Goal: Task Accomplishment & Management: Use online tool/utility

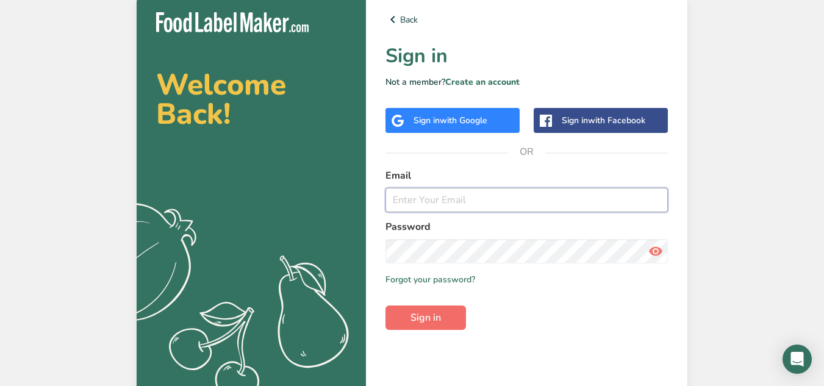
type input "Ftriccalicut@gmail.com"
click at [431, 326] on button "Sign in" at bounding box center [426, 318] width 81 height 24
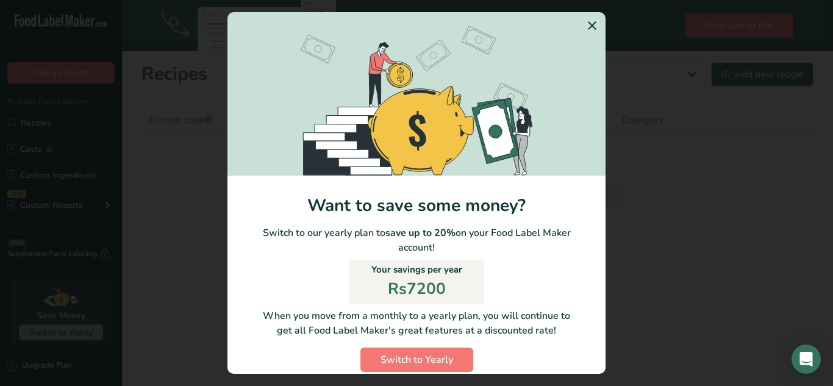
click at [585, 24] on icon "Switch to Yearly Modal" at bounding box center [592, 26] width 15 height 22
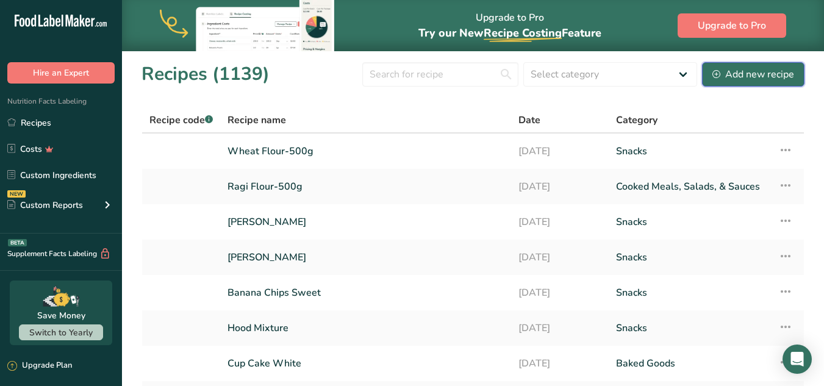
click at [769, 71] on div "Add new recipe" at bounding box center [753, 74] width 82 height 15
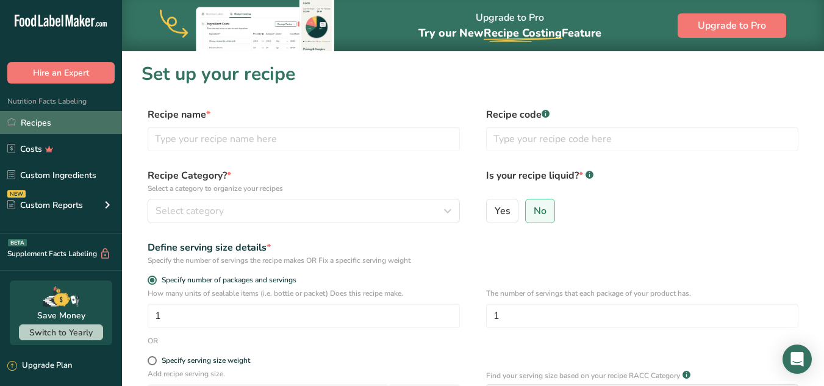
click at [62, 122] on link "Recipes" at bounding box center [61, 122] width 122 height 23
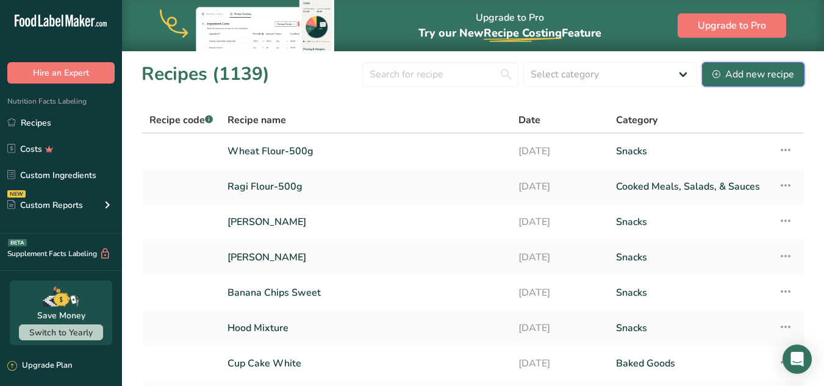
click at [763, 77] on div "Add new recipe" at bounding box center [753, 74] width 82 height 15
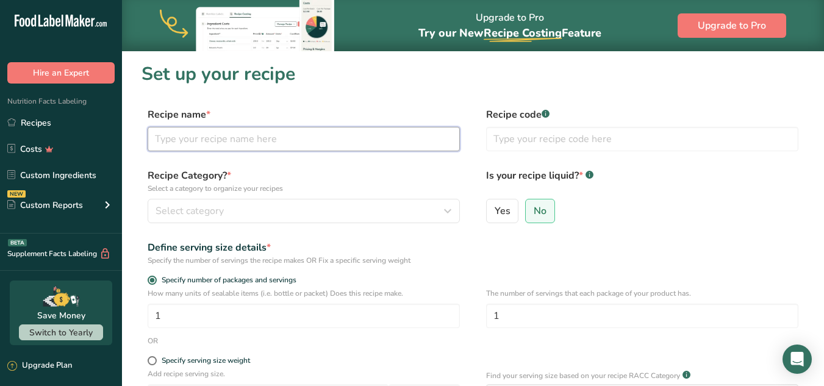
click at [249, 140] on input "text" at bounding box center [304, 139] width 312 height 24
type input "Biscuit"
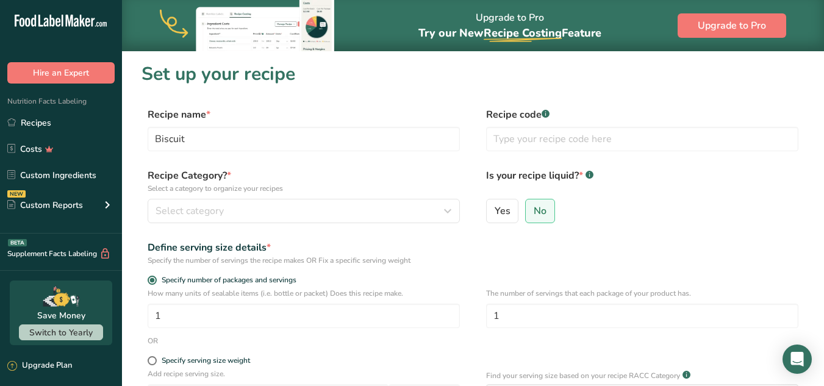
click at [267, 198] on div "Recipe Category? * Select a category to organize your recipes Select category S…" at bounding box center [304, 195] width 312 height 55
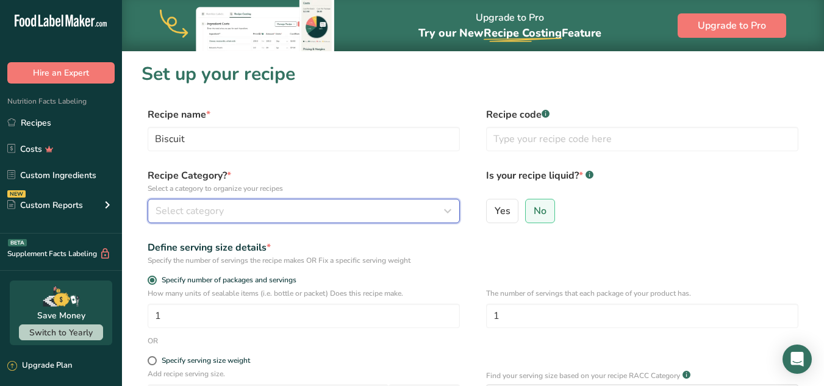
click at [267, 199] on button "Select category" at bounding box center [304, 211] width 312 height 24
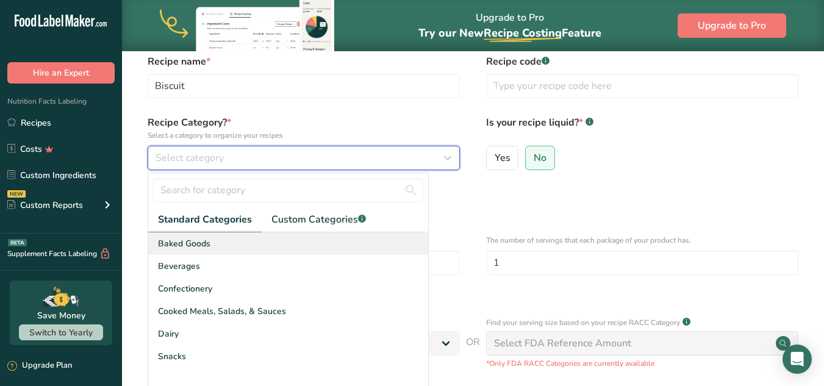
scroll to position [59, 0]
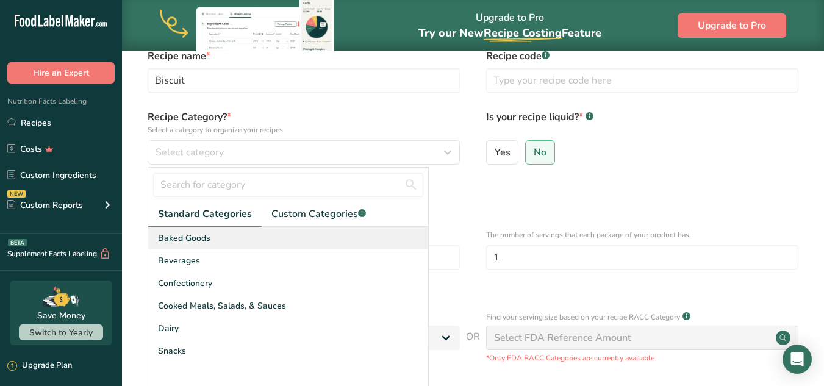
click at [206, 234] on span "Baked Goods" at bounding box center [184, 238] width 52 height 13
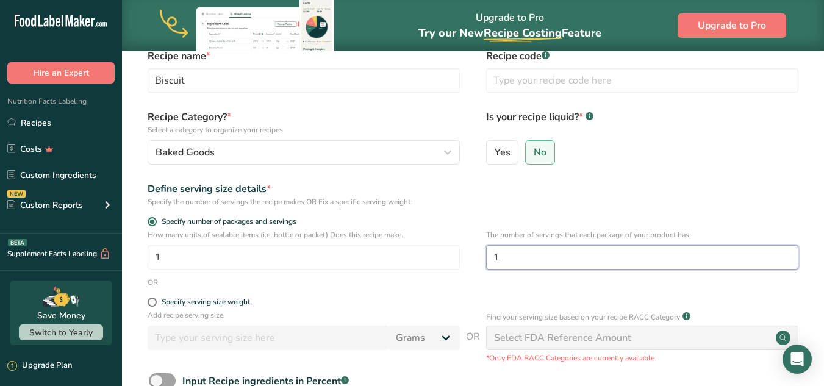
click at [531, 264] on input "1" at bounding box center [642, 257] width 312 height 24
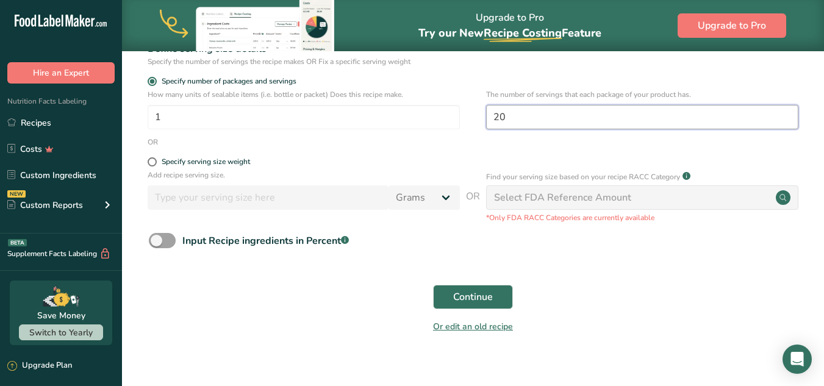
scroll to position [199, 0]
type input "20"
click at [464, 301] on span "Continue" at bounding box center [473, 296] width 40 height 15
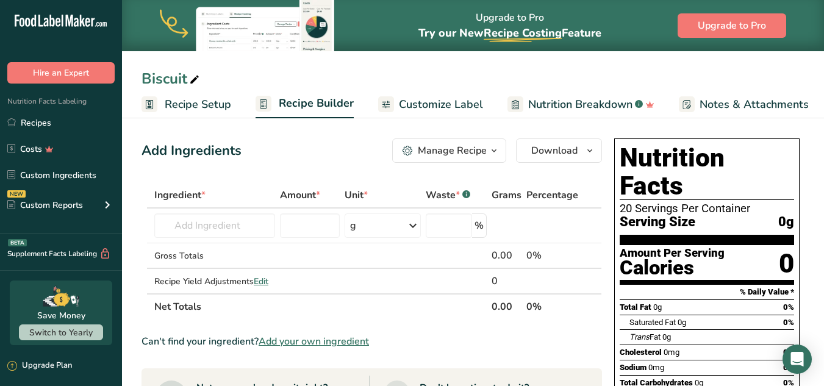
click at [709, 80] on div "Biscuit" at bounding box center [473, 79] width 702 height 22
click at [212, 232] on input "text" at bounding box center [214, 225] width 121 height 24
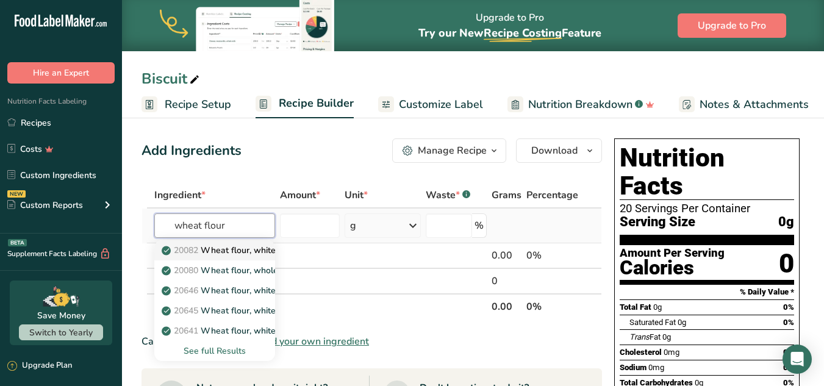
type input "wheat flour"
click at [220, 248] on p "20082 Wheat flour, white, all-purpose, self-rising, enriched" at bounding box center [285, 250] width 242 height 13
type input "Wheat flour, white, all-purpose, self-rising, enriched"
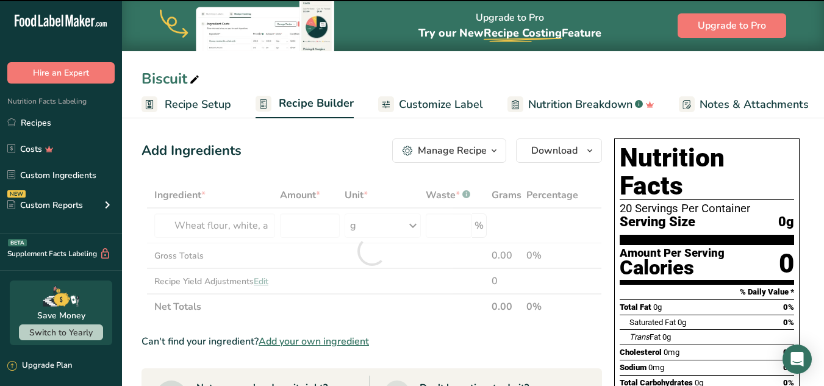
type input "0"
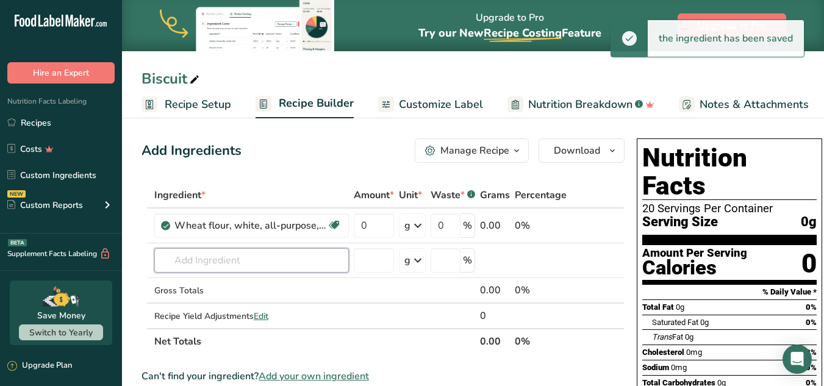
click at [234, 257] on input "text" at bounding box center [251, 260] width 195 height 24
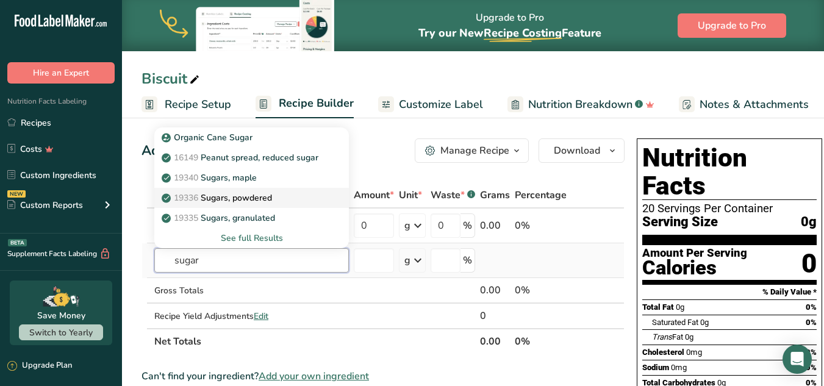
type input "sugar"
click at [252, 193] on p "19336 Sugars, powdered" at bounding box center [218, 198] width 108 height 13
type input "Sugars, powdered"
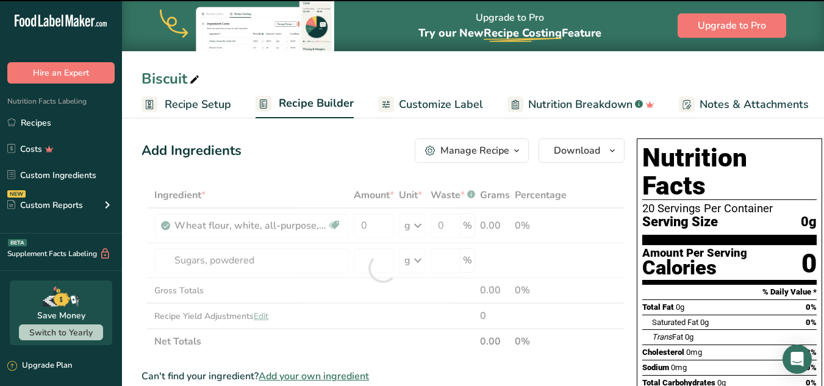
type input "0"
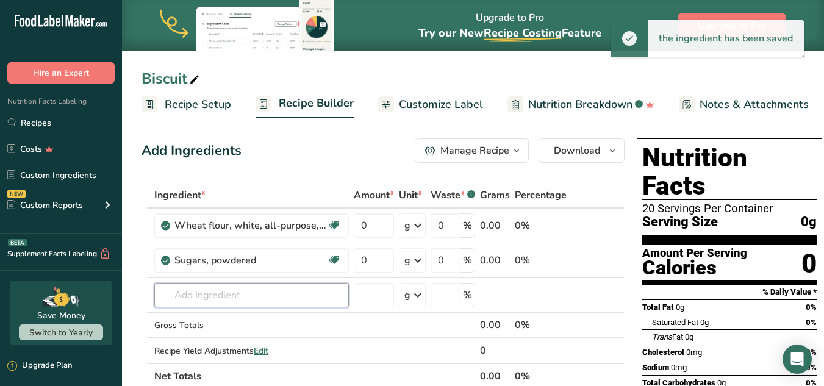
click at [231, 289] on input "text" at bounding box center [251, 295] width 195 height 24
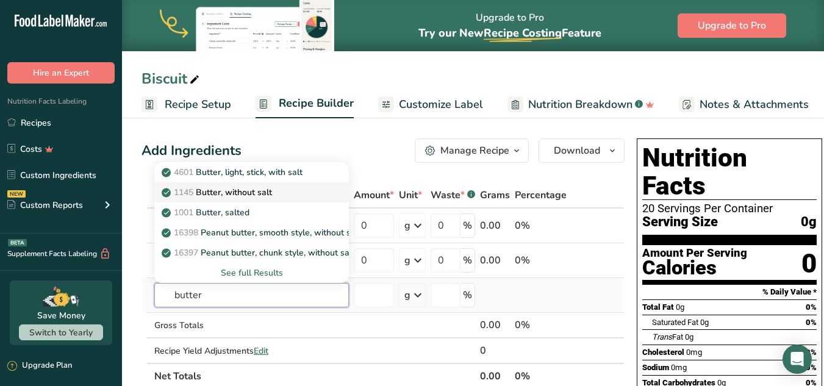
type input "butter"
click at [261, 195] on p "1145 Butter, without salt" at bounding box center [218, 192] width 108 height 13
type input "Butter, without salt"
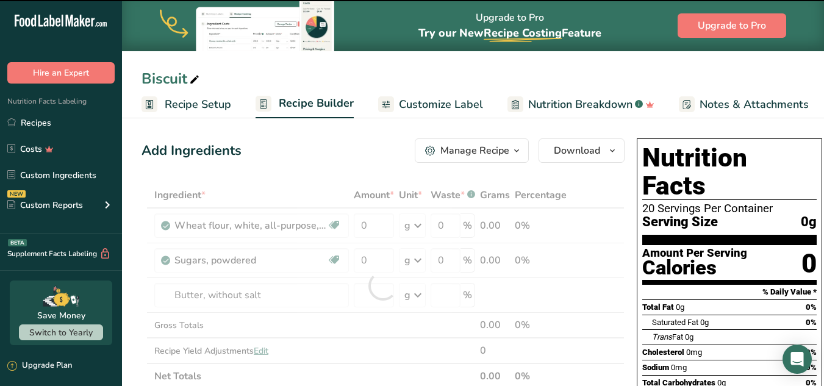
type input "0"
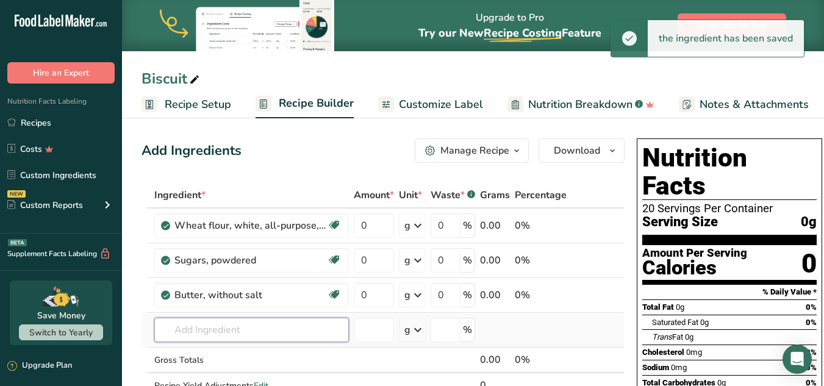
click at [242, 328] on input "text" at bounding box center [251, 330] width 195 height 24
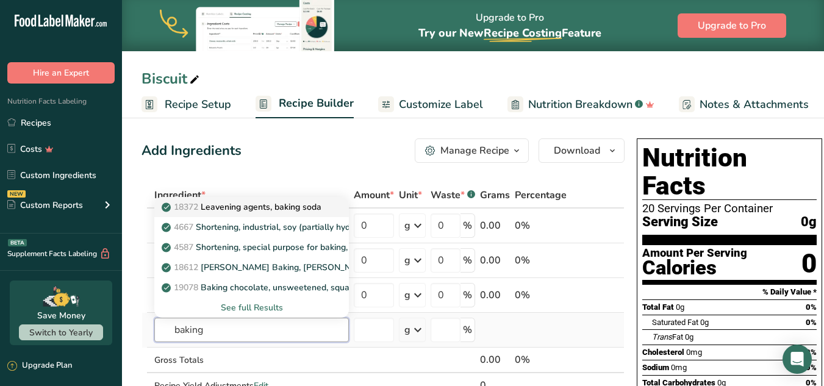
type input "baking"
click at [256, 207] on p "18372 Leavening agents, baking soda" at bounding box center [242, 207] width 157 height 13
type input "Leavening agents, baking soda"
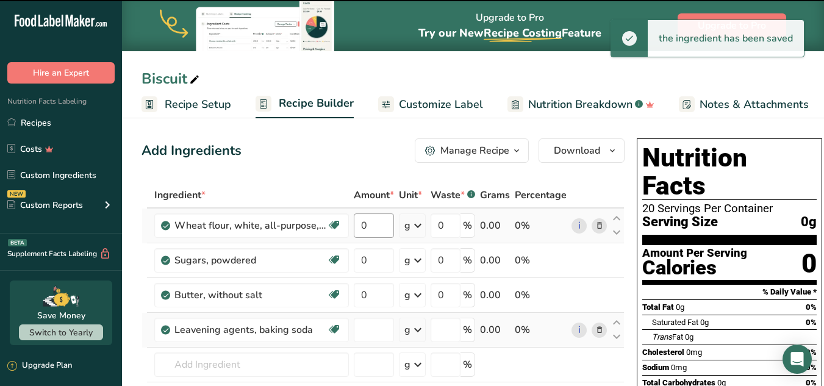
type input "0"
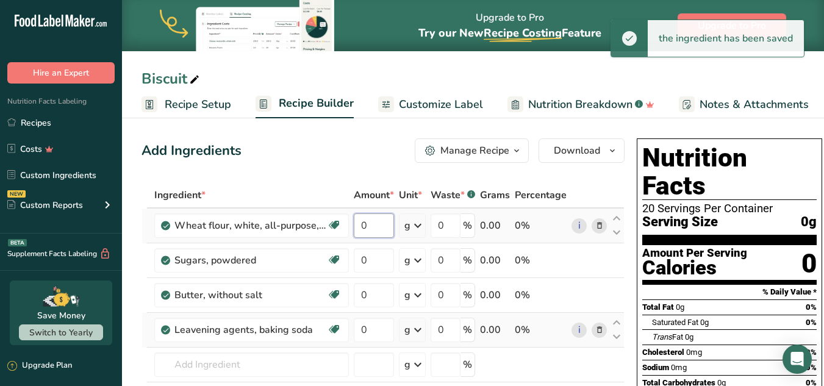
click at [384, 233] on input "0" at bounding box center [374, 225] width 40 height 24
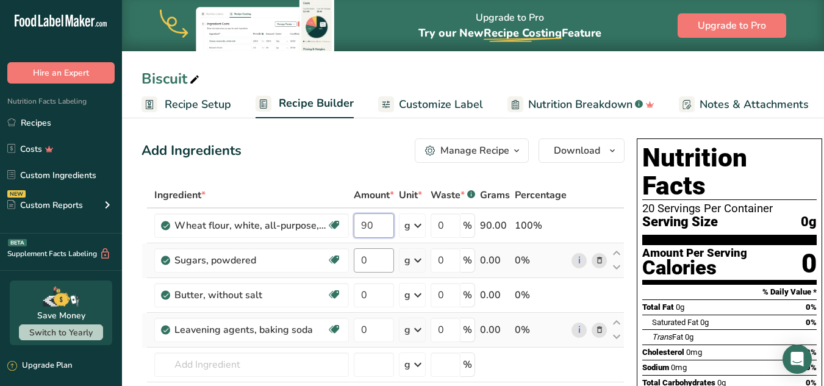
type input "90"
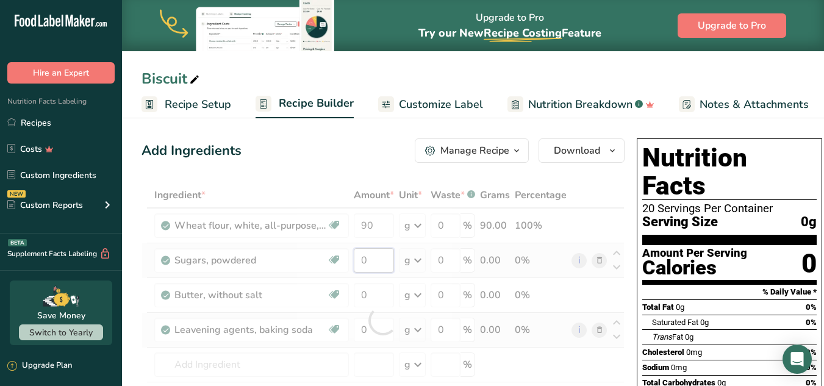
click at [376, 260] on div "Ingredient * Amount * Unit * Waste * .a-a{fill:#347362;}.b-a{fill:#fff;} Grams …" at bounding box center [383, 320] width 483 height 276
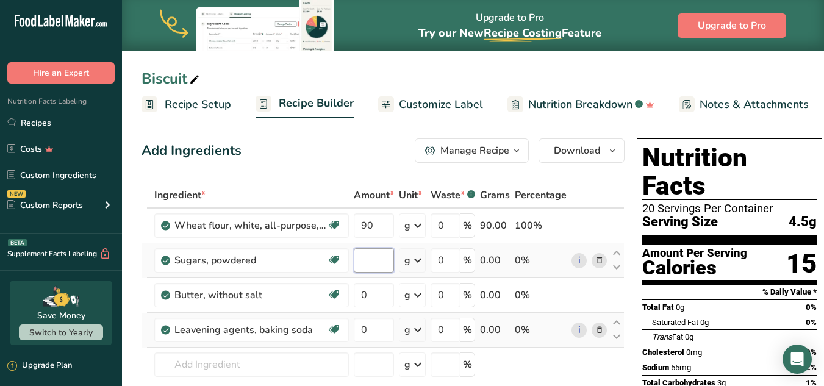
type input "1"
type input "7"
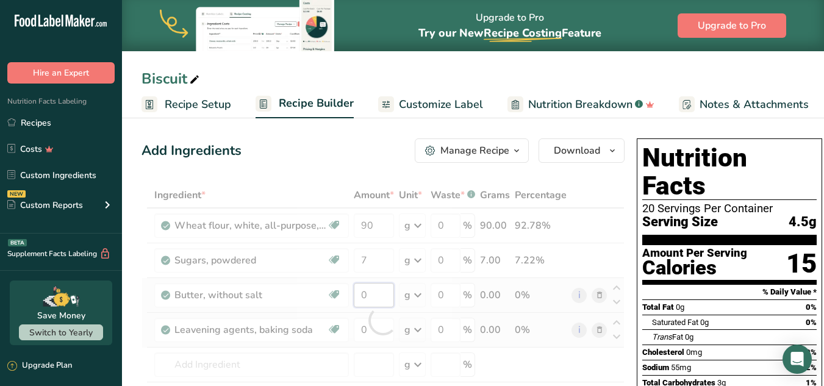
click at [382, 289] on div "Ingredient * Amount * Unit * Waste * .a-a{fill:#347362;}.b-a{fill:#fff;} Grams …" at bounding box center [383, 320] width 483 height 276
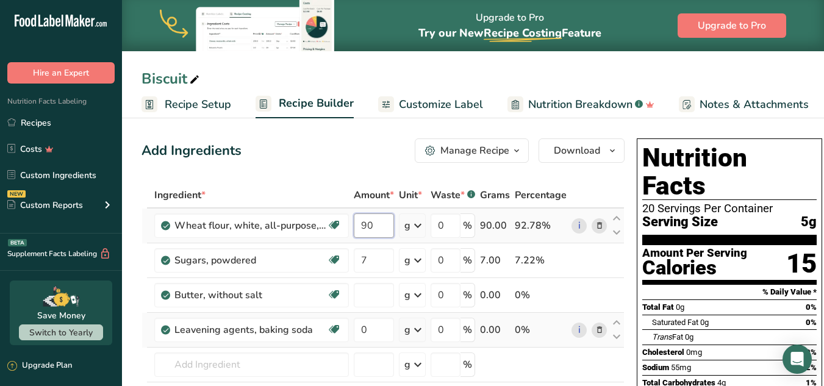
type input "0"
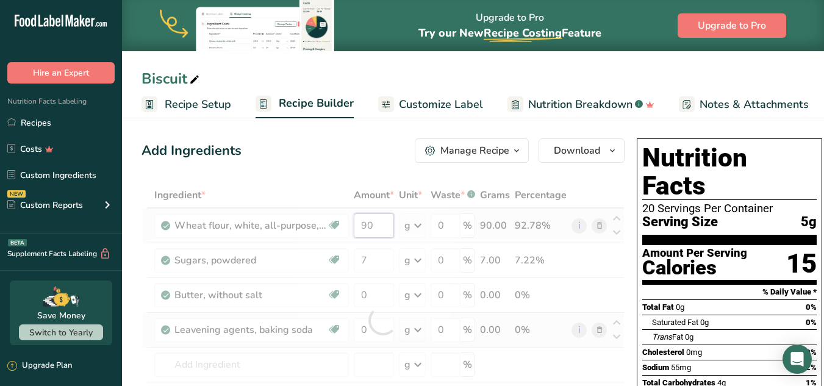
click at [369, 226] on div "Ingredient * Amount * Unit * Waste * .a-a{fill:#347362;}.b-a{fill:#fff;} Grams …" at bounding box center [383, 320] width 483 height 276
click at [592, 159] on button "Download" at bounding box center [582, 150] width 86 height 24
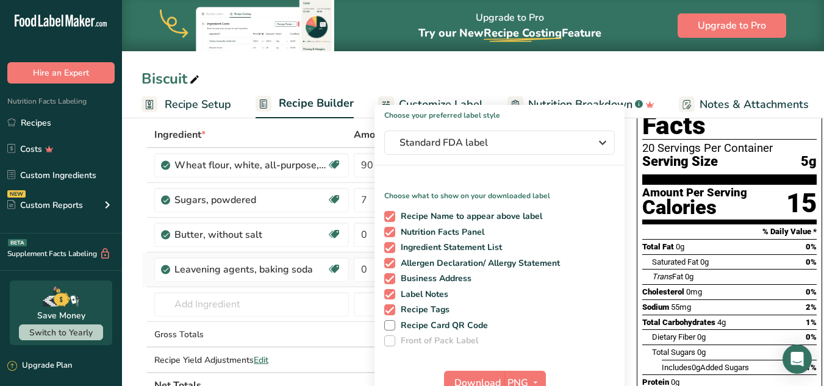
scroll to position [58, 0]
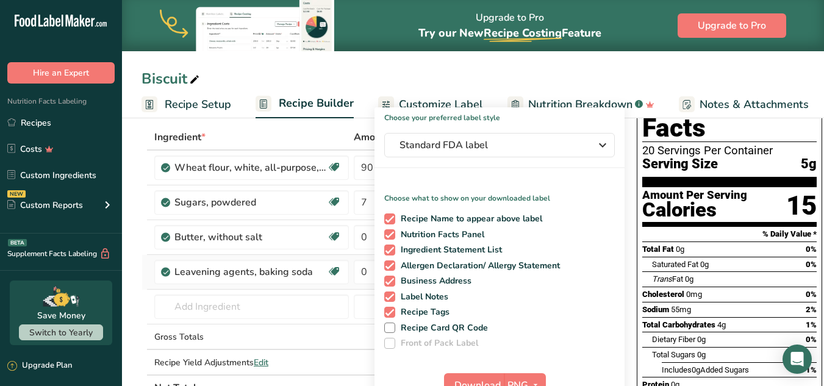
click at [741, 271] on div "Trans Fat 0g" at bounding box center [734, 278] width 165 height 15
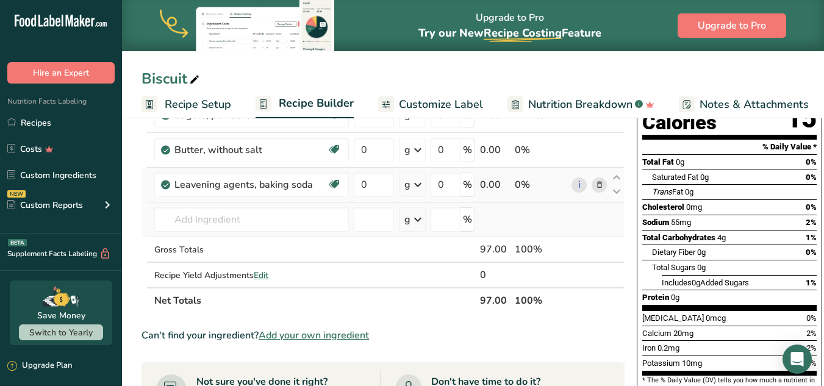
scroll to position [153, 0]
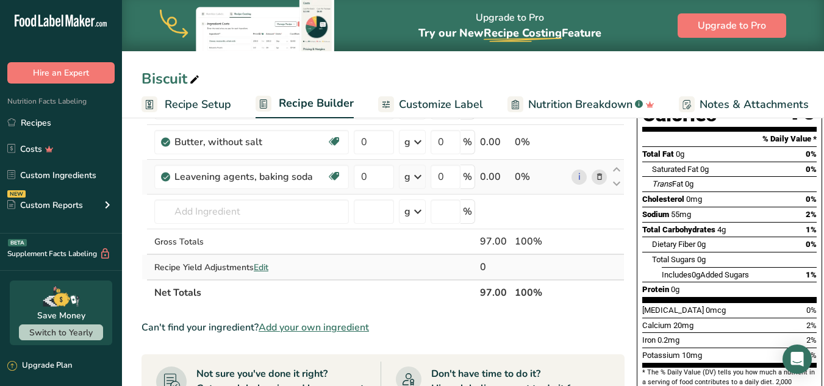
click at [263, 265] on span "Edit" at bounding box center [261, 268] width 15 height 12
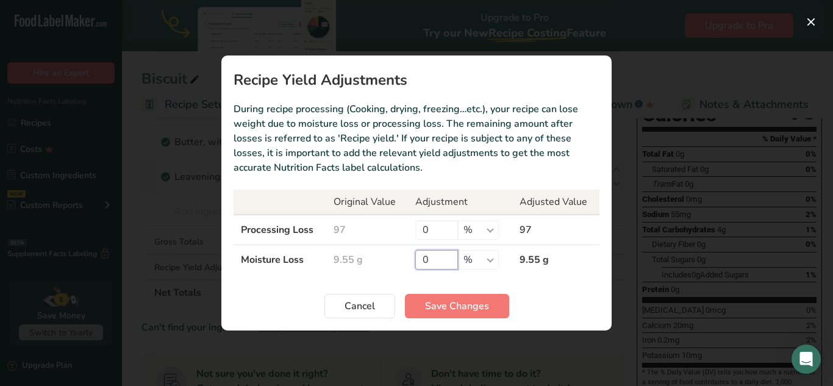
click at [445, 260] on input "0" at bounding box center [436, 260] width 43 height 20
type input "90"
click at [454, 302] on span "Save Changes" at bounding box center [457, 306] width 64 height 15
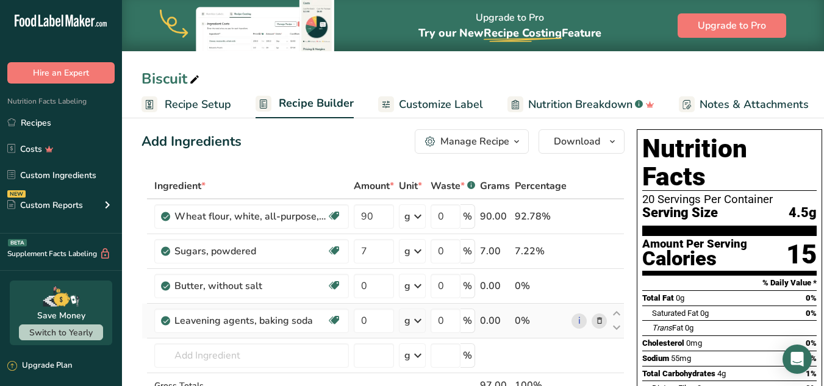
scroll to position [5, 0]
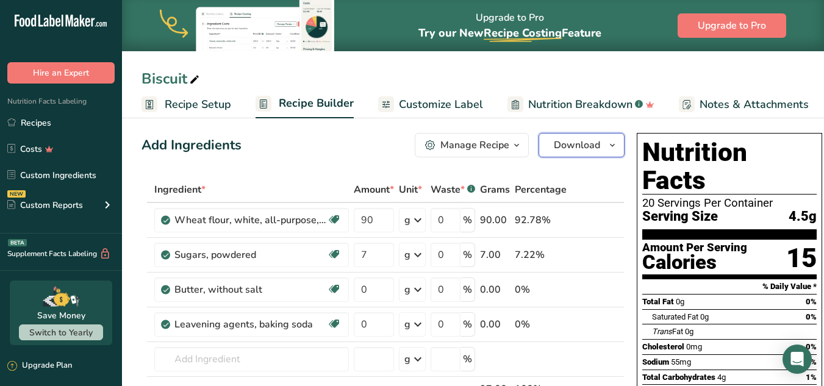
click at [584, 156] on button "Download" at bounding box center [582, 145] width 86 height 24
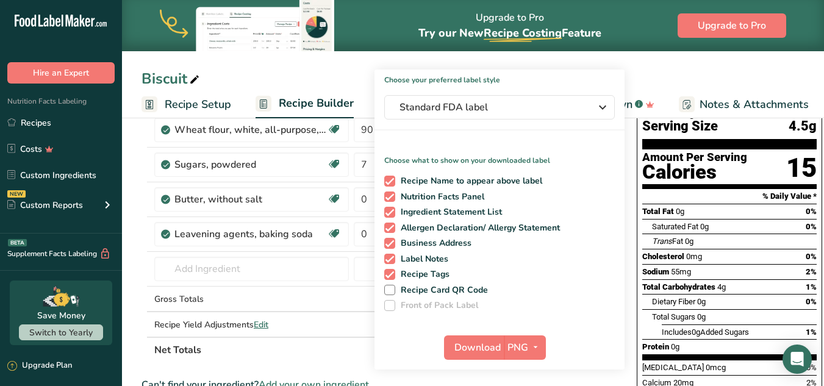
scroll to position [120, 0]
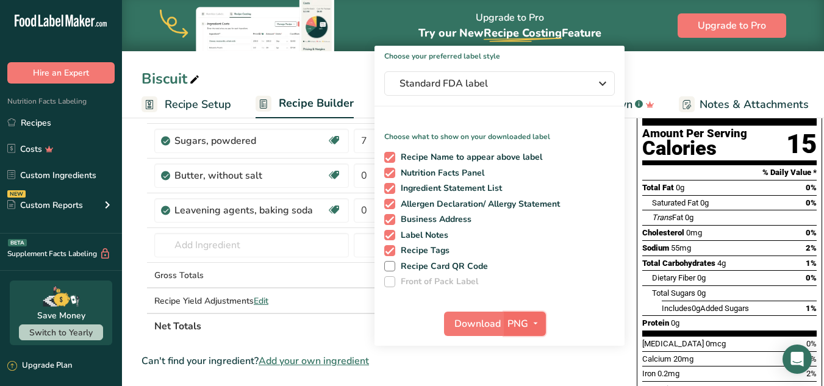
click at [518, 329] on span "PNG" at bounding box center [517, 324] width 21 height 15
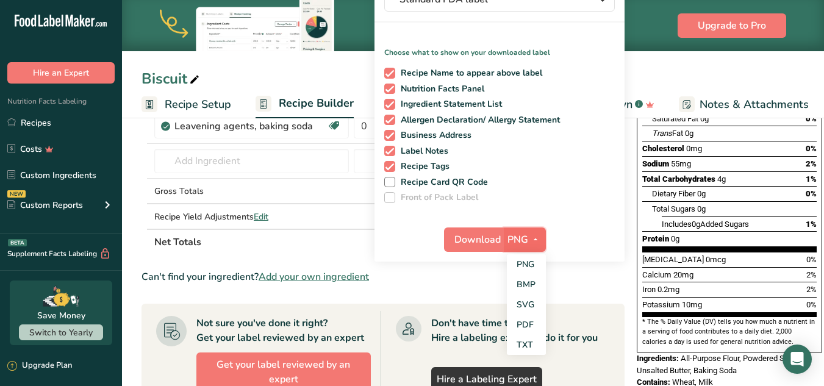
scroll to position [211, 0]
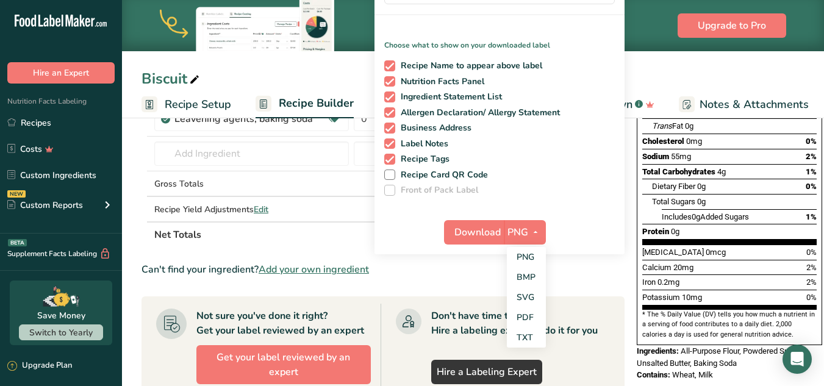
click at [616, 277] on section "Ingredient * Amount * Unit * Waste * .a-a{fill:#347362;}.b-a{fill:#fff;} Grams …" at bounding box center [383, 312] width 483 height 683
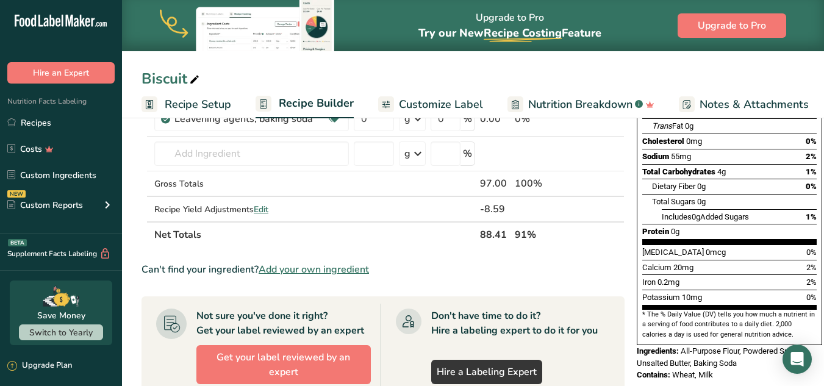
scroll to position [0, 0]
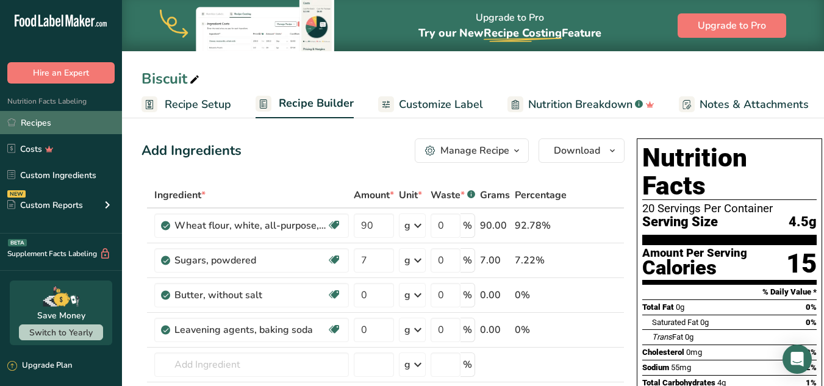
click at [71, 123] on link "Recipes" at bounding box center [61, 122] width 122 height 23
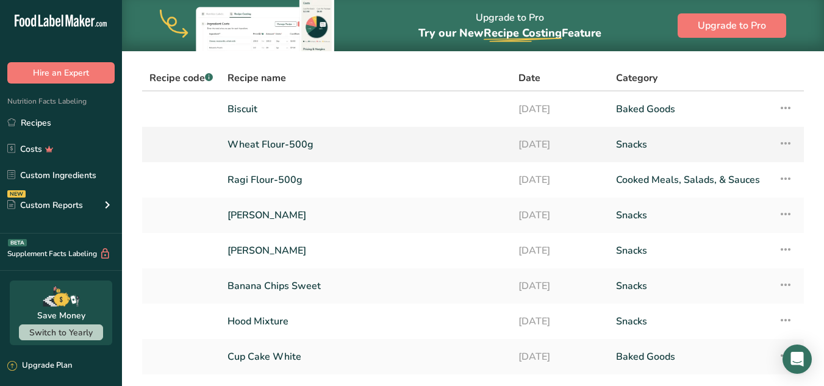
scroll to position [43, 0]
click at [302, 220] on link "Maggi Murukk" at bounding box center [366, 215] width 276 height 26
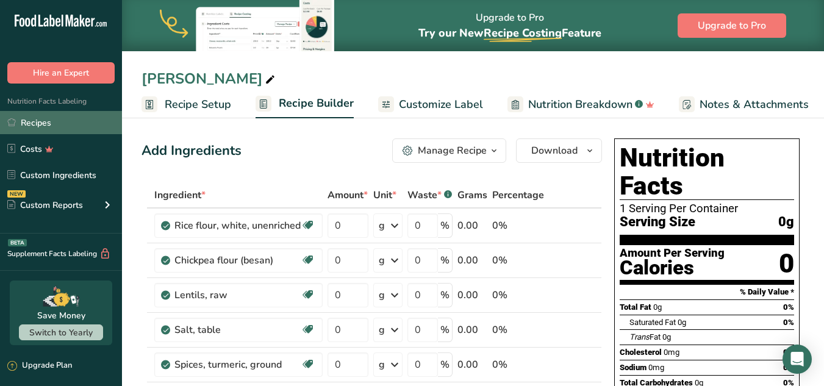
click at [60, 126] on link "Recipes" at bounding box center [61, 122] width 122 height 23
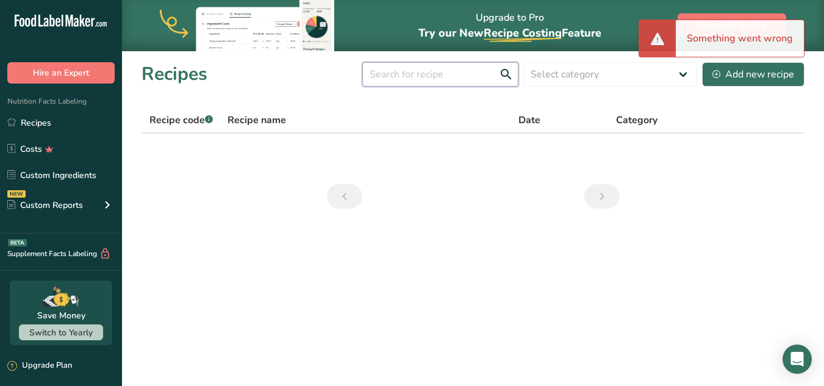
click at [445, 80] on input "text" at bounding box center [440, 74] width 156 height 24
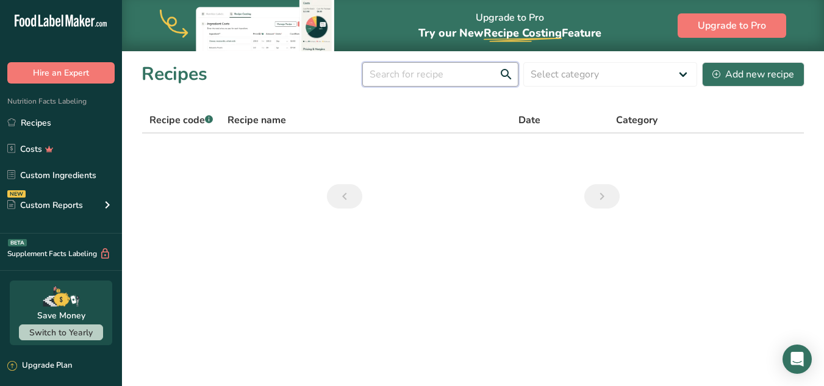
click at [442, 71] on input "text" at bounding box center [440, 74] width 156 height 24
click at [396, 75] on input "cupcake" at bounding box center [440, 74] width 156 height 24
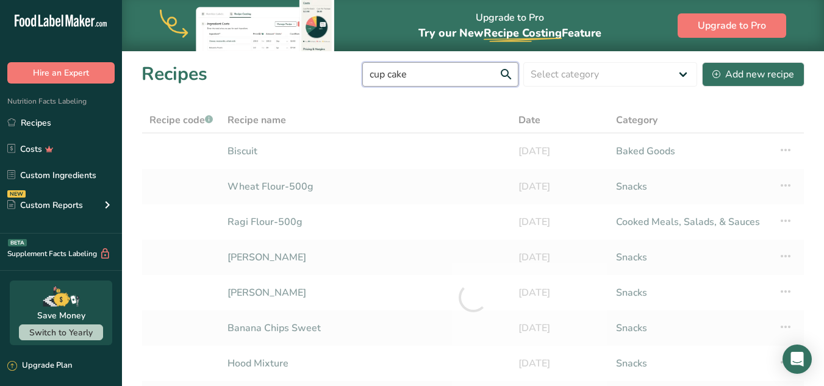
click at [431, 73] on input "cup cake" at bounding box center [440, 74] width 156 height 24
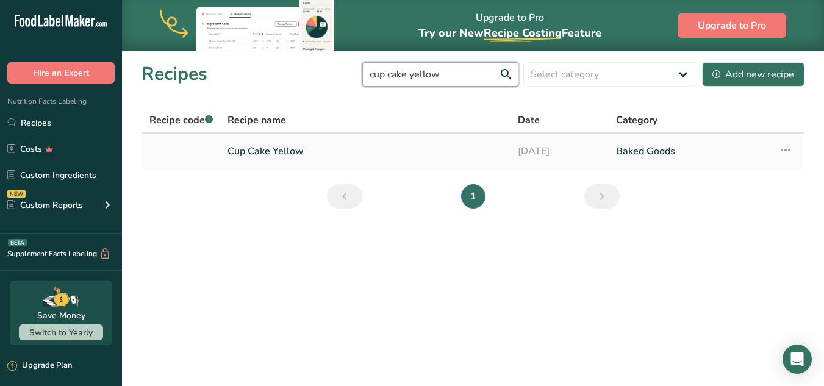
type input "cup cake yellow"
click at [283, 146] on link "Cup Cake Yellow" at bounding box center [366, 151] width 276 height 26
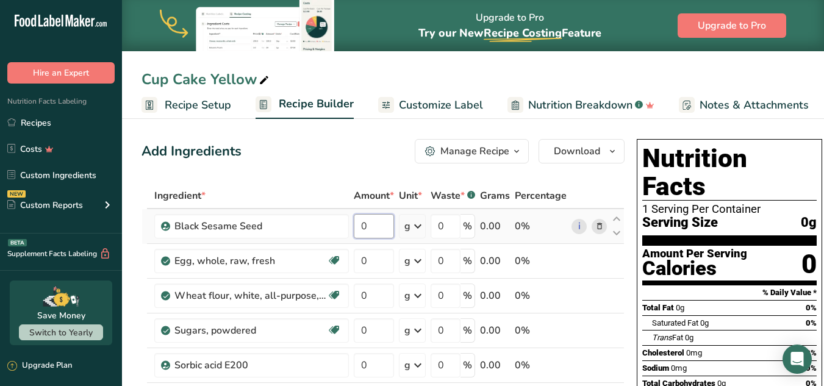
click at [373, 229] on input "0" at bounding box center [374, 226] width 40 height 24
type input "0.18"
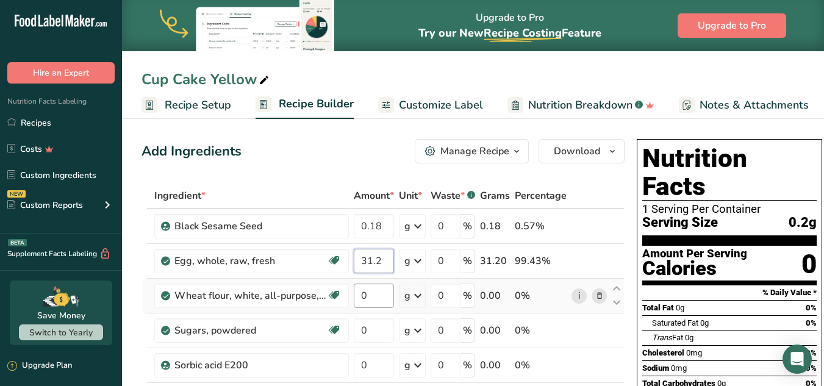
type input "31.2"
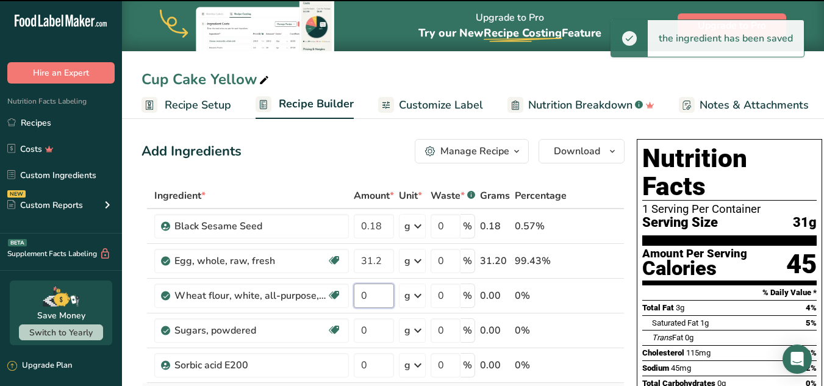
scroll to position [74, 0]
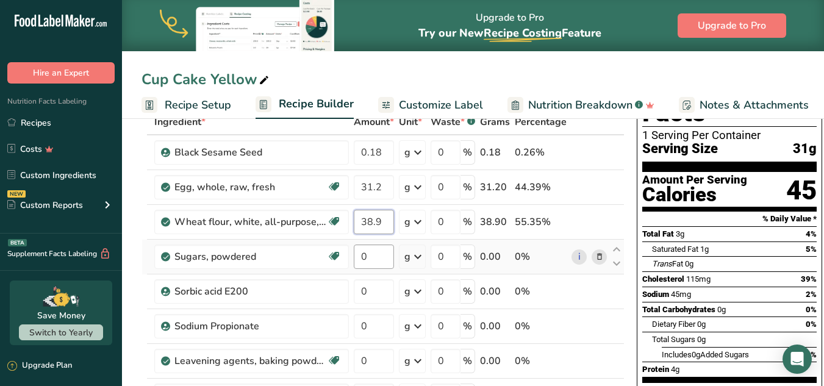
type input "38.9"
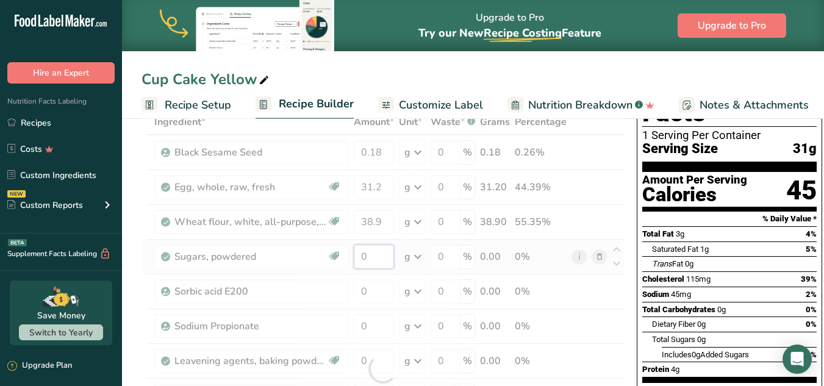
click at [384, 247] on div "Ingredient * Amount * Unit * Waste * .a-a{fill:#347362;}.b-a{fill:#fff;} Grams …" at bounding box center [383, 369] width 483 height 520
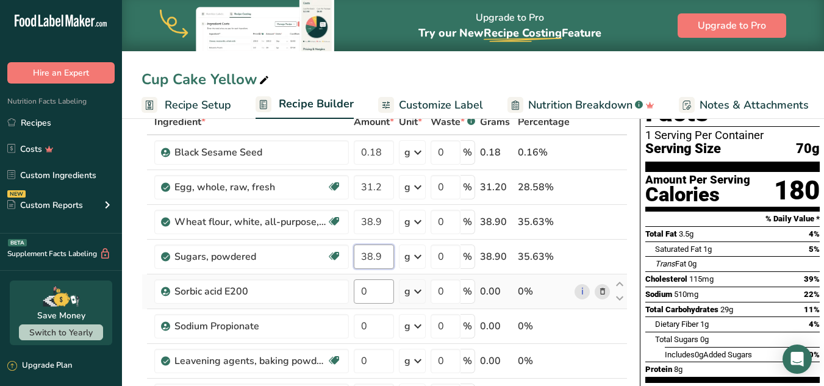
type input "38.9"
click at [376, 295] on div "Ingredient * Amount * Unit * Waste * .a-a{fill:#347362;}.b-a{fill:#fff;} Grams …" at bounding box center [385, 369] width 486 height 520
click at [370, 327] on div "Ingredient * Amount * Unit * Waste * .a-a{fill:#347362;}.b-a{fill:#fff;} Grams …" at bounding box center [385, 369] width 486 height 520
type input "0.5"
click at [470, 295] on div "Ingredient * Amount * Unit * Waste * .a-a{fill:#347362;}.b-a{fill:#fff;} Grams …" at bounding box center [385, 369] width 486 height 520
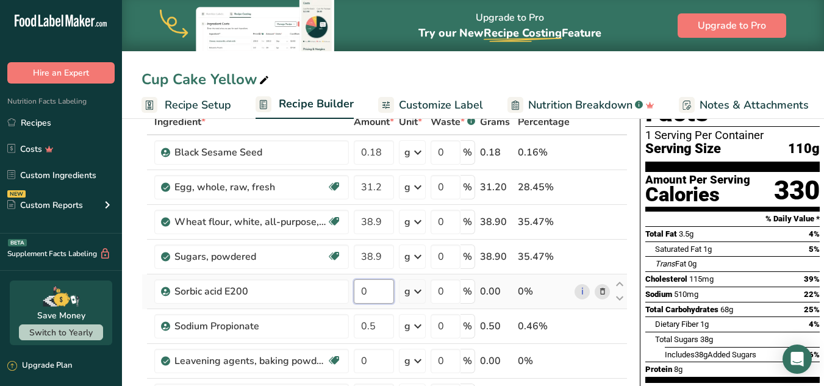
click at [382, 297] on input "0" at bounding box center [374, 291] width 40 height 24
type input "0.3"
click at [381, 361] on div "Ingredient * Amount * Unit * Waste * .a-a{fill:#347362;}.b-a{fill:#fff;} Grams …" at bounding box center [385, 369] width 486 height 520
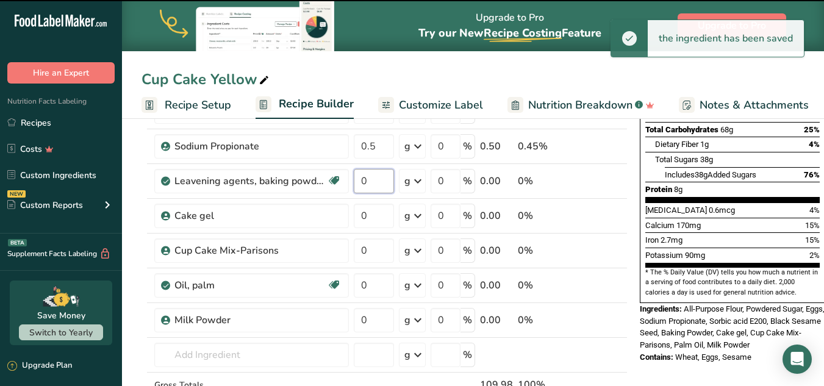
scroll to position [256, 0]
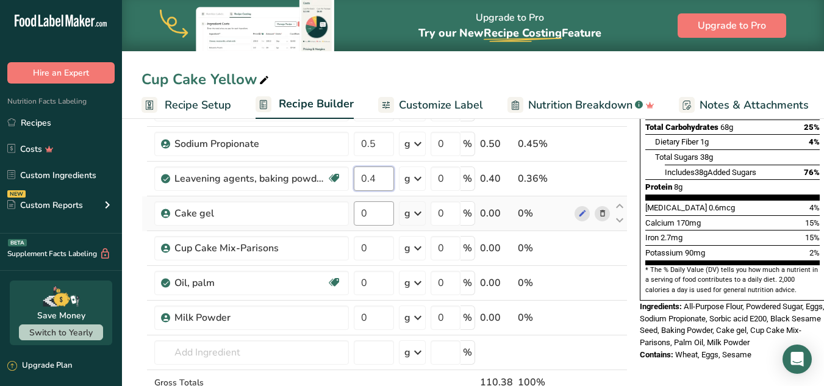
type input "0.4"
click at [378, 213] on div "Ingredient * Amount * Unit * Waste * .a-a{fill:#347362;}.b-a{fill:#fff;} Grams …" at bounding box center [385, 187] width 486 height 520
type input "0.5"
click at [380, 250] on div "Ingredient * Amount * Unit * Waste * .a-a{fill:#347362;}.b-a{fill:#fff;} Grams …" at bounding box center [385, 187] width 486 height 520
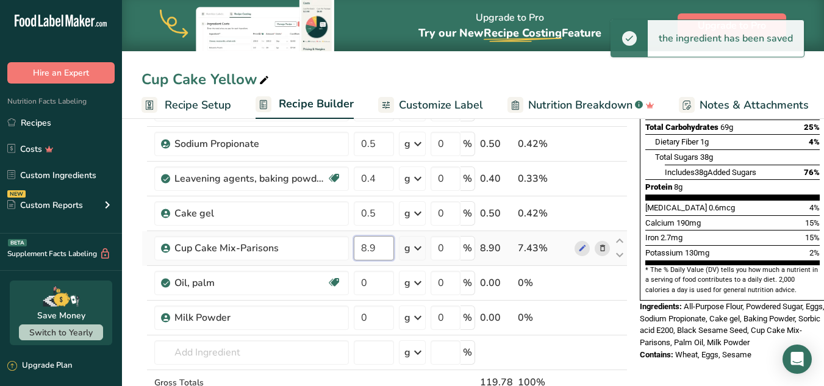
type input "8"
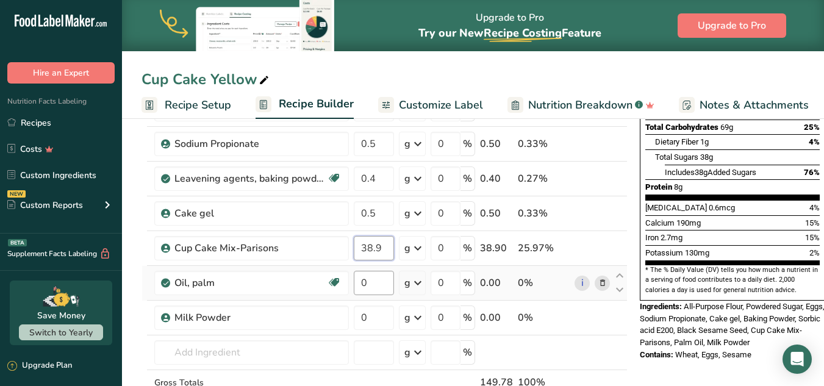
type input "38.9"
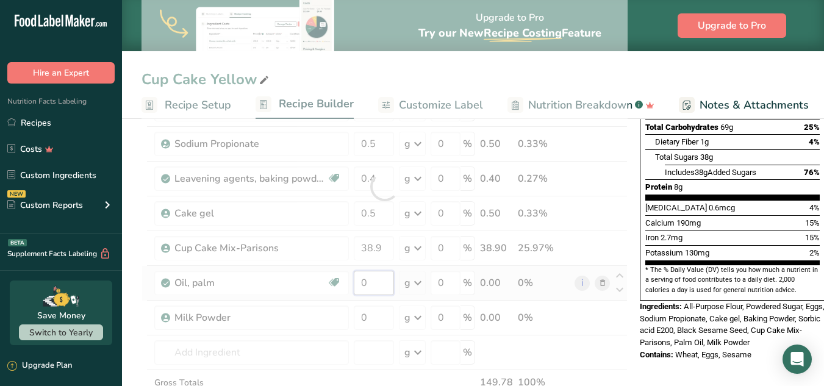
click at [368, 292] on div "Ingredient * Amount * Unit * Waste * .a-a{fill:#347362;}.b-a{fill:#fff;} Grams …" at bounding box center [385, 187] width 486 height 520
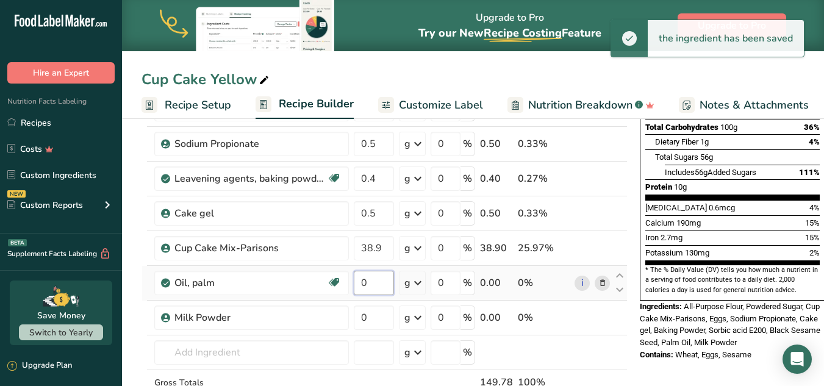
click at [384, 279] on input "0" at bounding box center [374, 283] width 40 height 24
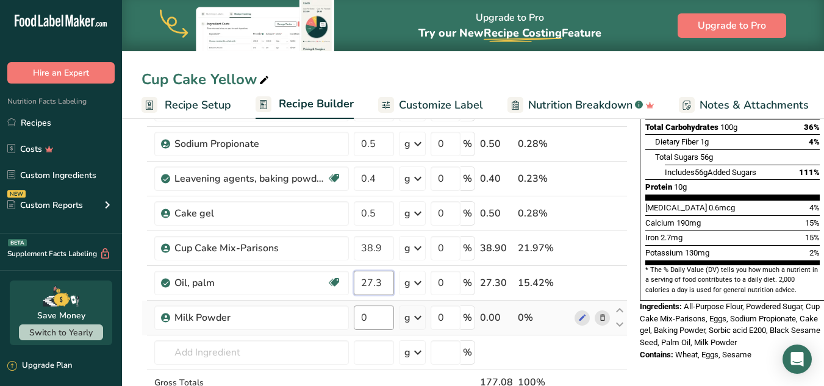
type input "27.3"
click at [372, 324] on div "Ingredient * Amount * Unit * Waste * .a-a{fill:#347362;}.b-a{fill:#fff;} Grams …" at bounding box center [385, 187] width 486 height 520
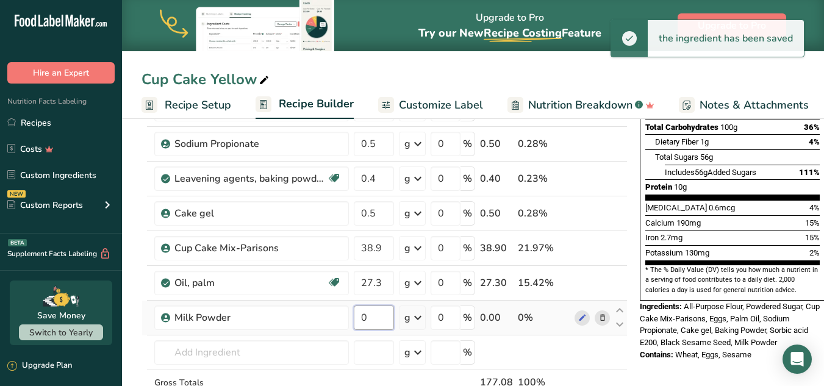
click at [375, 312] on input "0" at bounding box center [374, 318] width 40 height 24
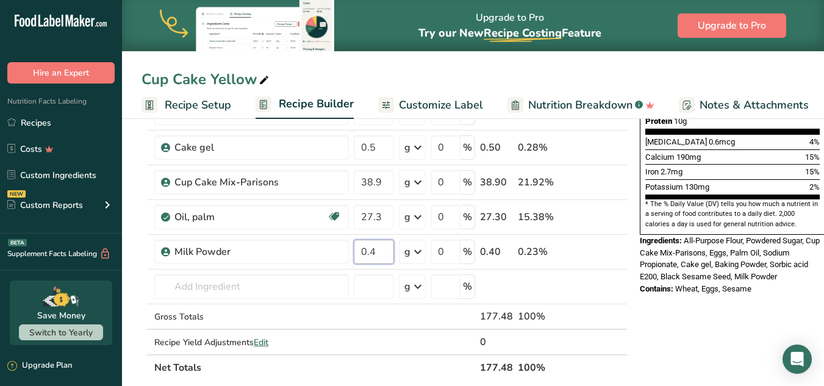
scroll to position [332, 0]
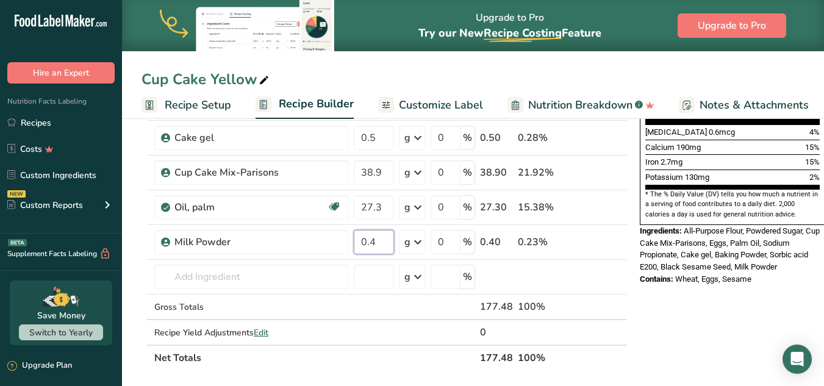
type input "0.4"
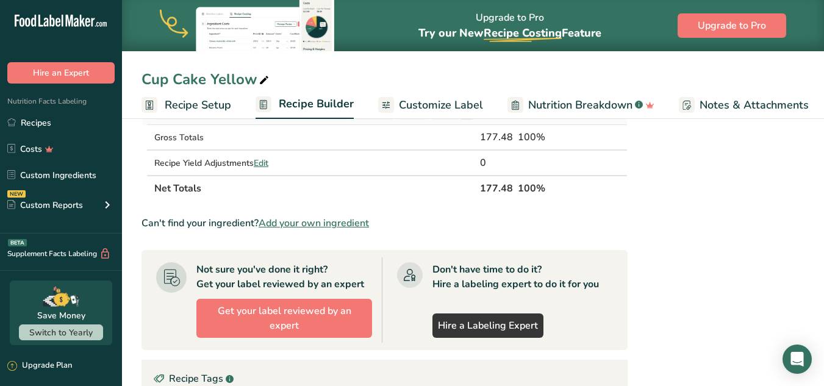
scroll to position [502, 0]
click at [302, 225] on span "Add your own ingredient" at bounding box center [314, 222] width 110 height 15
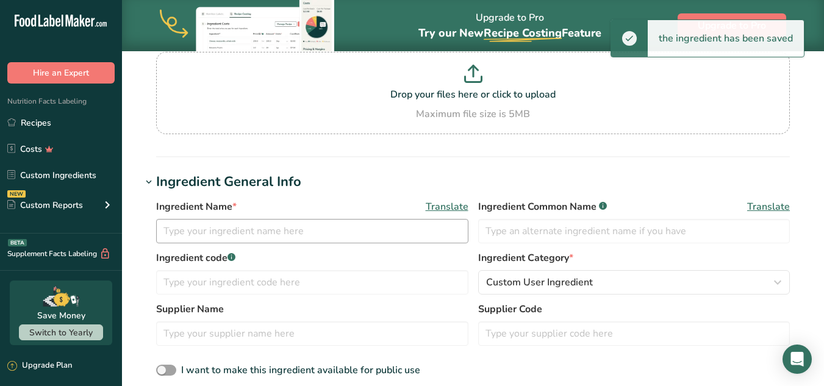
scroll to position [118, 0]
click at [204, 218] on input "text" at bounding box center [312, 230] width 312 height 24
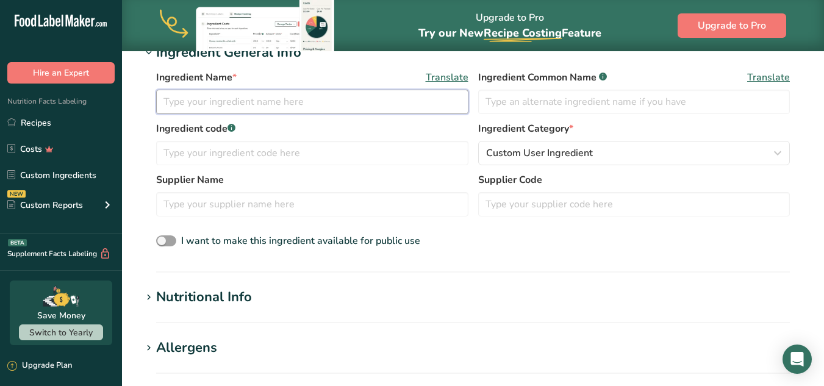
scroll to position [248, 0]
click at [187, 297] on div "Nutritional Info" at bounding box center [204, 297] width 96 height 20
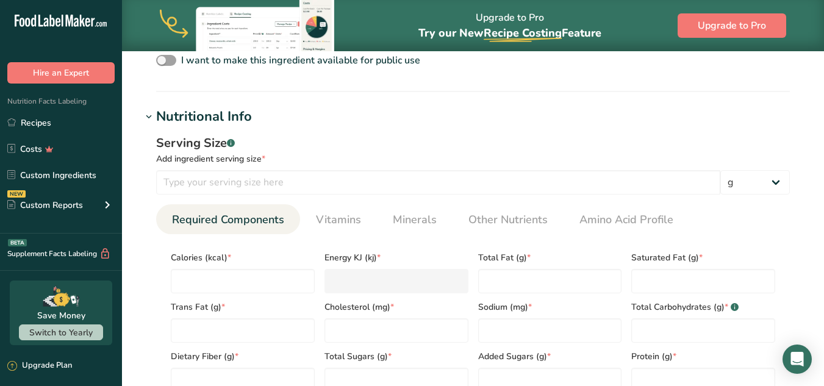
scroll to position [429, 0]
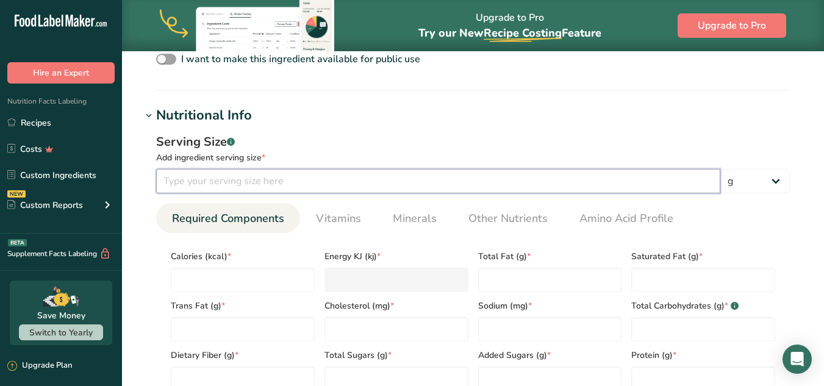
click at [198, 182] on input "number" at bounding box center [438, 181] width 564 height 24
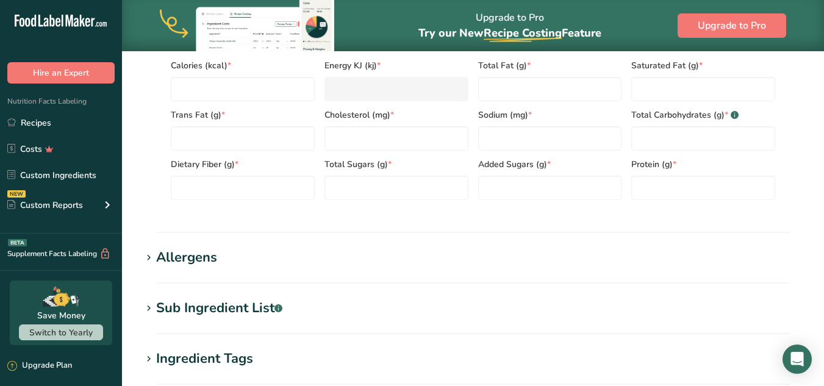
scroll to position [543, 0]
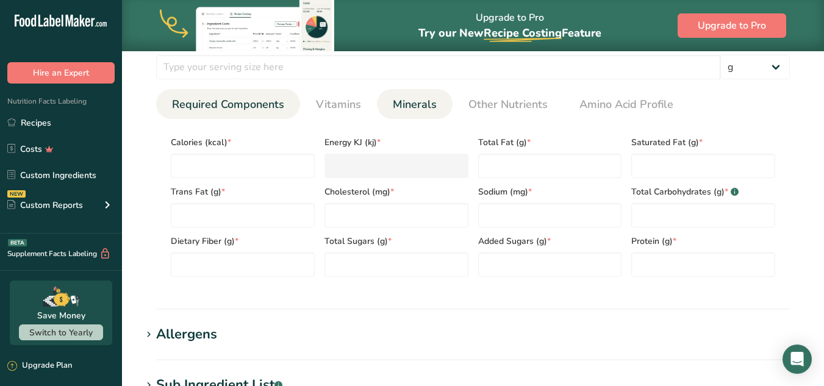
click at [396, 111] on span "Minerals" at bounding box center [415, 104] width 44 height 16
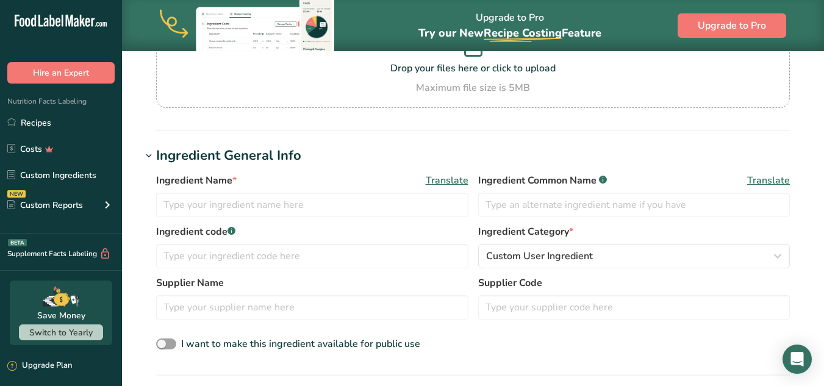
scroll to position [140, 0]
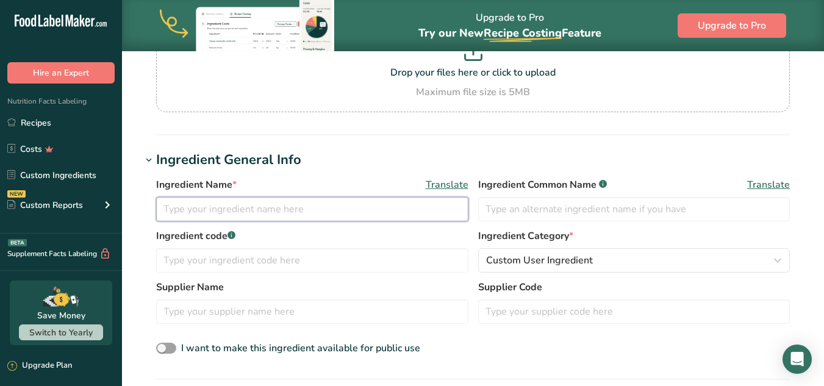
click at [270, 217] on input "text" at bounding box center [312, 209] width 312 height 24
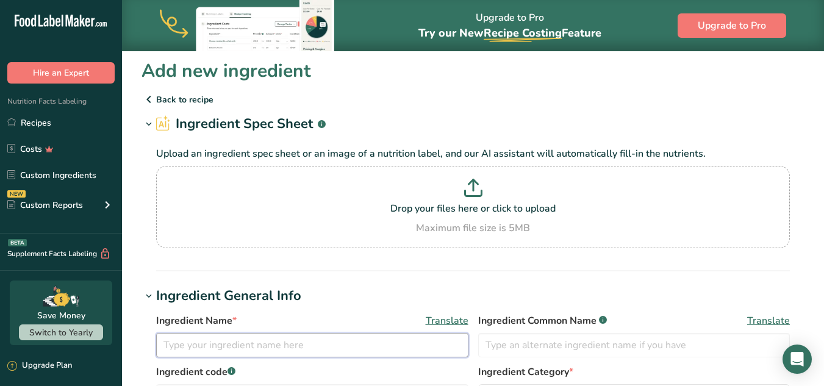
scroll to position [0, 0]
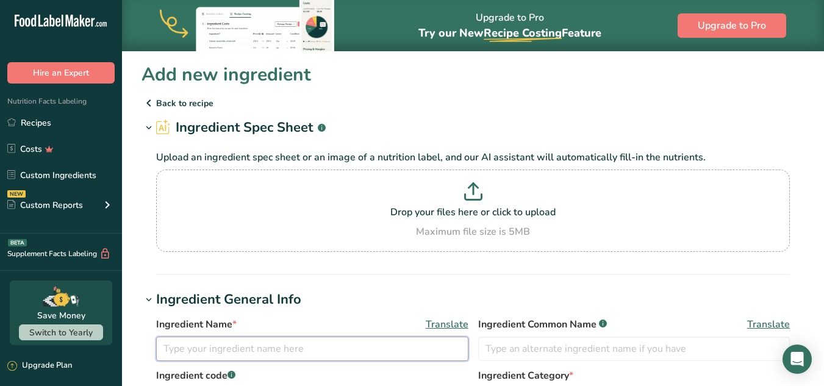
click at [260, 352] on input "text" at bounding box center [312, 349] width 312 height 24
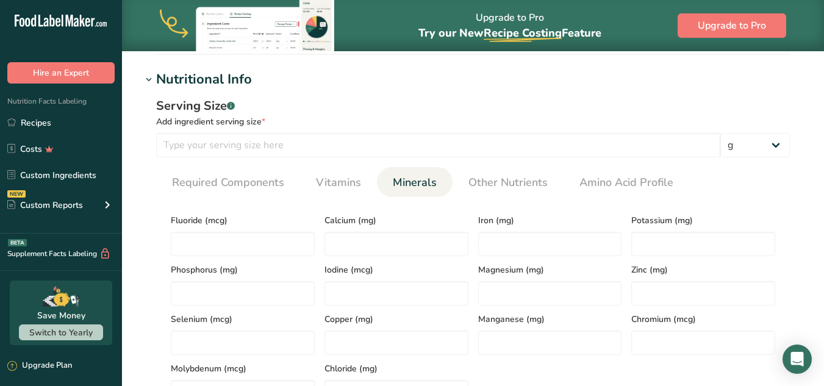
scroll to position [443, 0]
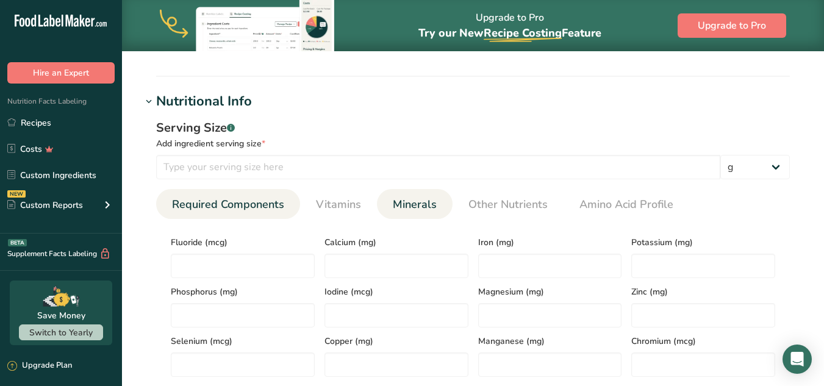
type input "mixed fruits jam"
click at [256, 207] on span "Required Components" at bounding box center [228, 204] width 112 height 16
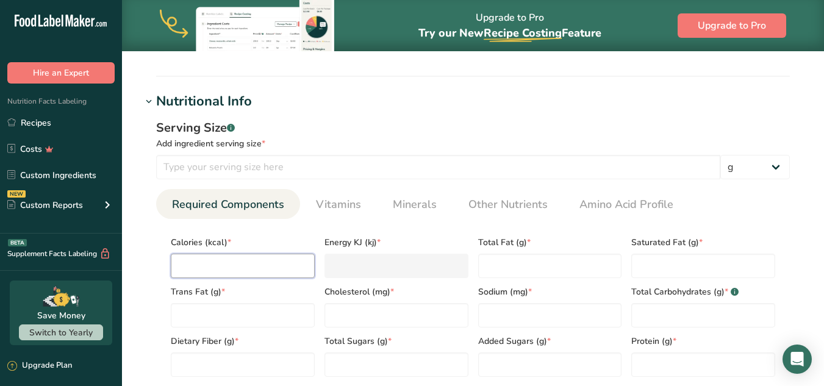
click at [276, 263] on input "number" at bounding box center [243, 266] width 144 height 24
type input "3"
type KJ "12.6"
type input "35"
type KJ "146.4"
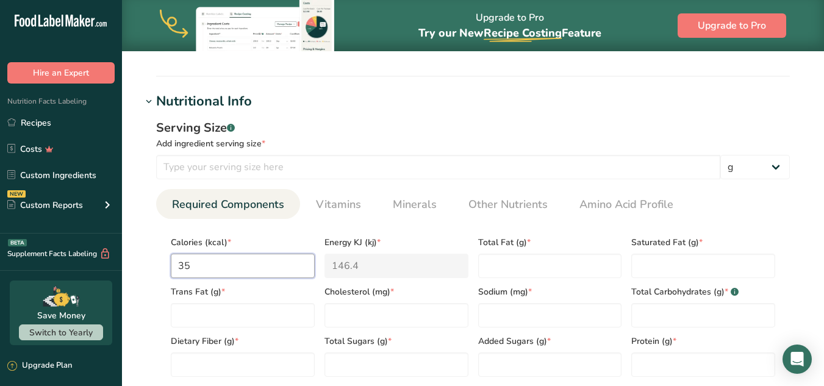
type input "350"
type KJ "1464.4"
type input "350"
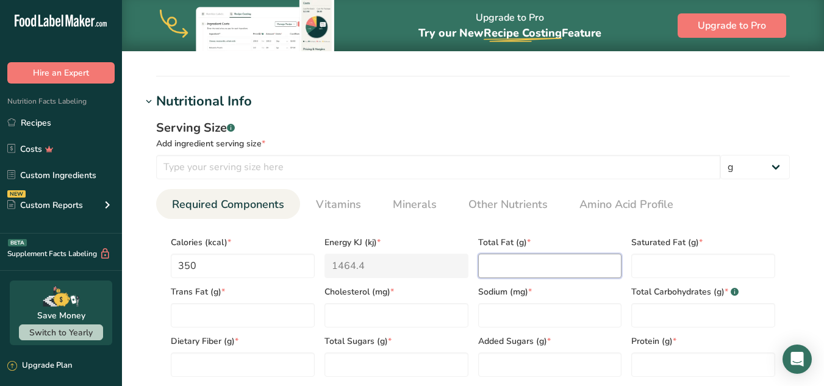
click at [517, 260] on Fat "number" at bounding box center [550, 266] width 144 height 24
type Fat "0.13"
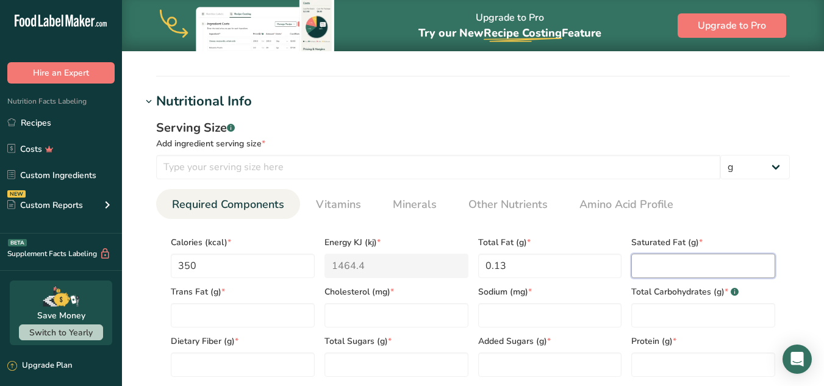
click at [641, 268] on Fat "number" at bounding box center [703, 266] width 144 height 24
type Fat "0"
click at [186, 315] on Fat "number" at bounding box center [243, 315] width 144 height 24
click at [354, 309] on input "number" at bounding box center [397, 315] width 144 height 24
type input "0"
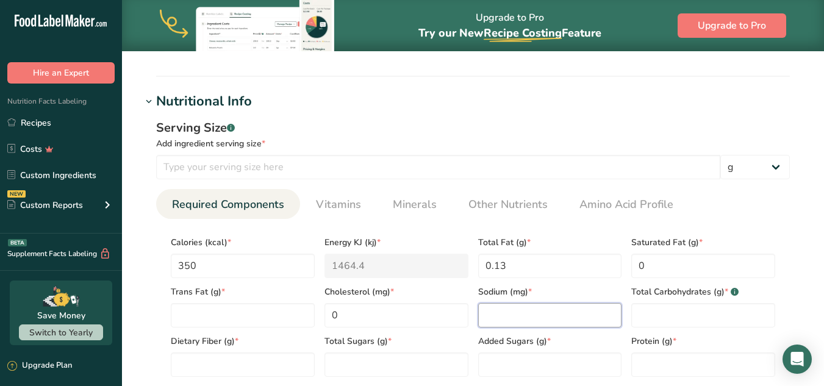
click at [492, 319] on input "number" at bounding box center [550, 315] width 144 height 24
type input "367"
click at [648, 313] on Carbohydrates "number" at bounding box center [703, 315] width 144 height 24
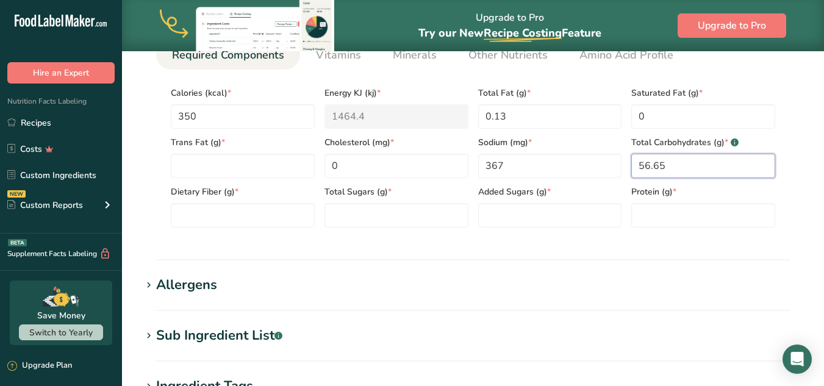
scroll to position [598, 0]
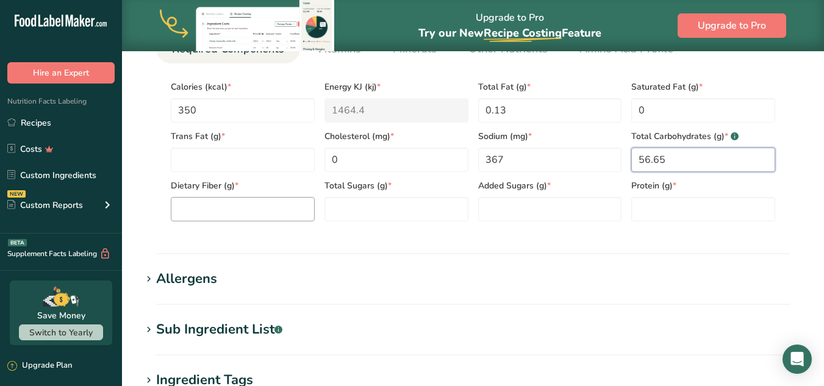
type Carbohydrates "56.65"
click at [242, 208] on Fiber "number" at bounding box center [243, 209] width 144 height 24
type Fiber "1"
click at [347, 203] on Sugars "number" at bounding box center [397, 209] width 144 height 24
click at [401, 206] on Sugars "number" at bounding box center [397, 209] width 144 height 24
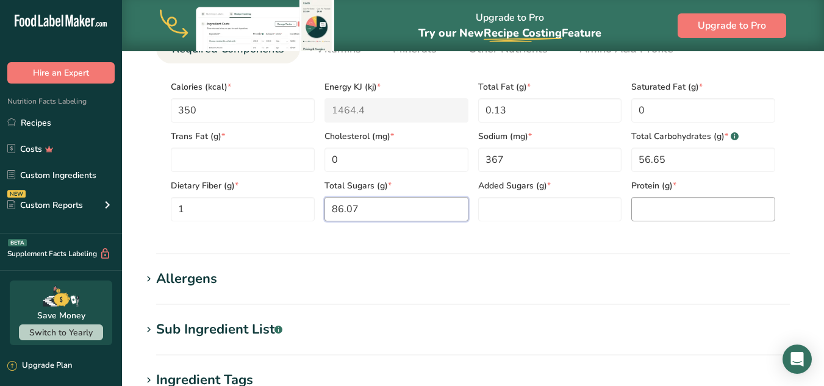
type Sugars "86.07"
click at [638, 204] on input "number" at bounding box center [703, 209] width 144 height 24
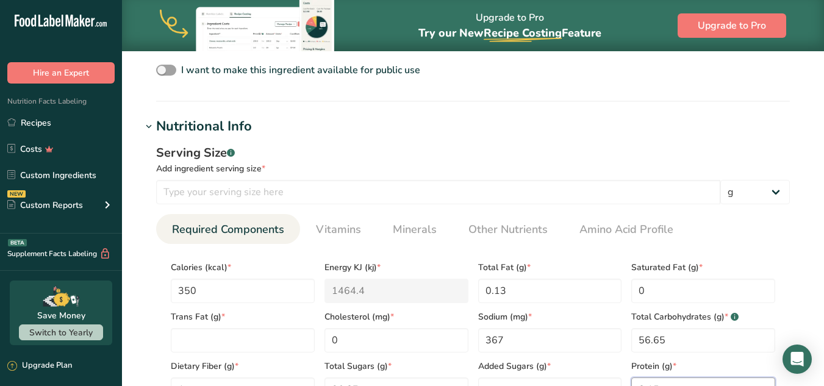
scroll to position [412, 0]
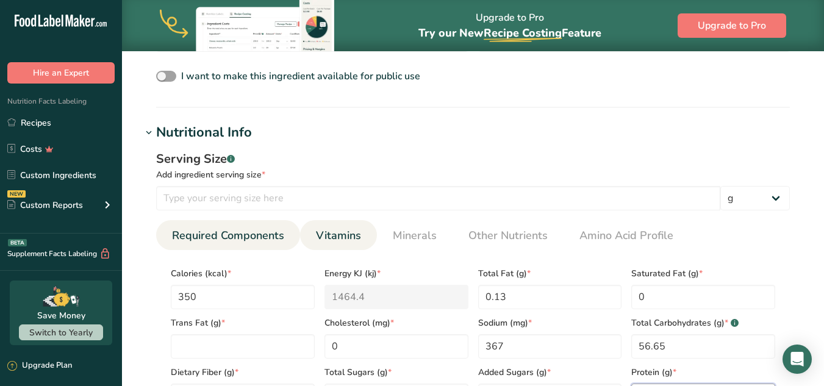
type input "0.15"
click at [348, 234] on span "Vitamins" at bounding box center [338, 236] width 45 height 16
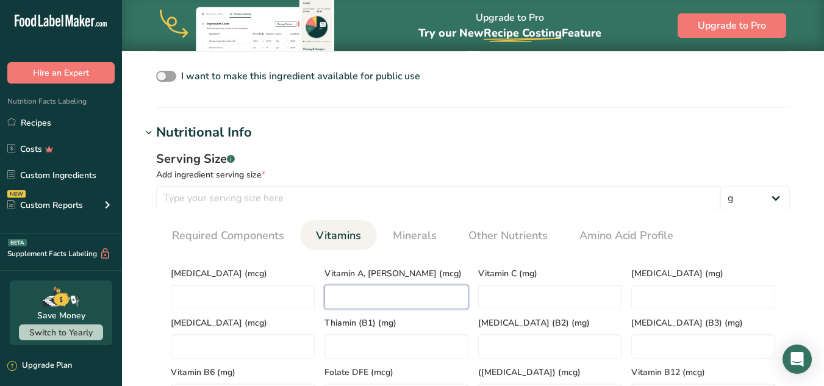
click at [391, 290] on RAE "number" at bounding box center [397, 297] width 144 height 24
click at [506, 290] on C "number" at bounding box center [550, 297] width 144 height 24
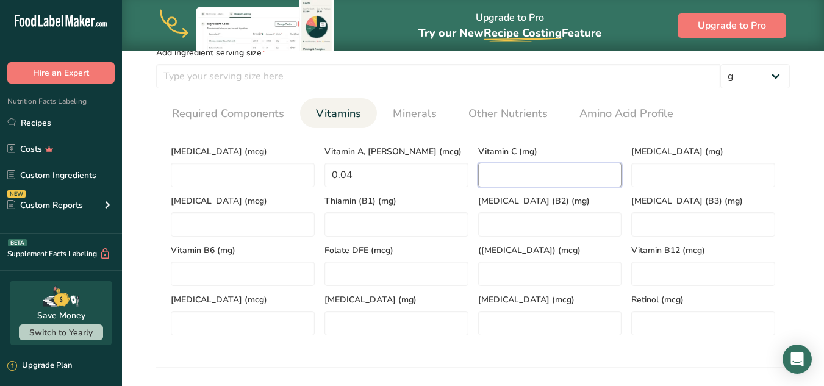
scroll to position [536, 0]
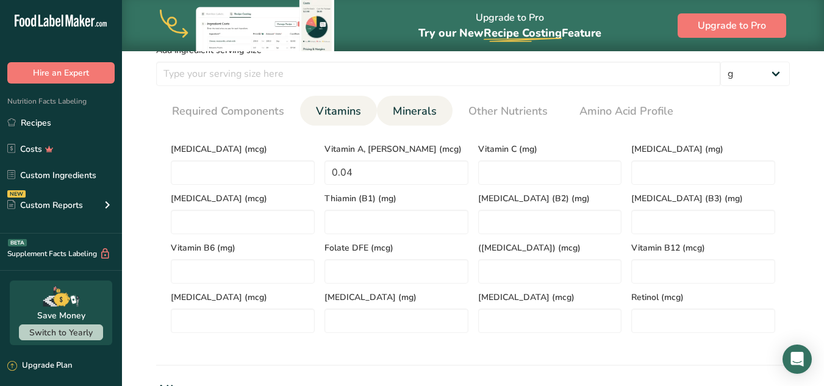
click at [414, 113] on span "Minerals" at bounding box center [415, 111] width 44 height 16
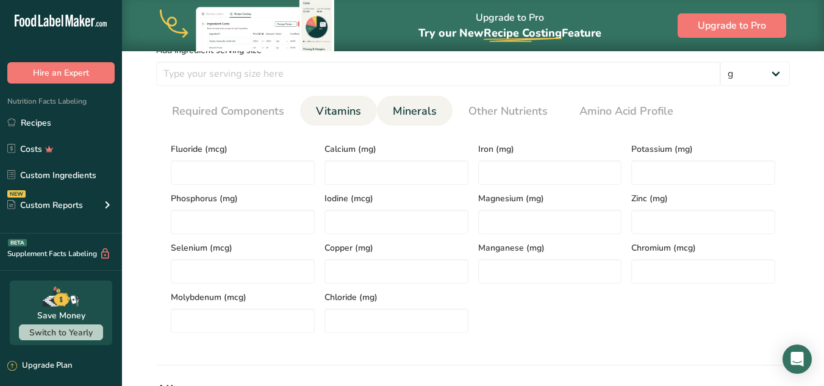
click at [343, 109] on span "Vitamins" at bounding box center [338, 111] width 45 height 16
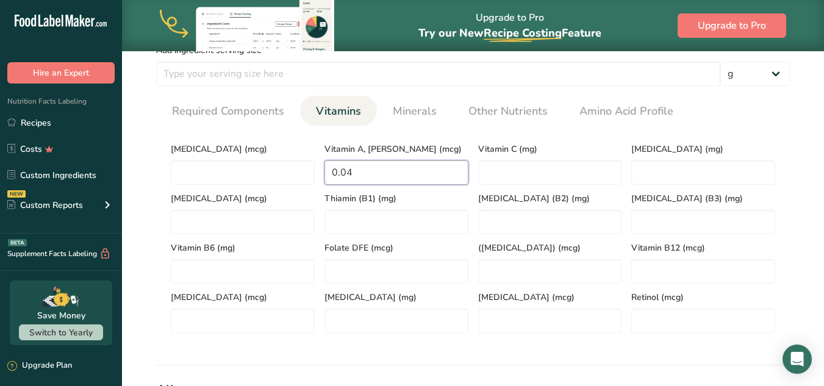
click at [412, 182] on RAE "0.04" at bounding box center [397, 172] width 144 height 24
type RAE "0"
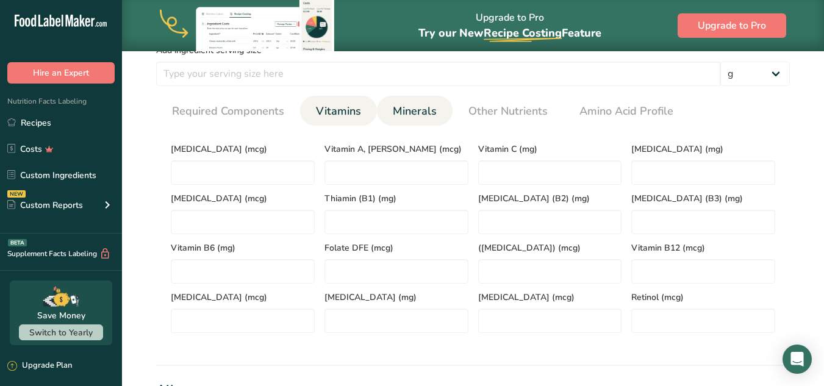
click at [420, 103] on span "Minerals" at bounding box center [415, 111] width 44 height 16
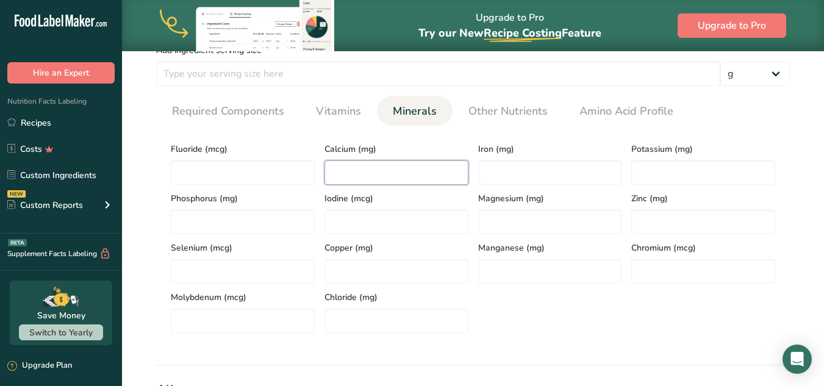
click at [417, 169] on input "number" at bounding box center [397, 172] width 144 height 24
type input "54"
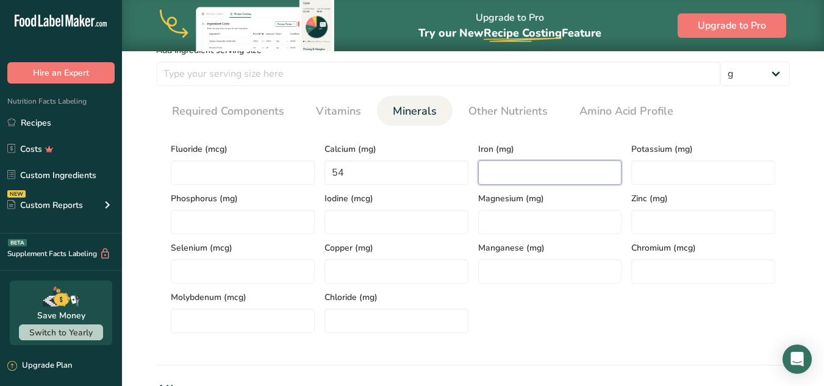
click at [514, 182] on input "number" at bounding box center [550, 172] width 144 height 24
type input "0"
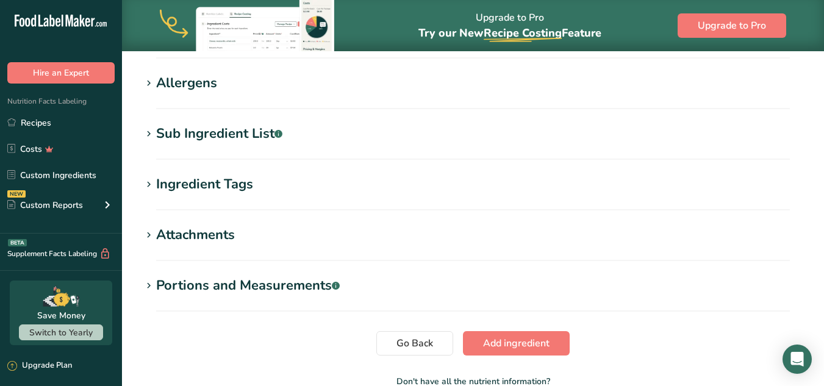
scroll to position [846, 0]
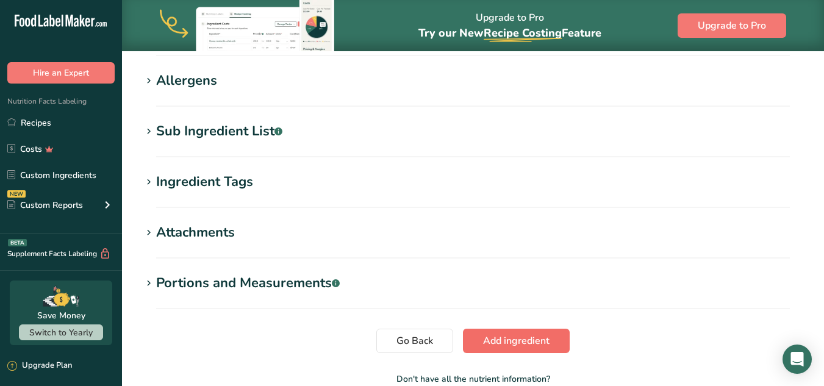
type input "1.2"
click at [529, 343] on span "Add ingredient" at bounding box center [516, 341] width 66 height 15
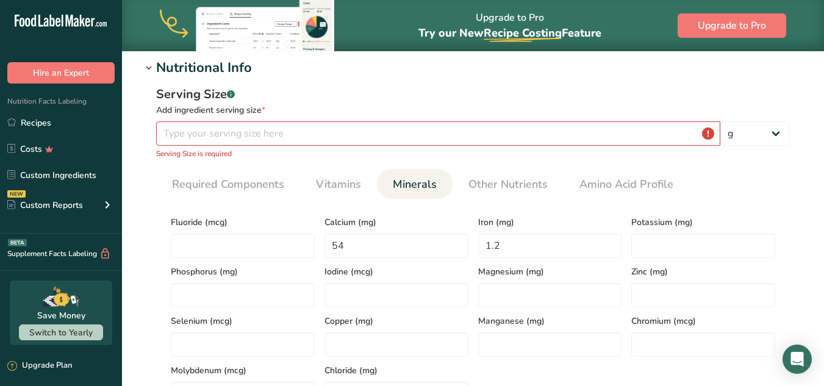
scroll to position [156, 0]
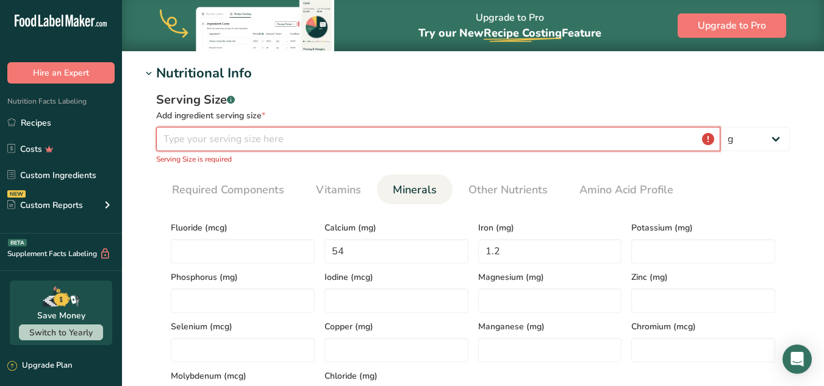
click at [460, 138] on input "number" at bounding box center [438, 139] width 564 height 24
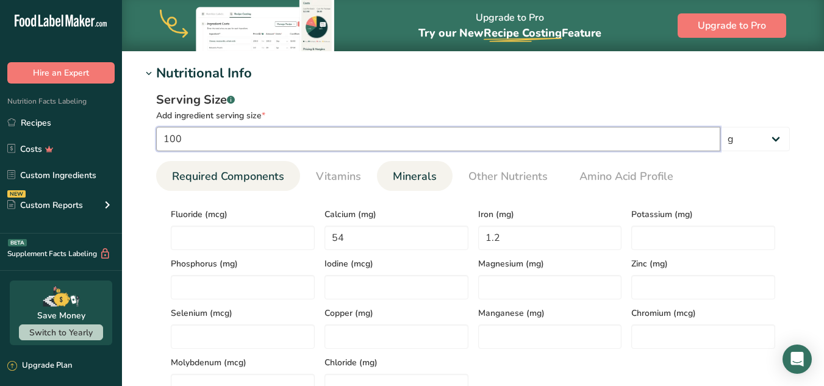
type input "100"
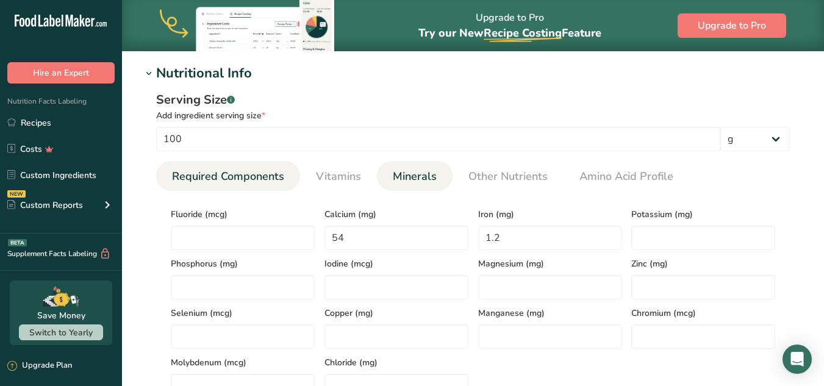
click at [254, 183] on span "Required Components" at bounding box center [228, 176] width 112 height 16
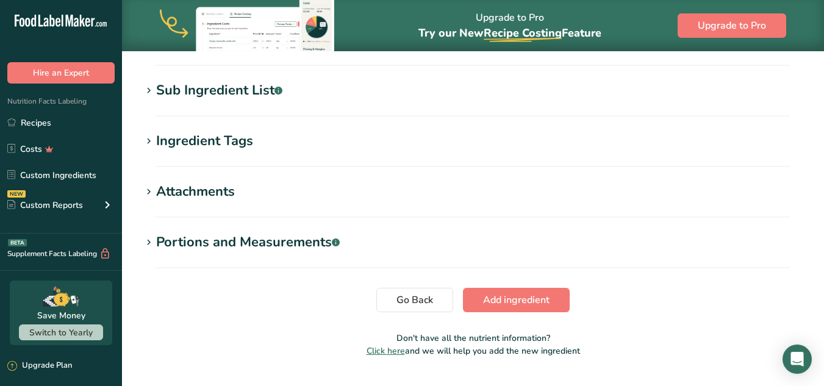
scroll to position [532, 0]
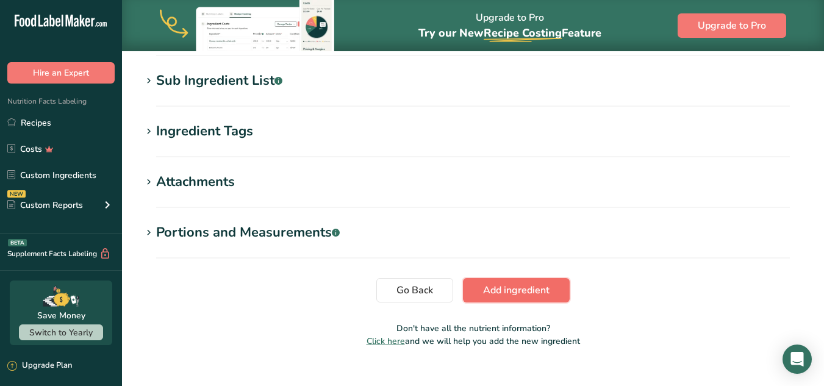
click at [535, 285] on span "Add ingredient" at bounding box center [516, 290] width 66 height 15
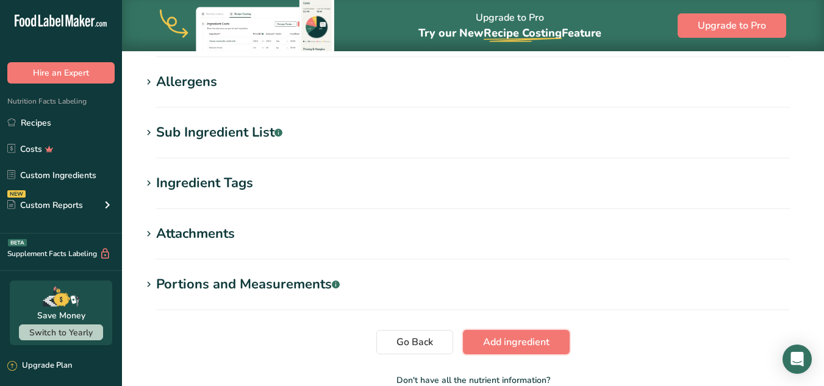
scroll to position [552, 0]
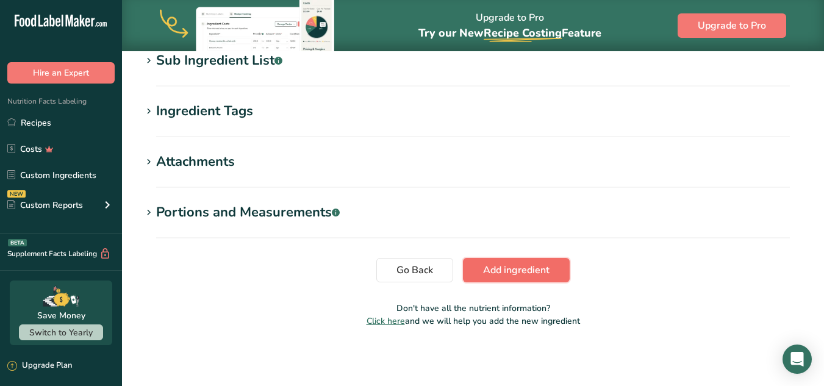
click at [552, 262] on button "Add ingredient" at bounding box center [516, 270] width 107 height 24
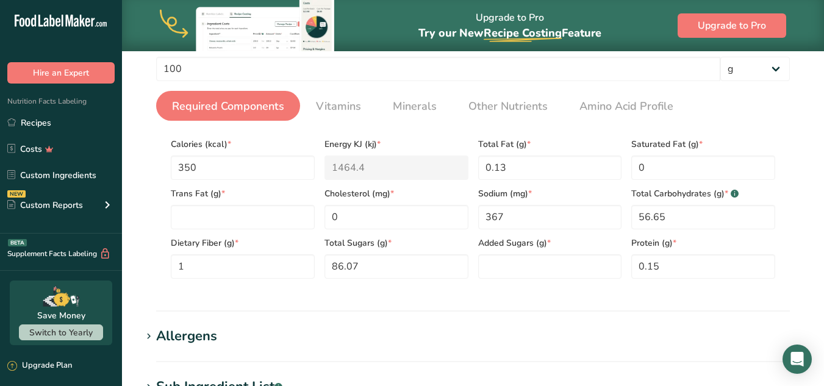
scroll to position [219, 0]
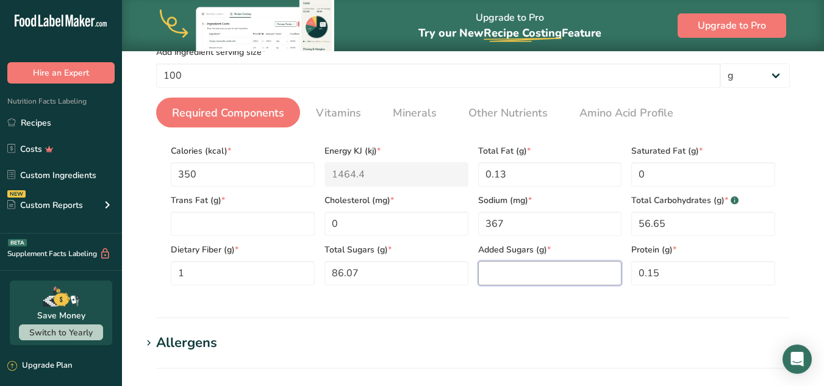
click at [528, 275] on Sugars "number" at bounding box center [550, 273] width 144 height 24
click at [253, 235] on Fat "number" at bounding box center [243, 224] width 144 height 24
type Fat "0"
click at [507, 267] on Sugars "number" at bounding box center [550, 273] width 144 height 24
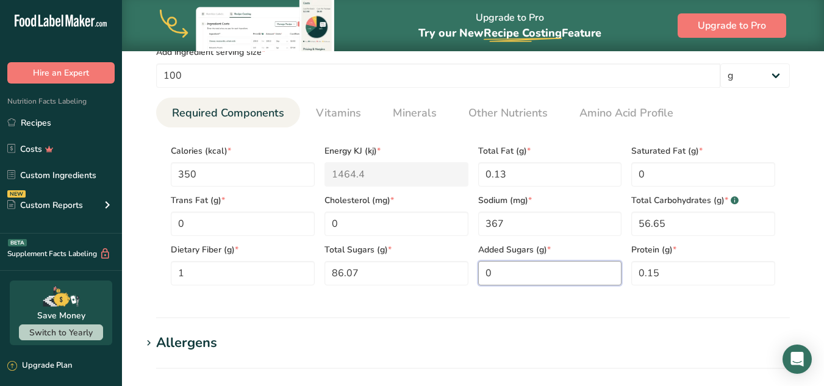
click at [500, 277] on Sugars "0" at bounding box center [550, 273] width 144 height 24
type Sugars "0"
drag, startPoint x: 362, startPoint y: 276, endPoint x: 320, endPoint y: 270, distance: 42.5
click at [320, 270] on div "Total Sugars (g) * 86.07" at bounding box center [397, 260] width 154 height 49
click at [526, 276] on Sugars "0" at bounding box center [550, 273] width 144 height 24
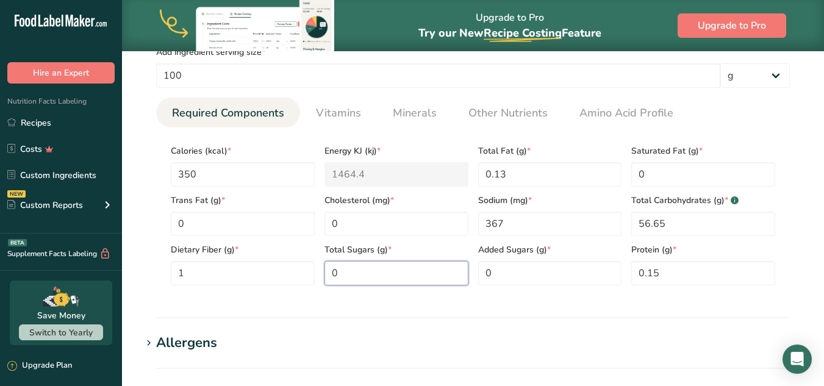
click at [421, 276] on Sugars "0" at bounding box center [397, 273] width 144 height 24
type Sugars "86.07"
click at [514, 272] on Sugars "0" at bounding box center [550, 273] width 144 height 24
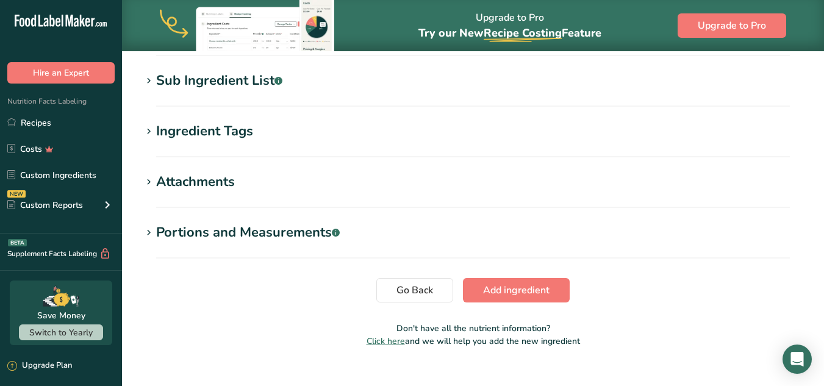
scroll to position [552, 0]
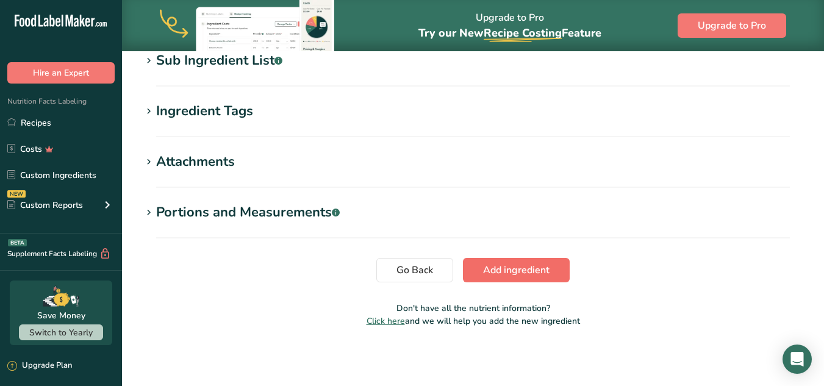
type Sugars "85"
click at [547, 277] on span "Add ingredient" at bounding box center [516, 270] width 66 height 15
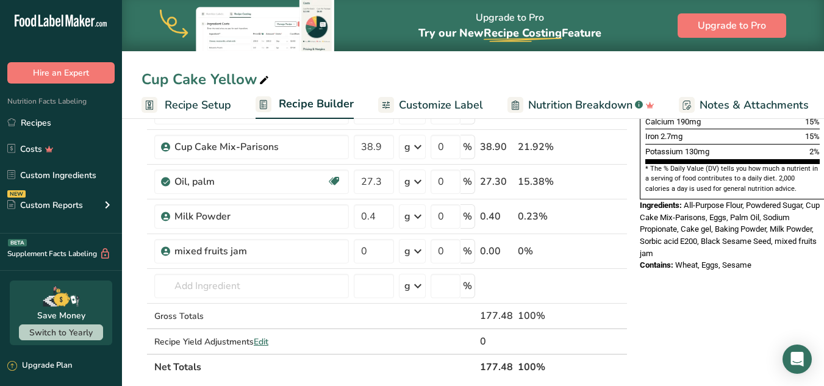
scroll to position [359, 0]
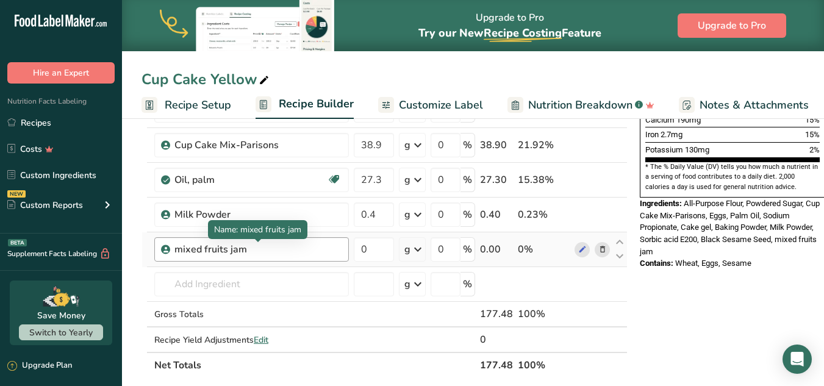
click at [271, 254] on div "mixed fruits jam" at bounding box center [250, 249] width 152 height 15
click at [367, 247] on input "0" at bounding box center [374, 249] width 40 height 24
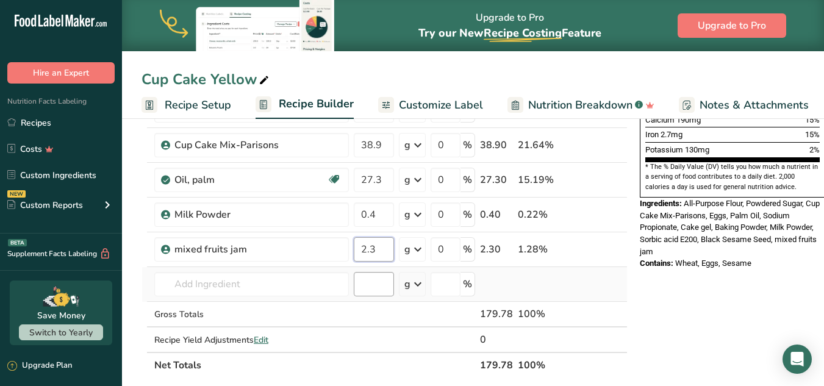
type input "2.3"
click at [363, 287] on div "Ingredient * Amount * Unit * Waste * .a-a{fill:#347362;}.b-a{fill:#fff;} Grams …" at bounding box center [385, 101] width 486 height 554
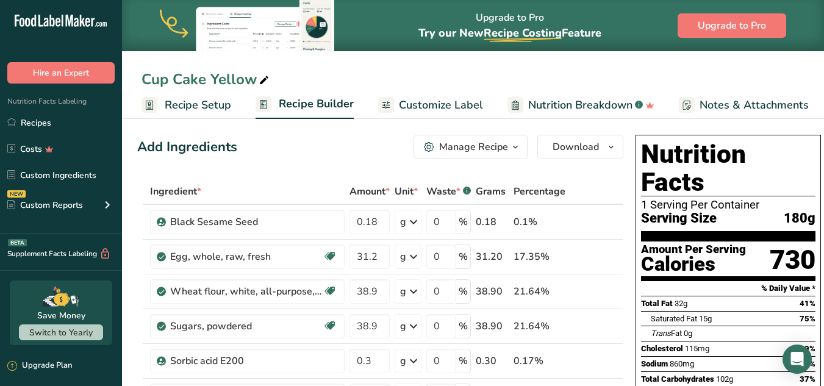
scroll to position [0, 0]
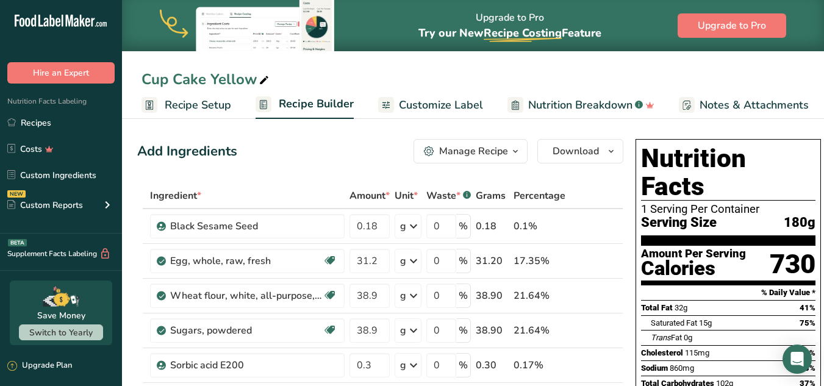
click at [58, 109] on div "Nutrition Facts Labeling Recipes Costs Custom Ingredients NEW Custom Reports Me…" at bounding box center [61, 159] width 122 height 150
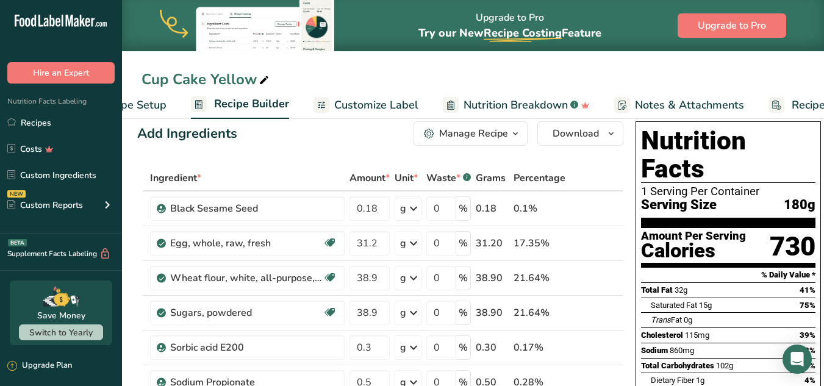
scroll to position [8, 0]
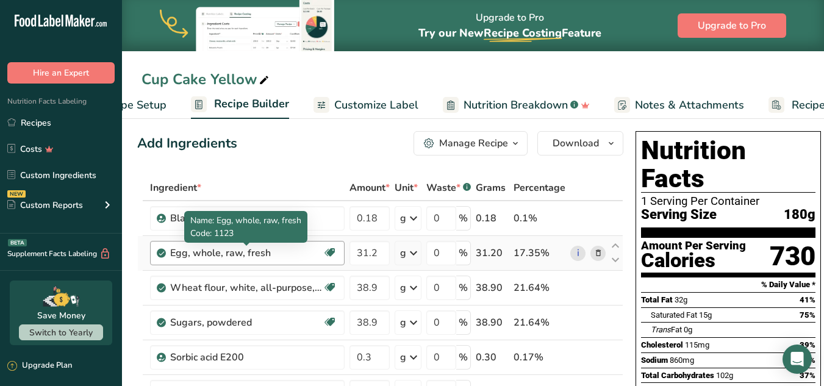
click at [245, 253] on div "Egg, whole, raw, fresh" at bounding box center [246, 253] width 152 height 15
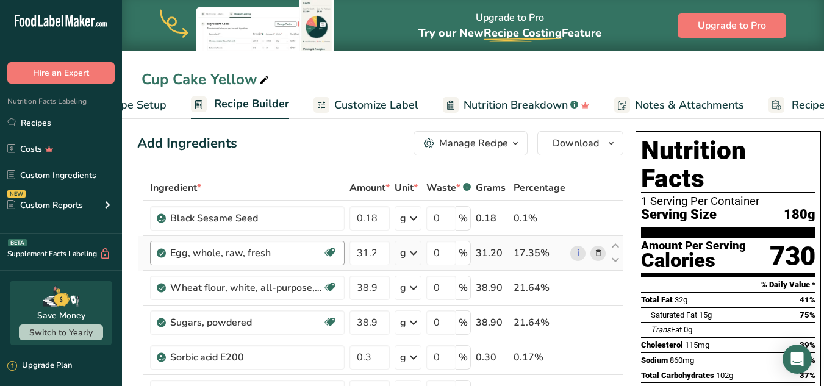
click at [269, 253] on div "Egg, whole, raw, fresh" at bounding box center [246, 253] width 152 height 15
click at [247, 260] on div "Egg, whole, raw, fresh Gluten free Vegetarian Soy free" at bounding box center [247, 253] width 195 height 24
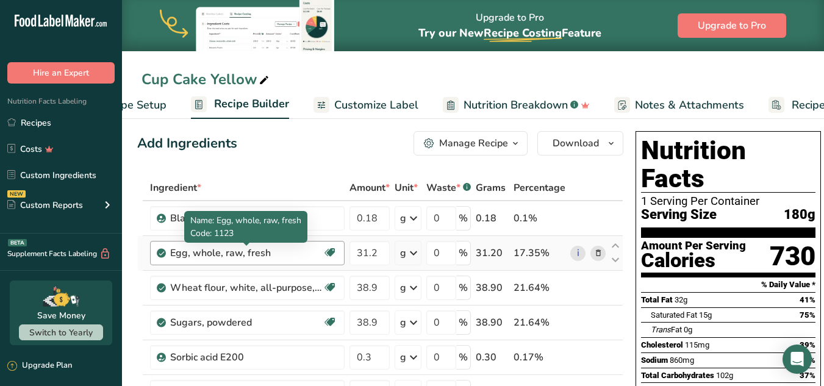
drag, startPoint x: 173, startPoint y: 254, endPoint x: 274, endPoint y: 256, distance: 101.3
click at [274, 256] on div "Egg, whole, raw, fresh" at bounding box center [246, 253] width 152 height 15
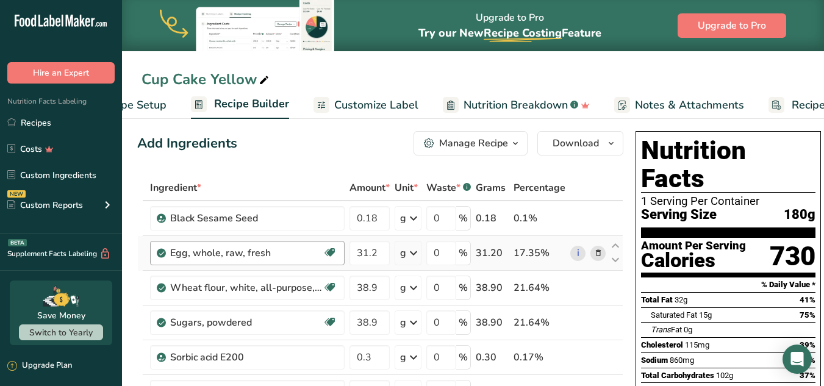
copy div "Egg, whole, raw, fresh"
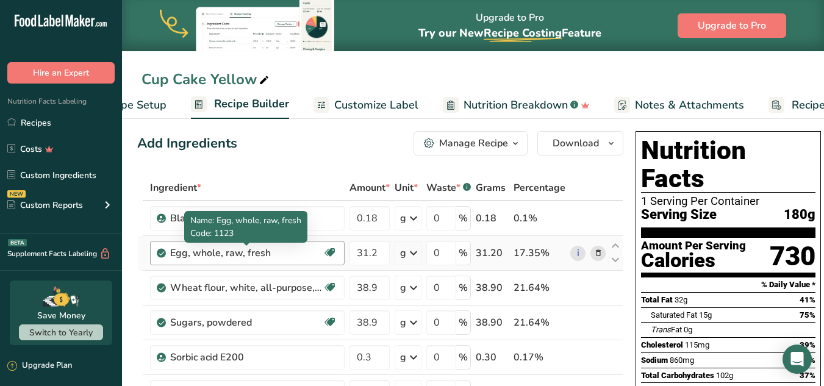
click at [265, 251] on div "Egg, whole, raw, fresh" at bounding box center [246, 253] width 152 height 15
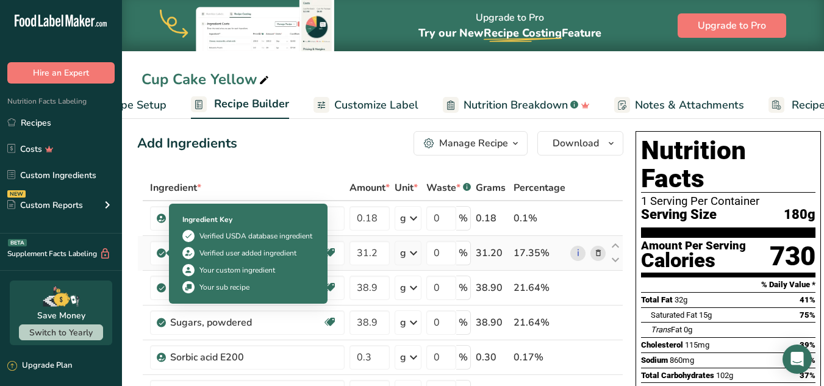
drag, startPoint x: 276, startPoint y: 252, endPoint x: 165, endPoint y: 256, distance: 111.1
click at [165, 256] on td "Egg, whole, raw, fresh Gluten free Vegetarian Soy free" at bounding box center [247, 253] width 199 height 35
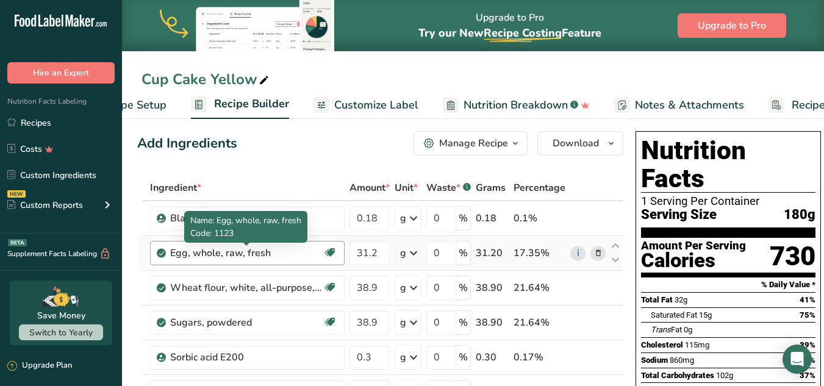
click at [189, 254] on div "Egg, whole, raw, fresh" at bounding box center [246, 253] width 152 height 15
drag, startPoint x: 172, startPoint y: 251, endPoint x: 284, endPoint y: 249, distance: 111.6
click at [284, 249] on div "Egg, whole, raw, fresh" at bounding box center [246, 253] width 152 height 15
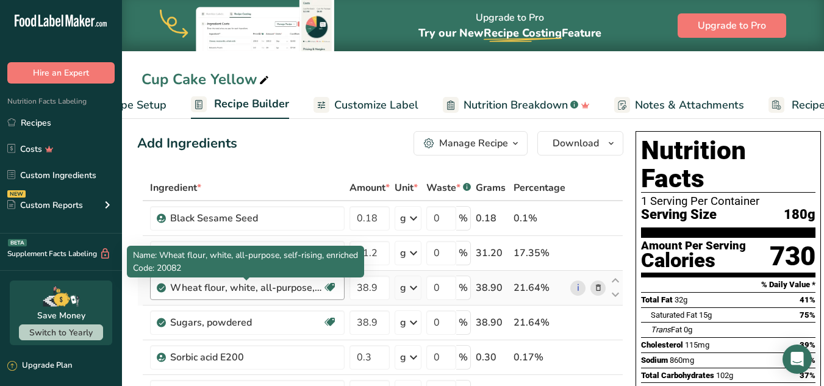
click at [234, 290] on div "Wheat flour, white, all-purpose, self-rising, enriched" at bounding box center [246, 288] width 152 height 15
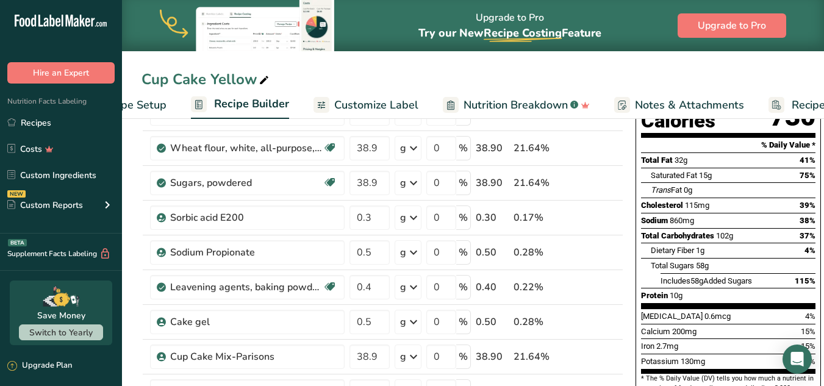
scroll to position [154, 0]
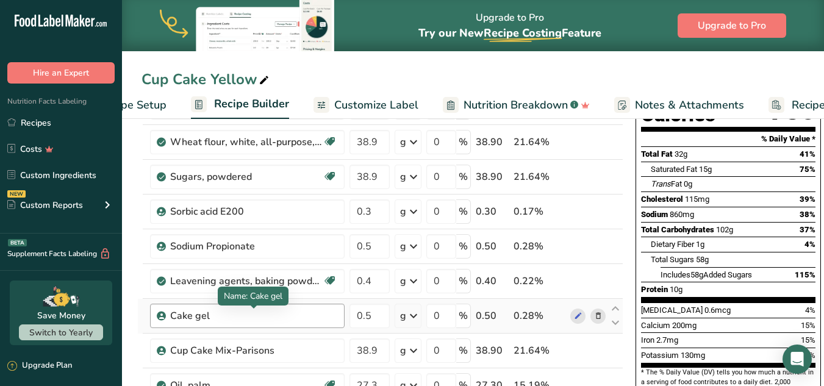
click at [218, 318] on div "Cake gel" at bounding box center [246, 316] width 152 height 15
click at [308, 315] on div "Cake gel" at bounding box center [246, 316] width 152 height 15
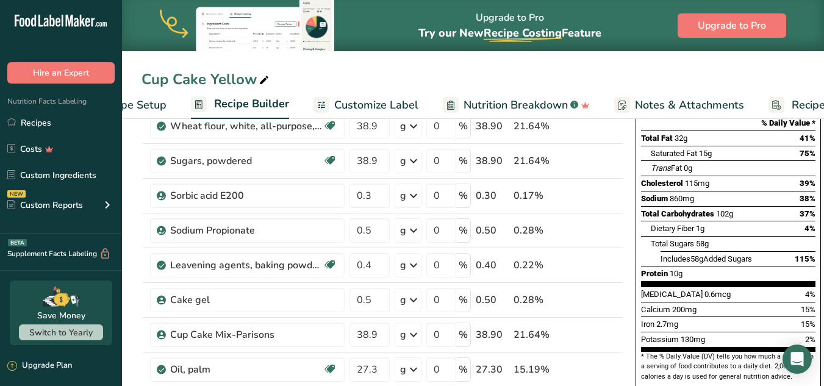
scroll to position [168, 0]
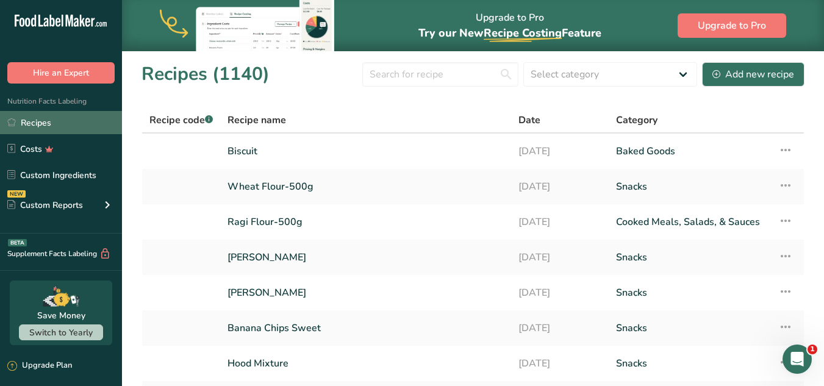
click at [66, 127] on link "Recipes" at bounding box center [61, 122] width 122 height 23
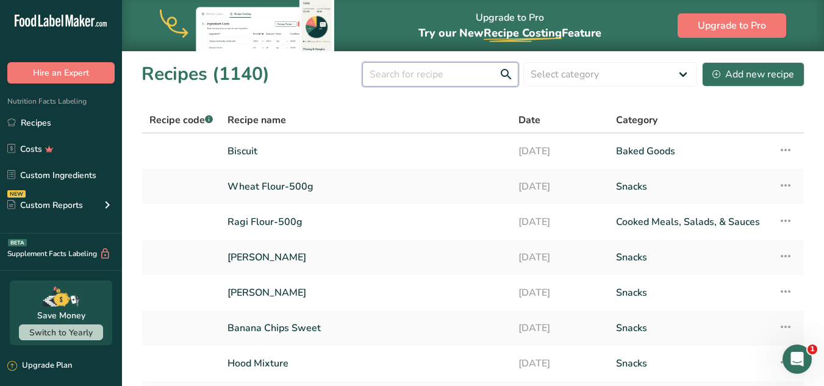
click at [400, 75] on input "text" at bounding box center [440, 74] width 156 height 24
click at [478, 82] on input "text" at bounding box center [440, 74] width 156 height 24
paste input "CUP CAKE CHOCOLATE"
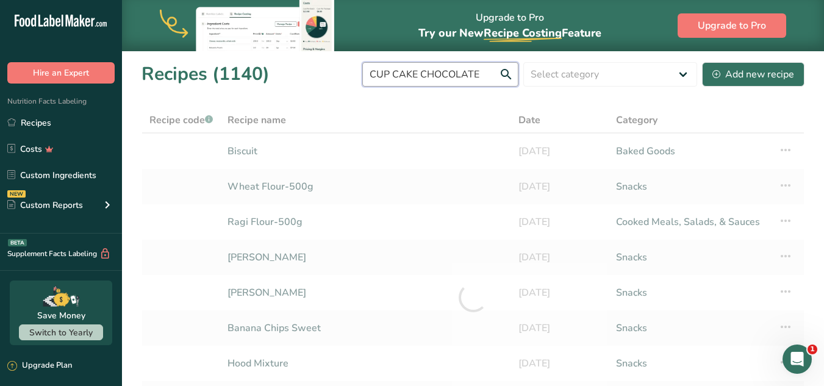
type input "CUP CAKE CHOCOLATE"
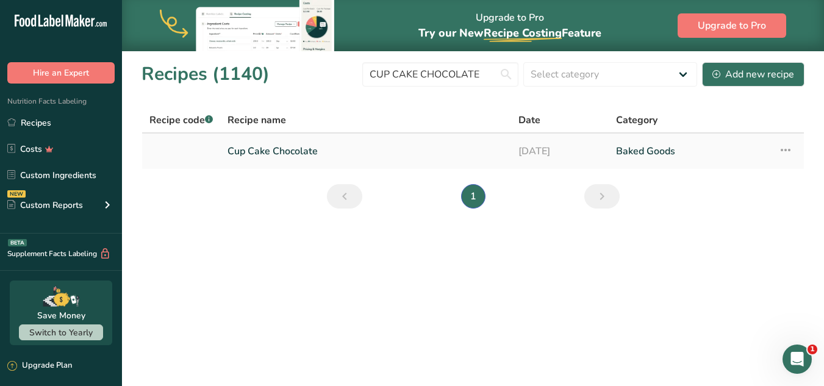
scroll to position [0, 0]
click at [301, 148] on link "Cup Cake Chocolate" at bounding box center [366, 151] width 276 height 26
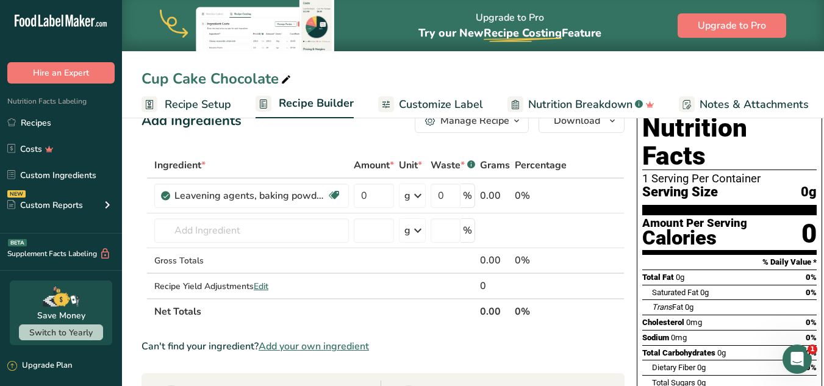
scroll to position [29, 0]
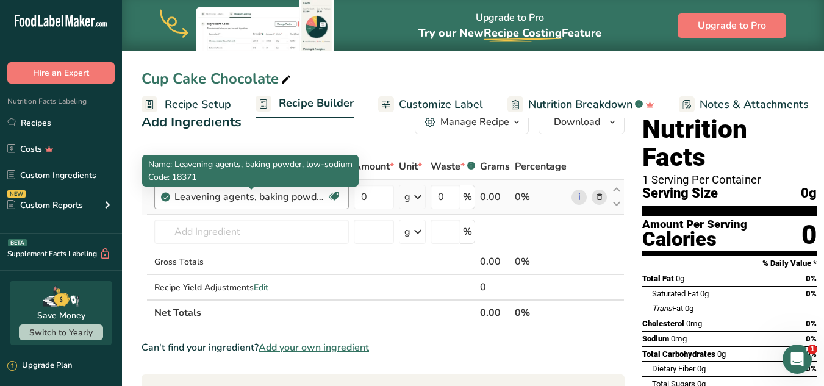
click at [273, 197] on div "Leavening agents, baking powder, low-sodium" at bounding box center [250, 197] width 152 height 15
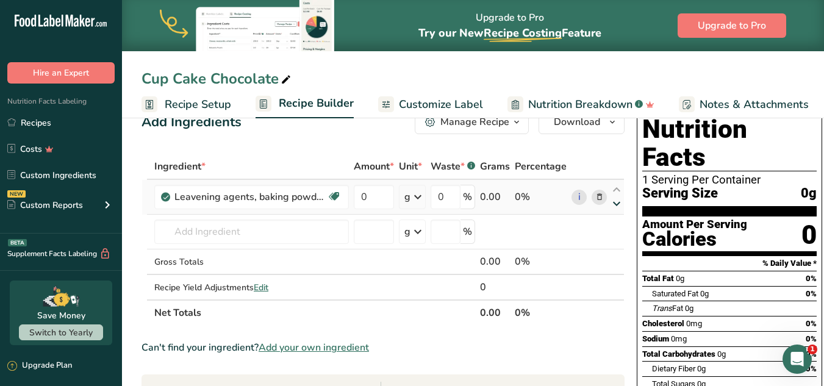
click at [617, 202] on icon at bounding box center [616, 203] width 15 height 9
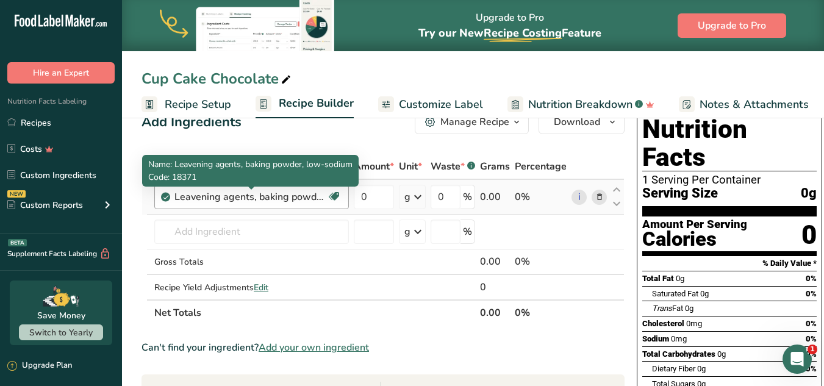
click at [308, 191] on div "Leavening agents, baking powder, low-sodium" at bounding box center [250, 197] width 152 height 15
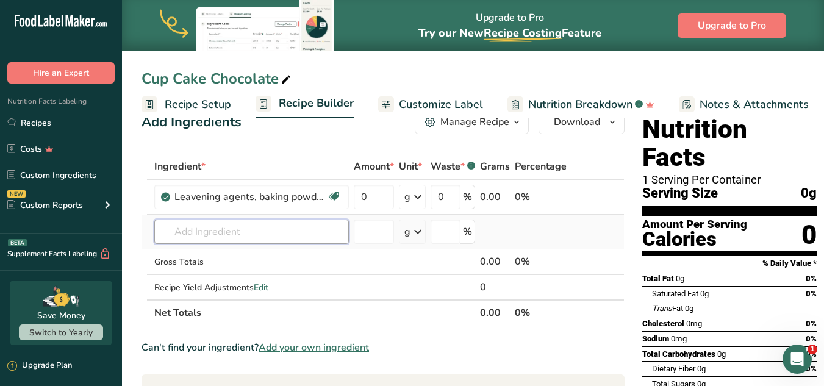
click at [184, 237] on input "text" at bounding box center [251, 232] width 195 height 24
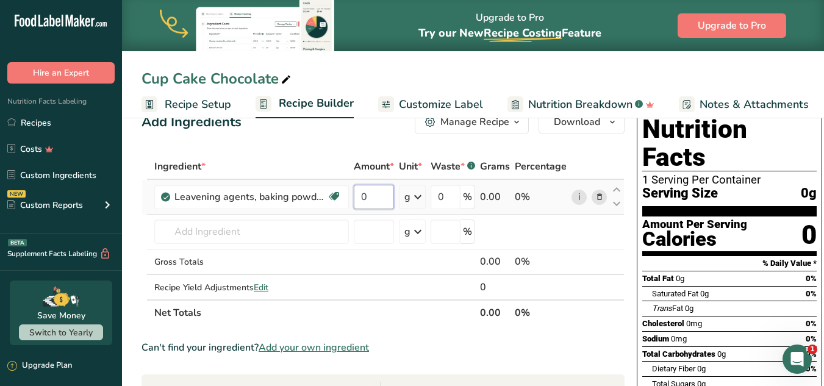
click at [379, 198] on input "0" at bounding box center [374, 197] width 40 height 24
paste input ".085872127"
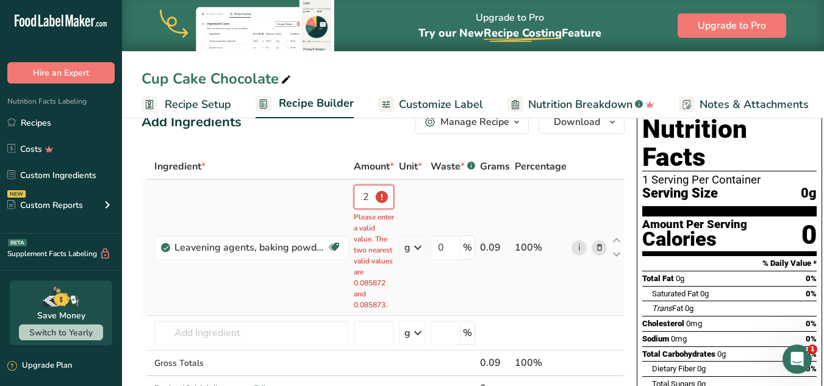
scroll to position [0, 46]
type input "0"
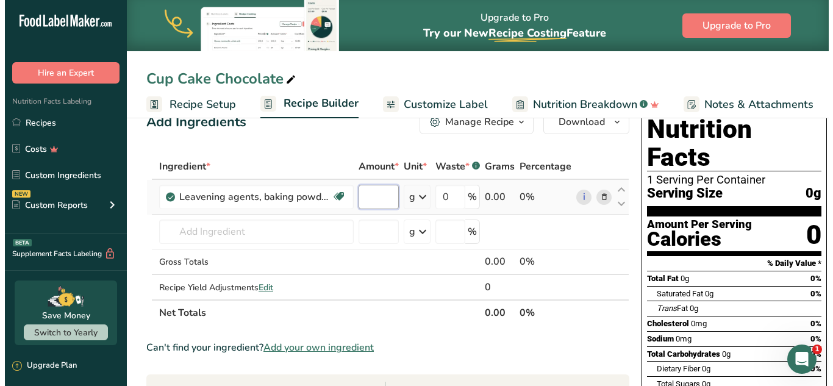
scroll to position [0, 0]
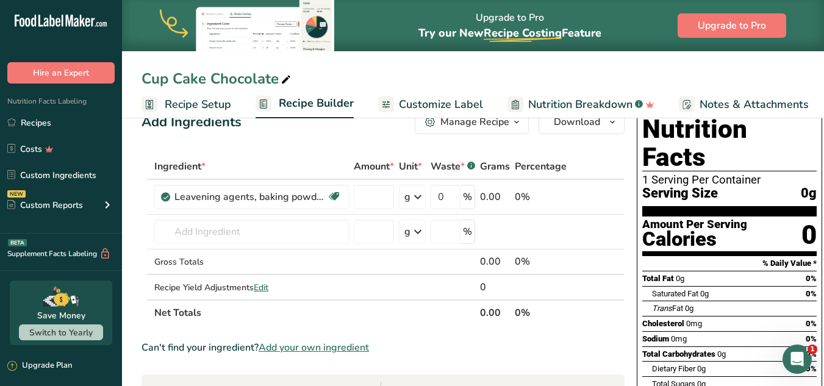
type input "0"
paste input "0.086"
type input "0.086"
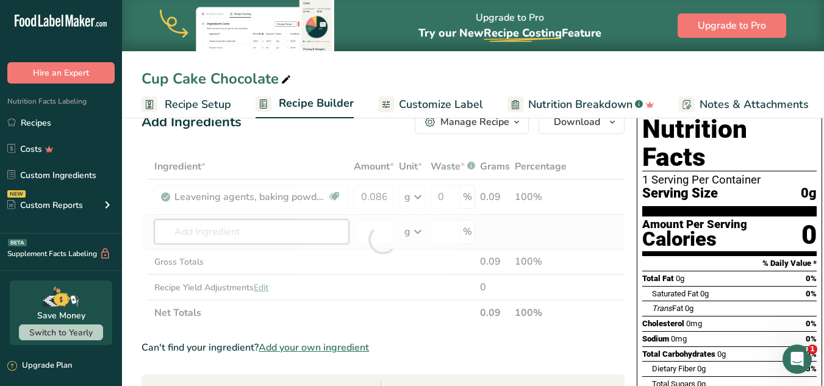
click at [305, 240] on div "Ingredient * Amount * Unit * Waste * .a-a{fill:#347362;}.b-a{fill:#fff;} Grams …" at bounding box center [383, 240] width 483 height 172
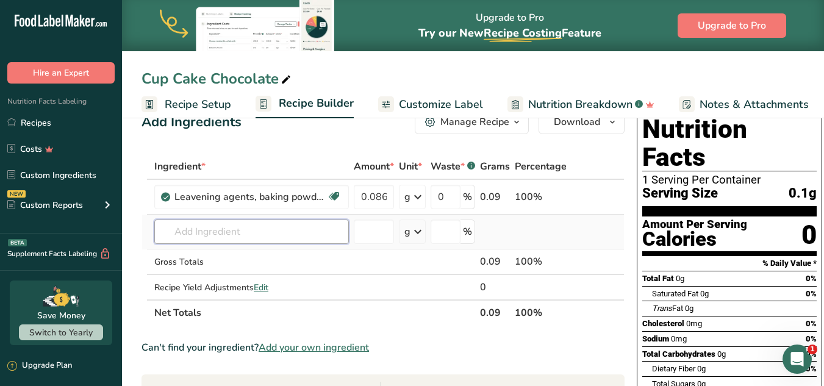
click at [225, 231] on input "text" at bounding box center [251, 232] width 195 height 24
paste input "JOO COLOUR"
type input "JOO COLOUR"
drag, startPoint x: 306, startPoint y: 231, endPoint x: 167, endPoint y: 228, distance: 139.7
click at [167, 228] on input "JOO COLOUR" at bounding box center [251, 232] width 195 height 24
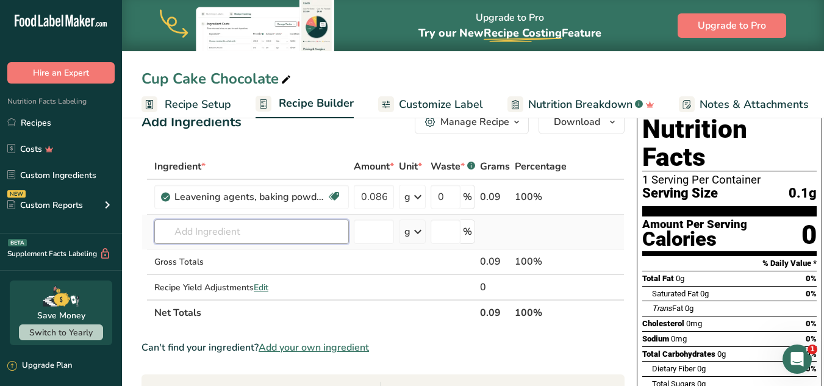
click at [193, 231] on input "text" at bounding box center [251, 232] width 195 height 24
paste input "WHITE SESAME"
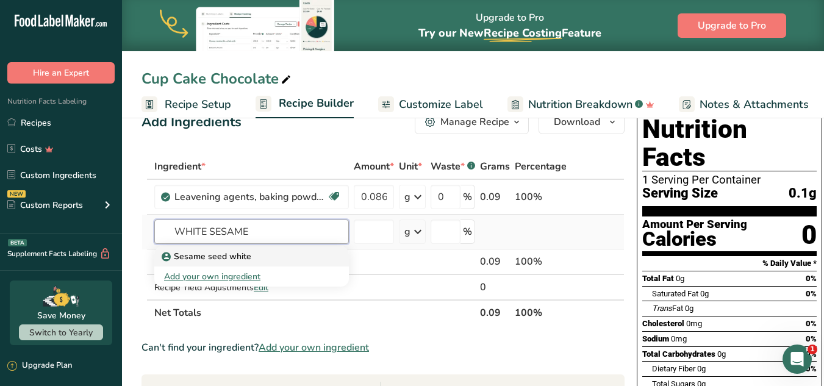
type input "WHITE SESAME"
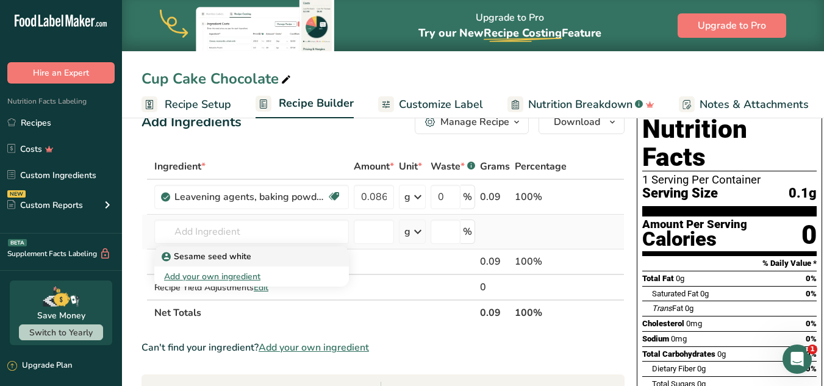
click at [264, 256] on div "Sesame seed white" at bounding box center [242, 256] width 156 height 13
type input "Sesame seed white"
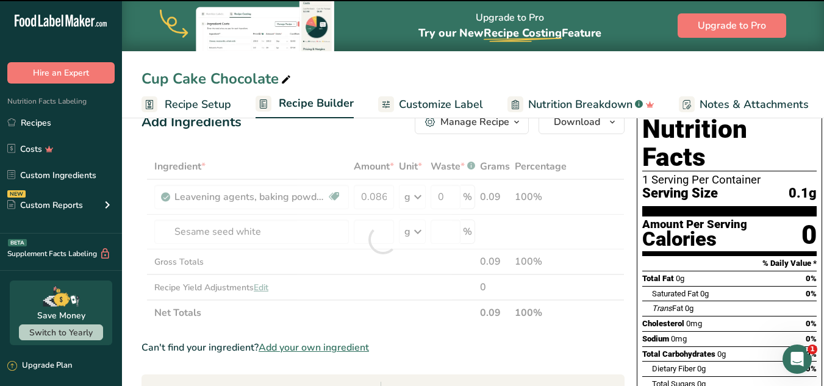
type input "0"
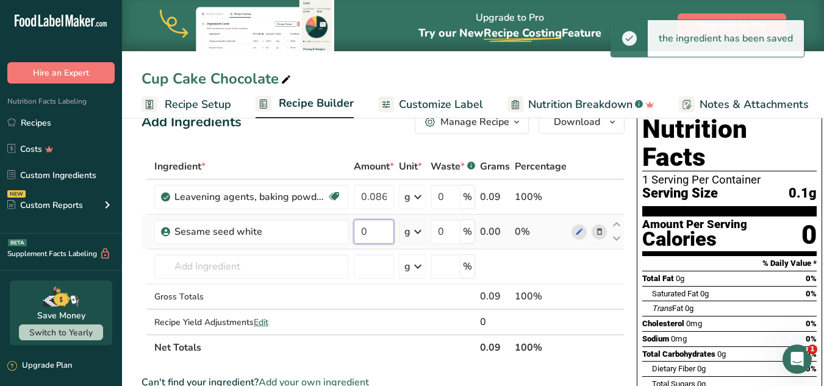
click at [387, 232] on input "0" at bounding box center [374, 232] width 40 height 24
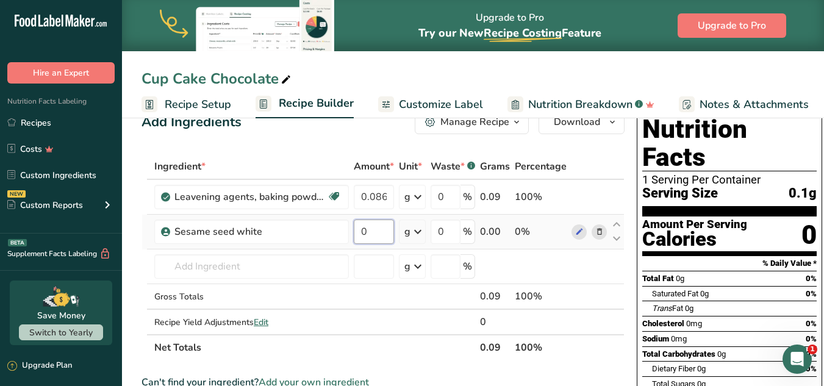
paste input ".062"
type input "0.062"
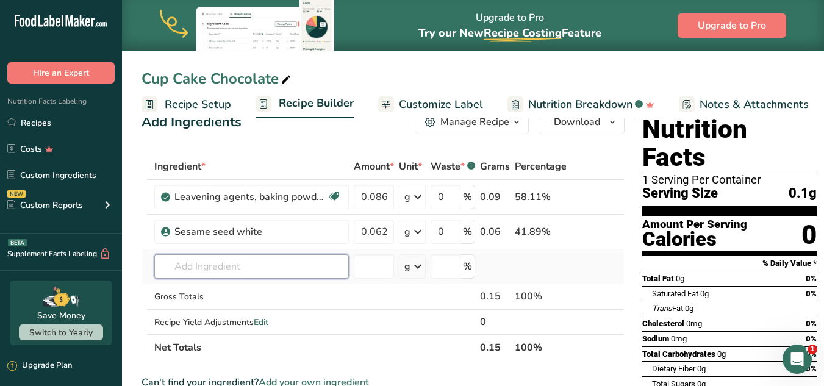
click at [309, 270] on div "Ingredient * Amount * Unit * Waste * .a-a{fill:#347362;}.b-a{fill:#fff;} Grams …" at bounding box center [383, 257] width 483 height 207
paste input "SUGAR"
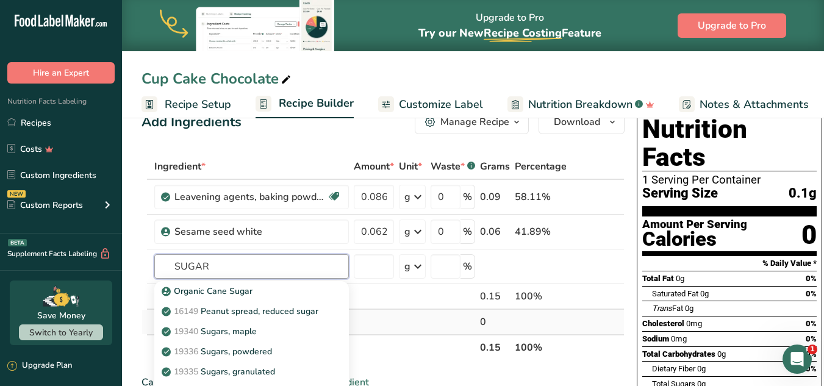
type input "SUGAR"
click at [351, 319] on td "Recipe Yield Adjustments Edit" at bounding box center [251, 322] width 199 height 24
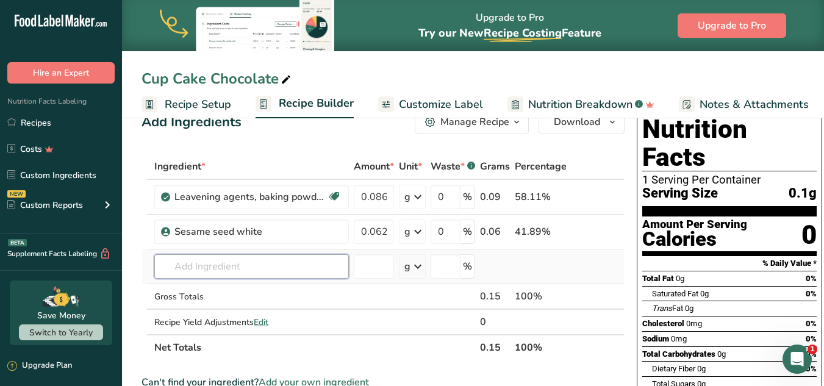
click at [259, 264] on input "text" at bounding box center [251, 266] width 195 height 24
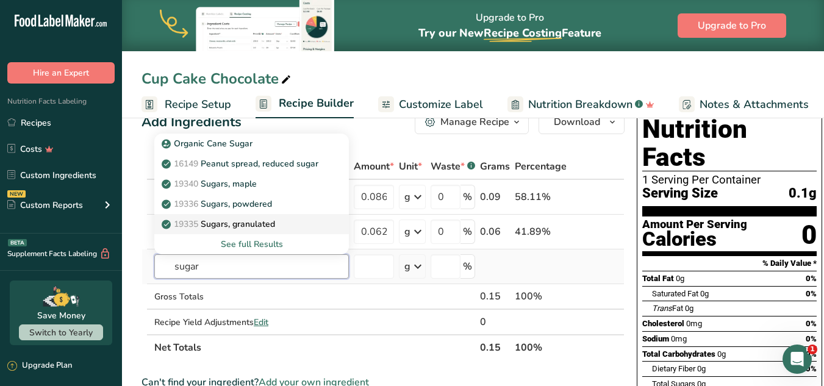
type input "sugar"
click at [269, 224] on p "19335 Sugars, granulated" at bounding box center [219, 224] width 111 height 13
type input "Sugars, granulated"
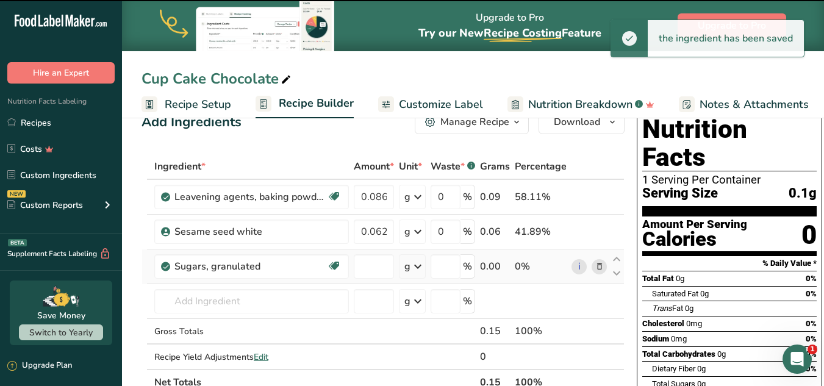
type input "0"
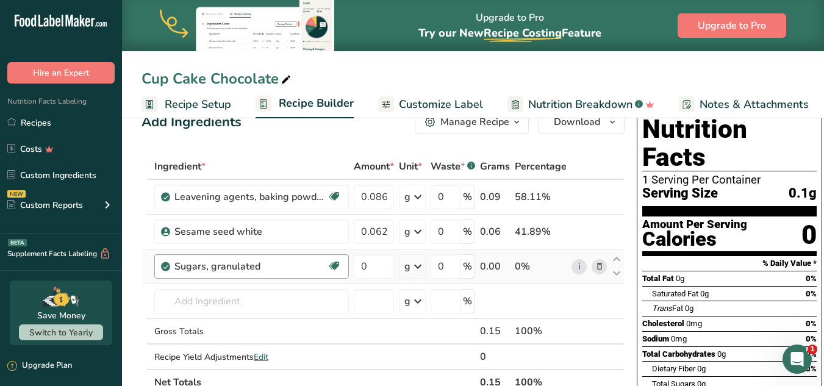
drag, startPoint x: 246, startPoint y: 279, endPoint x: 256, endPoint y: 273, distance: 11.8
click at [256, 273] on td "Sugars, granulated Dairy free Gluten free Vegan Vegetarian Soy free" at bounding box center [251, 266] width 199 height 35
click at [256, 273] on div "Sugars, granulated" at bounding box center [250, 266] width 152 height 15
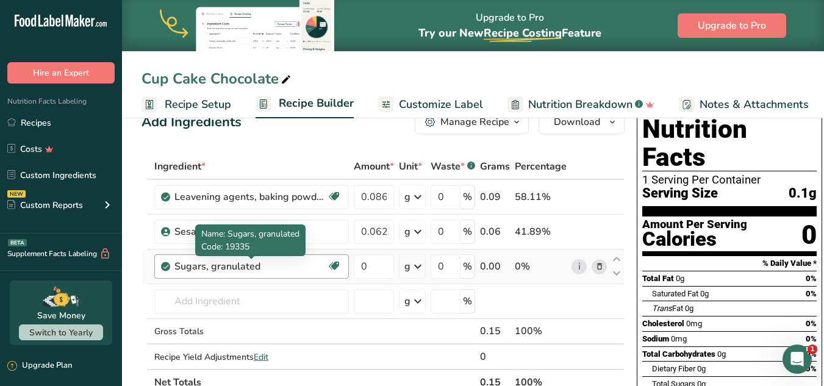
drag, startPoint x: 259, startPoint y: 273, endPoint x: 250, endPoint y: 263, distance: 13.0
click at [250, 263] on div "Sugars, granulated" at bounding box center [250, 266] width 152 height 15
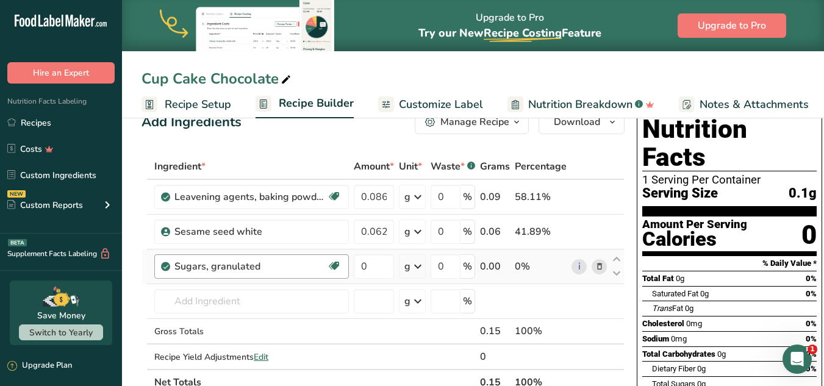
click at [250, 263] on div "Sugars, granulated" at bounding box center [250, 266] width 152 height 15
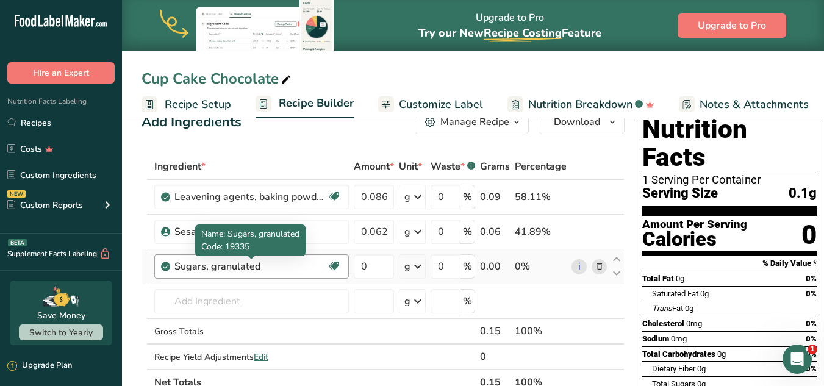
click at [303, 266] on div "Sugars, granulated" at bounding box center [250, 266] width 152 height 15
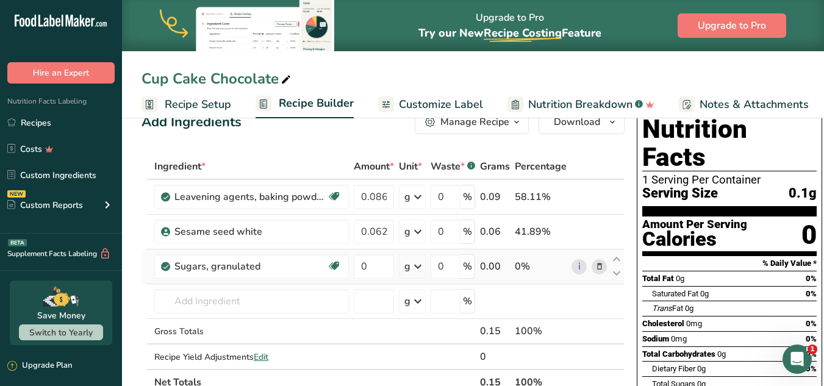
click at [597, 264] on icon at bounding box center [599, 266] width 9 height 13
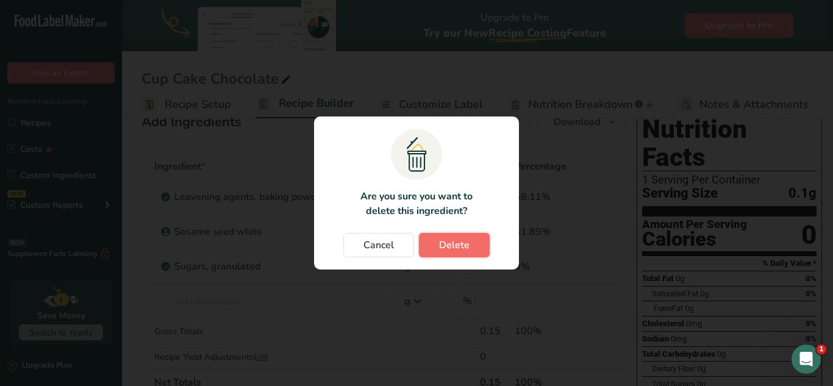
click at [445, 247] on span "Delete" at bounding box center [454, 245] width 30 height 15
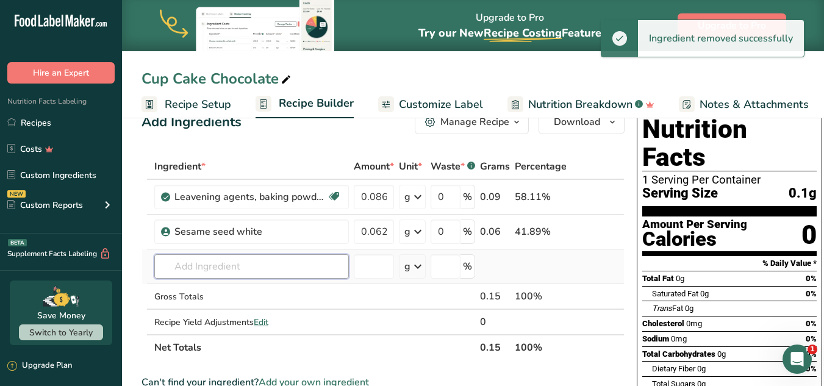
click at [303, 257] on input "text" at bounding box center [251, 266] width 195 height 24
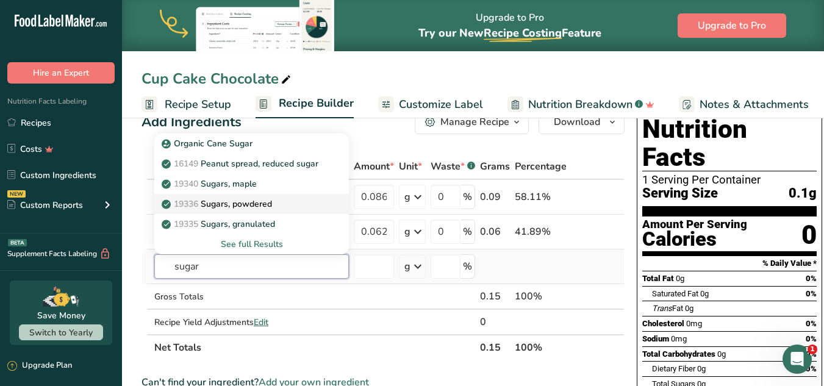
type input "sugar"
click at [269, 205] on p "19336 Sugars, powdered" at bounding box center [218, 204] width 108 height 13
type input "Sugars, powdered"
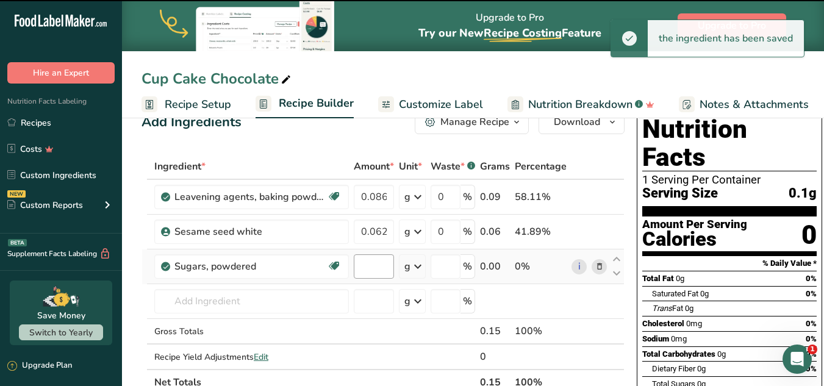
type input "0"
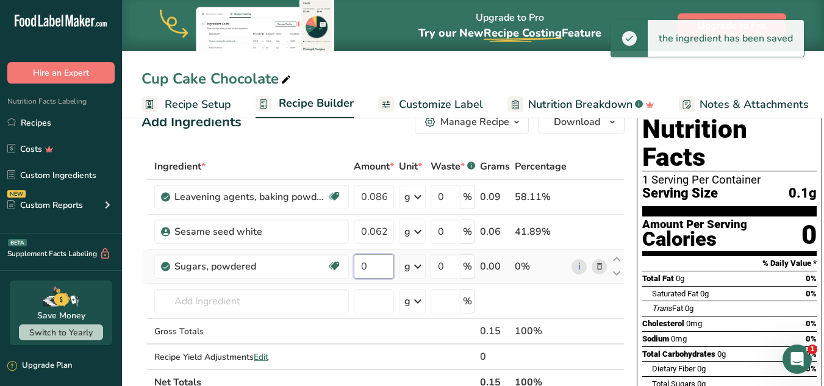
click at [374, 268] on input "0" at bounding box center [374, 266] width 40 height 24
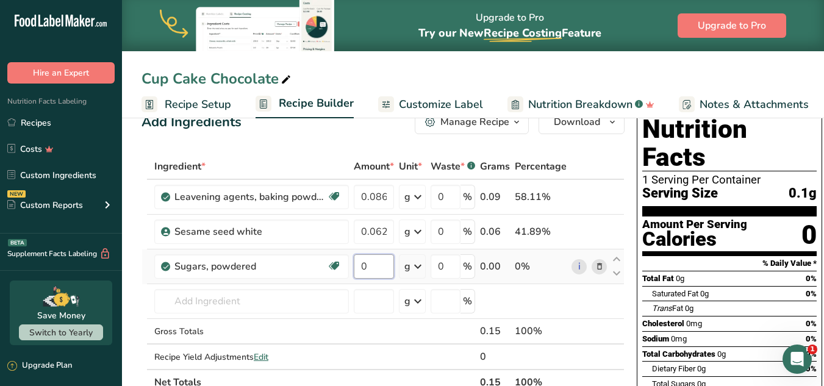
paste input "8.587"
type input "8.587"
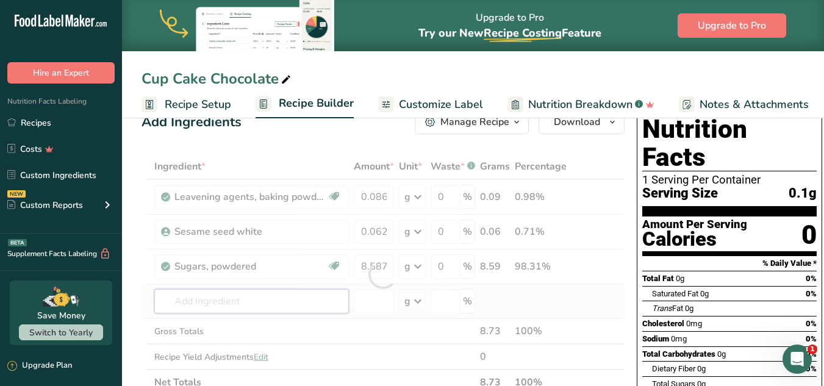
click at [262, 295] on div "Ingredient * Amount * Unit * Waste * .a-a{fill:#347362;}.b-a{fill:#fff;} Grams …" at bounding box center [383, 275] width 483 height 242
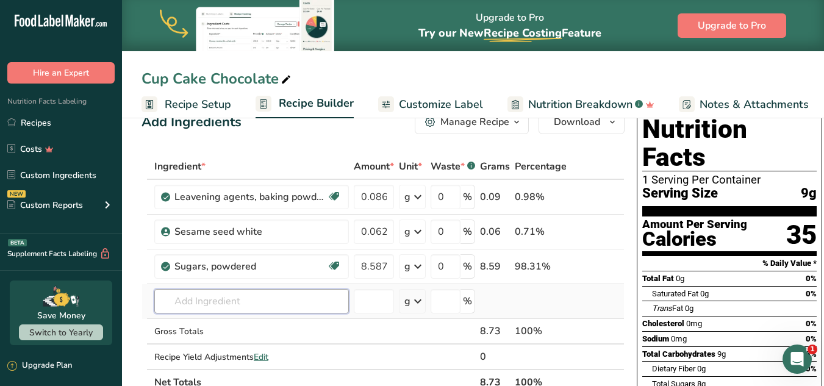
click at [295, 300] on input "text" at bounding box center [251, 301] width 195 height 24
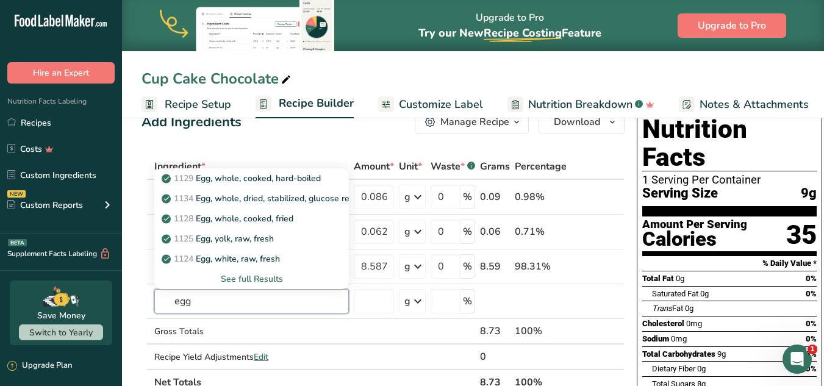
type input "egg"
click at [273, 277] on div "See full Results" at bounding box center [251, 279] width 175 height 13
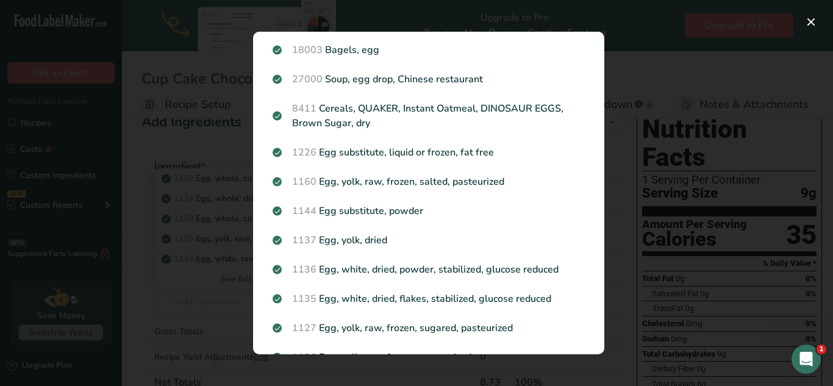
scroll to position [308, 0]
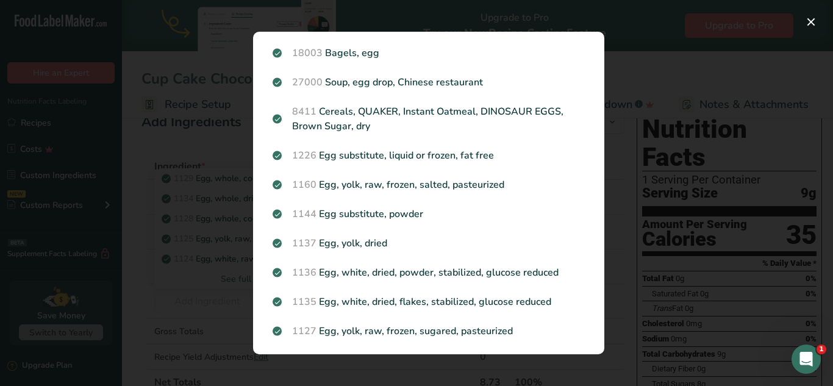
click at [239, 265] on div "Search Results 1129 Egg, whole, cooked, hard-boiled 1134 Egg, whole, dried, sta…" at bounding box center [429, 193] width 390 height 362
click at [196, 329] on div "Search results modal" at bounding box center [416, 193] width 833 height 386
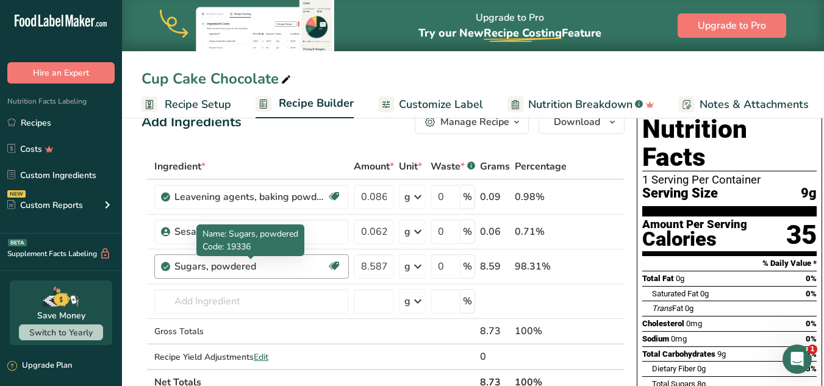
click at [267, 264] on div "Sugars, powdered" at bounding box center [250, 266] width 152 height 15
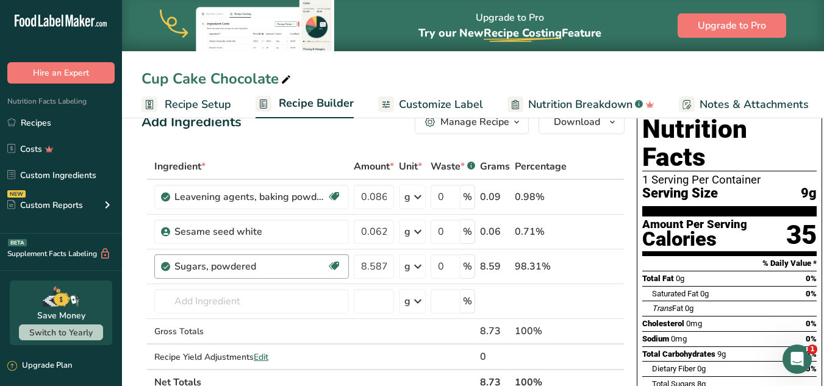
click at [259, 264] on div "Sugars, powdered" at bounding box center [250, 266] width 152 height 15
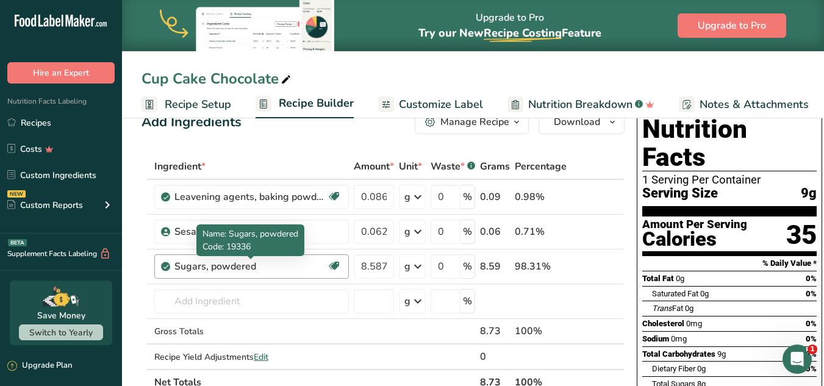
click at [259, 264] on div "Sugars, powdered" at bounding box center [250, 266] width 152 height 15
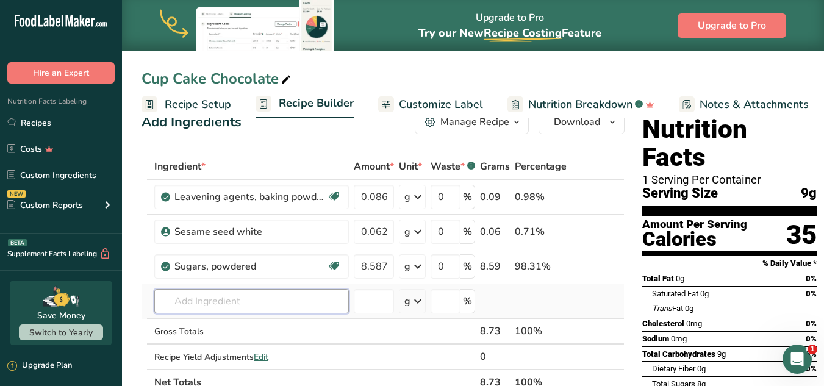
click at [196, 295] on input "text" at bounding box center [251, 301] width 195 height 24
type input "1123"
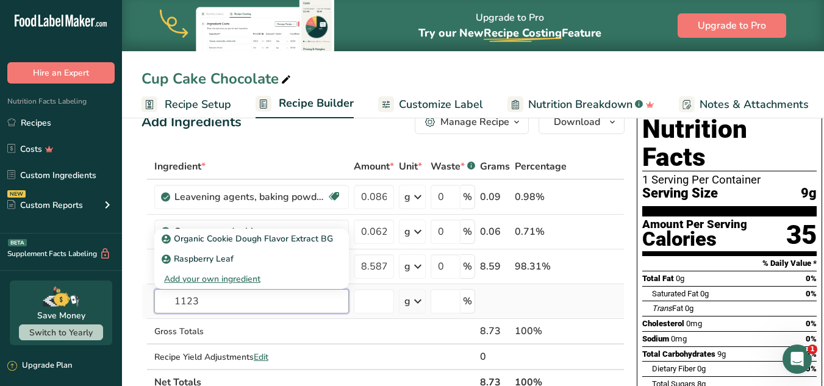
drag, startPoint x: 215, startPoint y: 302, endPoint x: 172, endPoint y: 295, distance: 43.3
click at [172, 295] on input "1123" at bounding box center [251, 301] width 195 height 24
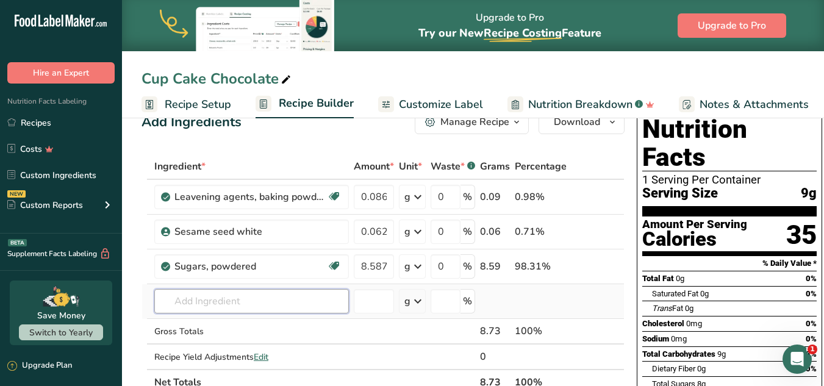
paste input "Egg, whole, raw, fresh"
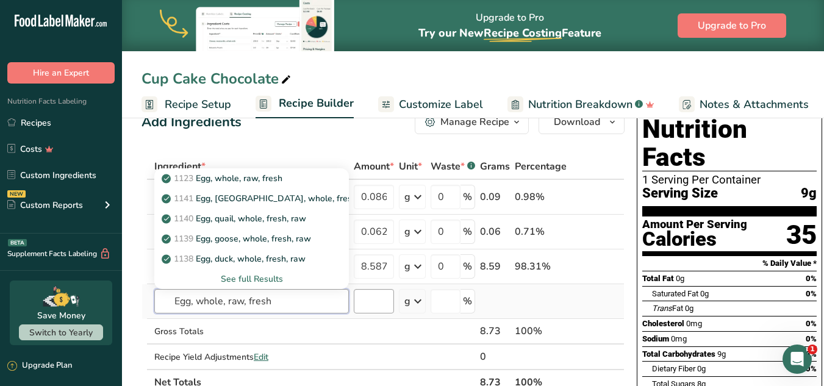
type input "Egg, whole, raw, fresh"
click at [366, 302] on input "number" at bounding box center [374, 301] width 40 height 24
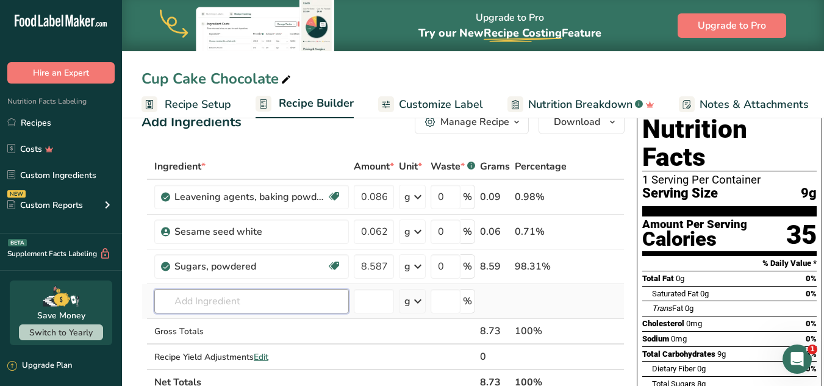
click at [287, 301] on input "text" at bounding box center [251, 301] width 195 height 24
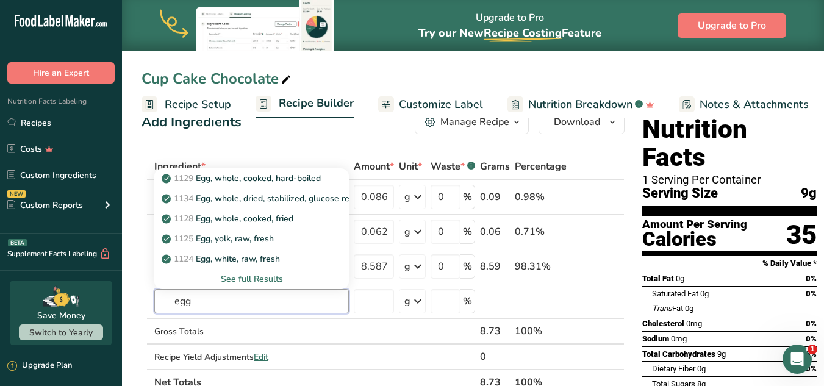
type input "egg"
type input "w"
type input "egg,whole,"
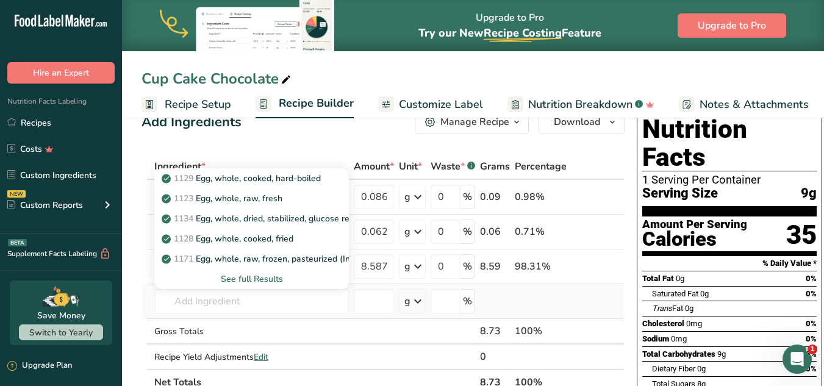
click at [251, 277] on div "See full Results" at bounding box center [251, 279] width 175 height 13
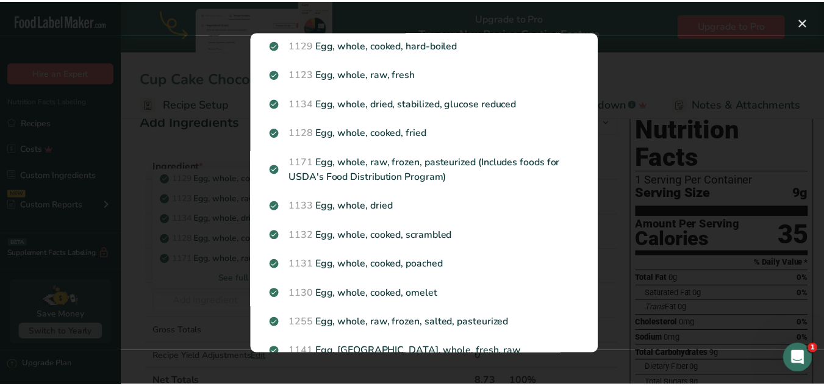
scroll to position [0, 0]
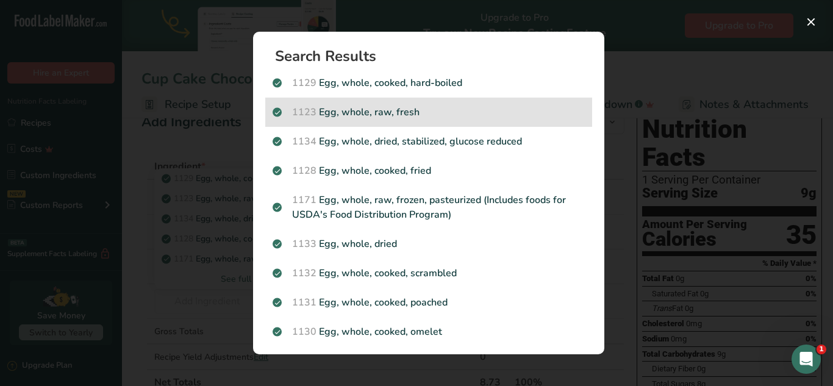
click at [423, 101] on div "1123 Egg, whole, raw, fresh" at bounding box center [428, 112] width 327 height 29
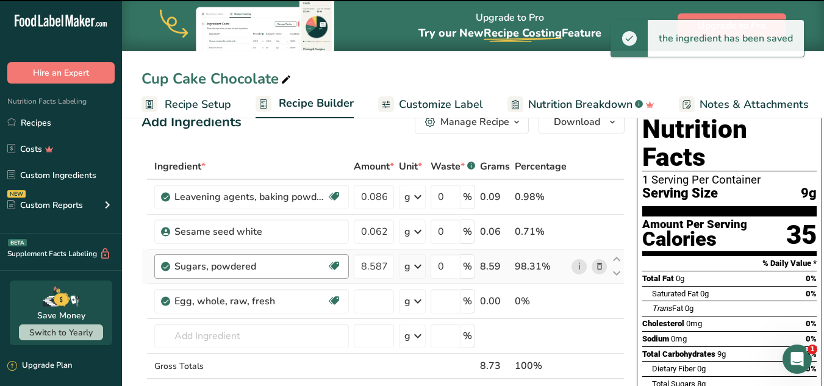
type input "0"
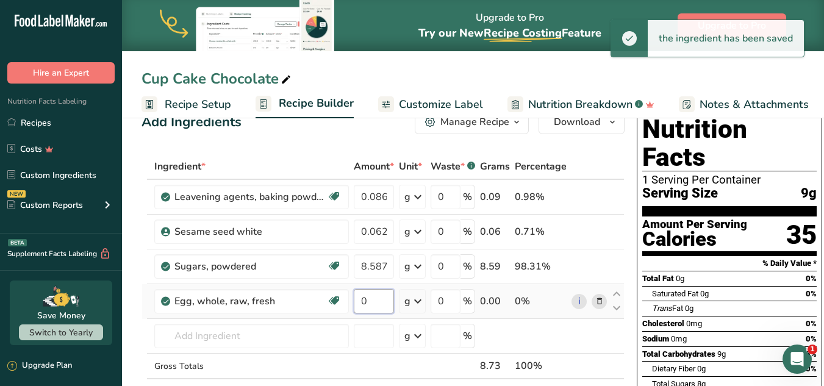
click at [363, 293] on input "0" at bounding box center [374, 301] width 40 height 24
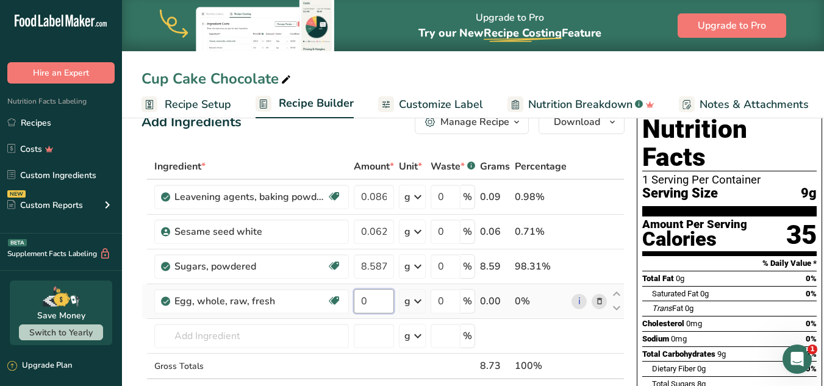
paste input "145.983"
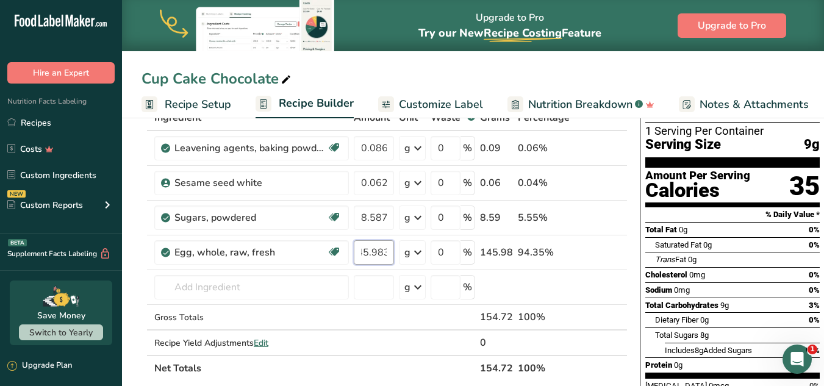
scroll to position [120, 0]
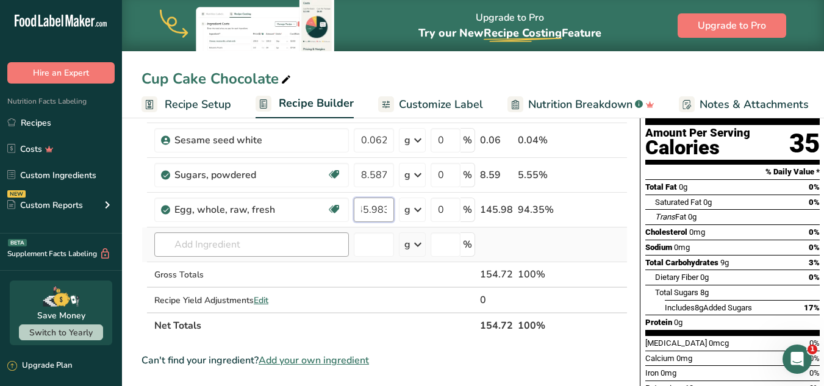
type input "145.983"
click at [199, 246] on div "Ingredient * Amount * Unit * Waste * .a-a{fill:#347362;}.b-a{fill:#fff;} Grams …" at bounding box center [385, 200] width 486 height 276
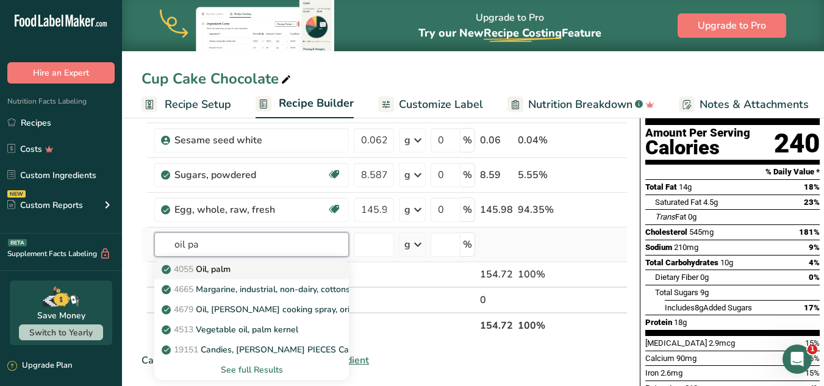
type input "oil pa"
click at [231, 275] on p "4055 Oil, palm" at bounding box center [197, 269] width 66 height 13
type input "Oil, palm"
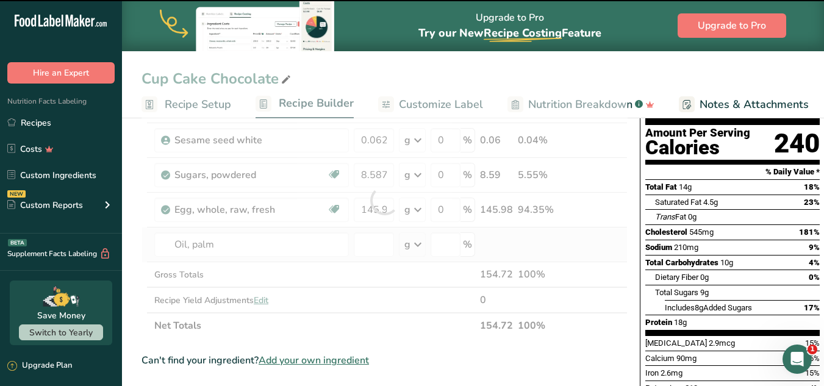
type input "0"
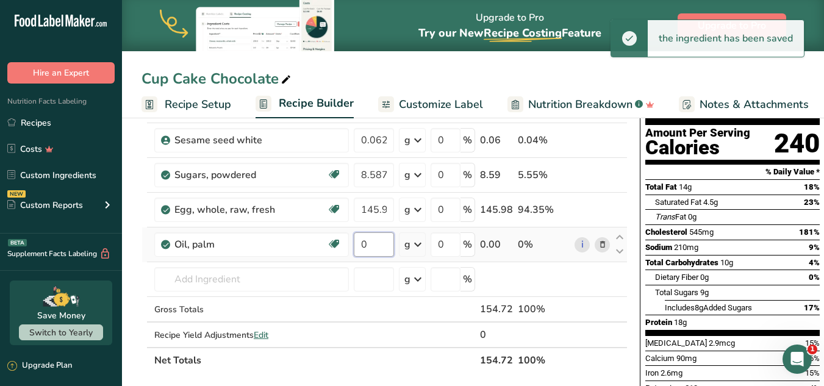
click at [375, 242] on input "0" at bounding box center [374, 244] width 40 height 24
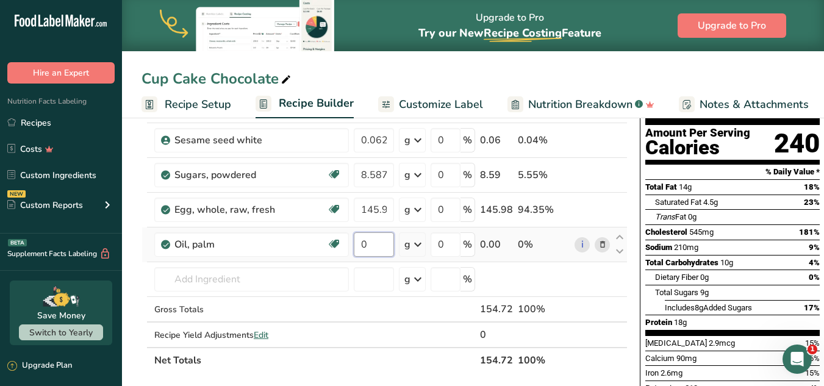
paste input "6.011"
type input "6.011"
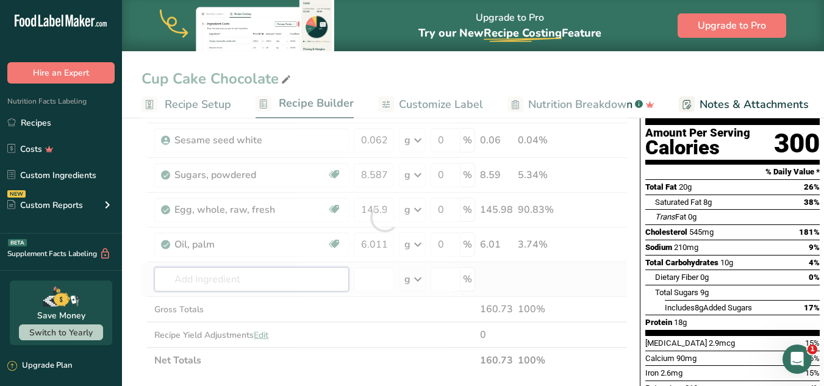
click at [199, 281] on div "Ingredient * Amount * Unit * Waste * .a-a{fill:#347362;}.b-a{fill:#fff;} Grams …" at bounding box center [385, 217] width 486 height 311
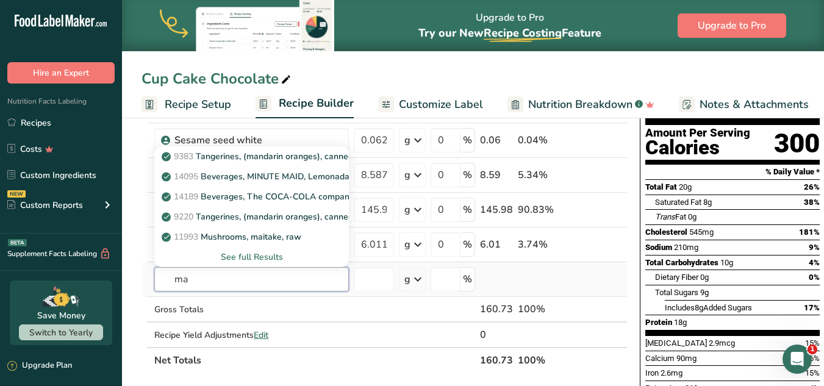
type input "m"
type input "wheat,white"
click at [268, 174] on p "20082 Wheat flour, white, all-purpose, self-rising, enriched" at bounding box center [285, 176] width 242 height 13
type input "Wheat flour, white, all-purpose, self-rising, enriched"
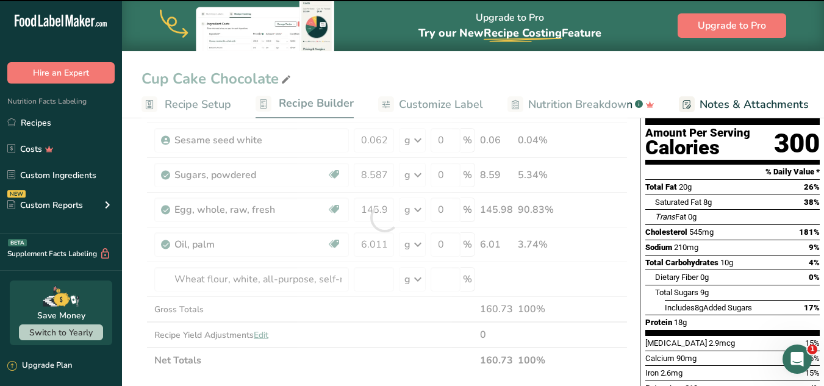
type input "0"
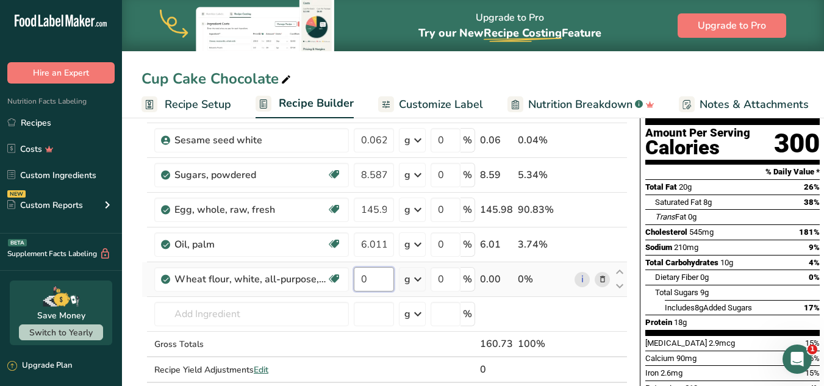
click at [368, 281] on input "0" at bounding box center [374, 279] width 40 height 24
paste input "8.587"
type input "8.587"
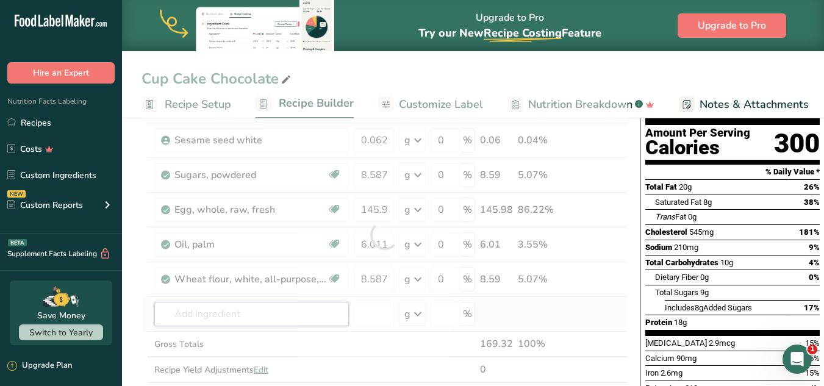
click at [257, 315] on div "Ingredient * Amount * Unit * Waste * .a-a{fill:#347362;}.b-a{fill:#fff;} Grams …" at bounding box center [385, 235] width 486 height 346
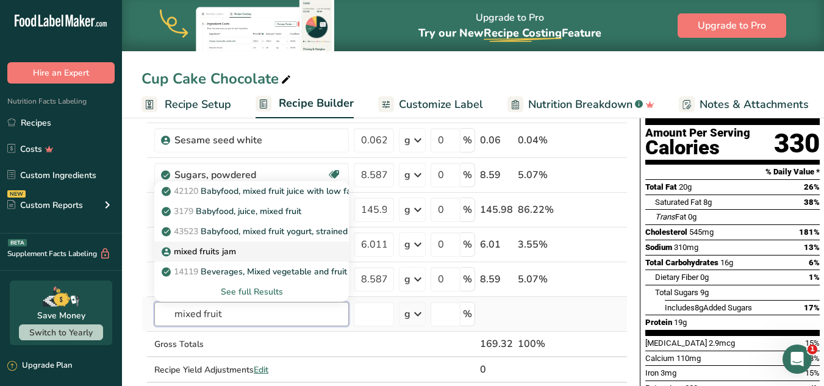
type input "mixed fruit"
click at [221, 252] on p "mixed fruits jam" at bounding box center [200, 251] width 72 height 13
type input "mixed fruits jam"
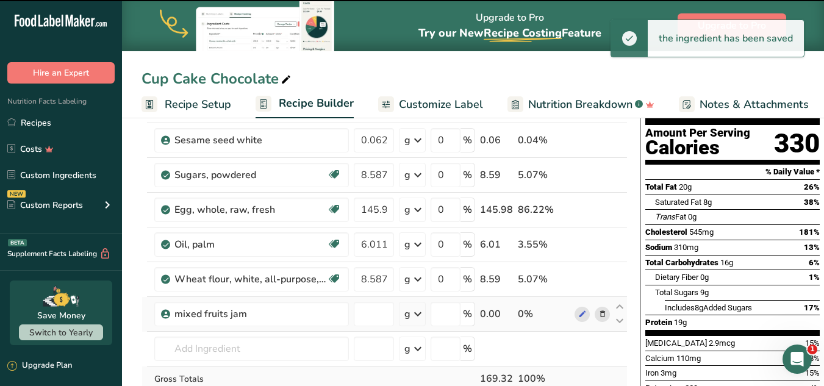
type input "0"
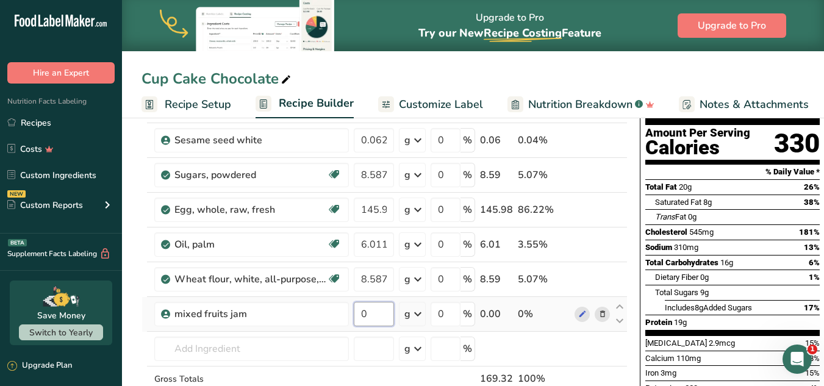
click at [368, 310] on input "0" at bounding box center [374, 314] width 40 height 24
paste input ".515"
type input "0.515"
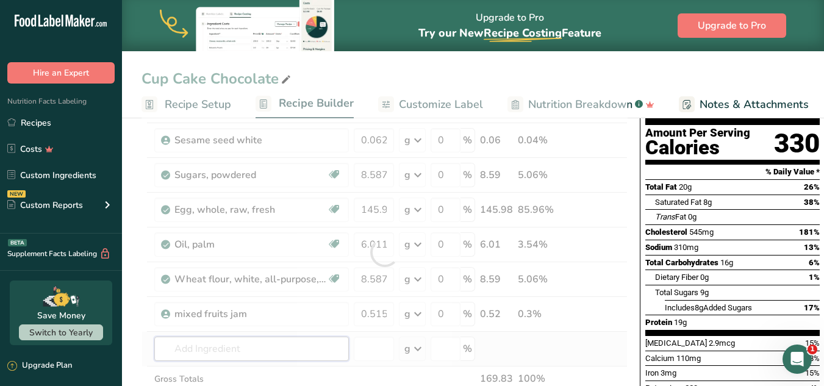
click at [307, 347] on div "Ingredient * Amount * Unit * Waste * .a-a{fill:#347362;}.b-a{fill:#fff;} Grams …" at bounding box center [385, 252] width 486 height 381
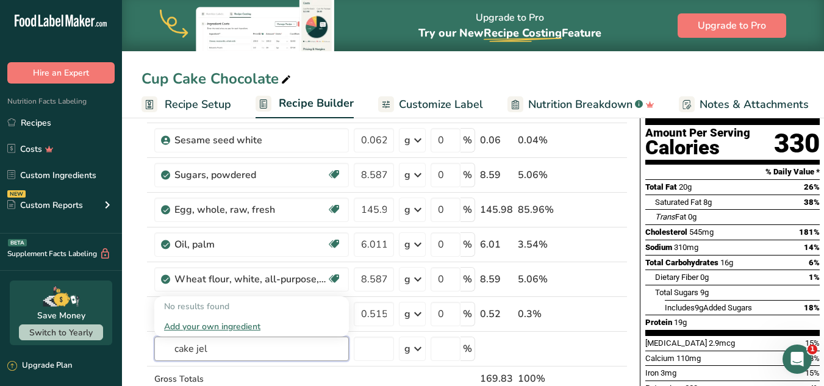
type input "cake jel"
click at [203, 106] on span "Recipe Setup" at bounding box center [198, 104] width 66 height 16
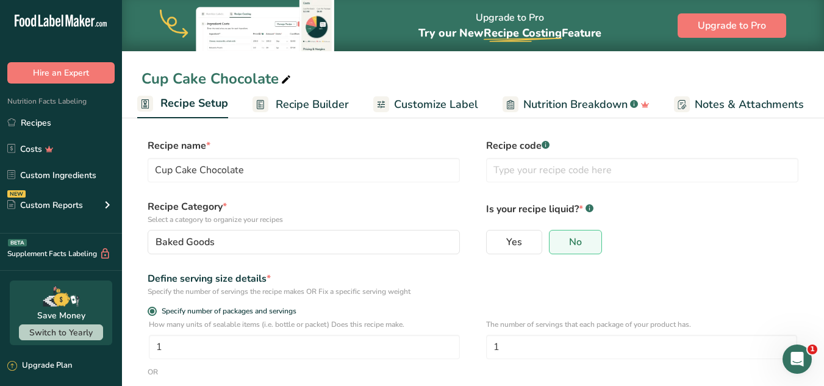
click at [301, 102] on span "Recipe Builder" at bounding box center [312, 104] width 73 height 16
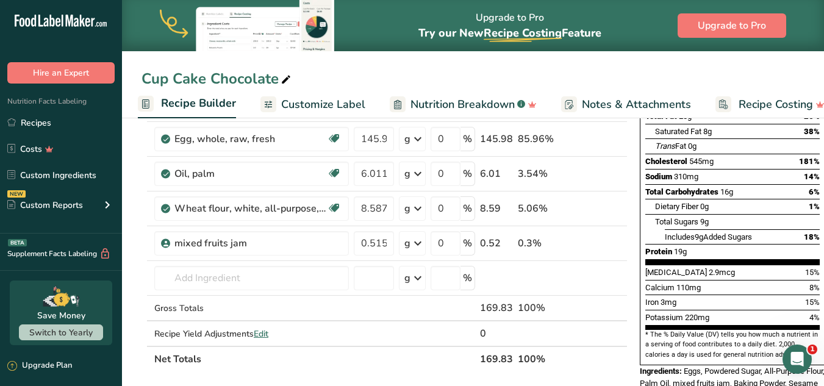
scroll to position [196, 0]
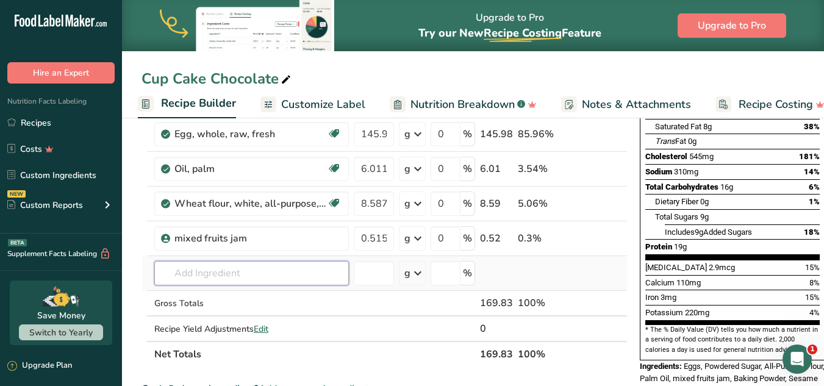
click at [246, 269] on input "text" at bounding box center [251, 273] width 195 height 24
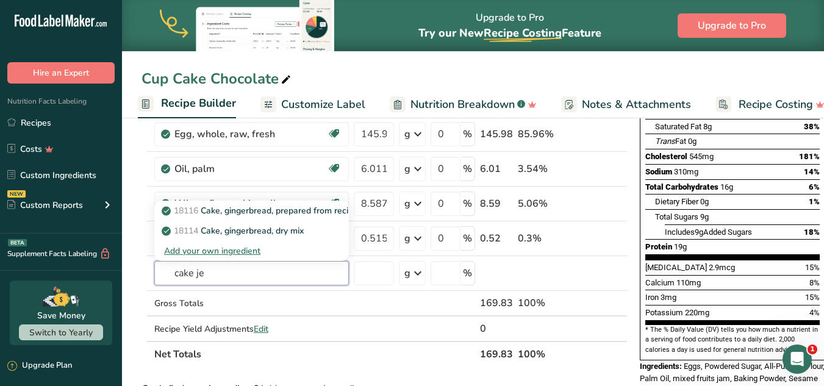
type input "cake je"
click at [228, 271] on input "text" at bounding box center [251, 273] width 195 height 24
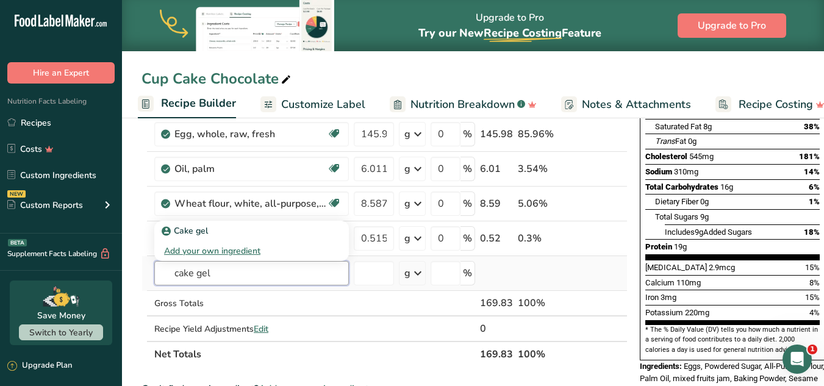
click at [212, 275] on input "cake gel" at bounding box center [251, 273] width 195 height 24
type input "cake gel"
click at [204, 232] on p "Cake gel" at bounding box center [186, 230] width 44 height 13
type input "Cake gel"
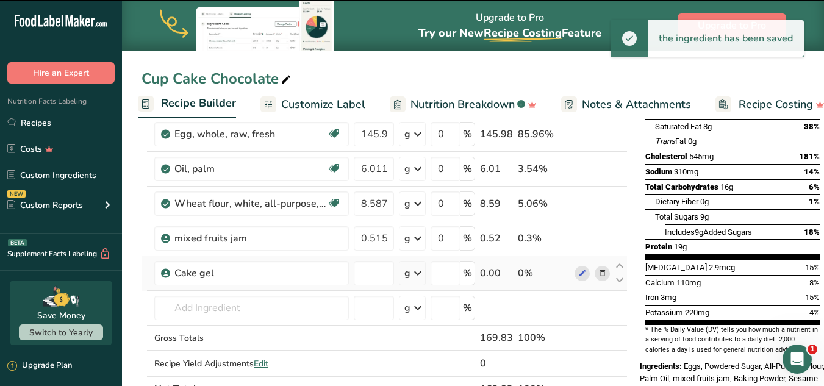
type input "0"
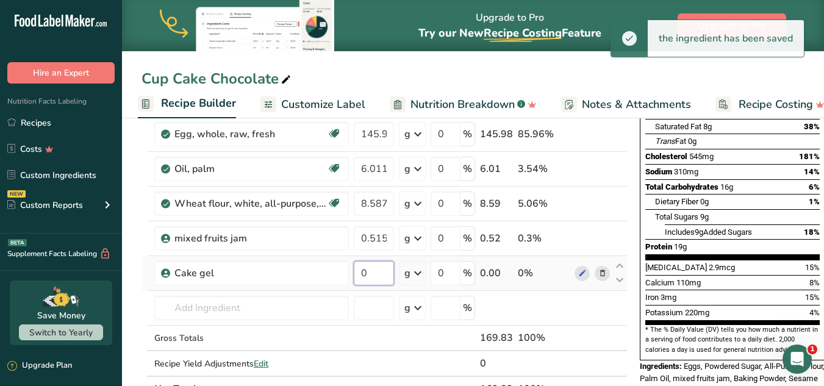
click at [382, 274] on input "0" at bounding box center [374, 273] width 40 height 24
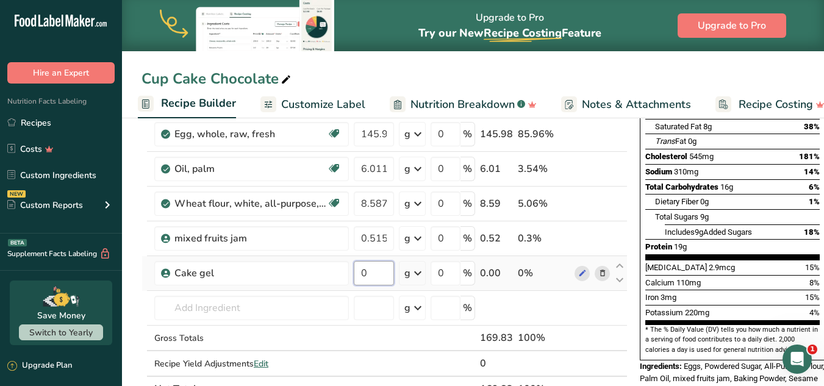
paste input ".103"
type input "0.103"
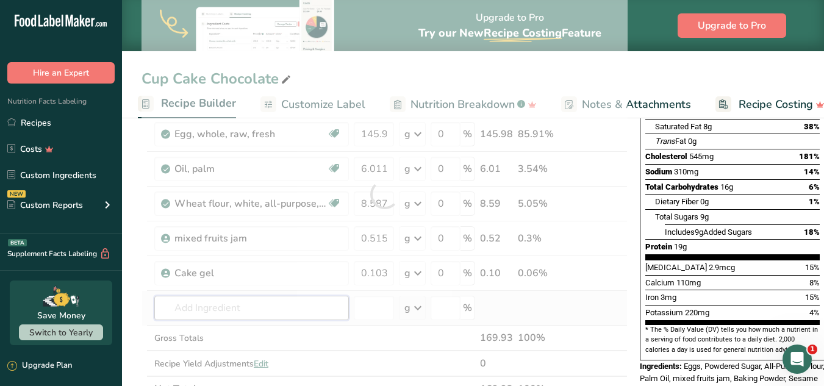
click at [284, 305] on div "Ingredient * Amount * Unit * Waste * .a-a{fill:#347362;}.b-a{fill:#fff;} Grams …" at bounding box center [385, 194] width 486 height 415
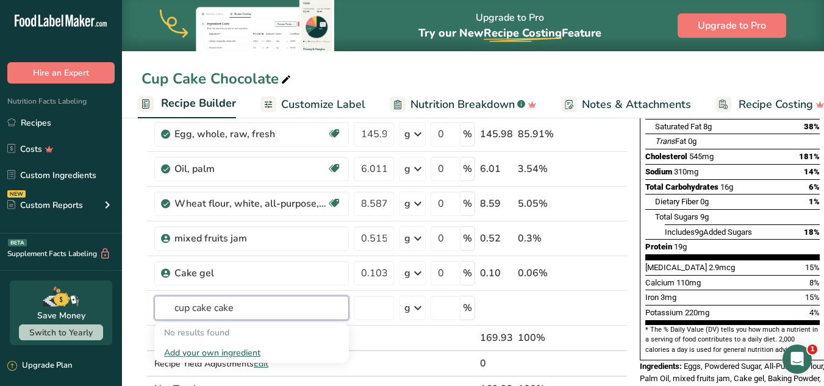
type input "cup cake cake"
type input "cup cake"
click at [227, 339] on link "Cup Cake Mix-Parisons" at bounding box center [251, 333] width 195 height 20
type input "Cup Cake Mix-Parisons"
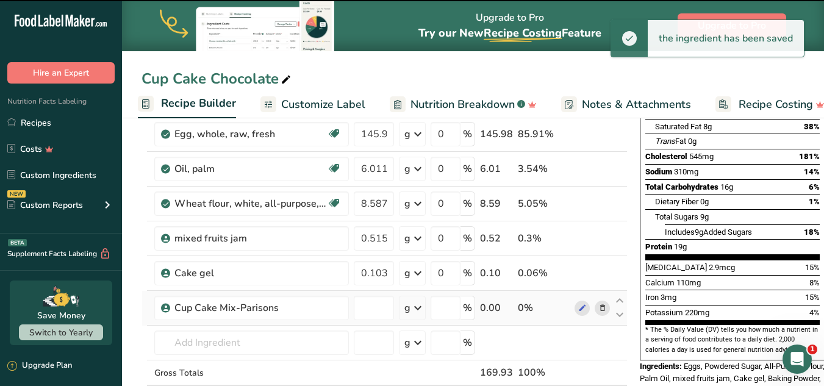
type input "0"
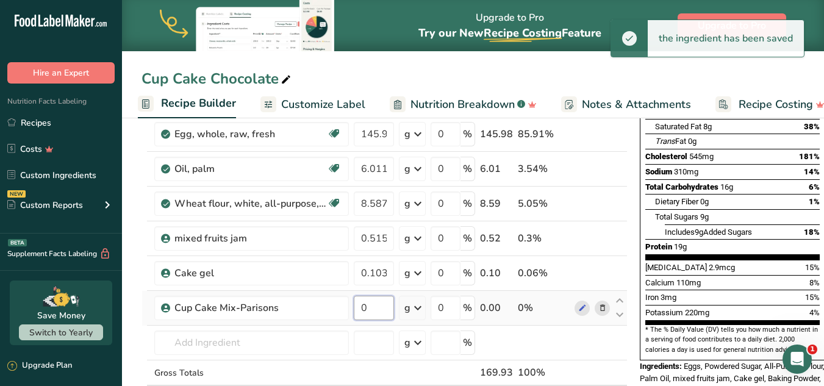
click at [384, 301] on input "0" at bounding box center [374, 308] width 40 height 24
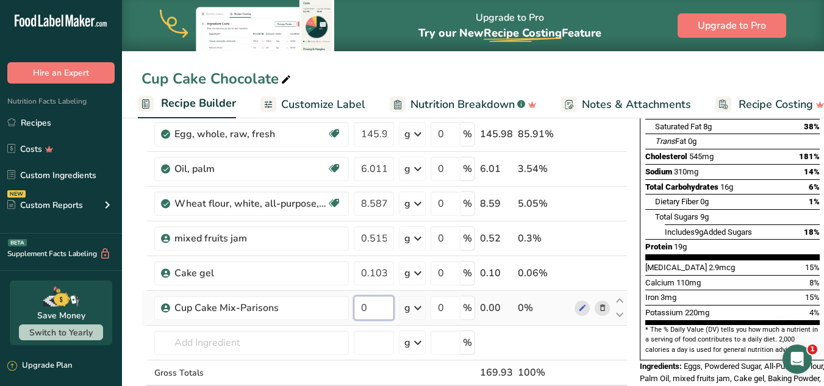
paste input ".103"
drag, startPoint x: 388, startPoint y: 303, endPoint x: 359, endPoint y: 304, distance: 29.3
click at [359, 304] on input "0.103" at bounding box center [374, 308] width 40 height 24
paste input "8.587"
type input "8.587"
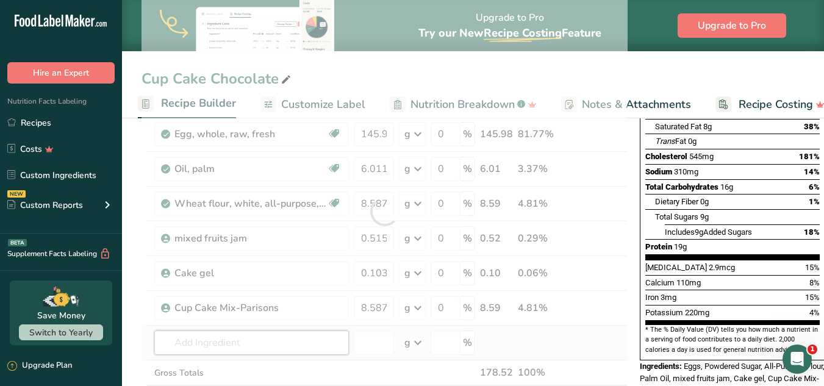
click at [276, 342] on div "Ingredient * Amount * Unit * Waste * .a-a{fill:#347362;}.b-a{fill:#fff;} Grams …" at bounding box center [385, 212] width 486 height 450
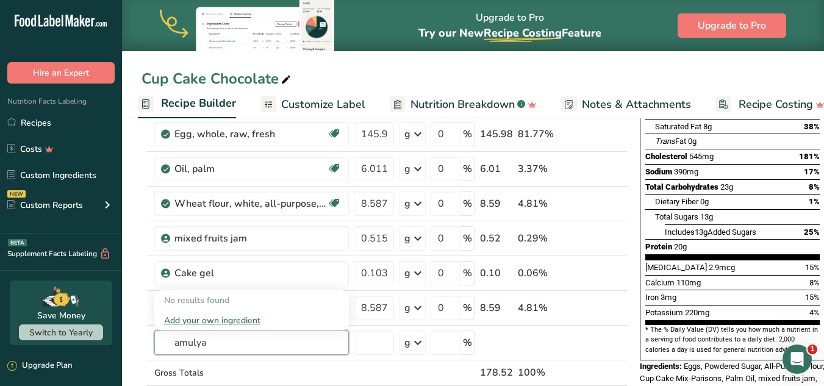
type input "amulya"
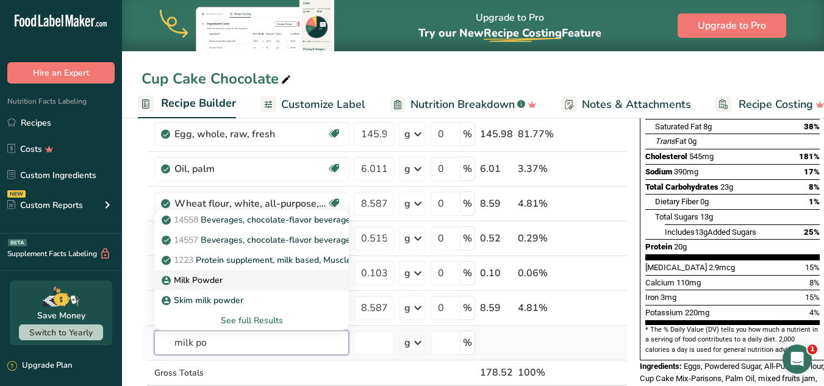
type input "milk po"
click at [209, 286] on p "Milk Powder" at bounding box center [193, 280] width 59 height 13
type input "Milk Powder"
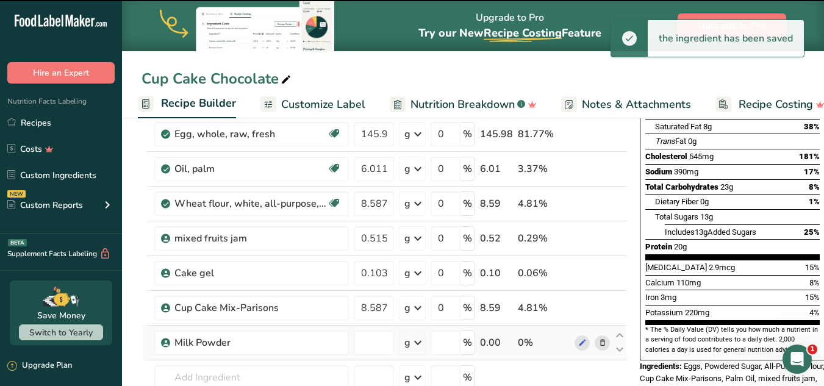
type input "0"
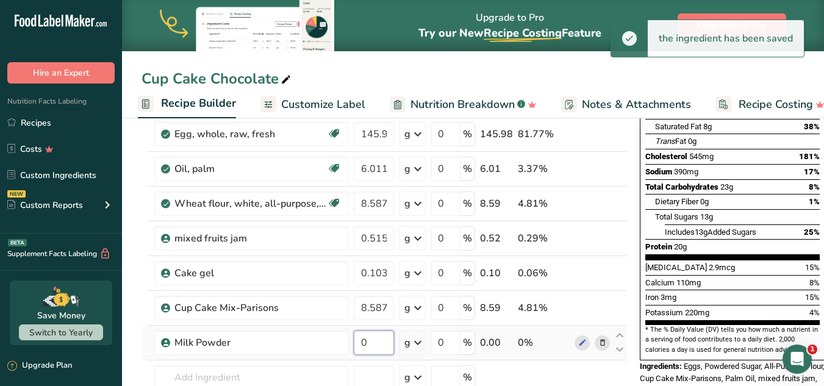
click at [378, 343] on input "0" at bounding box center [374, 343] width 40 height 24
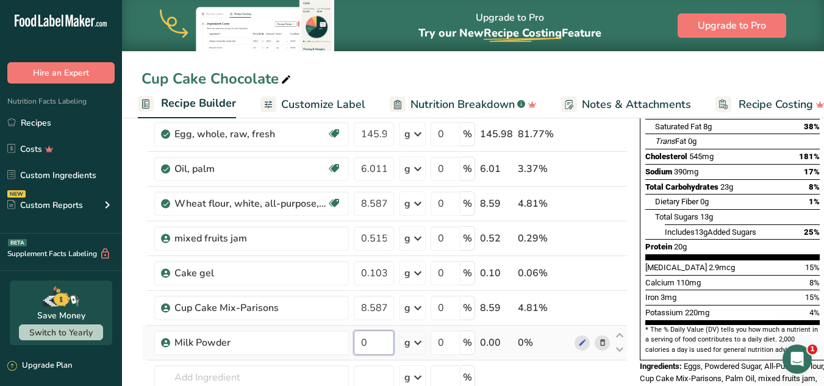
paste input ".086"
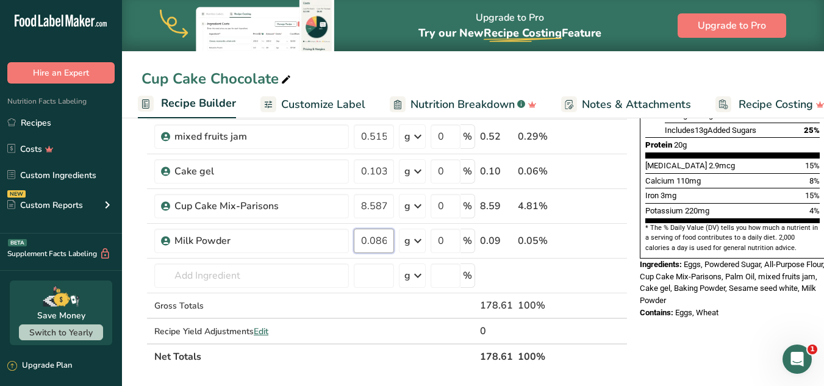
scroll to position [305, 0]
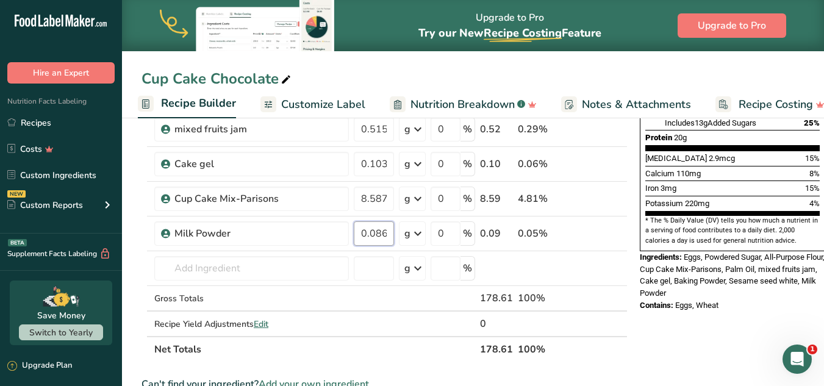
type input "0.086"
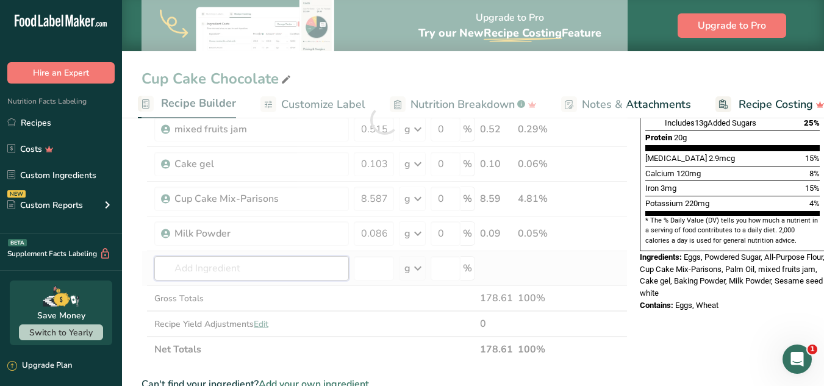
click at [255, 273] on div "Ingredient * Amount * Unit * Waste * .a-a{fill:#347362;}.b-a{fill:#fff;} Grams …" at bounding box center [385, 119] width 486 height 485
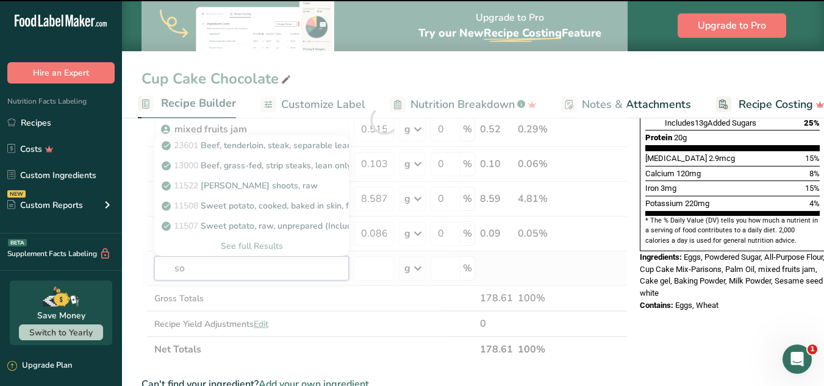
type input "sor"
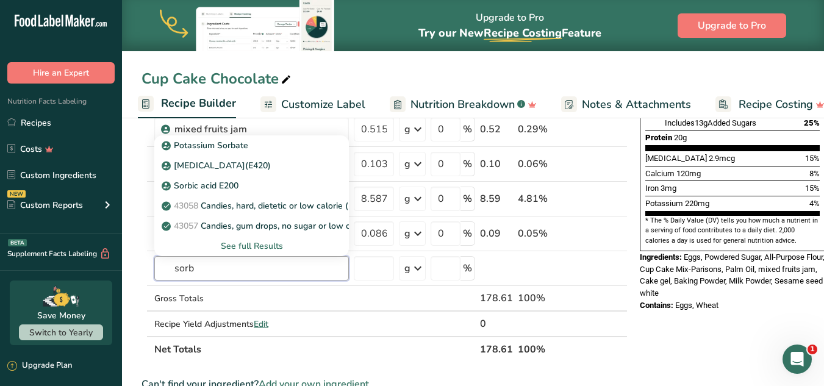
type input "sorb"
click at [196, 186] on p "Sorbic acid E200" at bounding box center [201, 185] width 74 height 13
type input "Sorbic acid E200"
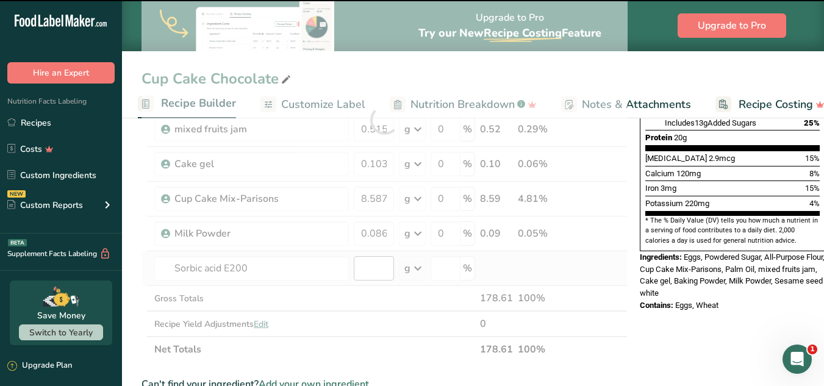
type input "0"
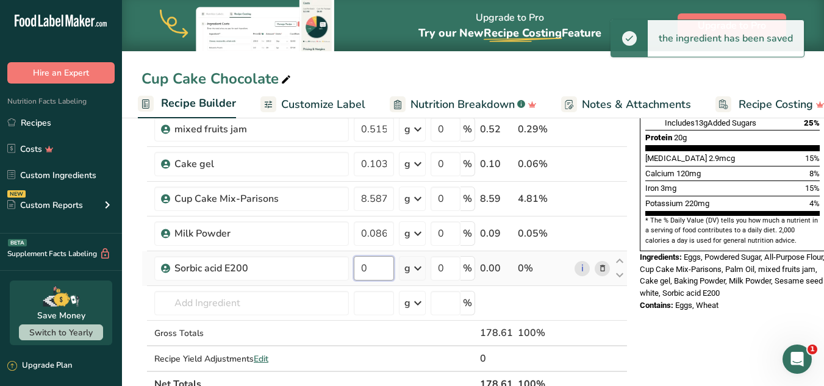
click at [375, 268] on input "0" at bounding box center [374, 268] width 40 height 24
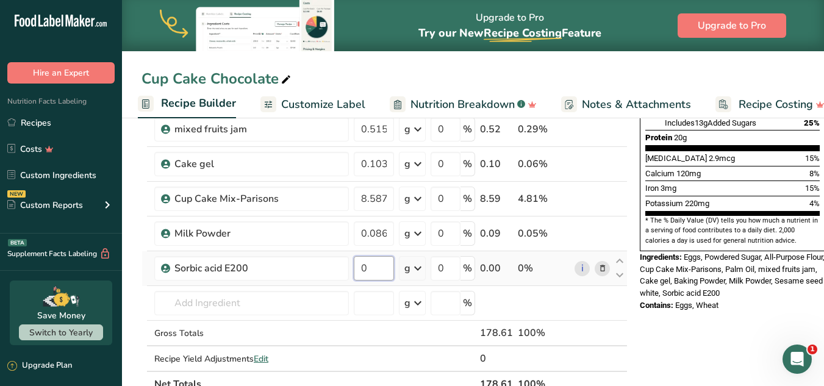
paste input ".086"
drag, startPoint x: 390, startPoint y: 267, endPoint x: 357, endPoint y: 267, distance: 33.6
click at [357, 267] on input "0.086" at bounding box center [374, 268] width 40 height 24
paste input "69"
type input "0.069"
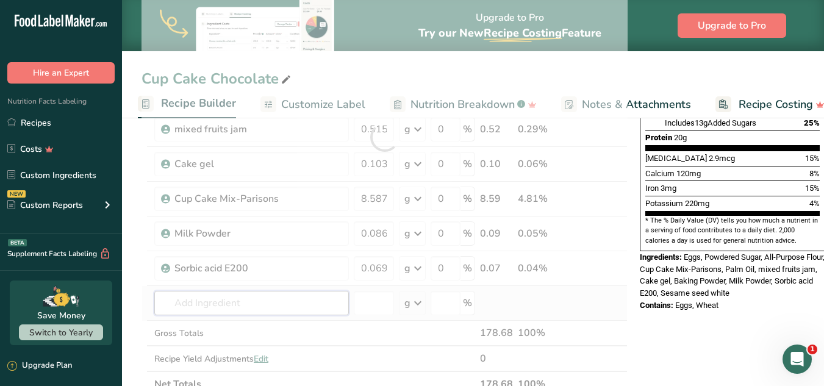
click at [261, 305] on div "Ingredient * Amount * Unit * Waste * .a-a{fill:#347362;}.b-a{fill:#fff;} Grams …" at bounding box center [385, 137] width 486 height 520
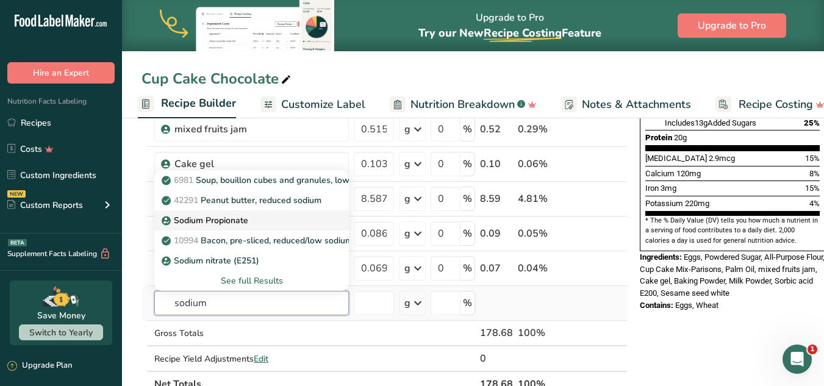
type input "sodium"
click at [239, 217] on p "Sodium Propionate" at bounding box center [206, 220] width 84 height 13
type input "Sodium Propionate"
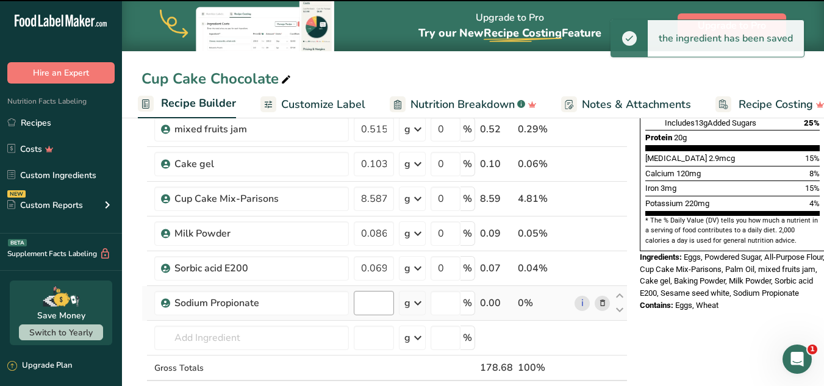
type input "0"
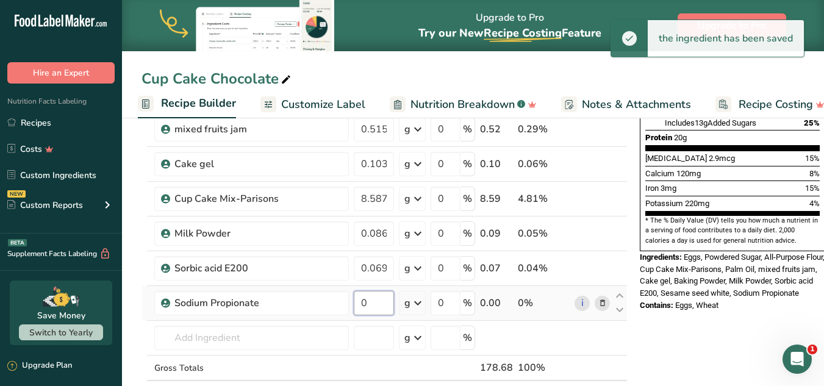
click at [378, 303] on input "0" at bounding box center [374, 303] width 40 height 24
paste input ".103"
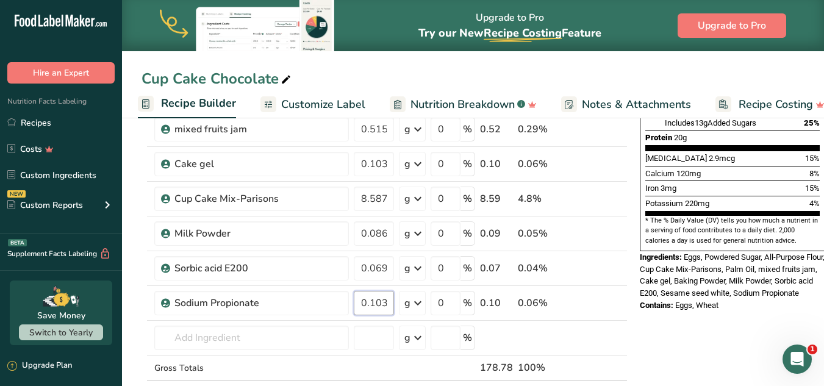
type input "0.103"
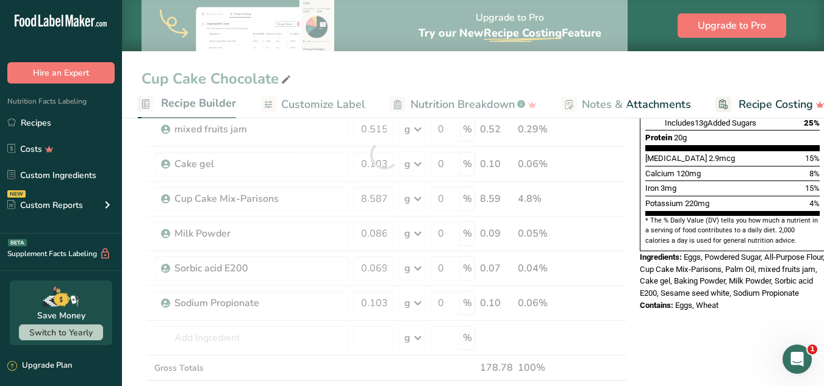
click at [684, 285] on div "Nutrition Facts 1 Serving Per Container Serving Size 179g Amount Per Serving Ca…" at bounding box center [732, 72] width 195 height 487
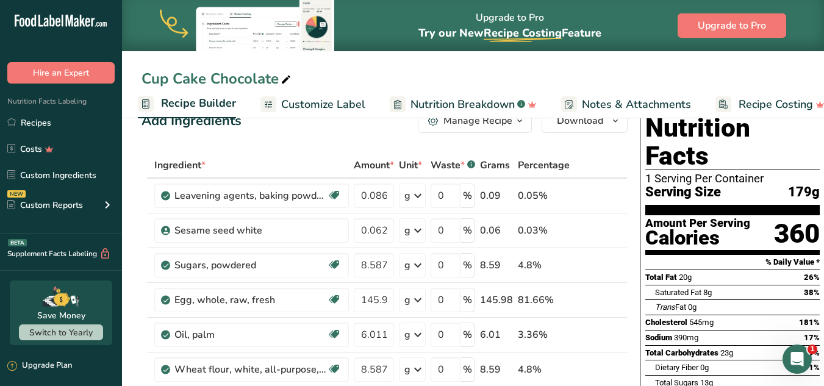
scroll to position [0, 0]
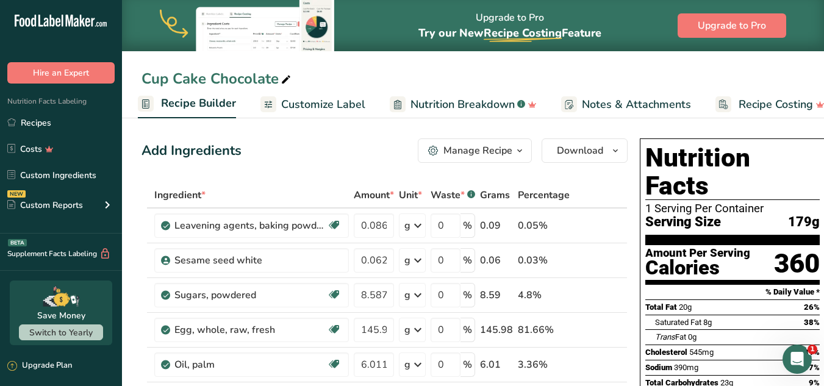
click at [799, 215] on span "179g" at bounding box center [804, 222] width 32 height 15
click at [803, 215] on span "179g" at bounding box center [804, 222] width 32 height 15
click at [334, 101] on span "Customize Label" at bounding box center [323, 104] width 84 height 16
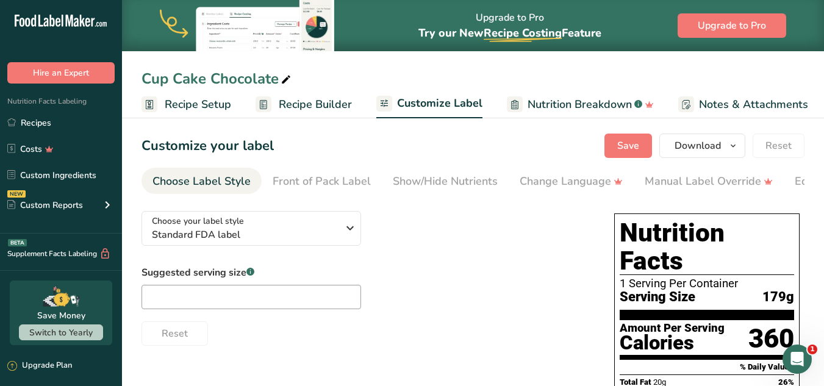
click at [182, 103] on span "Recipe Setup" at bounding box center [198, 104] width 66 height 16
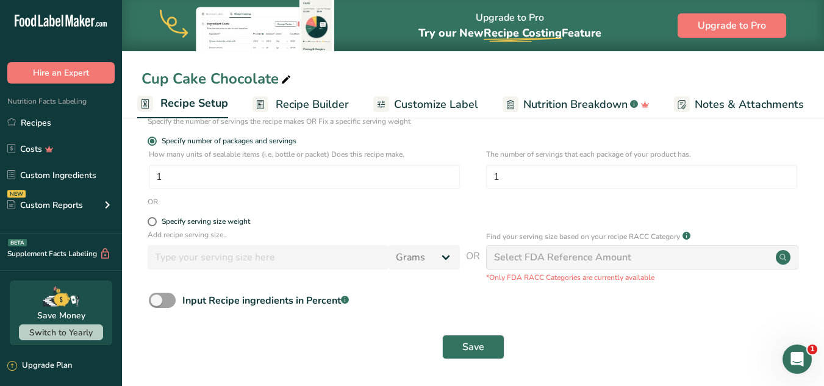
scroll to position [161, 0]
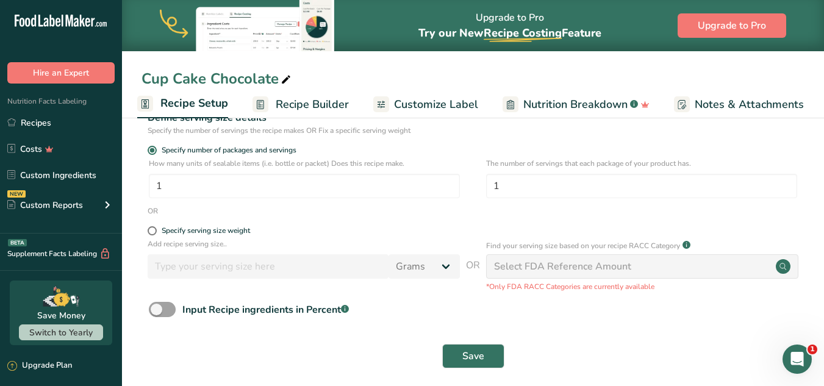
drag, startPoint x: 819, startPoint y: 273, endPoint x: 827, endPoint y: 171, distance: 102.7
click at [823, 171] on html ".a-20{fill:#fff;} Hire an Expert Nutrition Facts Labeling Recipes Costs Custom …" at bounding box center [412, 117] width 824 height 556
click at [639, 221] on form "Recipe name * Cup Cake Chocolate Recipe code .a-a{fill:#347362;}.b-a{fill:#fff;…" at bounding box center [473, 176] width 663 height 398
click at [320, 102] on span "Recipe Builder" at bounding box center [312, 104] width 73 height 16
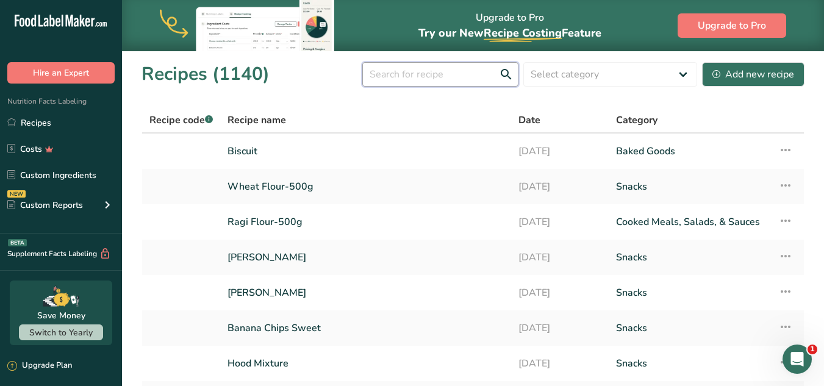
click at [398, 82] on input "text" at bounding box center [440, 74] width 156 height 24
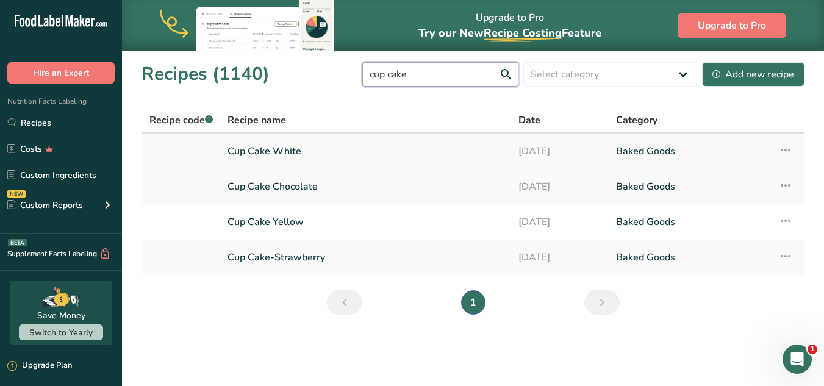
type input "cup cake"
click at [277, 142] on link "Cup Cake White" at bounding box center [366, 151] width 276 height 26
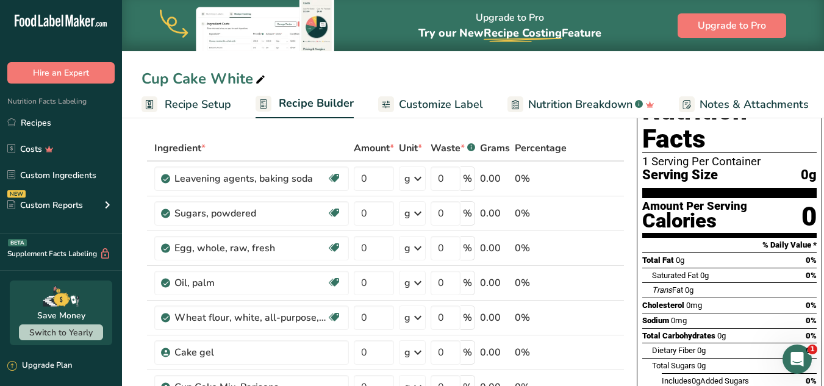
scroll to position [28, 0]
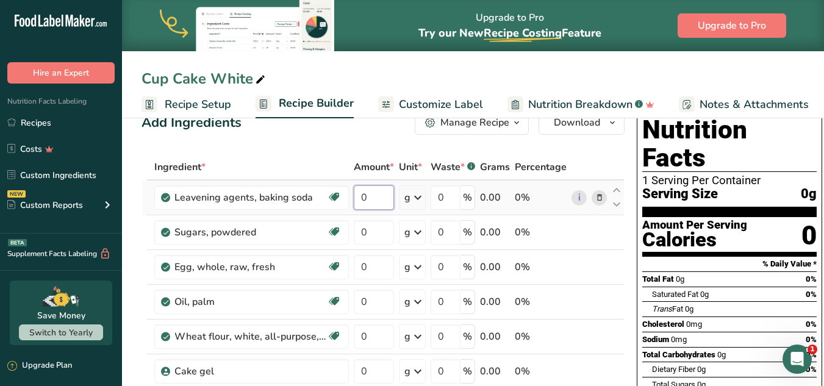
click at [378, 195] on input "0" at bounding box center [374, 197] width 40 height 24
click at [371, 195] on input "0" at bounding box center [374, 197] width 40 height 24
paste input ".086"
type input "0.086"
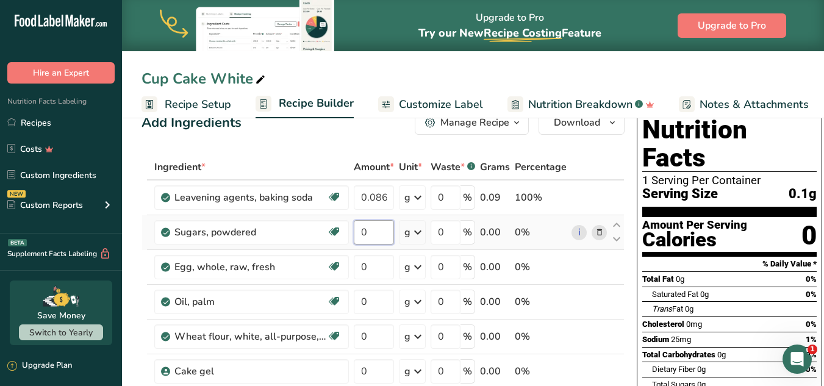
click at [380, 223] on input "0" at bounding box center [374, 232] width 40 height 24
paste input "8.648"
type input "8.648"
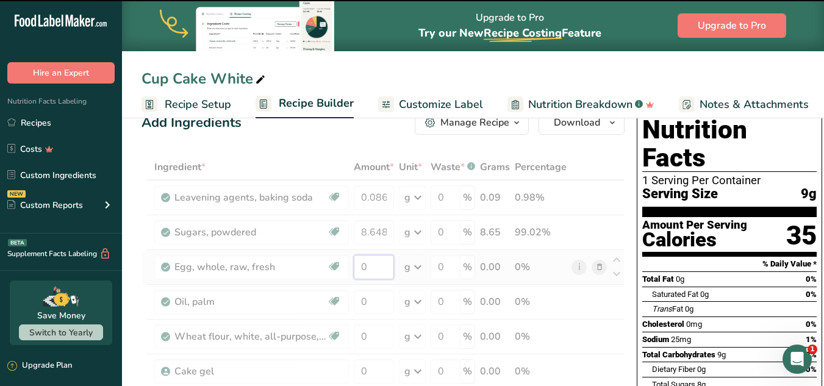
paste input "147.008"
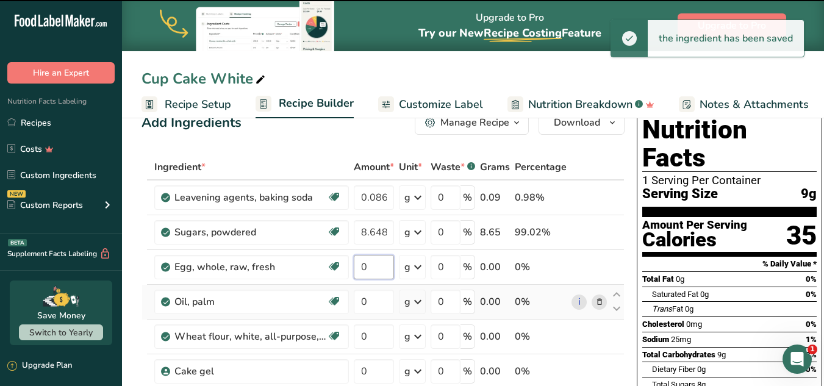
scroll to position [0, 0]
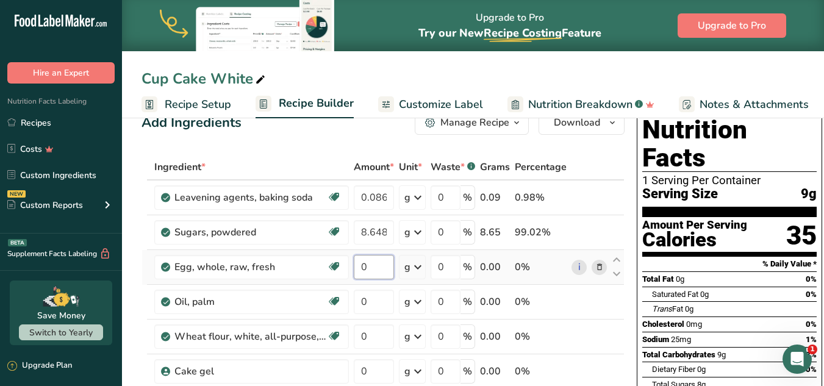
click at [382, 273] on input "0" at bounding box center [374, 267] width 40 height 24
paste input "147.008"
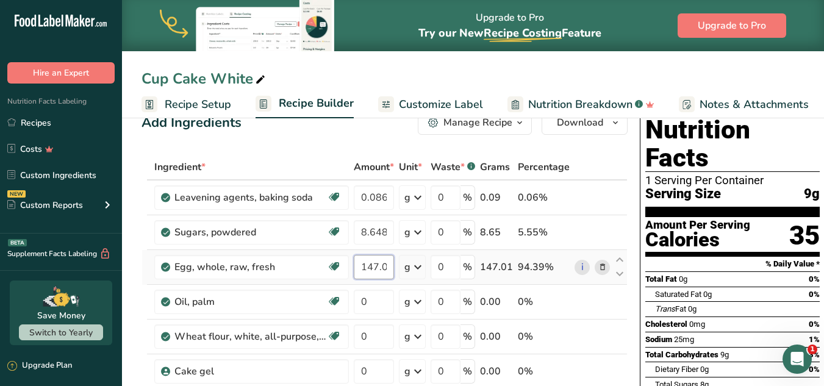
scroll to position [0, 10]
click at [362, 265] on input "147.008" at bounding box center [374, 267] width 40 height 24
type input "147.008"
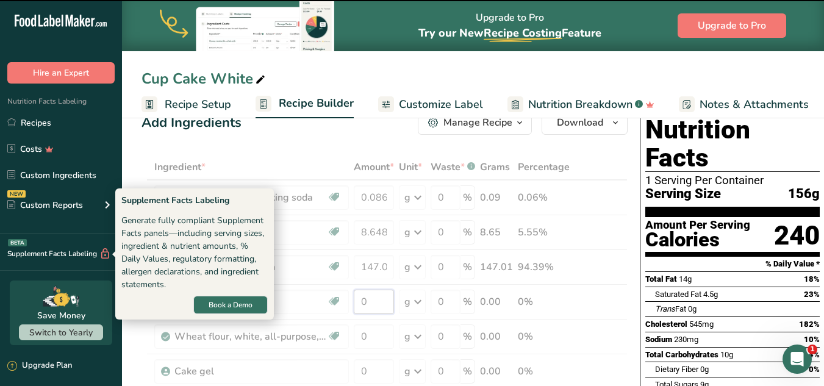
paste input "6.053"
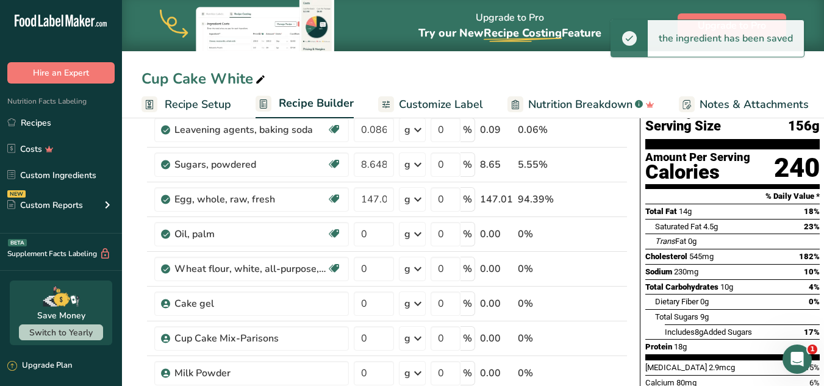
scroll to position [113, 0]
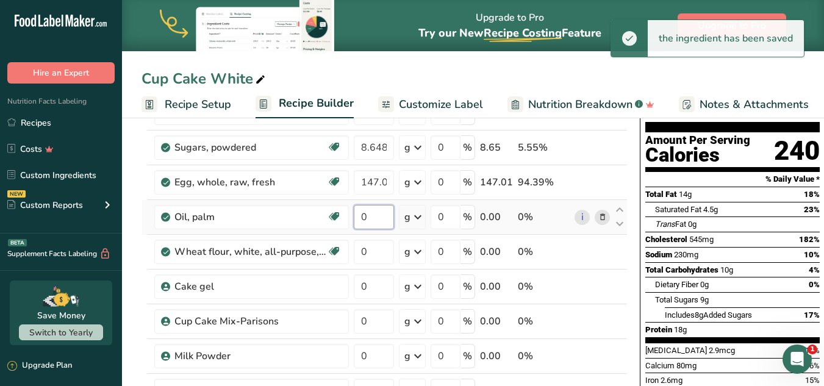
click at [364, 215] on input "0" at bounding box center [374, 217] width 40 height 24
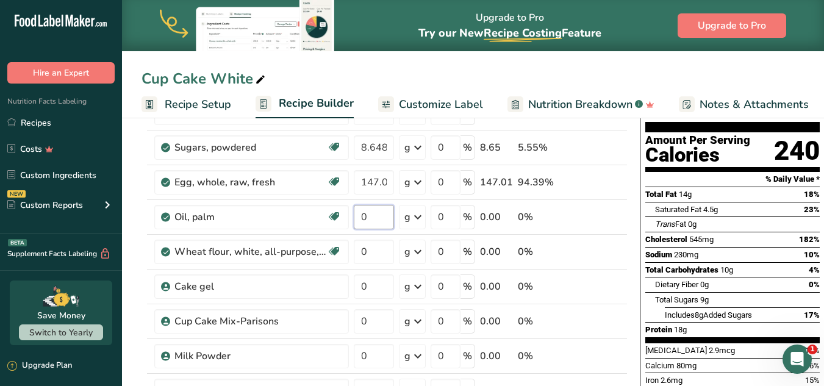
paste input "6.053"
type input "6.053"
click at [367, 257] on div "Ingredient * Amount * Unit * Waste * .a-a{fill:#347362;}.b-a{fill:#fff;} Grams …" at bounding box center [385, 312] width 486 height 485
click at [372, 251] on input "0" at bounding box center [374, 252] width 40 height 24
paste input "8.648"
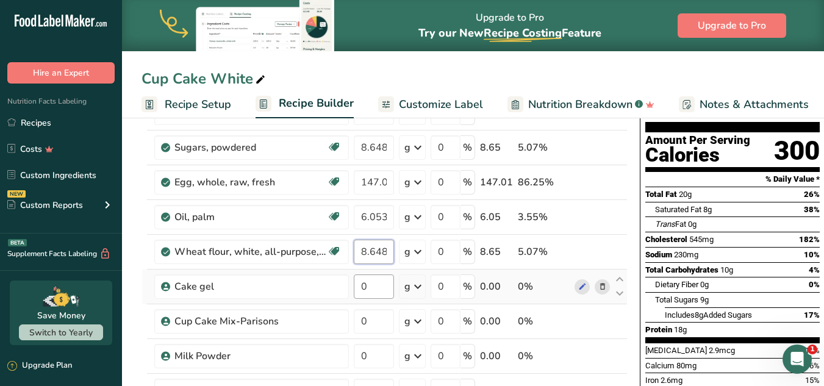
type input "8.648"
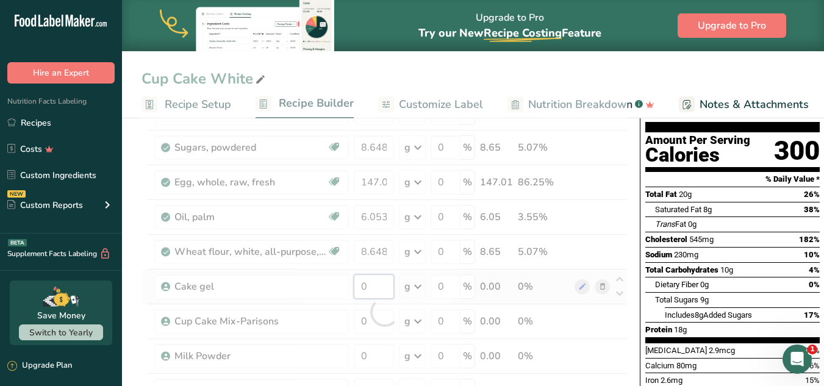
click at [374, 280] on div "Ingredient * Amount * Unit * Waste * .a-a{fill:#347362;}.b-a{fill:#fff;} Grams …" at bounding box center [385, 312] width 486 height 485
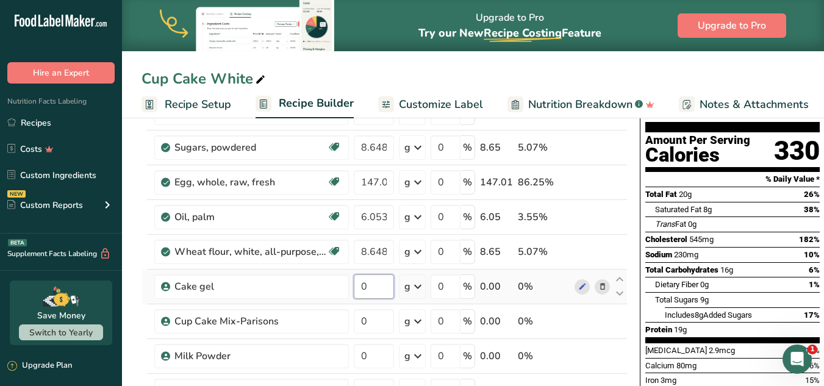
click at [373, 279] on input "0" at bounding box center [374, 286] width 40 height 24
paste input ".104"
type input "0.104"
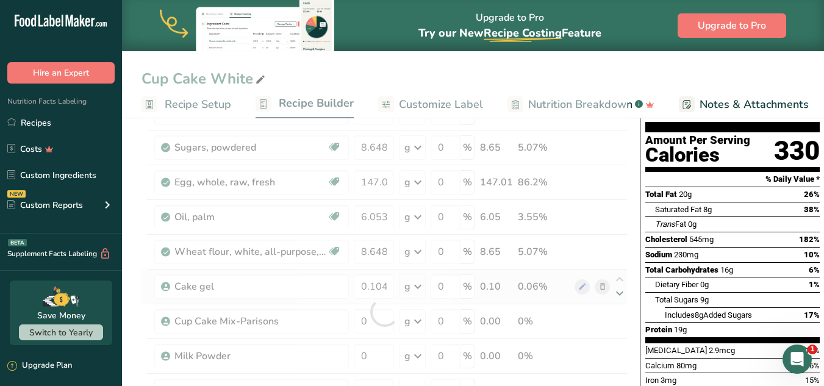
click at [617, 295] on div "Ingredient * Amount * Unit * Waste * .a-a{fill:#347362;}.b-a{fill:#fff;} Grams …" at bounding box center [385, 312] width 486 height 485
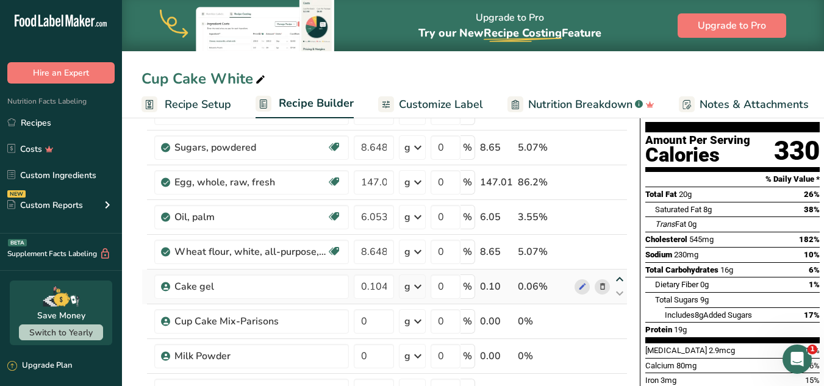
click at [618, 281] on icon at bounding box center [619, 279] width 15 height 9
type input "0.104"
type input "8.648"
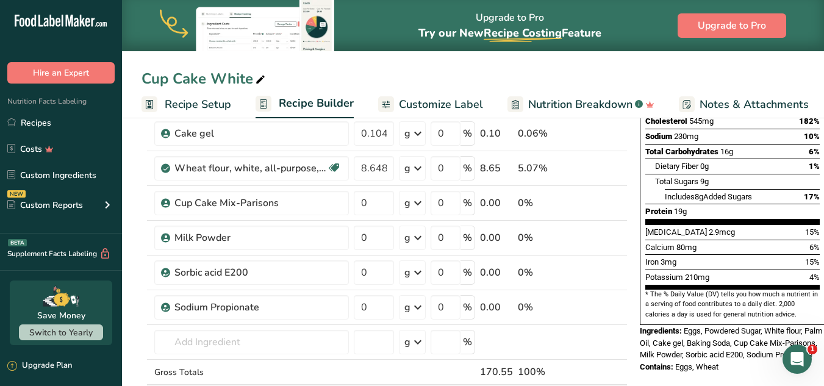
scroll to position [233, 0]
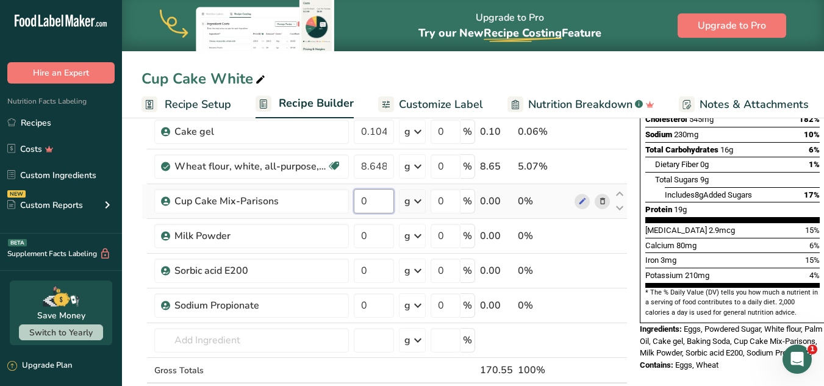
click at [389, 198] on input "0" at bounding box center [374, 201] width 40 height 24
paste input "8.648"
type input "8.648"
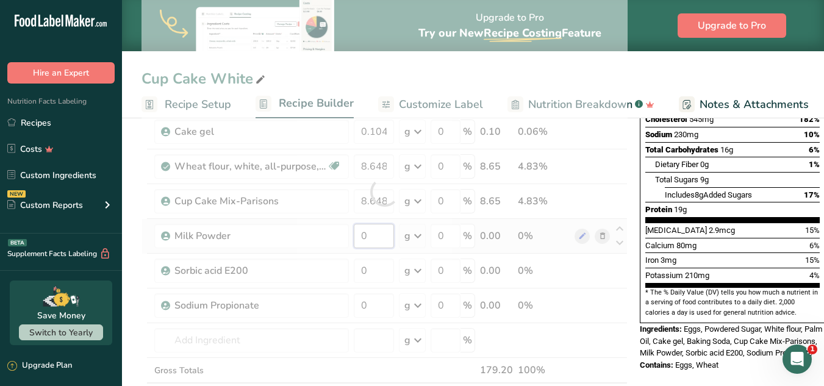
click at [367, 234] on div "Ingredient * Amount * Unit * Waste * .a-a{fill:#347362;}.b-a{fill:#fff;} Grams …" at bounding box center [385, 191] width 486 height 485
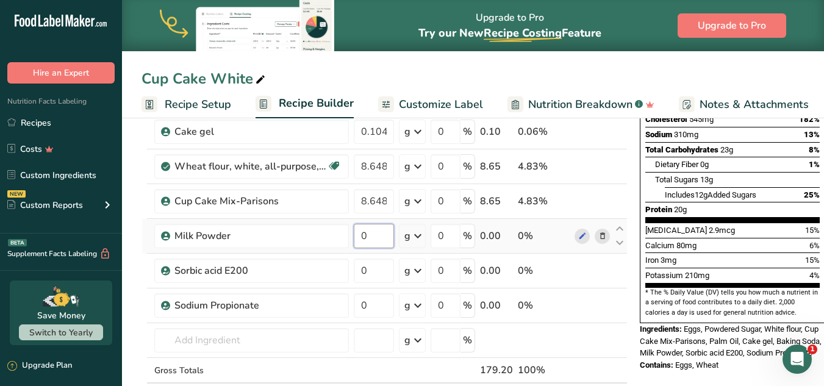
paste input ".086"
type input "0.086"
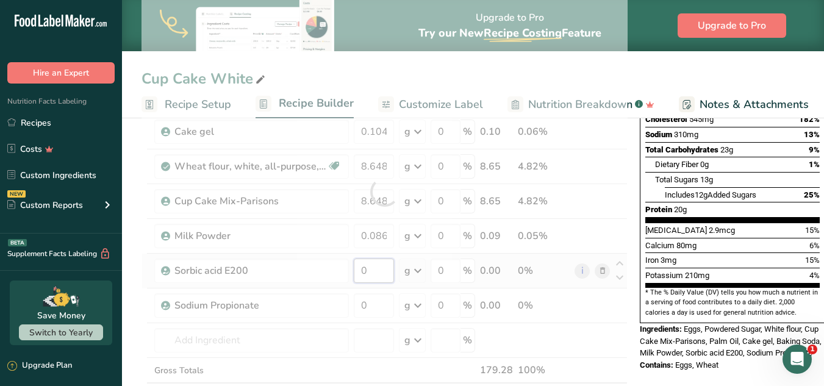
click at [368, 270] on div "Ingredient * Amount * Unit * Waste * .a-a{fill:#347362;}.b-a{fill:#fff;} Grams …" at bounding box center [385, 191] width 486 height 485
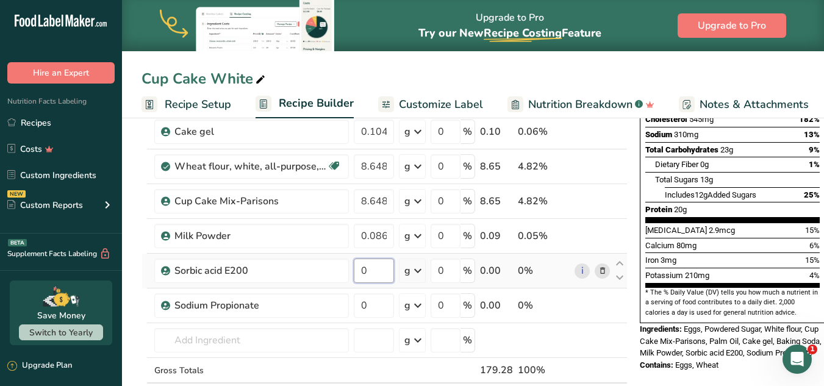
click at [367, 270] on input "0" at bounding box center [374, 271] width 40 height 24
paste input ".069"
type input "0.069"
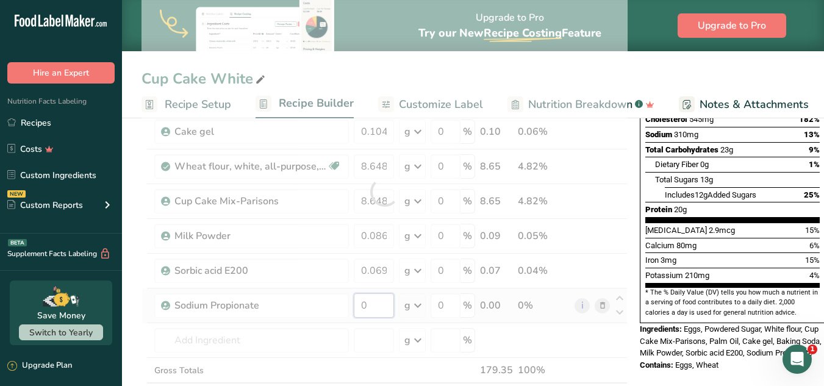
click at [387, 304] on div "Ingredient * Amount * Unit * Waste * .a-a{fill:#347362;}.b-a{fill:#fff;} Grams …" at bounding box center [385, 191] width 486 height 485
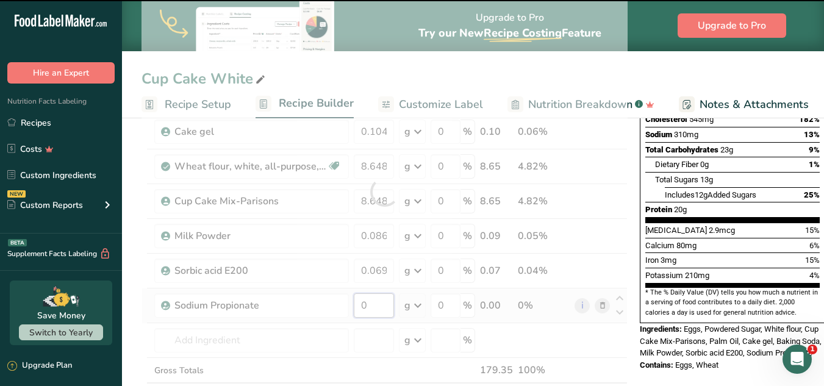
paste input ".104"
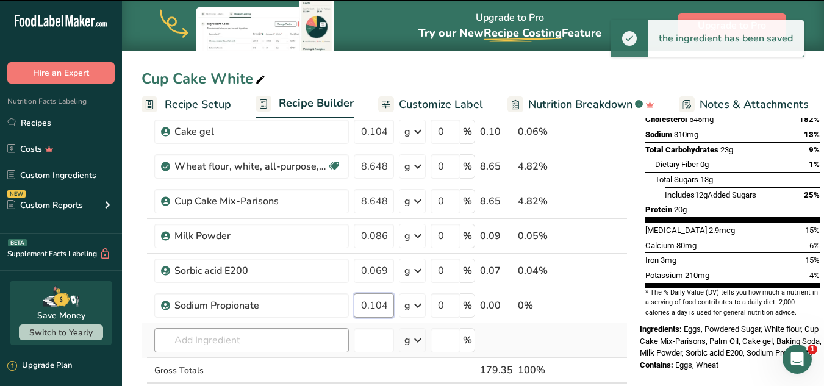
type input "0"
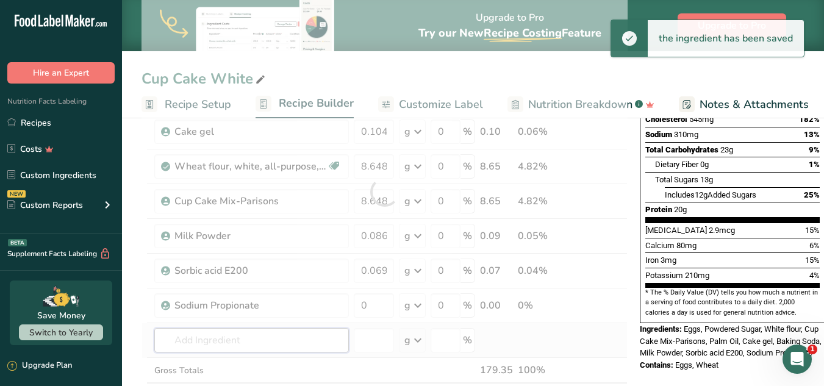
click at [207, 346] on div "Ingredient * Amount * Unit * Waste * .a-a{fill:#347362;}.b-a{fill:#fff;} Grams …" at bounding box center [385, 191] width 486 height 485
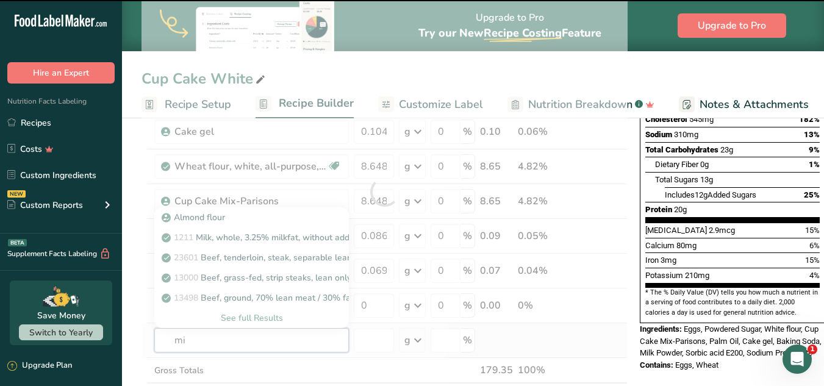
type input "mix"
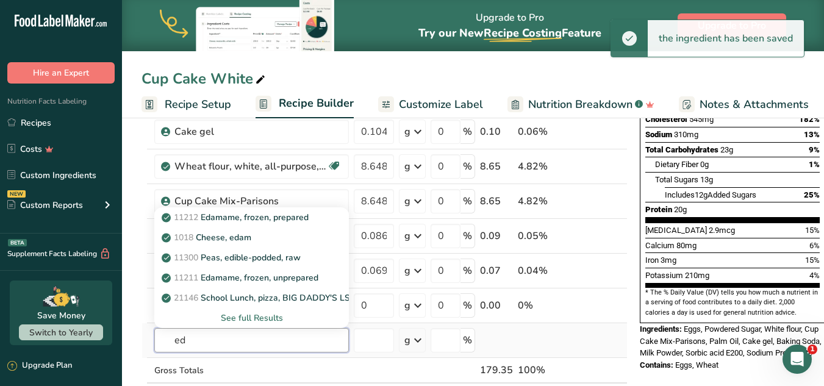
type input "e"
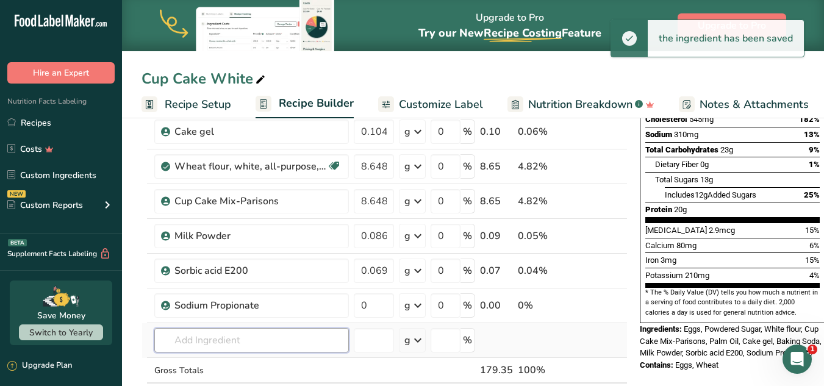
type input "m"
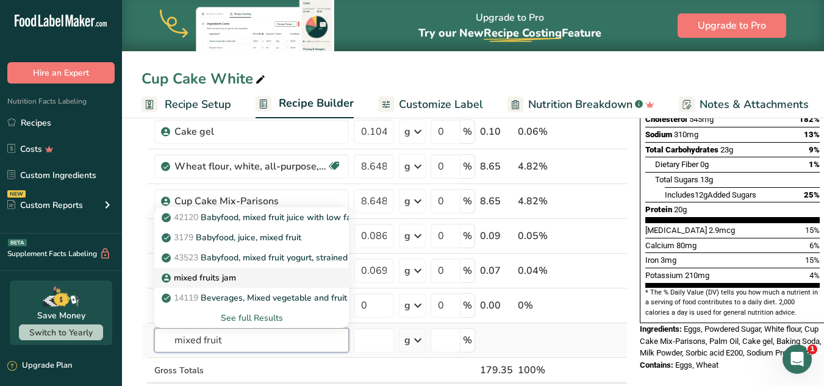
type input "mixed fruit"
click at [217, 276] on p "mixed fruits jam" at bounding box center [200, 277] width 72 height 13
type input "mixed fruits jam"
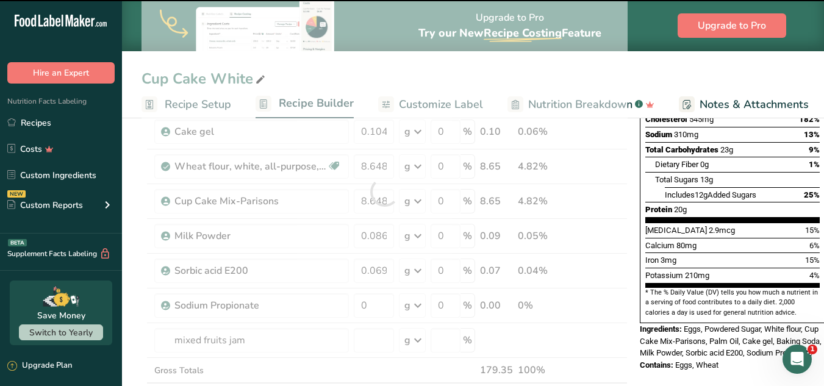
type input "0"
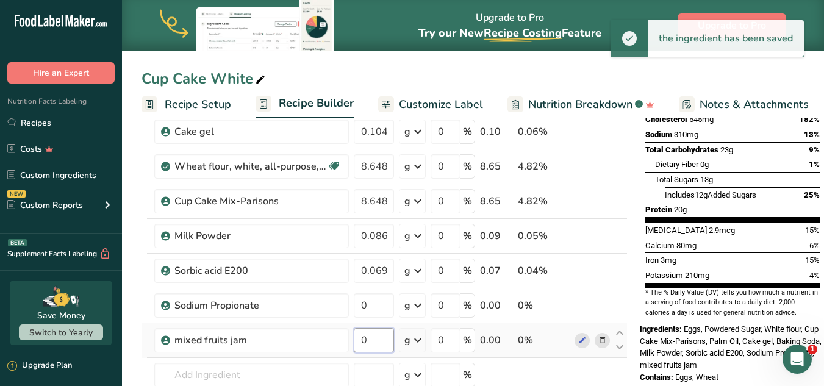
click at [372, 336] on input "0" at bounding box center [374, 340] width 40 height 24
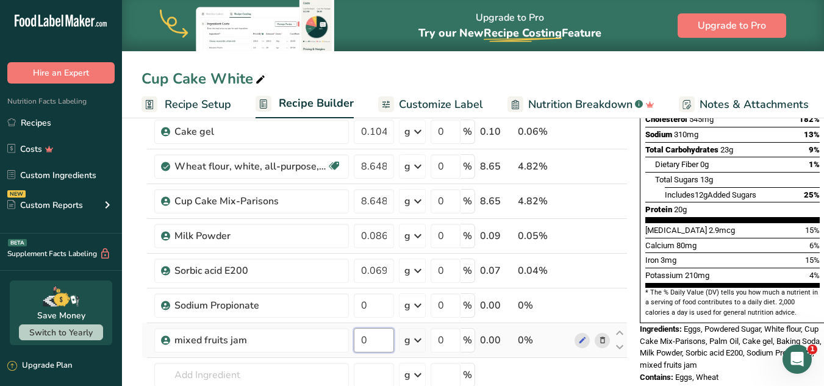
paste input ".519"
type input "0.519"
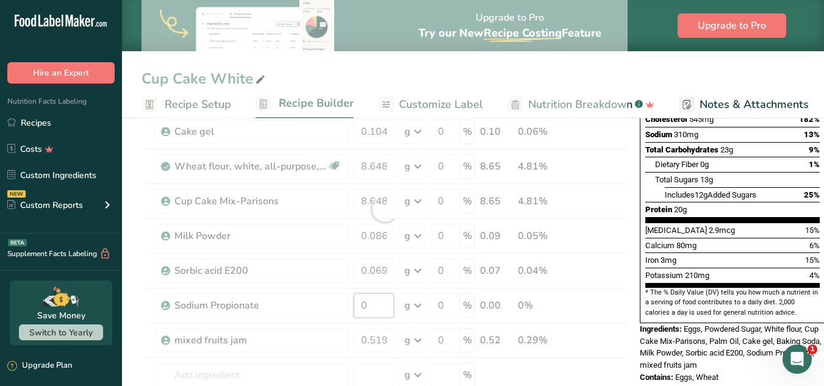
click at [370, 312] on div "Ingredient * Amount * Unit * Waste * .a-a{fill:#347362;}.b-a{fill:#fff;} Grams …" at bounding box center [385, 209] width 486 height 520
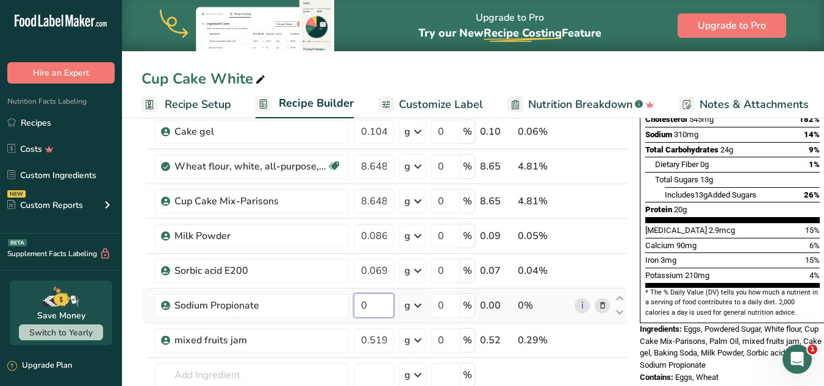
paste input ".104"
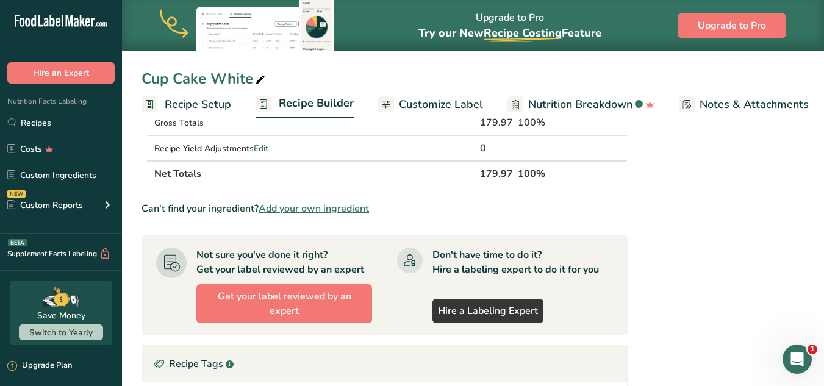
scroll to position [502, 0]
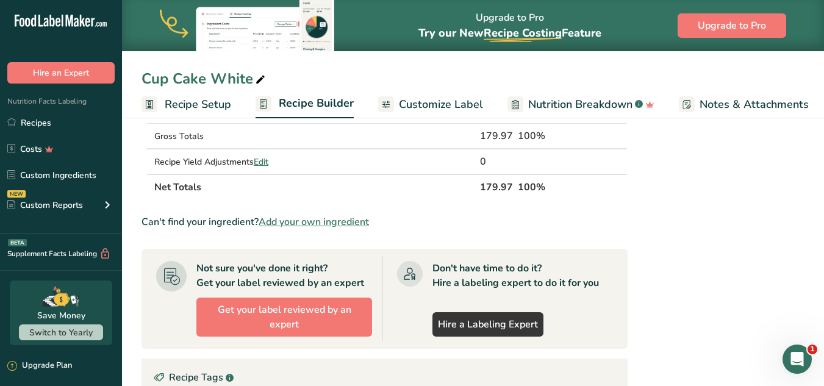
type input "0.104"
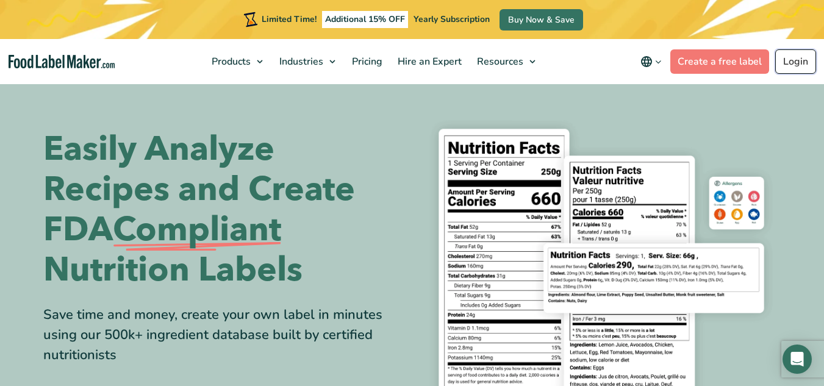
click at [789, 61] on link "Login" at bounding box center [795, 61] width 41 height 24
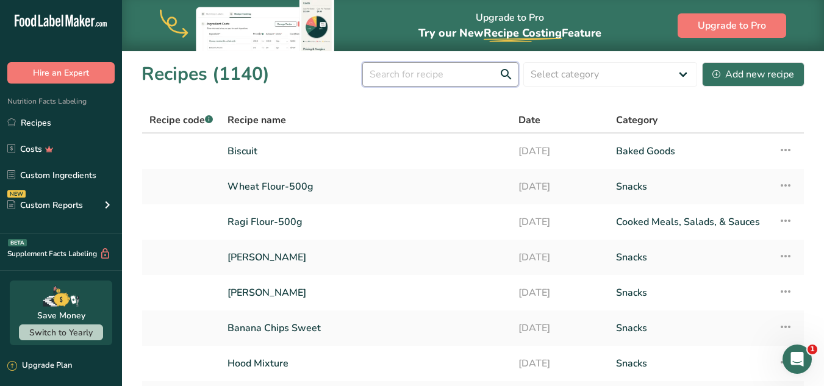
click at [486, 71] on input "text" at bounding box center [440, 74] width 156 height 24
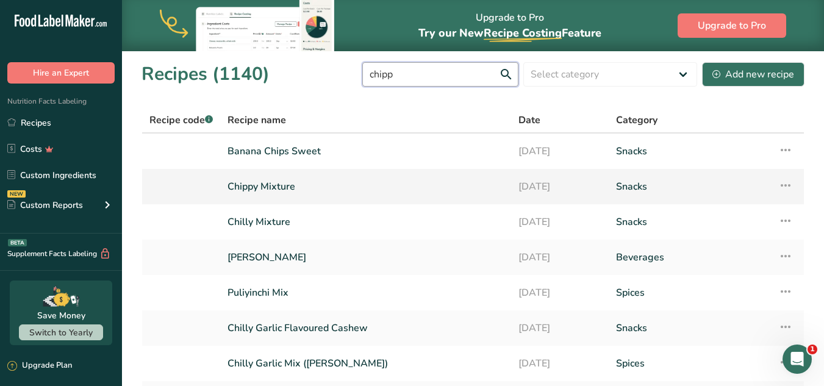
type input "chipp"
click at [321, 183] on link "Chippy Mixture" at bounding box center [366, 187] width 276 height 26
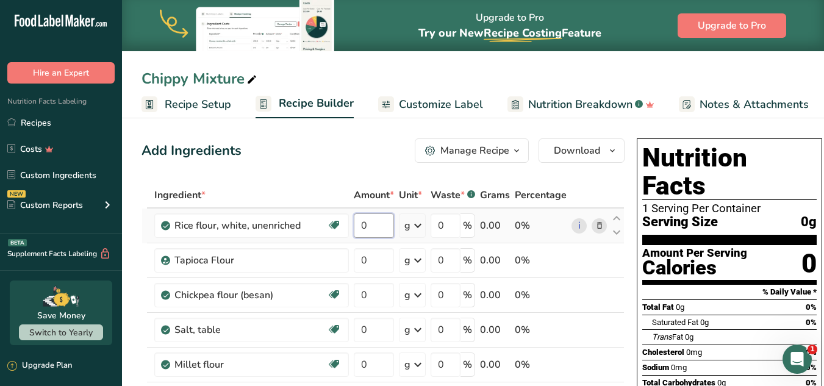
click at [362, 232] on input "0" at bounding box center [374, 225] width 40 height 24
paste input "19.9427569"
type input "1"
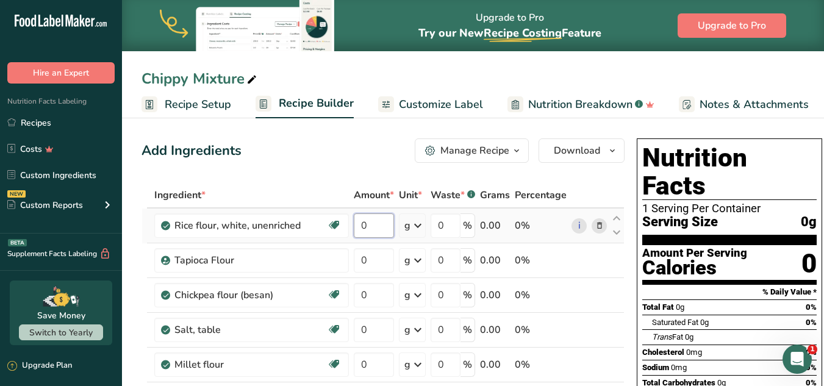
paste input "19.94"
type input "19.94"
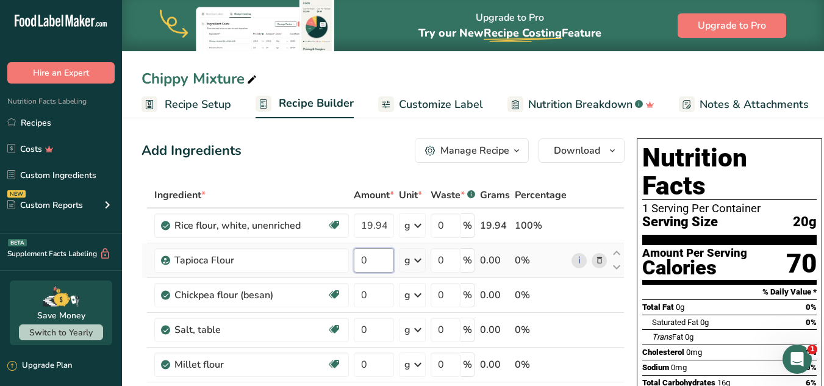
click at [377, 270] on input "0" at bounding box center [374, 260] width 40 height 24
paste input "11.63"
type input "11.63"
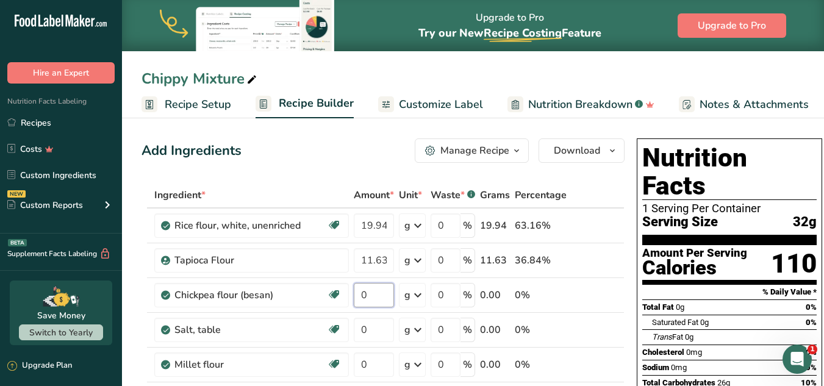
paste input "41.55"
type input "41.55"
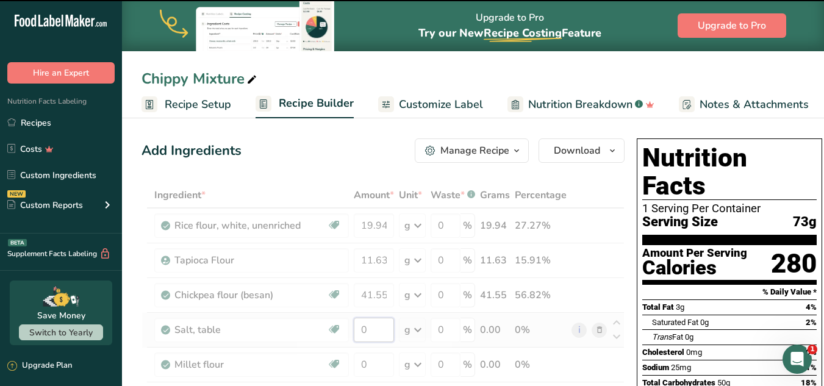
paste input "1.66"
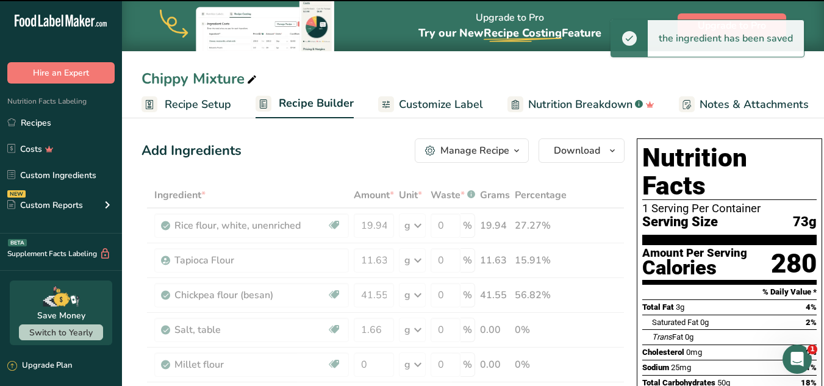
type input "0"
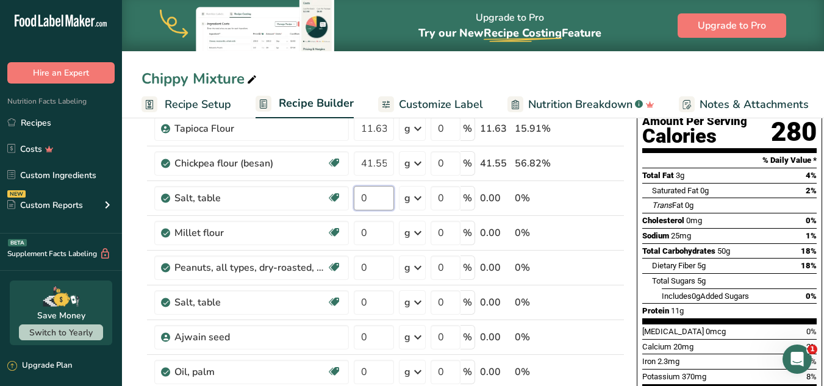
scroll to position [113, 0]
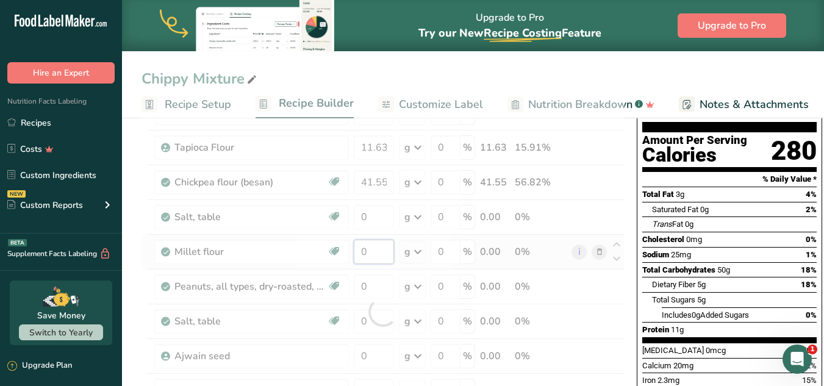
click at [380, 243] on div "Ingredient * Amount * Unit * Waste * .a-a{fill:#347362;}.b-a{fill:#fff;} Grams …" at bounding box center [383, 312] width 483 height 485
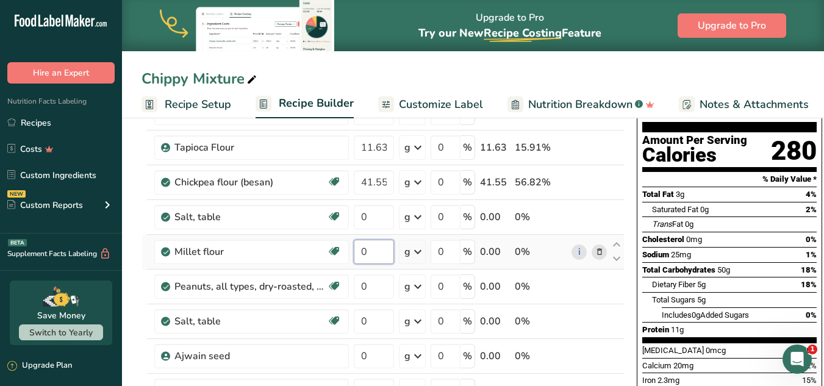
click at [377, 252] on input "0" at bounding box center [374, 252] width 40 height 24
paste input "4.99"
type input "4.99"
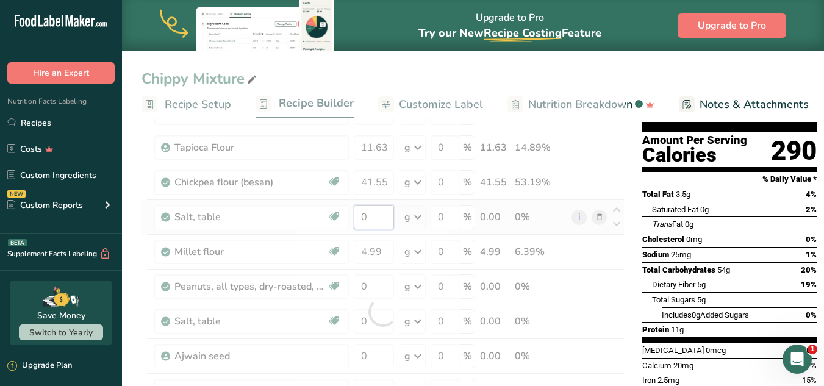
click at [371, 215] on div "Ingredient * Amount * Unit * Waste * .a-a{fill:#347362;}.b-a{fill:#fff;} Grams …" at bounding box center [383, 312] width 483 height 485
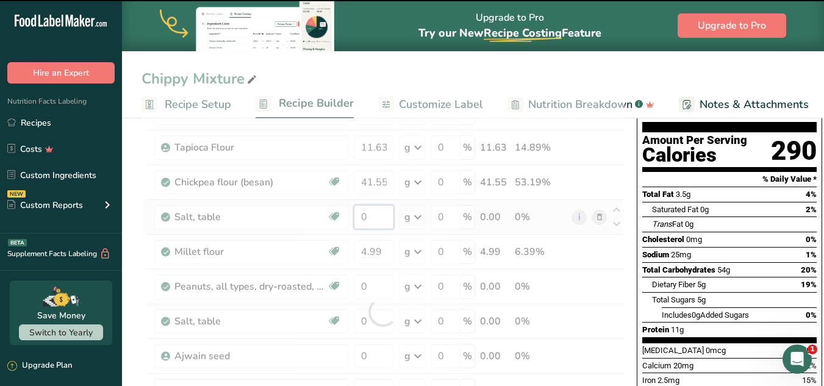
paste input "1.66"
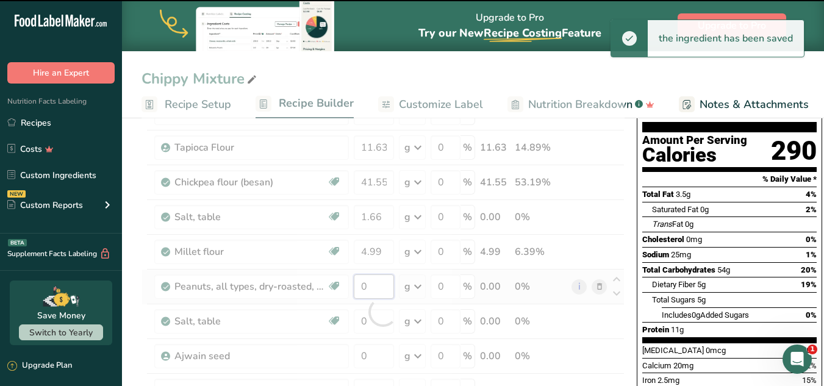
type input "0"
click at [381, 290] on div "Ingredient * Amount * Unit * Waste * .a-a{fill:#347362;}.b-a{fill:#fff;} Grams …" at bounding box center [383, 312] width 483 height 485
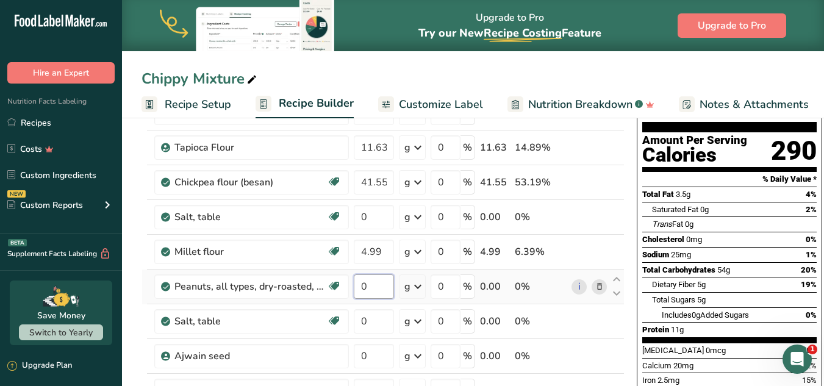
paste input "16.62"
type input "16.62"
click at [382, 325] on div "Ingredient * Amount * Unit * Waste * .a-a{fill:#347362;}.b-a{fill:#fff;} Grams …" at bounding box center [383, 312] width 483 height 485
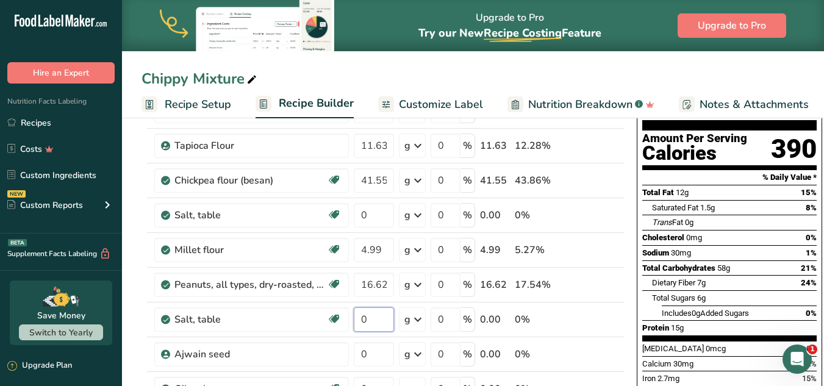
scroll to position [107, 0]
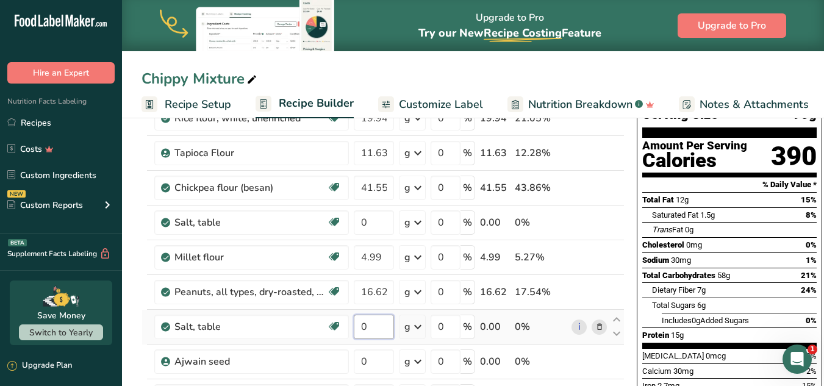
paste input ".17"
type input "0.17"
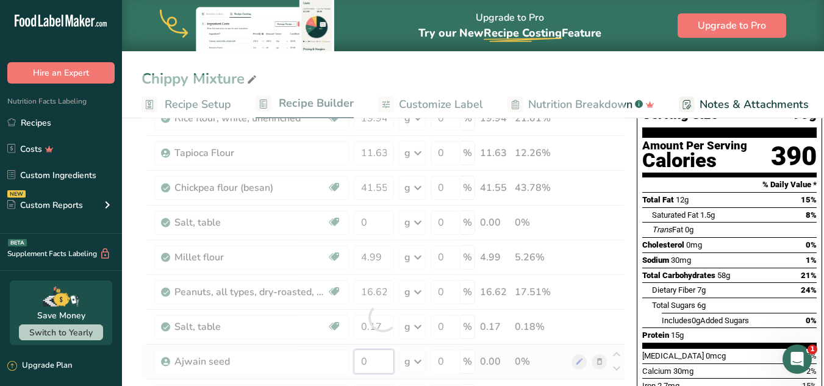
click at [373, 360] on div "Ingredient * Amount * Unit * Waste * .a-a{fill:#347362;}.b-a{fill:#fff;} Grams …" at bounding box center [383, 317] width 483 height 485
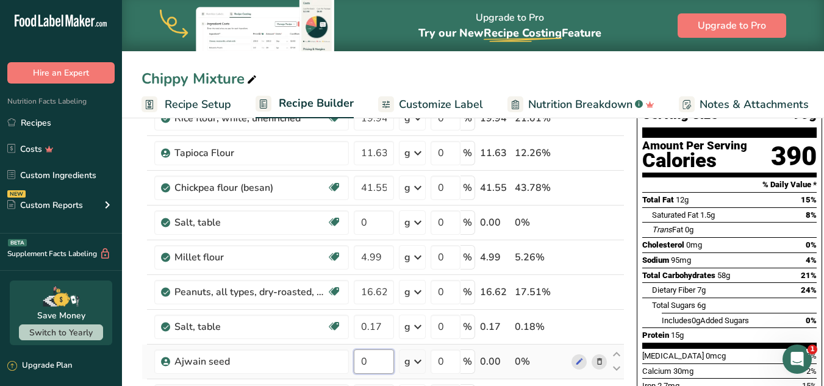
paste input ".01"
click at [370, 360] on input "0.01" at bounding box center [374, 362] width 40 height 24
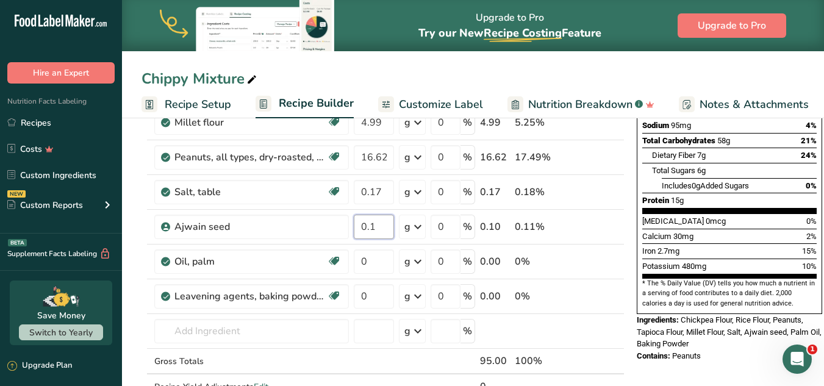
scroll to position [272, 0]
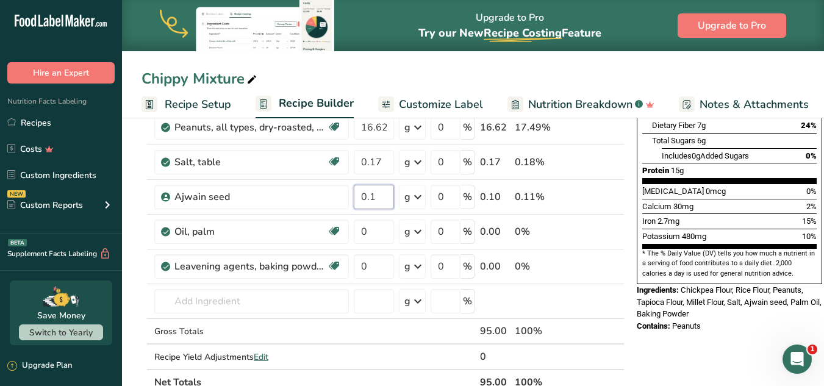
type input "0.1"
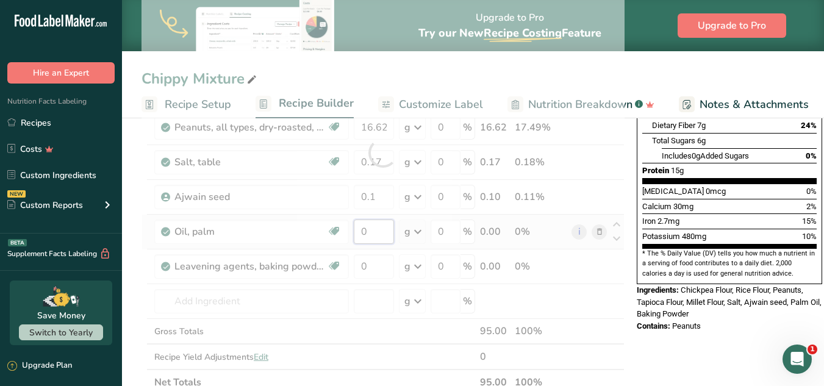
click at [381, 234] on div "Ingredient * Amount * Unit * Waste * .a-a{fill:#347362;}.b-a{fill:#fff;} Grams …" at bounding box center [383, 152] width 483 height 485
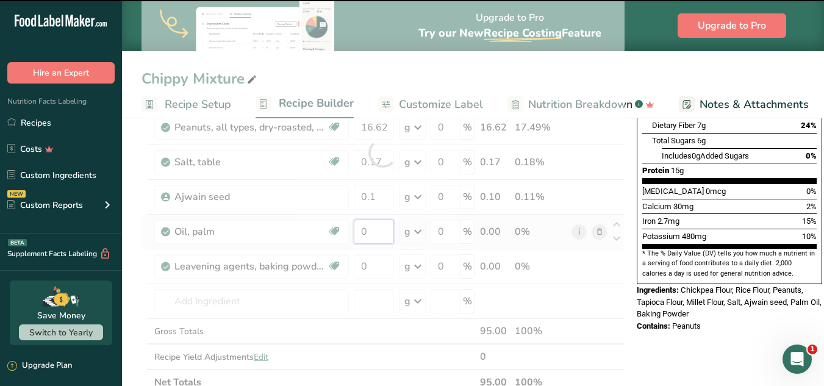
paste input "49.86"
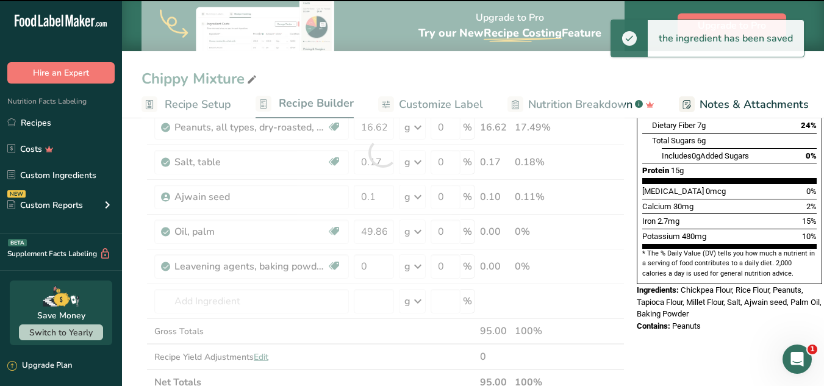
type input "0"
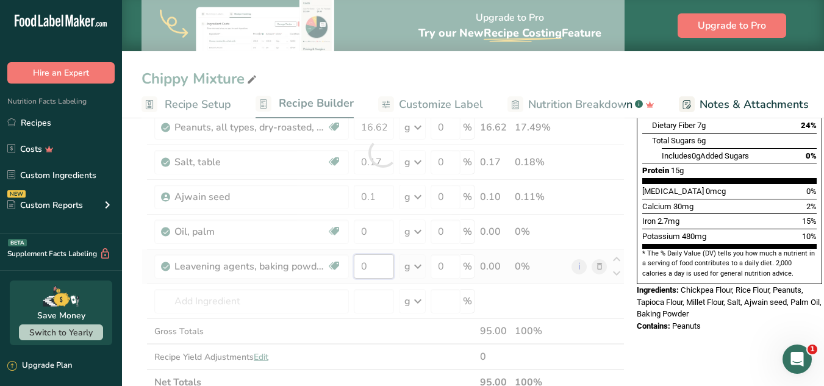
click at [370, 277] on div "Ingredient * Amount * Unit * Waste * .a-a{fill:#347362;}.b-a{fill:#fff;} Grams …" at bounding box center [383, 152] width 483 height 485
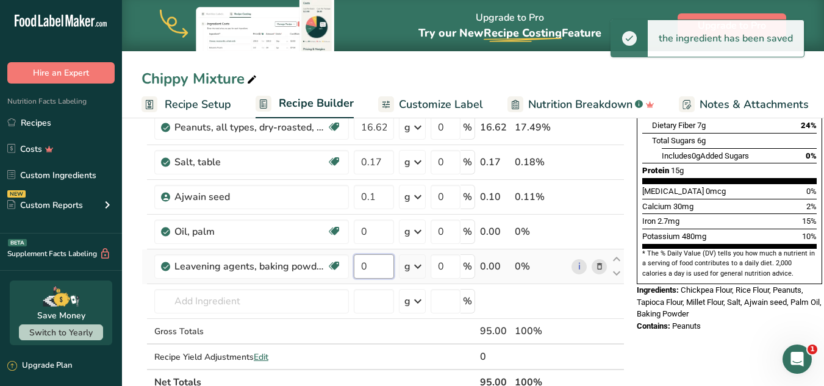
paste input ".33"
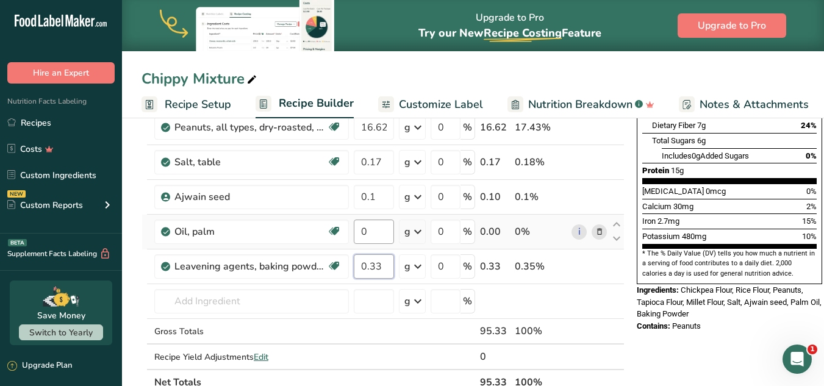
type input "0.33"
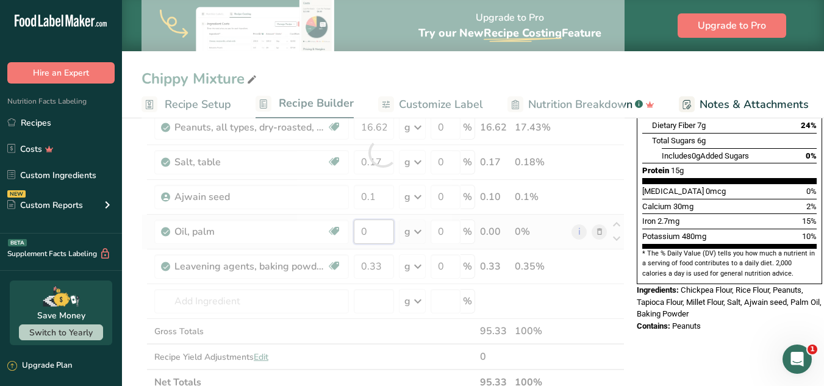
click at [373, 229] on div "Ingredient * Amount * Unit * Waste * .a-a{fill:#347362;}.b-a{fill:#fff;} Grams …" at bounding box center [383, 152] width 483 height 485
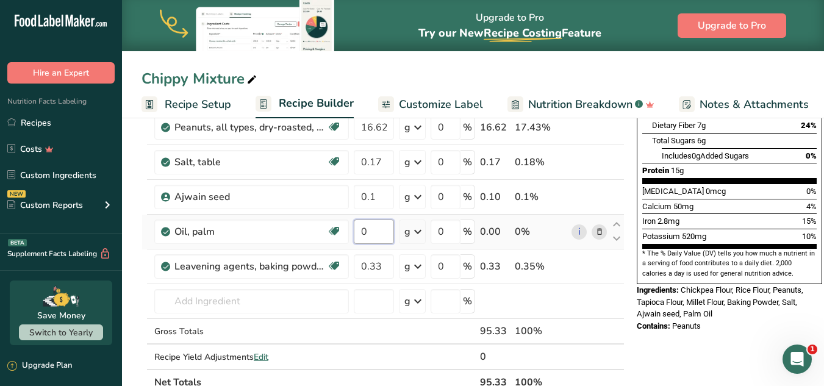
click at [376, 232] on input "0" at bounding box center [374, 232] width 40 height 24
paste input "49.86"
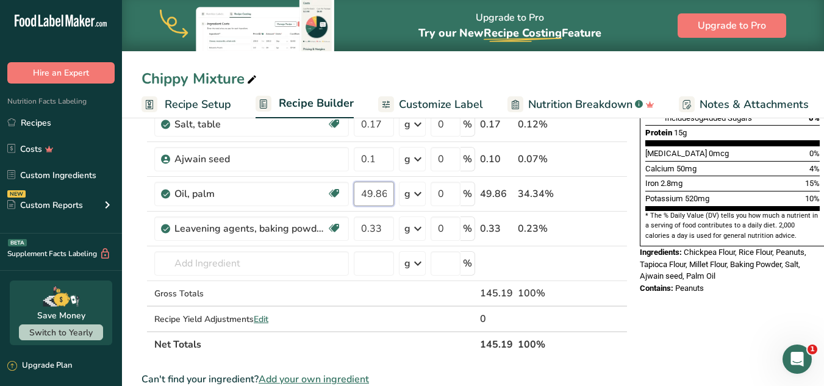
scroll to position [312, 0]
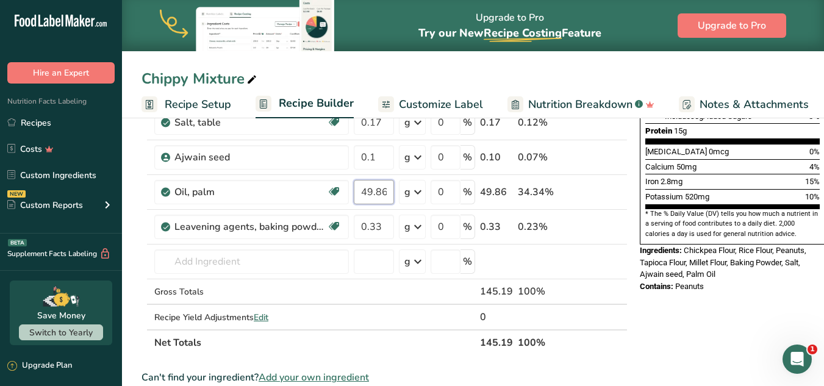
type input "49.86"
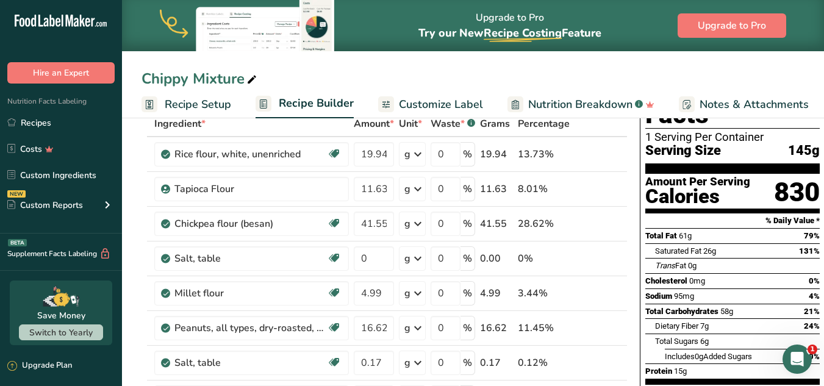
scroll to position [0, 0]
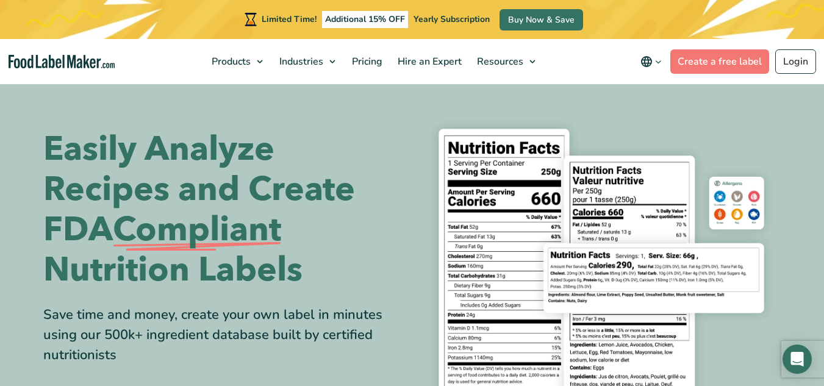
click at [791, 63] on link "Login" at bounding box center [795, 61] width 41 height 24
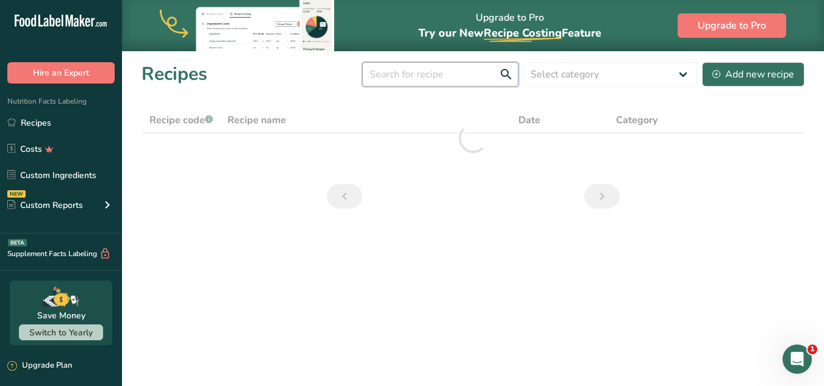
click at [459, 83] on input "text" at bounding box center [440, 74] width 156 height 24
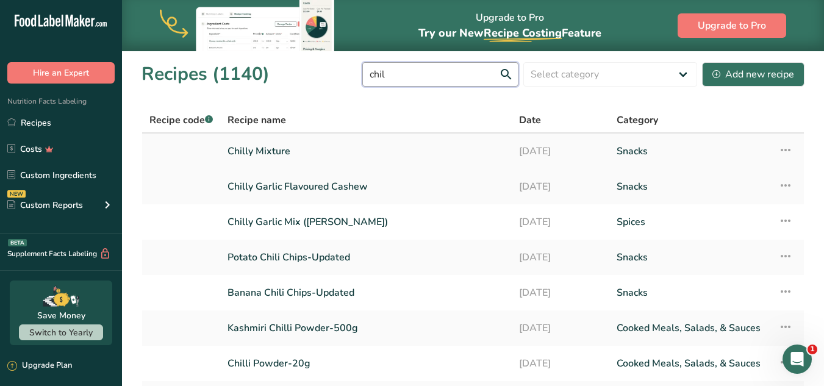
type input "chil"
click at [420, 159] on link "Chilly Mixture" at bounding box center [366, 151] width 277 height 26
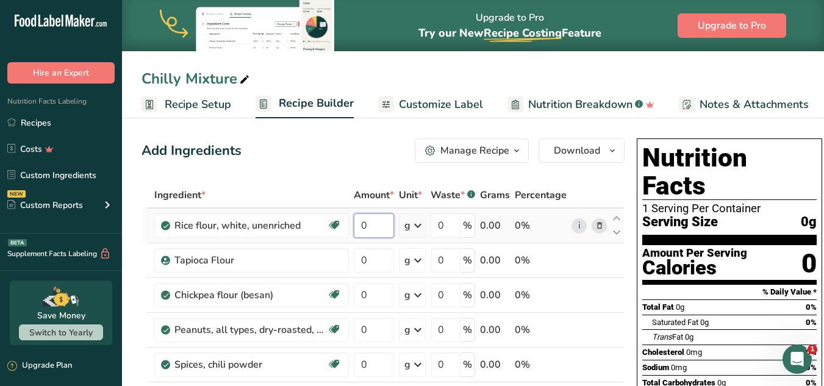
click at [368, 222] on input "0" at bounding box center [374, 225] width 40 height 24
paste input "31.426"
type input "31.426"
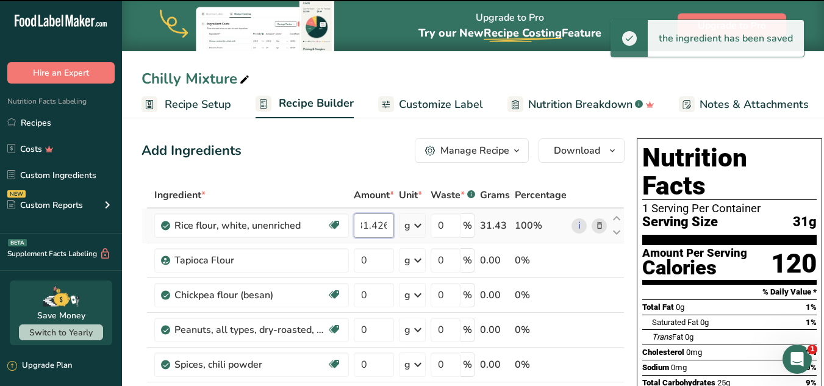
scroll to position [0, 0]
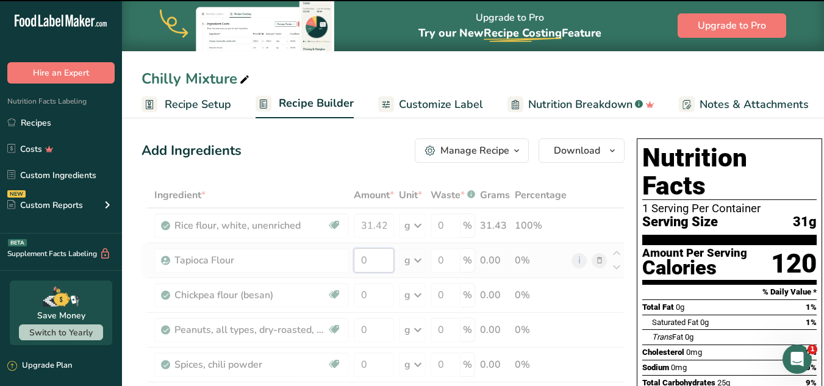
paste input "14.666"
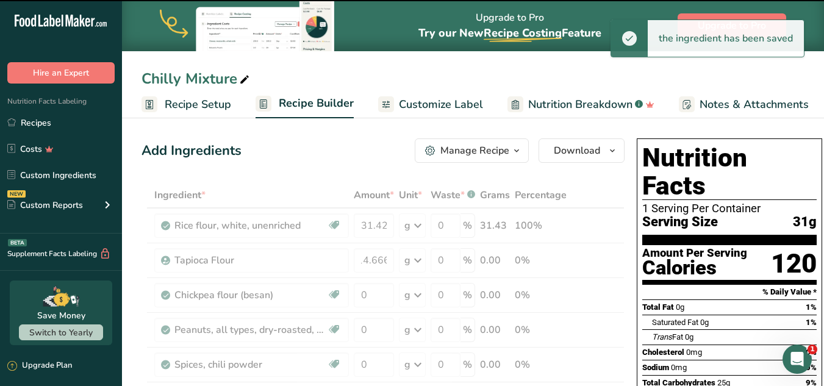
type input "0"
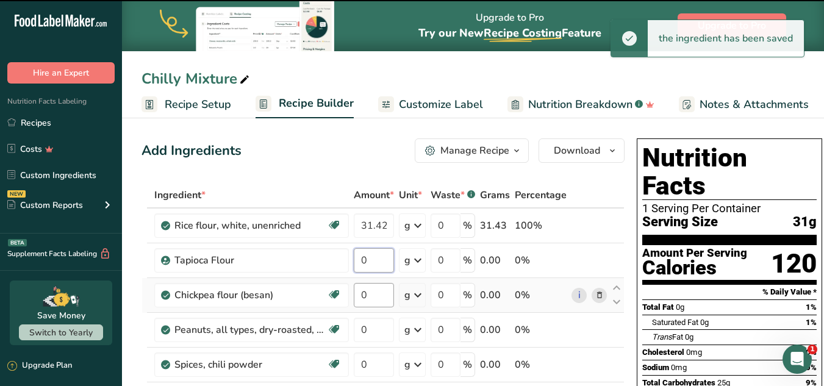
scroll to position [0, 0]
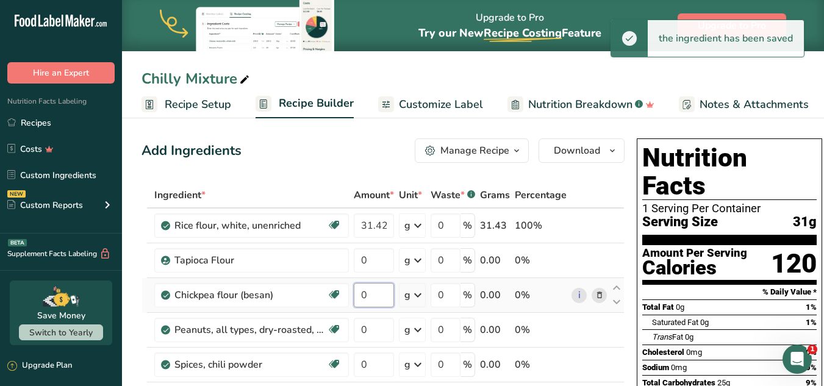
paste input "51.33"
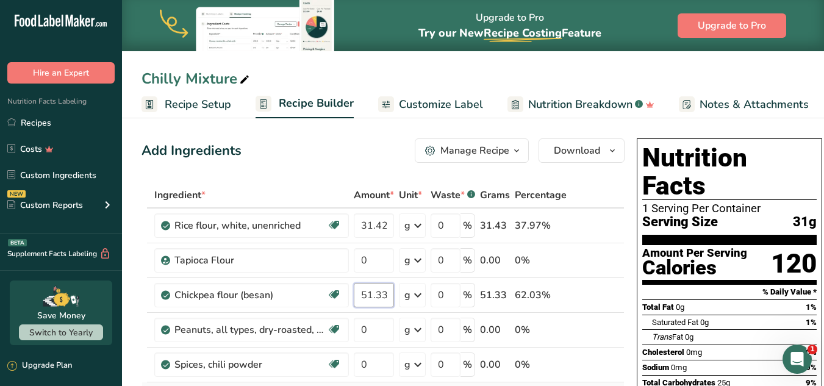
type input "51.33"
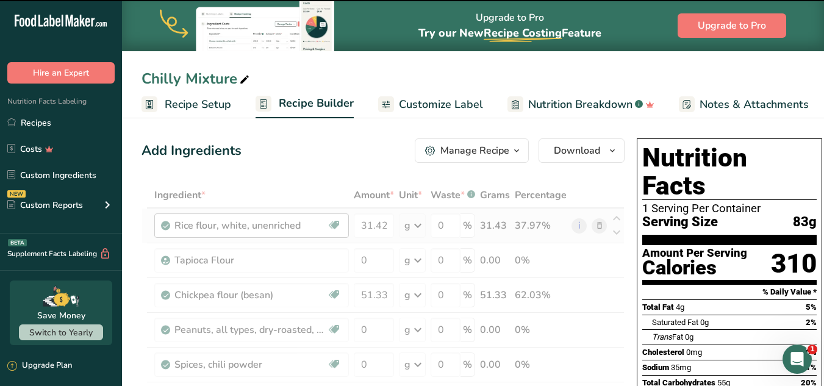
click at [364, 261] on input "0" at bounding box center [374, 260] width 40 height 24
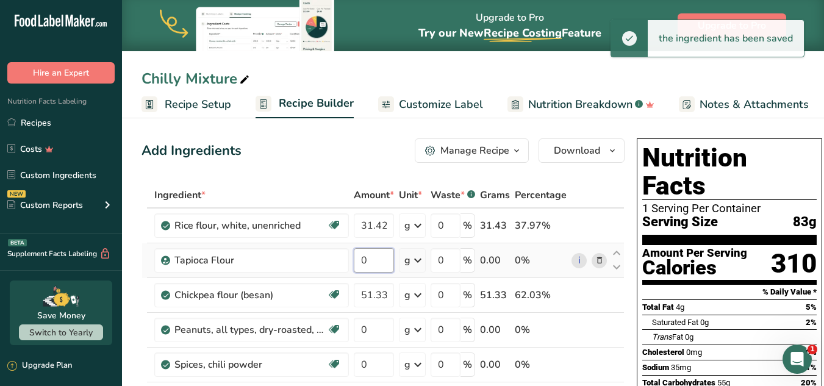
paste input "14.666"
type input "14.666"
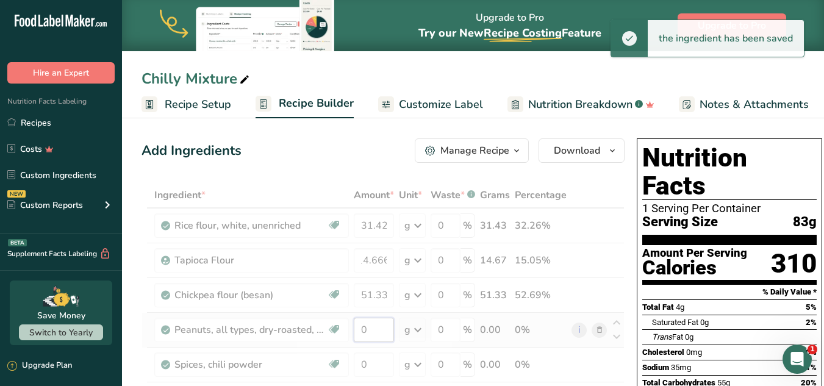
scroll to position [0, 0]
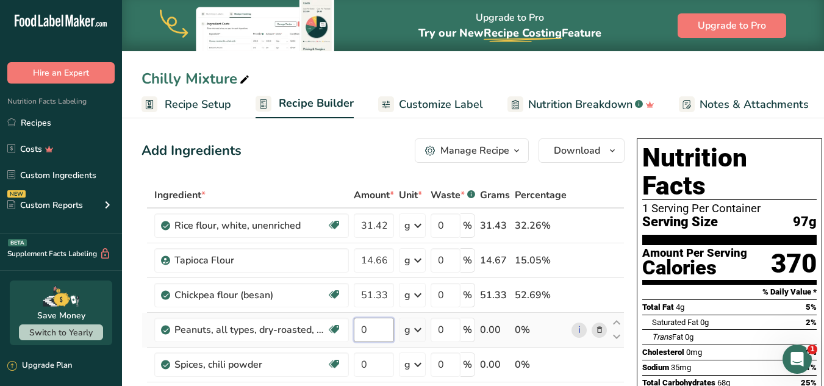
paste input "9.428"
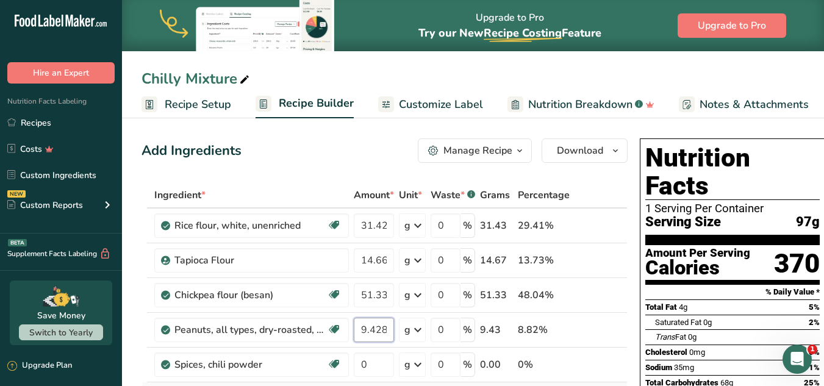
type input "9.428"
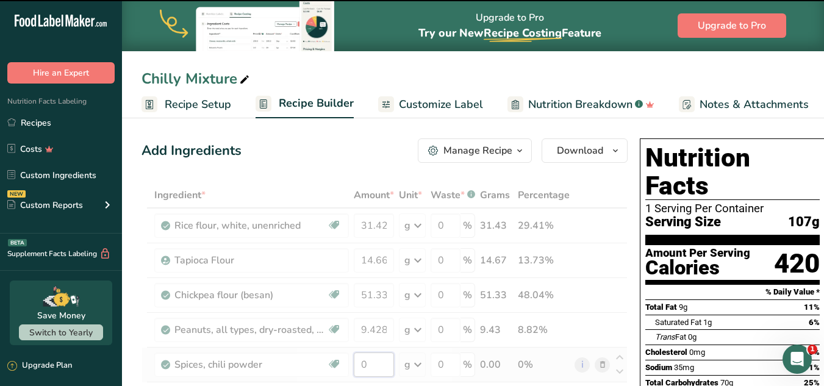
paste input "1.467"
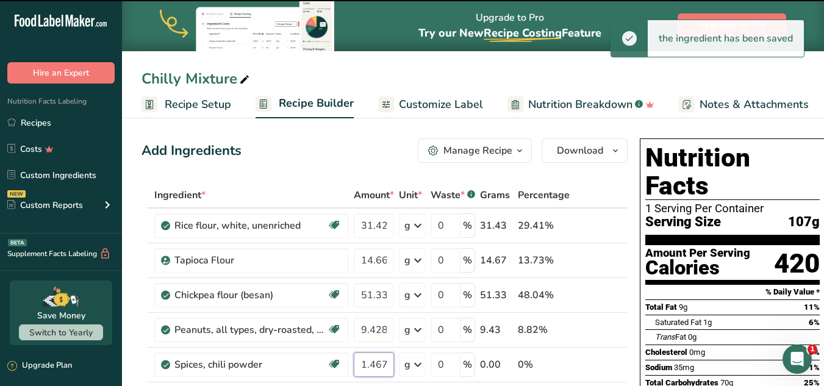
type input "0"
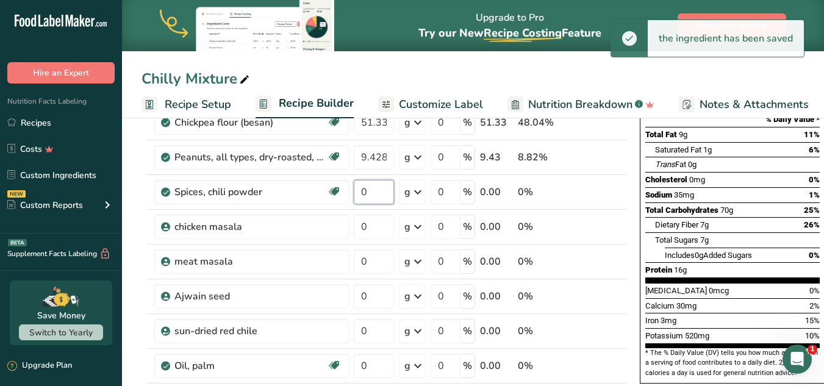
scroll to position [170, 0]
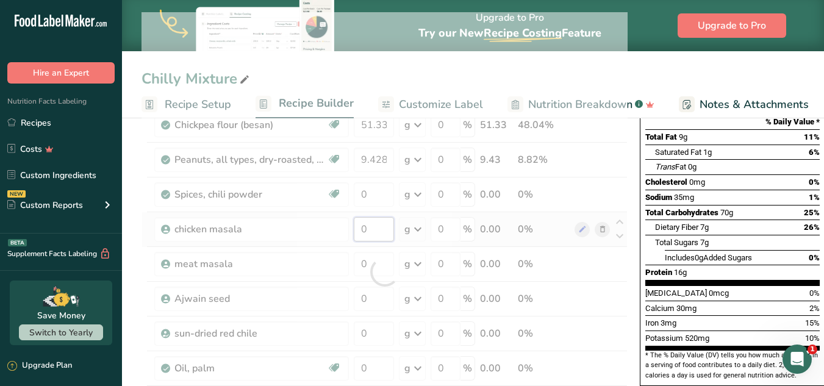
click at [376, 225] on div "Ingredient * Amount * Unit * Waste * .a-a{fill:#347362;}.b-a{fill:#fff;} Grams …" at bounding box center [385, 272] width 486 height 520
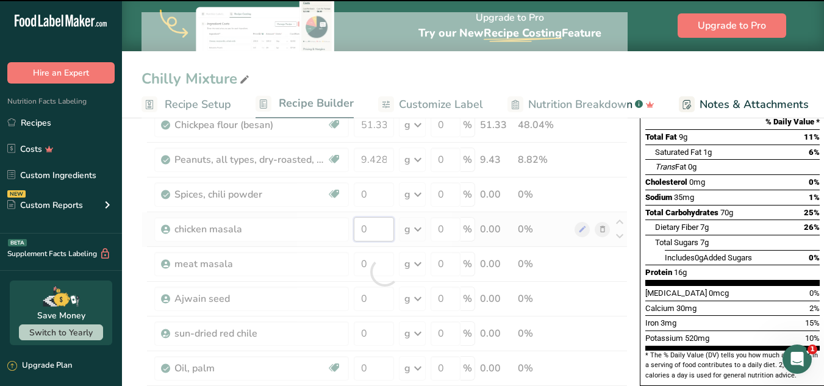
paste input ".733"
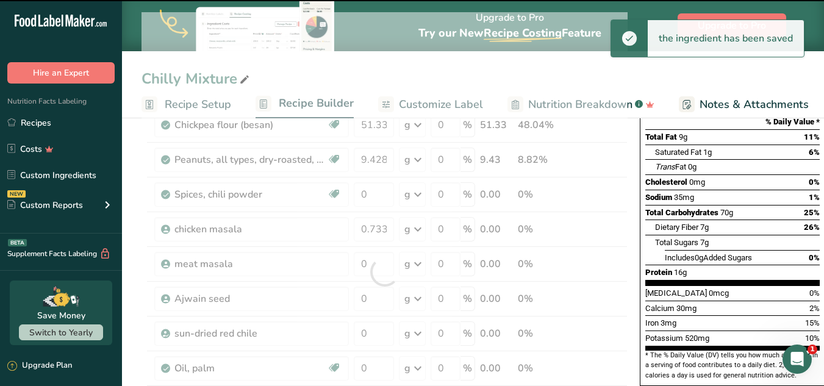
type input "0"
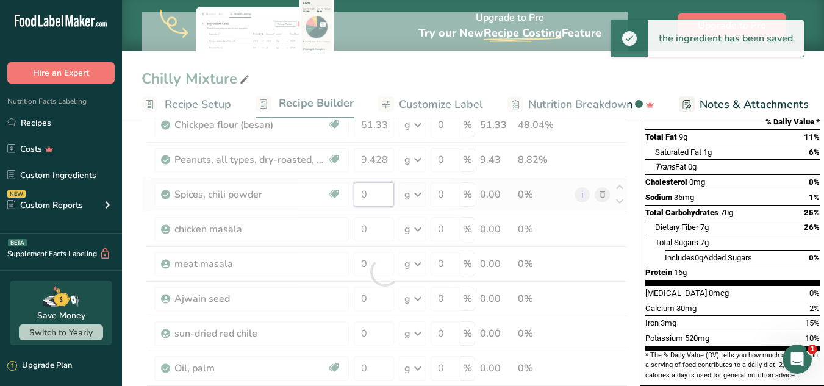
click at [379, 202] on div "Ingredient * Amount * Unit * Waste * .a-a{fill:#347362;}.b-a{fill:#fff;} Grams …" at bounding box center [385, 272] width 486 height 520
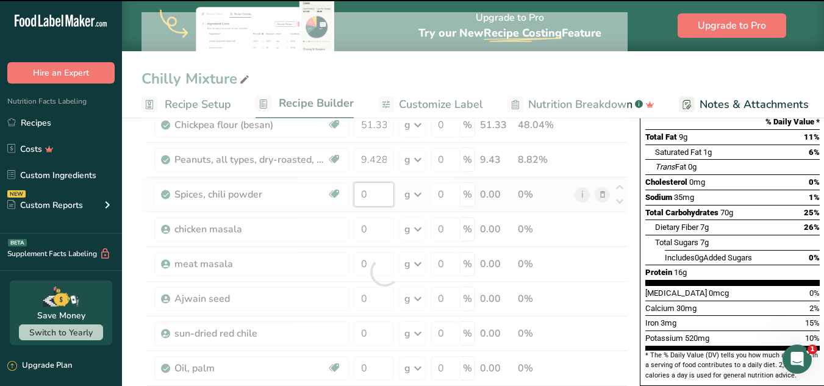
paste input "1.467"
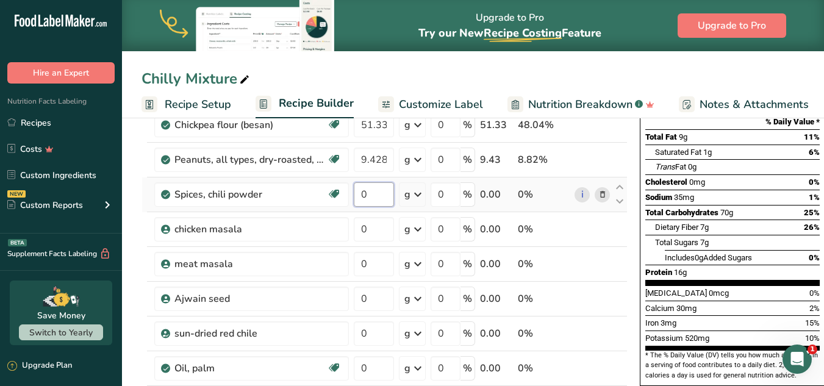
paste input "1.467"
type input "1.467"
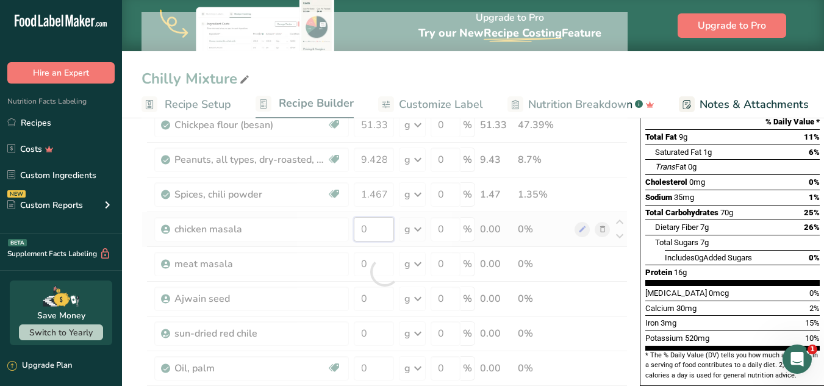
click at [370, 224] on div "Ingredient * Amount * Unit * Waste * .a-a{fill:#347362;}.b-a{fill:#fff;} Grams …" at bounding box center [385, 272] width 486 height 520
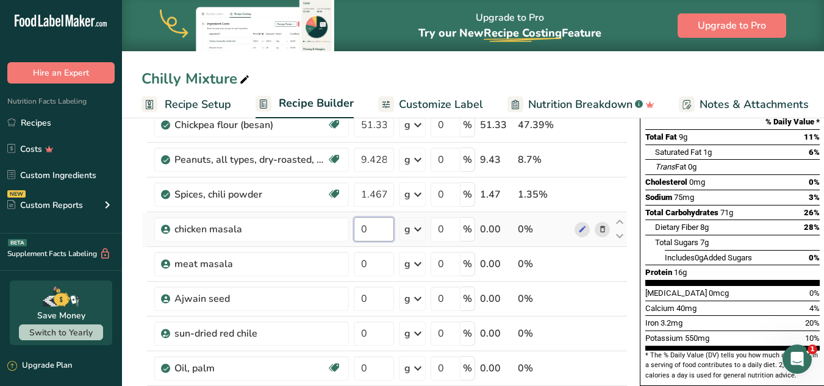
click at [371, 234] on input "0" at bounding box center [374, 229] width 40 height 24
paste input ".733"
type input "0.733"
click at [368, 262] on div "Ingredient * Amount * Unit * Waste * .a-a{fill:#347362;}.b-a{fill:#fff;} Grams …" at bounding box center [385, 272] width 486 height 520
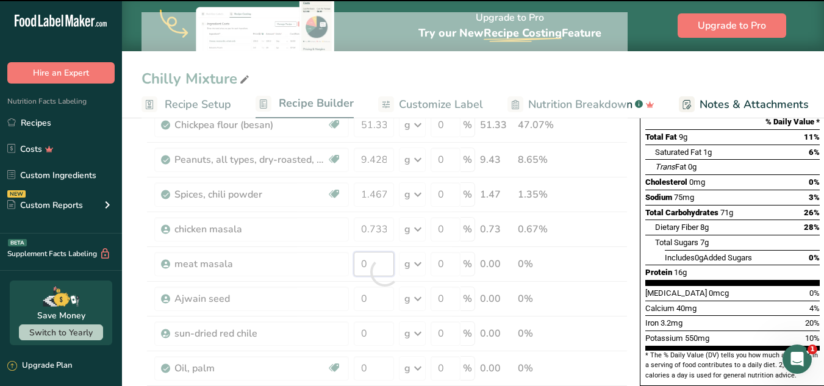
paste input ".733"
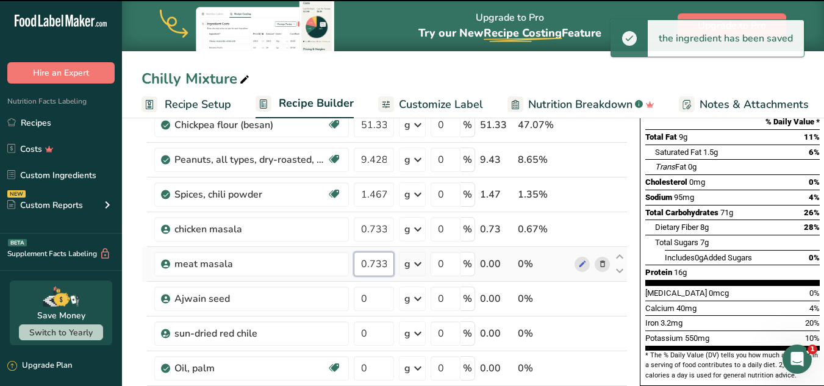
type input "0"
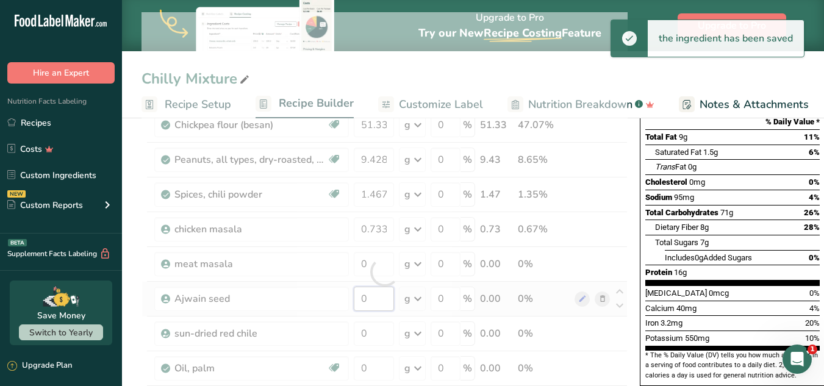
click at [364, 301] on div "Ingredient * Amount * Unit * Waste * .a-a{fill:#347362;}.b-a{fill:#fff;} Grams …" at bounding box center [385, 272] width 486 height 520
paste input ".733"
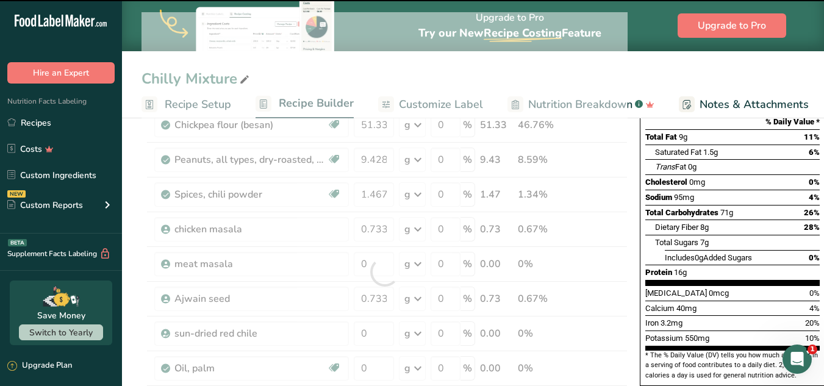
click at [378, 257] on div at bounding box center [385, 272] width 486 height 520
click at [366, 264] on input "0" at bounding box center [374, 264] width 40 height 24
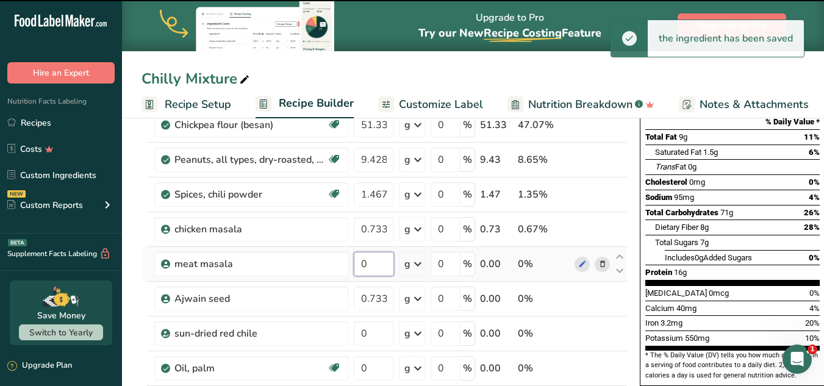
type input "0"
click at [370, 272] on input "0" at bounding box center [374, 264] width 40 height 24
paste input ".733"
type input "0.733"
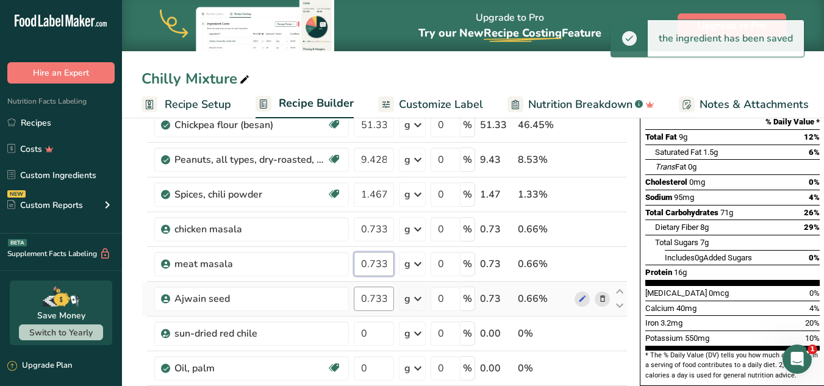
type input "0.733"
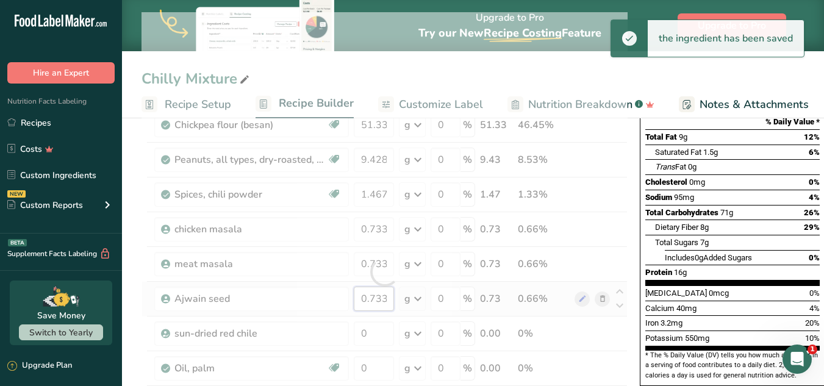
click at [387, 296] on div "Ingredient * Amount * Unit * Waste * .a-a{fill:#347362;}.b-a{fill:#fff;} Grams …" at bounding box center [385, 272] width 486 height 520
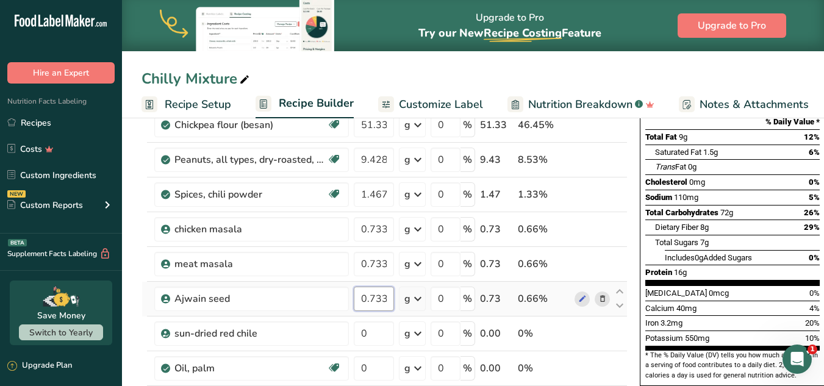
drag, startPoint x: 393, startPoint y: 296, endPoint x: 356, endPoint y: 297, distance: 37.2
click at [356, 297] on input "0.733" at bounding box center [374, 299] width 40 height 24
paste input "021"
type input "0.021"
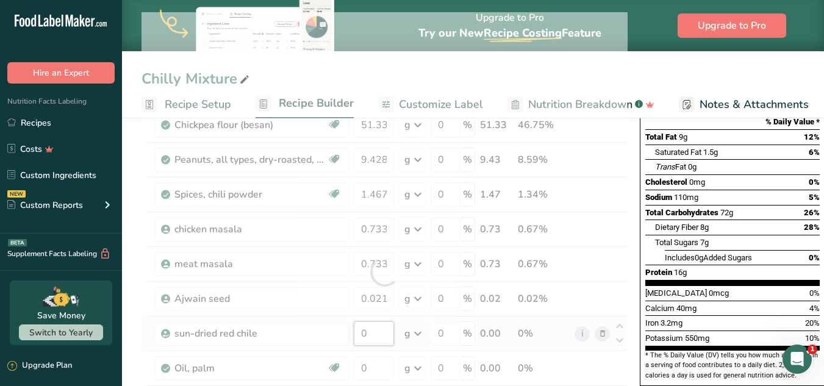
click at [386, 335] on div "Ingredient * Amount * Unit * Waste * .a-a{fill:#347362;}.b-a{fill:#fff;} Grams …" at bounding box center [385, 272] width 486 height 520
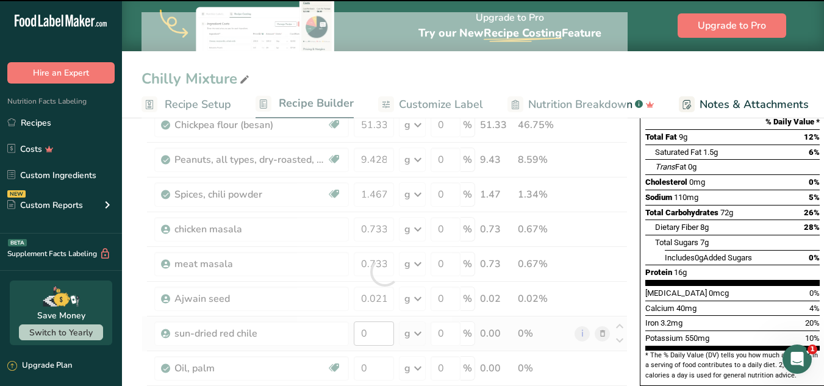
click at [386, 335] on div at bounding box center [385, 272] width 486 height 520
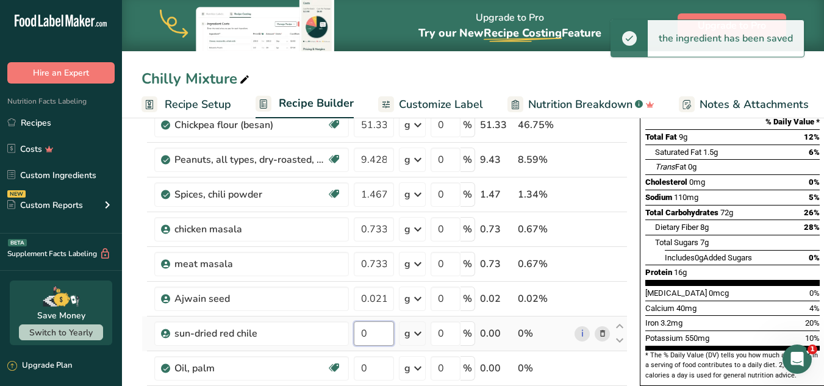
click at [386, 335] on input "0" at bounding box center [374, 333] width 40 height 24
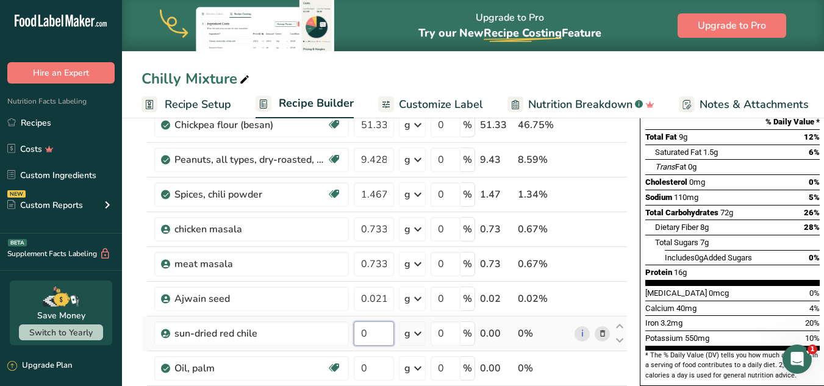
paste input "2.095"
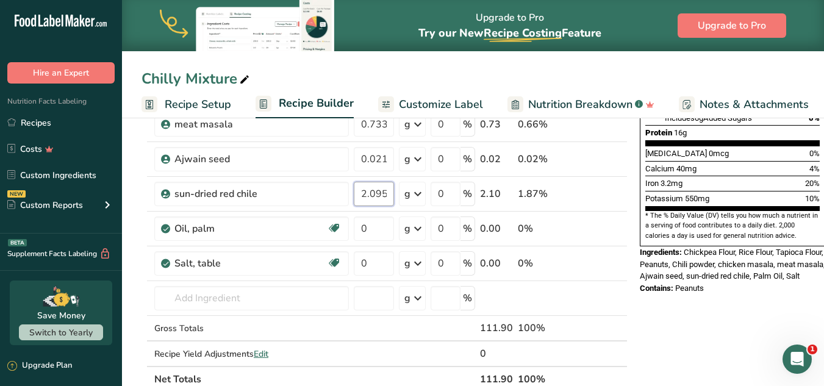
scroll to position [306, 0]
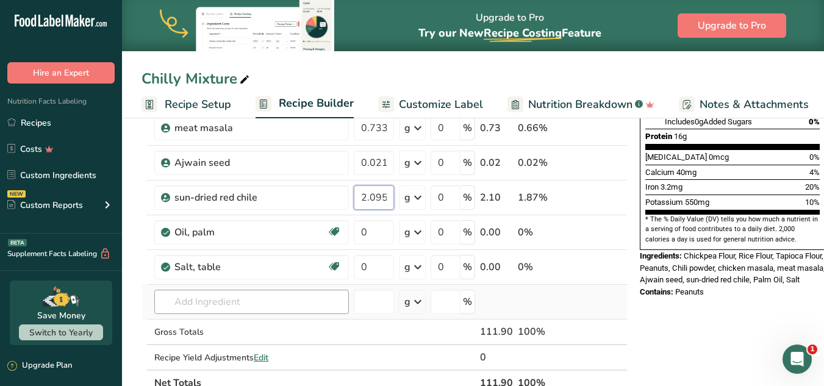
type input "2.095"
click at [192, 299] on div "Ingredient * Amount * Unit * Waste * .a-a{fill:#347362;}.b-a{fill:#fff;} Grams …" at bounding box center [385, 136] width 486 height 520
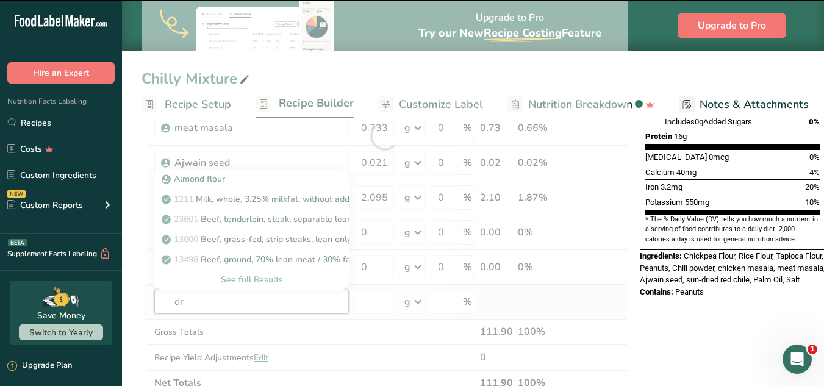
type input "dri"
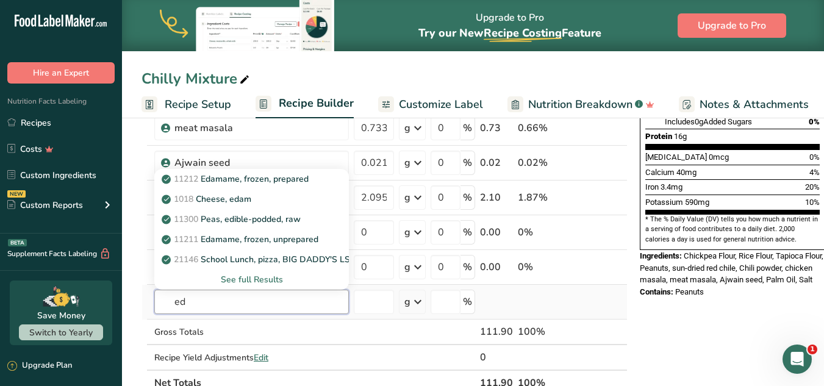
type input "e"
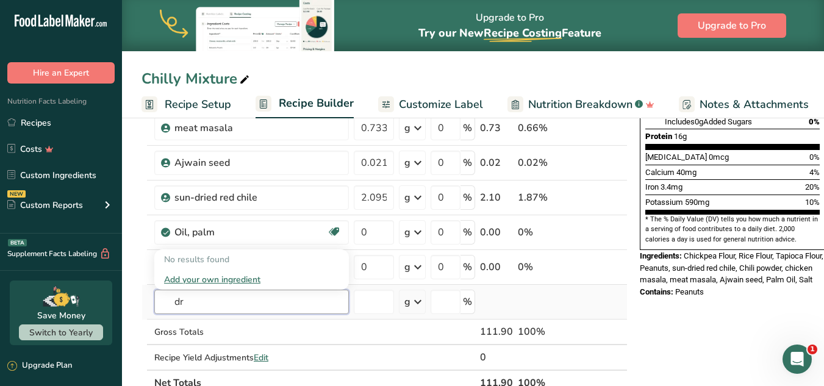
type input "d"
type input "curry leav"
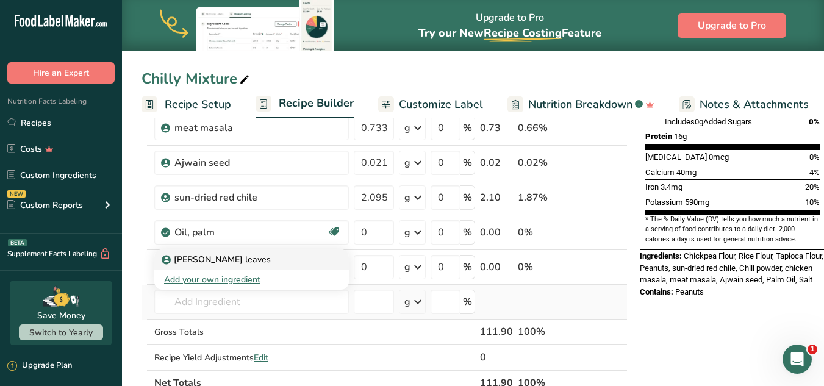
click at [197, 253] on p "[PERSON_NAME] leaves" at bounding box center [217, 259] width 107 height 13
type input "[PERSON_NAME] leaves"
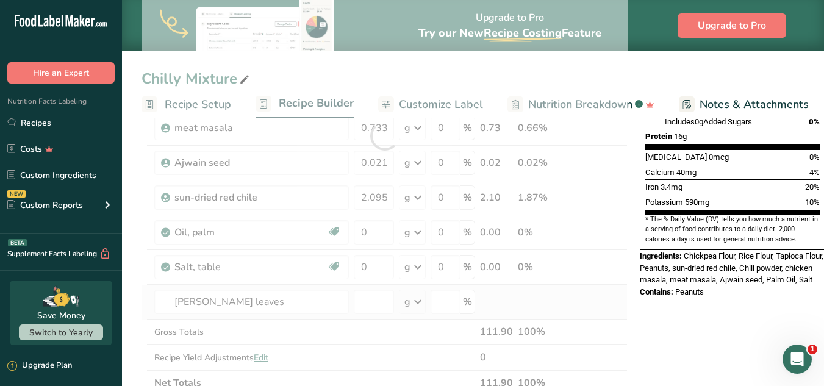
click at [197, 253] on div at bounding box center [385, 136] width 486 height 520
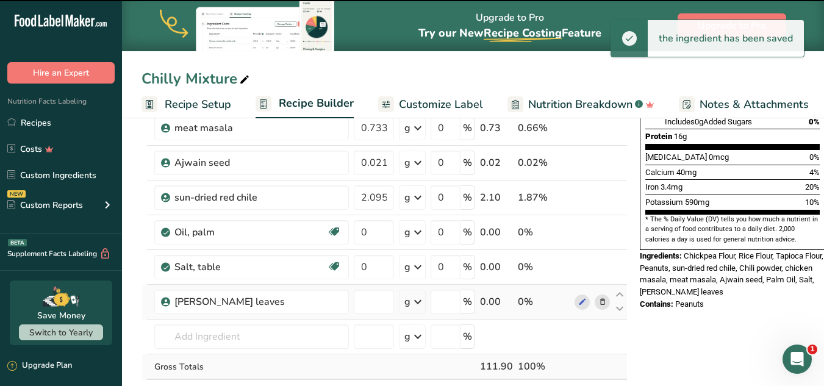
type input "0"
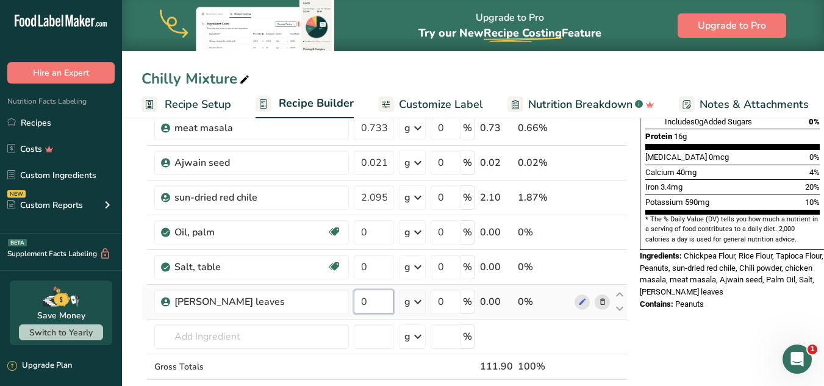
click at [367, 304] on input "0" at bounding box center [374, 302] width 40 height 24
paste input "2.095"
type input "2.095"
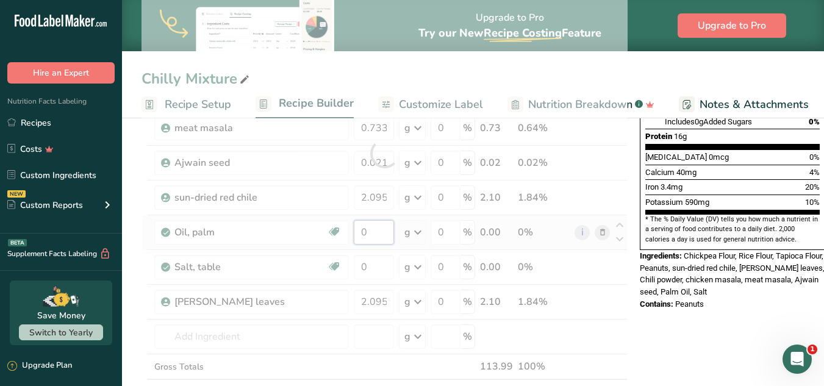
click at [373, 233] on div "Ingredient * Amount * Unit * Waste * .a-a{fill:#347362;}.b-a{fill:#fff;} Grams …" at bounding box center [385, 153] width 486 height 554
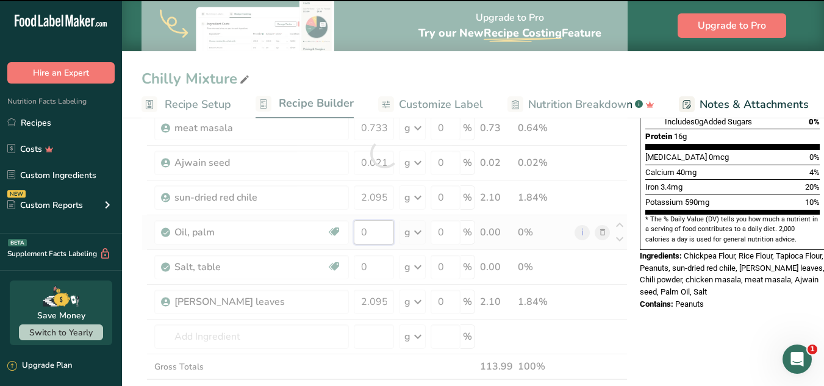
paste input "62.853"
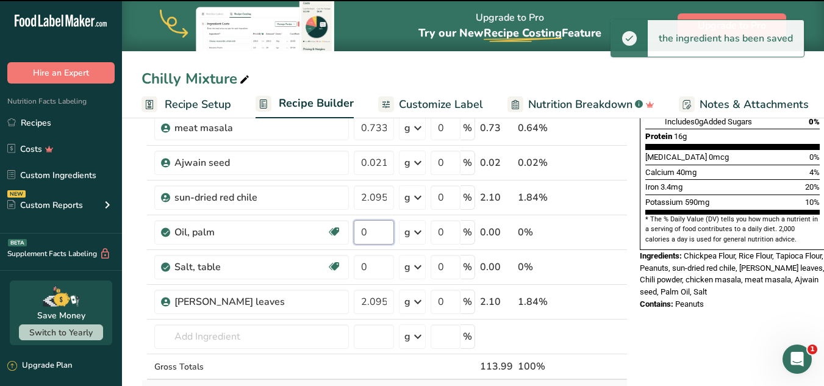
scroll to position [0, 0]
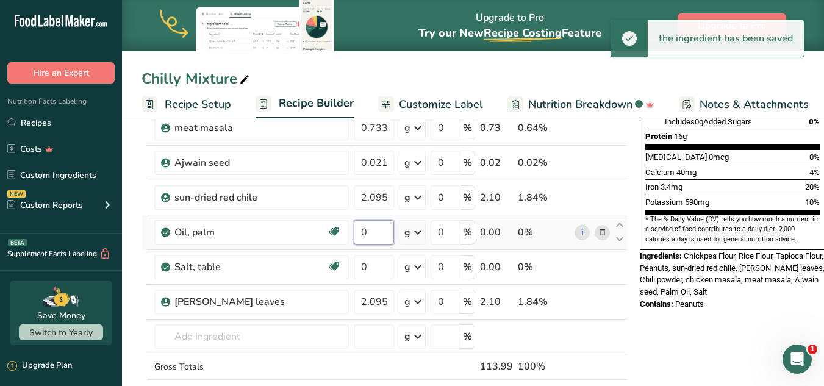
click at [381, 240] on input "0" at bounding box center [374, 232] width 40 height 24
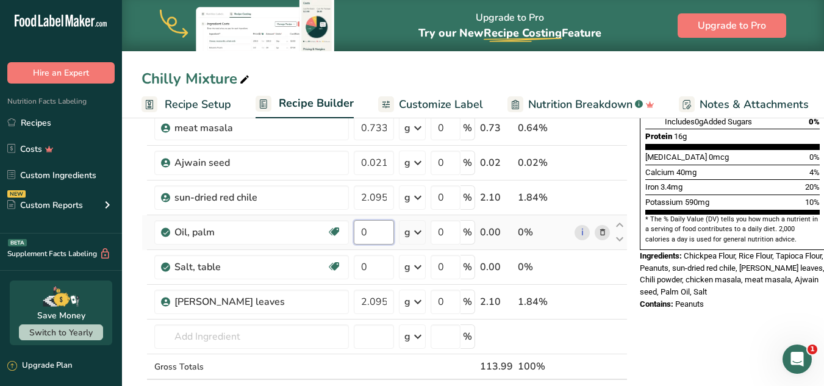
paste input "62.853"
type input "62.853"
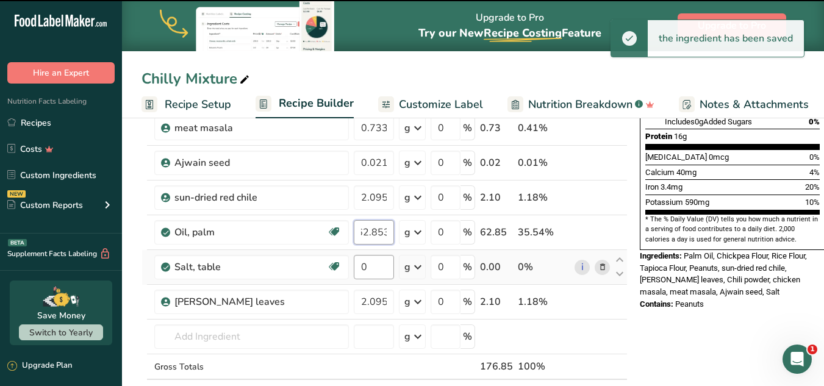
scroll to position [0, 0]
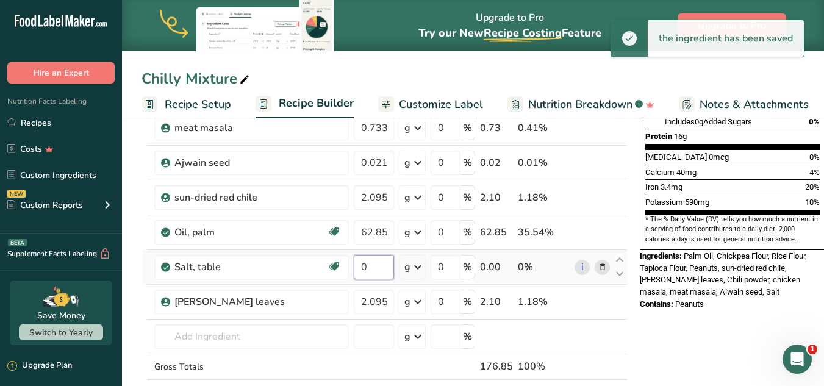
click at [381, 265] on div "Ingredient * Amount * Unit * Waste * .a-a{fill:#347362;}.b-a{fill:#fff;} Grams …" at bounding box center [385, 153] width 486 height 554
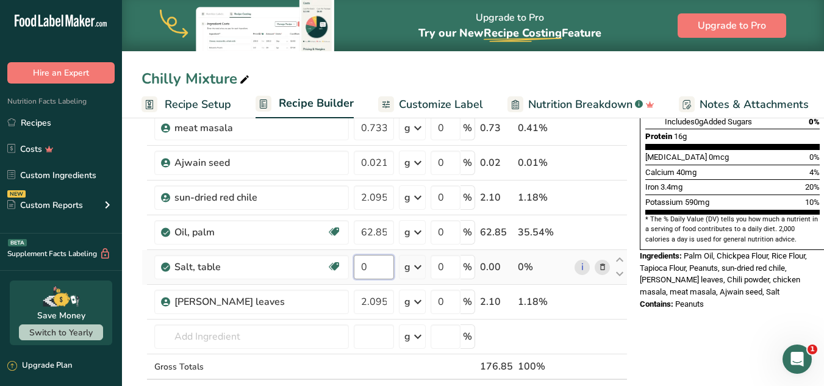
click at [371, 273] on input "0" at bounding box center [374, 267] width 40 height 24
paste input "3.143"
type input "3.143"
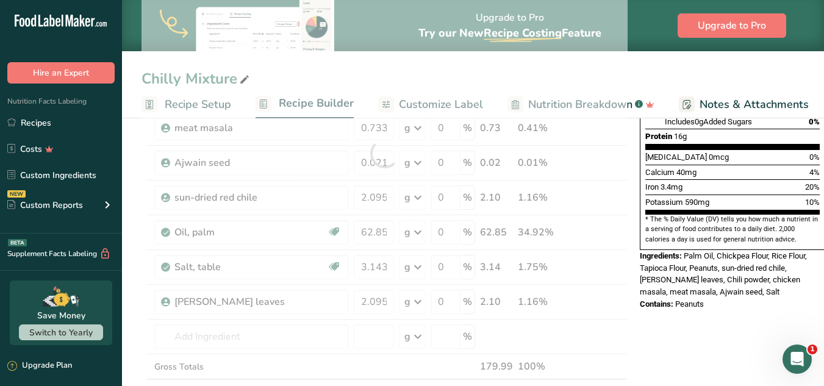
click at [675, 314] on div "Nutrition Facts 1 Serving Per Container Serving Size 177g Amount Per Serving Ca…" at bounding box center [732, 342] width 195 height 1030
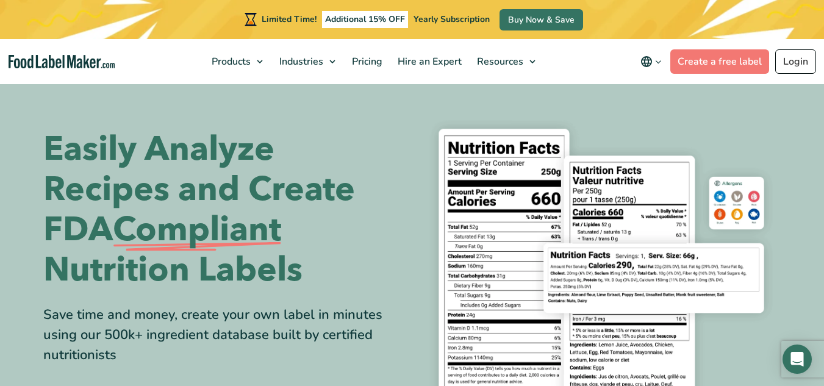
click at [795, 59] on link "Login" at bounding box center [795, 61] width 41 height 24
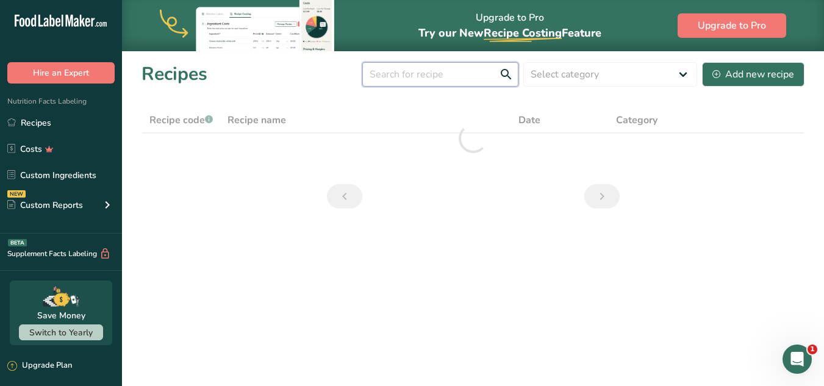
click at [443, 70] on input "text" at bounding box center [440, 74] width 156 height 24
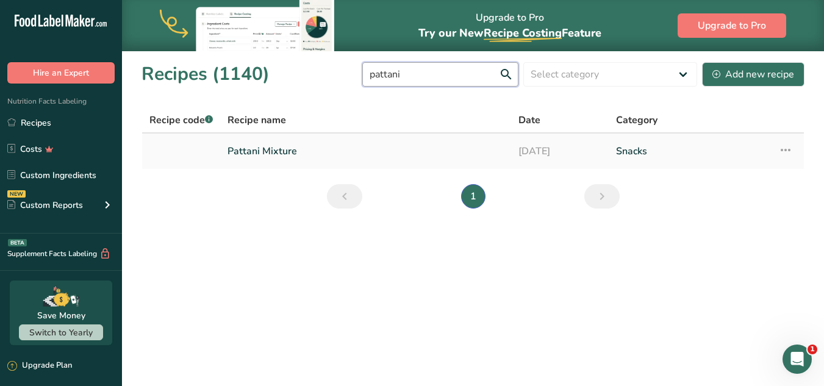
type input "pattani"
click at [293, 146] on link "Pattani Mixture" at bounding box center [366, 151] width 276 height 26
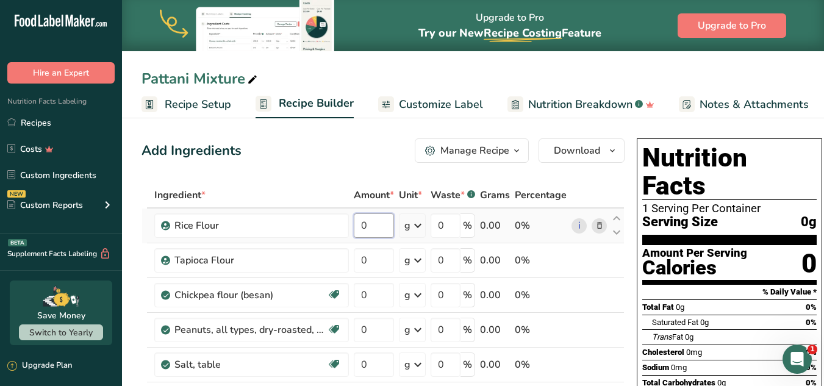
click at [374, 230] on input "0" at bounding box center [374, 225] width 40 height 24
paste input "21.128"
type input "21.128"
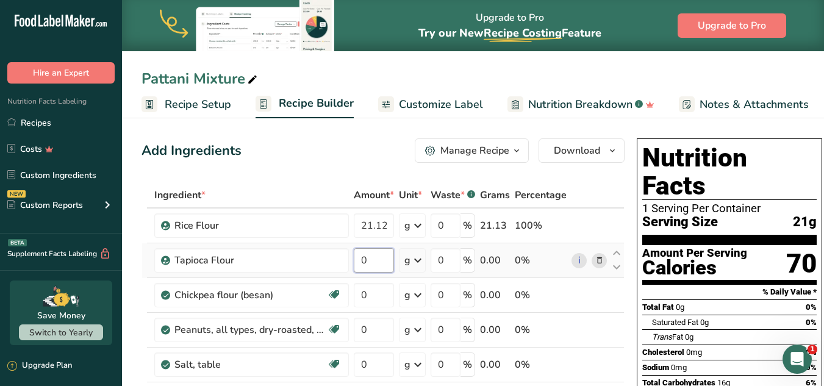
click at [385, 253] on input "0" at bounding box center [374, 260] width 40 height 24
paste input "12.325"
type input "12.325"
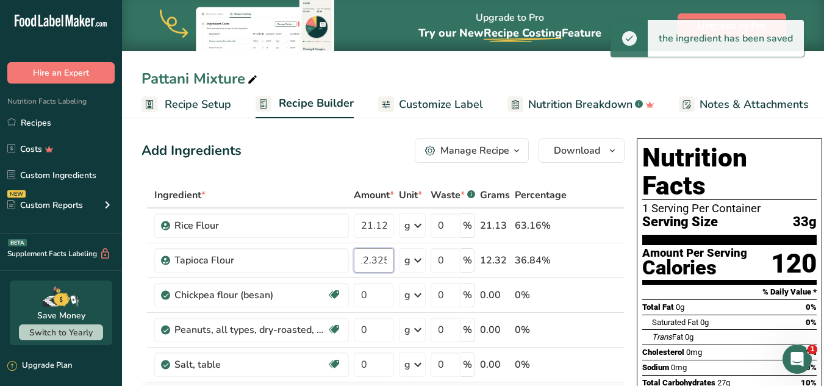
scroll to position [0, 0]
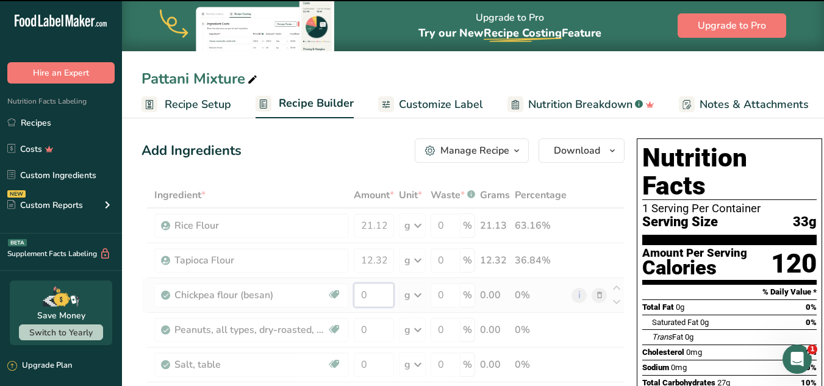
paste input "47.538"
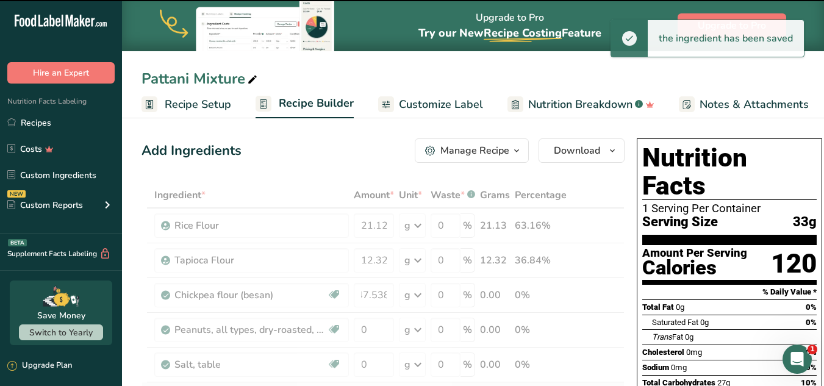
type input "0"
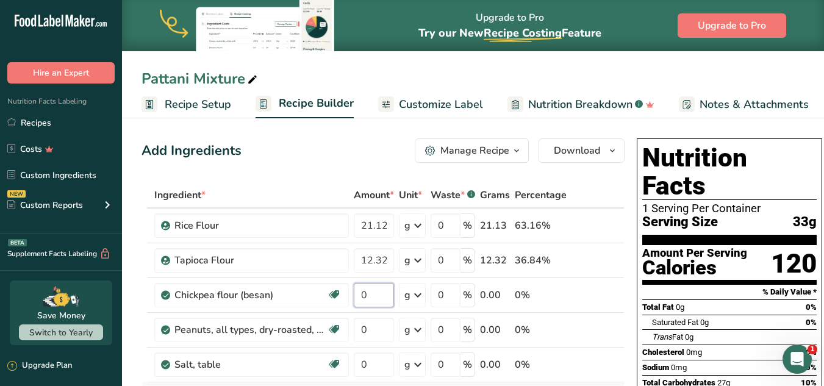
scroll to position [0, 0]
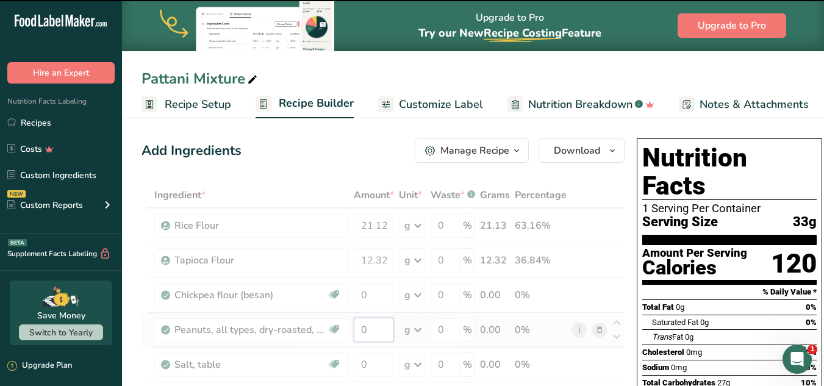
paste input "17.606"
click at [370, 334] on input "17.606" at bounding box center [374, 330] width 40 height 24
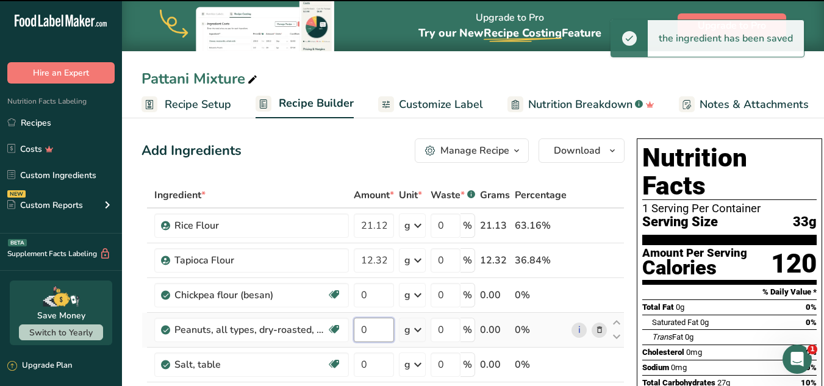
scroll to position [0, 0]
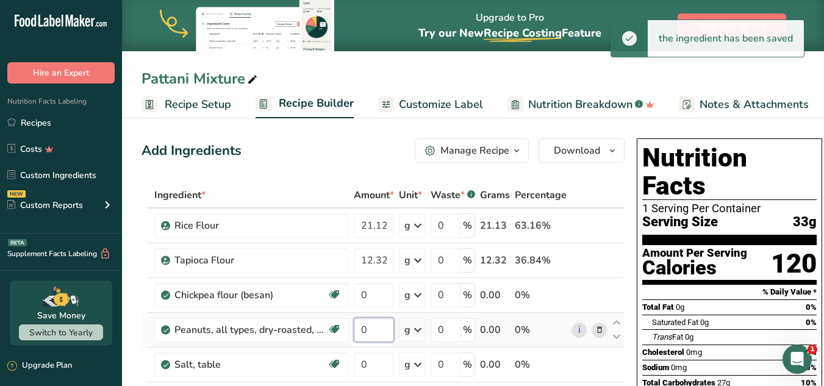
paste input "17.606"
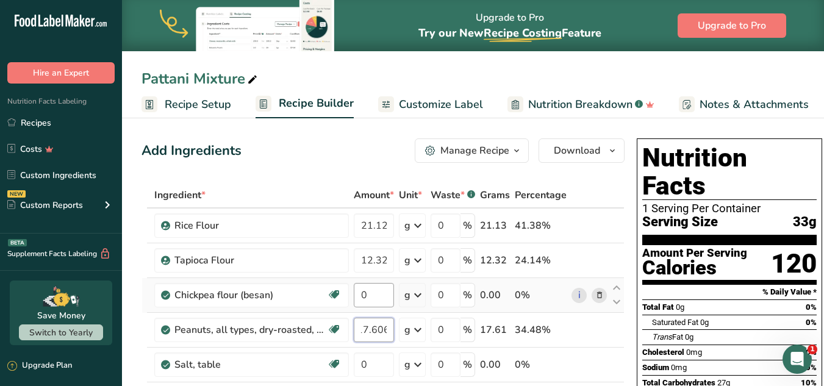
type input "17.606"
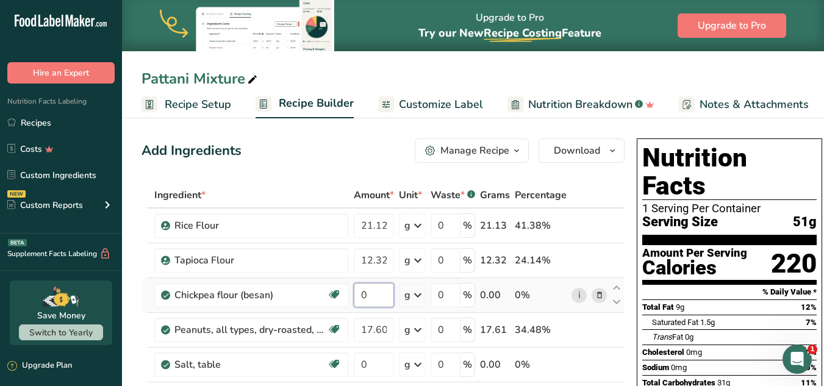
paste input "47.538"
type input "47.538"
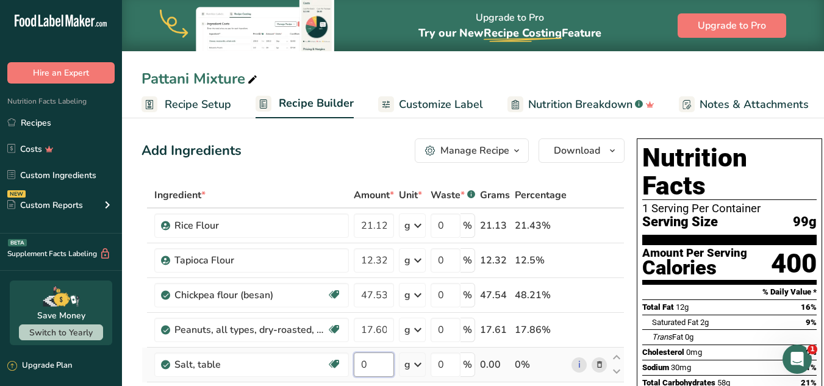
click at [367, 367] on input "0" at bounding box center [374, 365] width 40 height 24
paste input ".308"
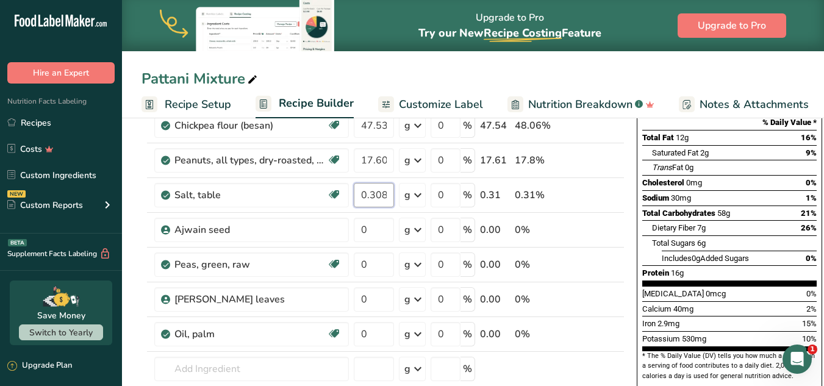
scroll to position [215, 0]
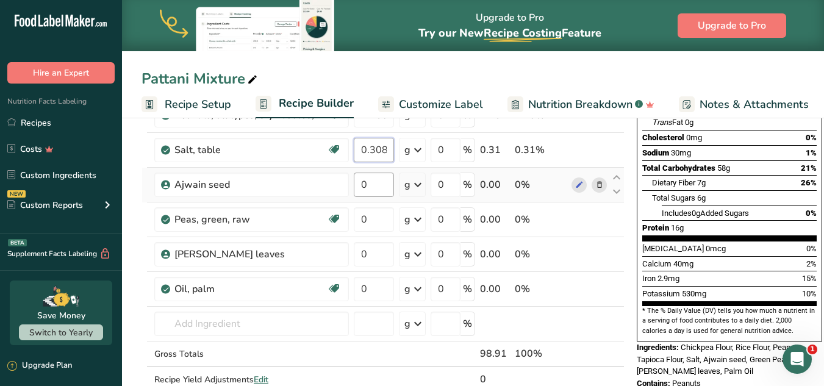
type input "0.308"
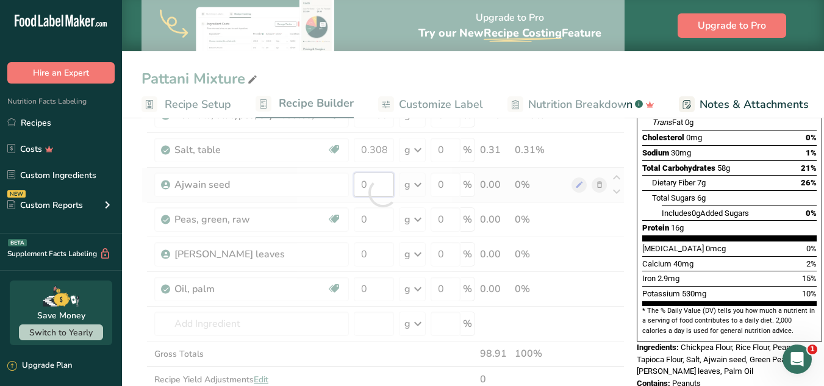
click at [370, 185] on div "Ingredient * Amount * Unit * Waste * .a-a{fill:#347362;}.b-a{fill:#fff;} Grams …" at bounding box center [383, 193] width 483 height 450
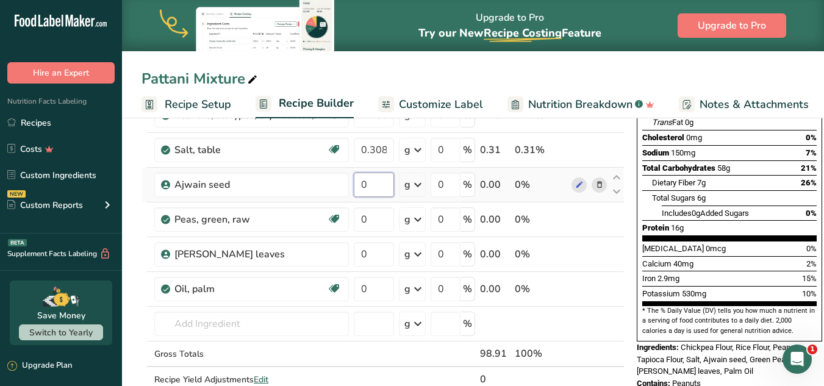
paste input ".009"
type input "0.009"
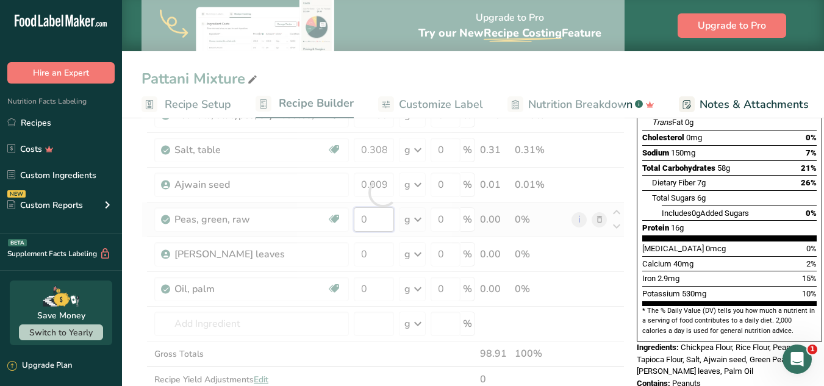
click at [369, 213] on div "Ingredient * Amount * Unit * Waste * .a-a{fill:#347362;}.b-a{fill:#fff;} Grams …" at bounding box center [383, 193] width 483 height 450
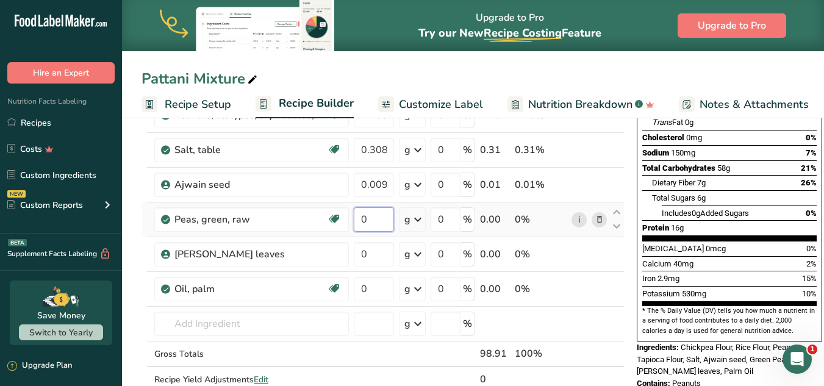
paste input "26.41"
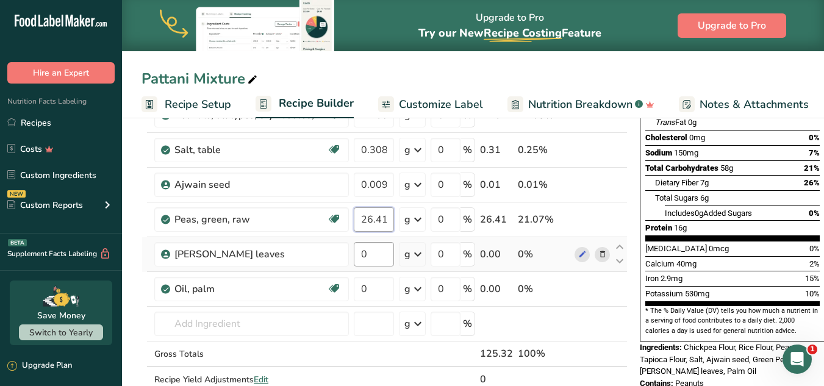
type input "26.41"
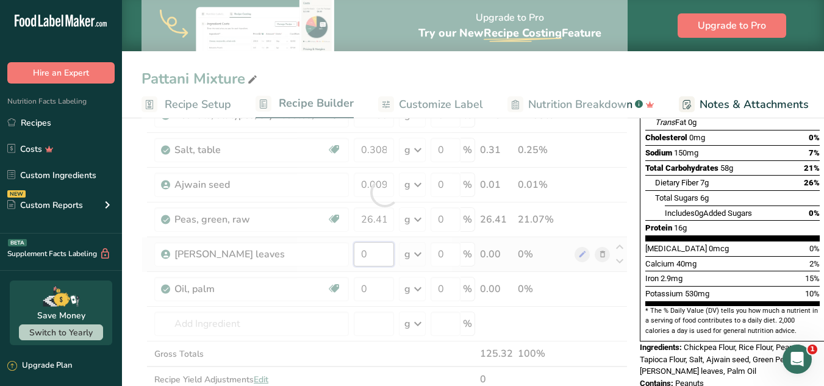
click at [376, 253] on div "Ingredient * Amount * Unit * Waste * .a-a{fill:#347362;}.b-a{fill:#fff;} Grams …" at bounding box center [385, 193] width 486 height 450
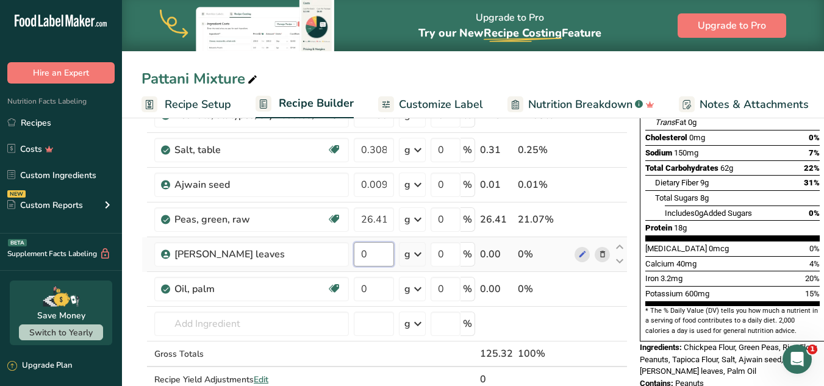
paste input "1.761"
type input "1.761"
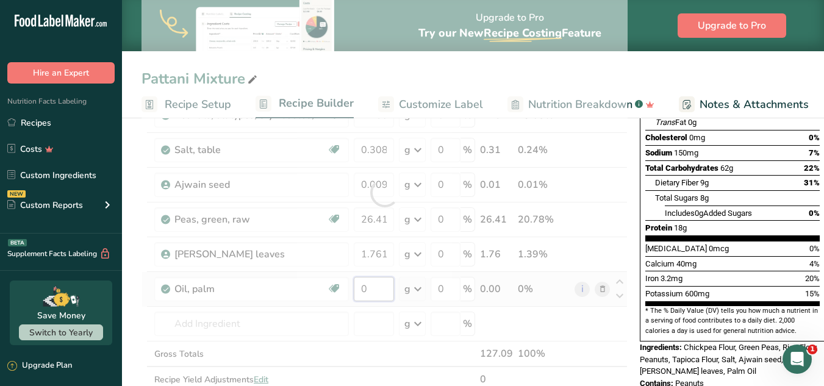
click at [371, 287] on div "Ingredient * Amount * Unit * Waste * .a-a{fill:#347362;}.b-a{fill:#fff;} Grams …" at bounding box center [385, 193] width 486 height 450
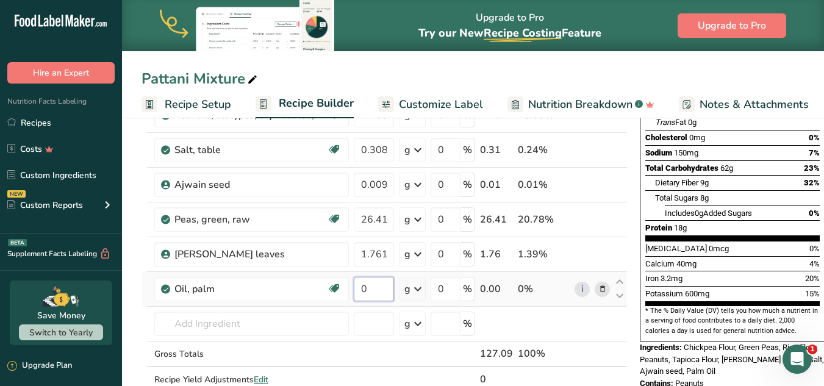
paste input "52.819"
click at [391, 285] on input "52.819" at bounding box center [374, 289] width 40 height 24
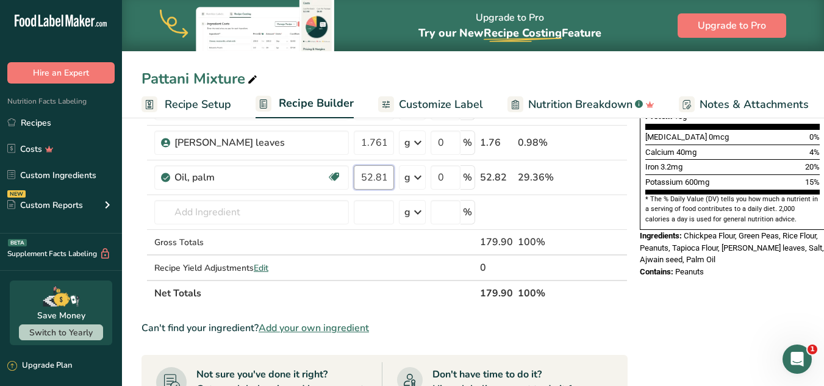
scroll to position [328, 0]
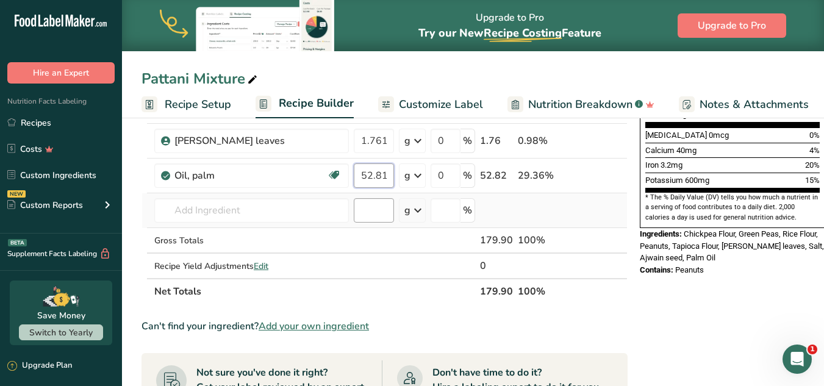
type input "52.819"
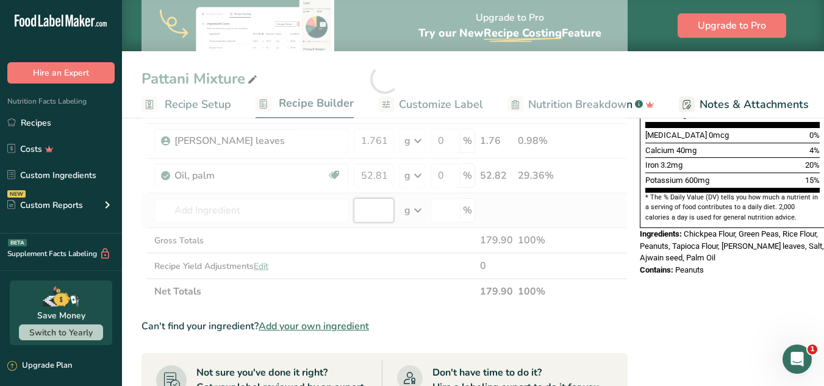
click at [366, 206] on div "Ingredient * Amount * Unit * Waste * .a-a{fill:#347362;}.b-a{fill:#fff;} Grams …" at bounding box center [385, 79] width 486 height 450
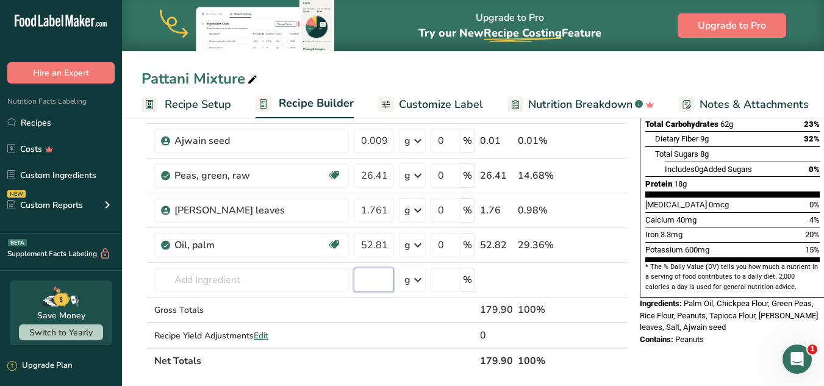
scroll to position [0, 0]
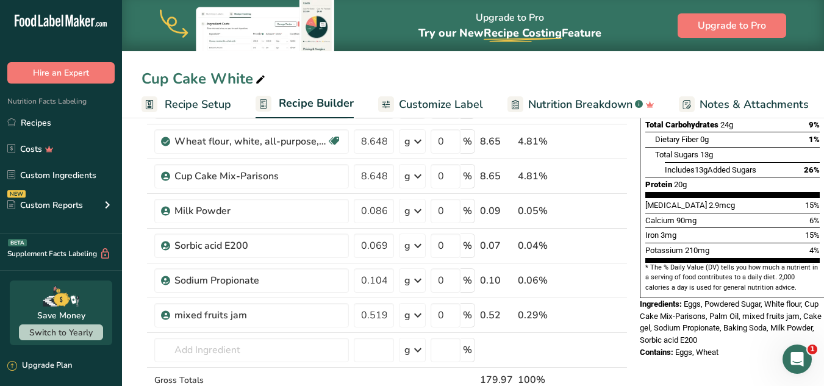
scroll to position [26, 0]
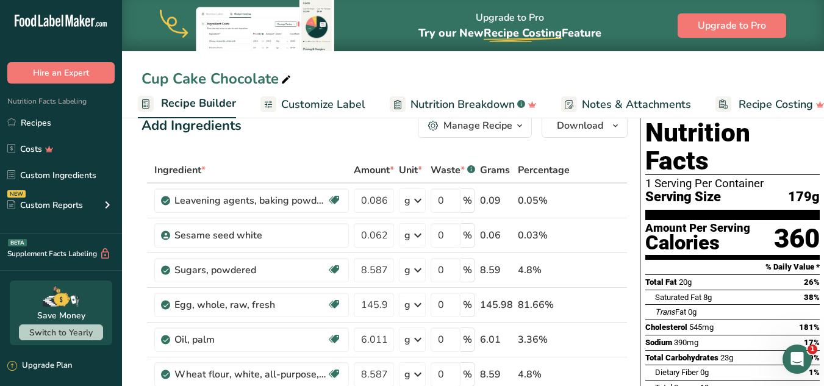
scroll to position [31, 0]
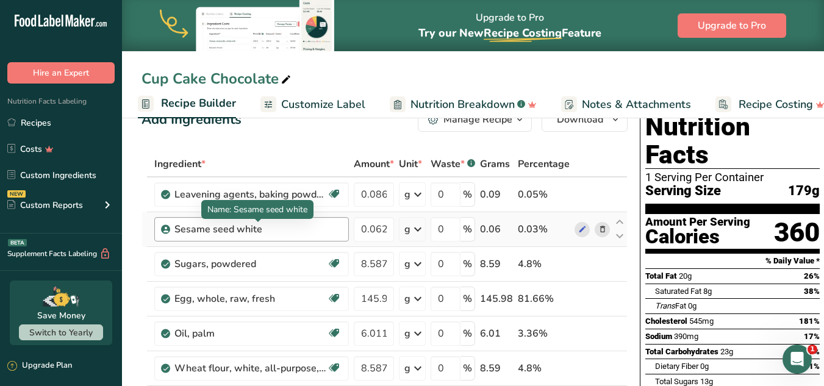
click at [246, 228] on div "Sesame seed white" at bounding box center [250, 229] width 152 height 15
click at [312, 231] on div "Sesame seed white" at bounding box center [250, 229] width 152 height 15
click at [262, 228] on div "Sesame seed white" at bounding box center [250, 229] width 152 height 15
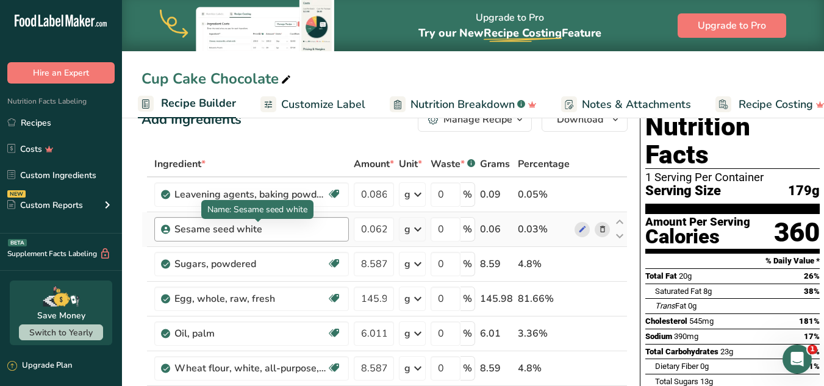
click at [262, 228] on div "Sesame seed white" at bounding box center [250, 229] width 152 height 15
click at [340, 236] on div "Sesame seed white" at bounding box center [257, 229] width 167 height 15
click at [213, 224] on div "Sesame seed white" at bounding box center [250, 229] width 152 height 15
drag, startPoint x: 176, startPoint y: 223, endPoint x: 288, endPoint y: 228, distance: 111.7
click at [288, 228] on div "Sesame seed white" at bounding box center [250, 229] width 152 height 15
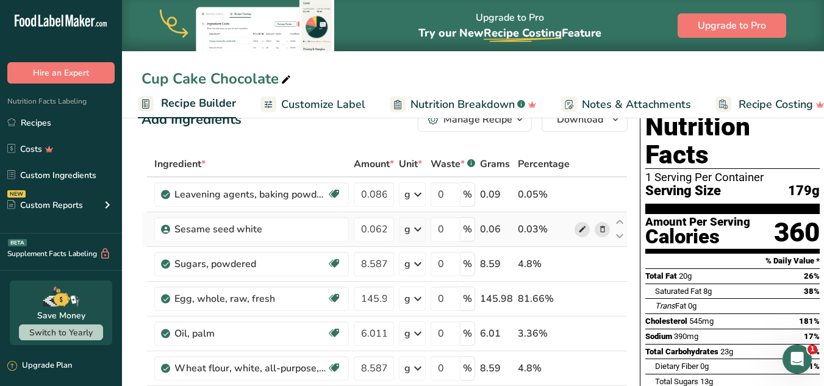
click at [578, 231] on icon at bounding box center [582, 229] width 9 height 13
click at [608, 229] on span at bounding box center [602, 229] width 15 height 15
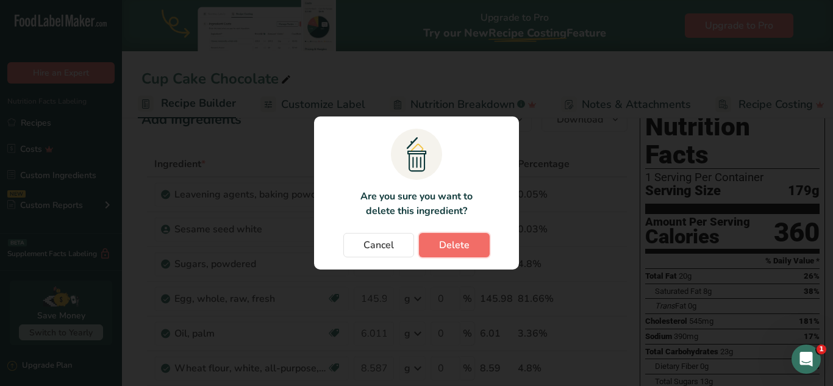
click at [446, 238] on span "Delete" at bounding box center [454, 245] width 30 height 15
type input "8.587"
type input "145.983"
type input "6.011"
type input "8.587"
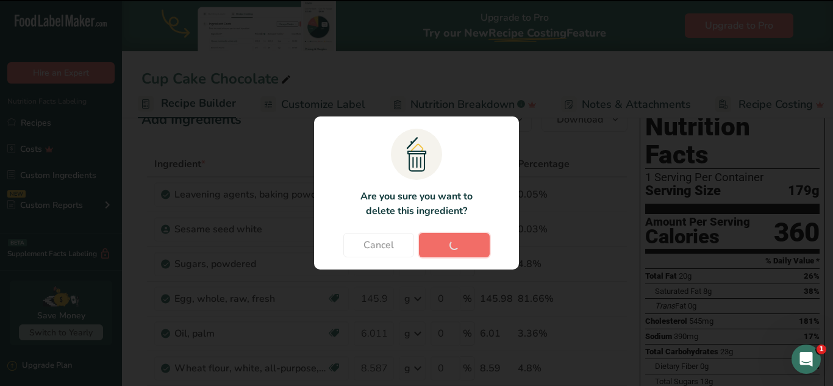
type input "0.515"
type input "0.103"
type input "8.587"
type input "0.086"
type input "0.069"
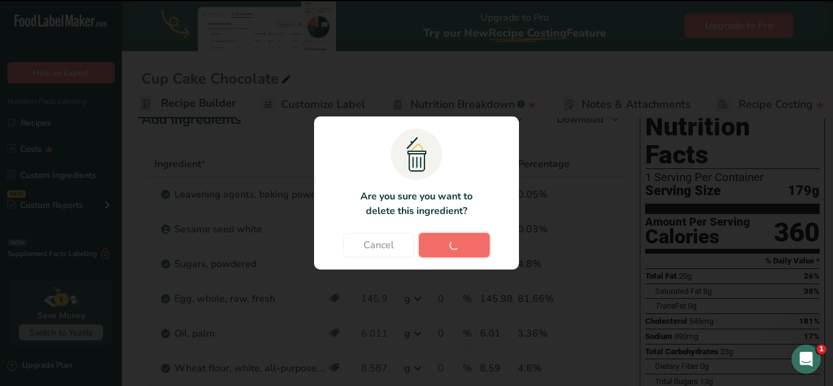
type input "0.103"
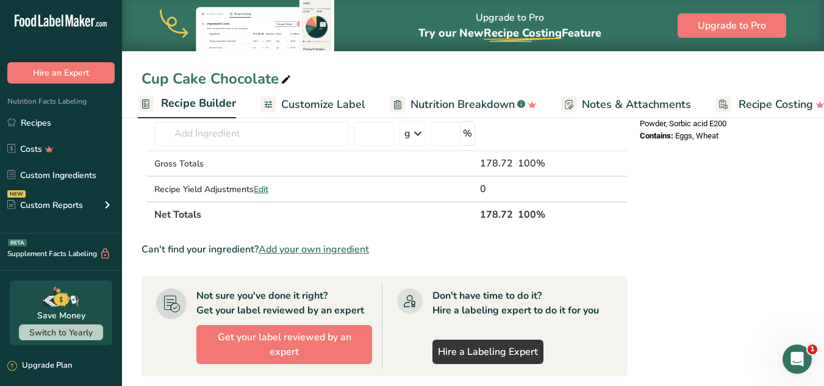
scroll to position [312, 0]
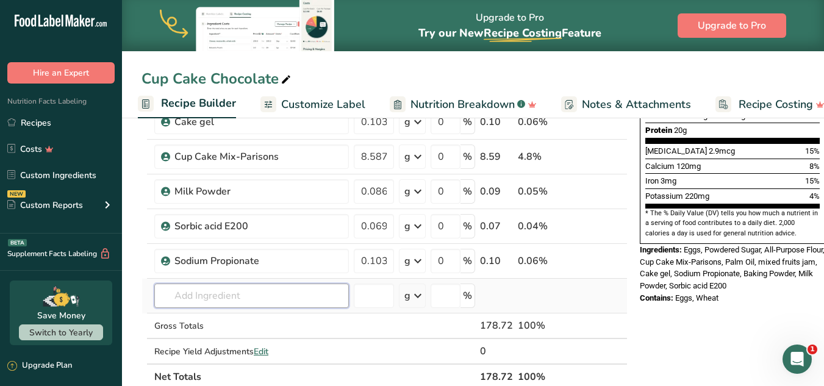
click at [189, 292] on input "text" at bounding box center [251, 296] width 195 height 24
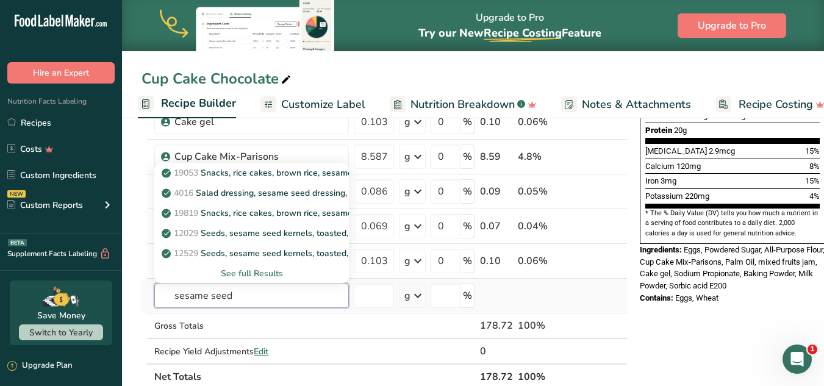
type input "sesame seed"
click at [232, 271] on div "See full Results" at bounding box center [251, 273] width 175 height 13
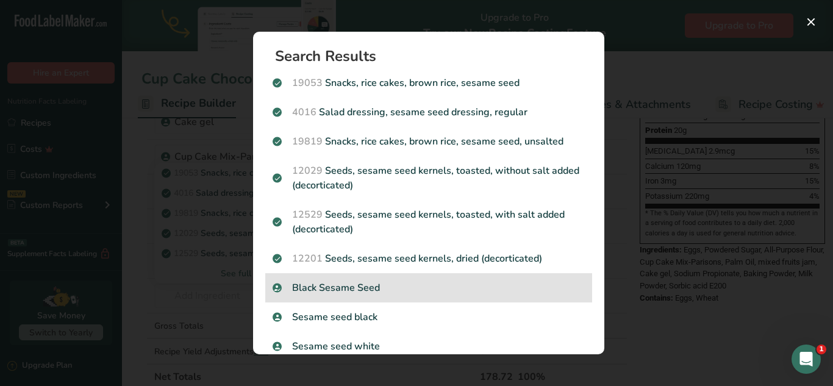
click at [335, 295] on p "Black Sesame Seed" at bounding box center [429, 288] width 312 height 15
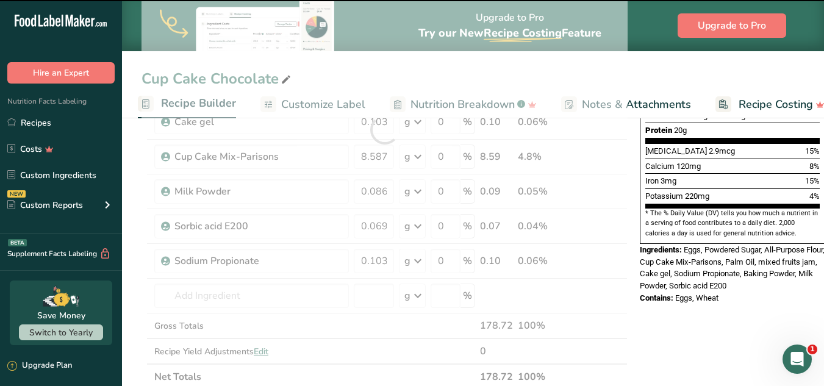
type input "0"
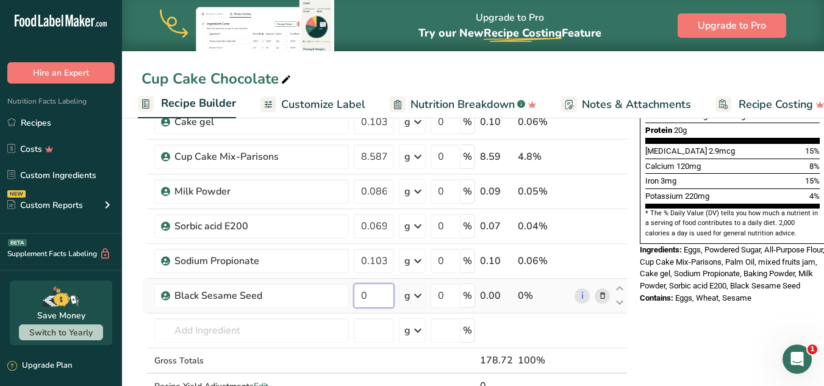
click at [364, 291] on input "0" at bounding box center [374, 296] width 40 height 24
paste input ".062"
type input "0.062"
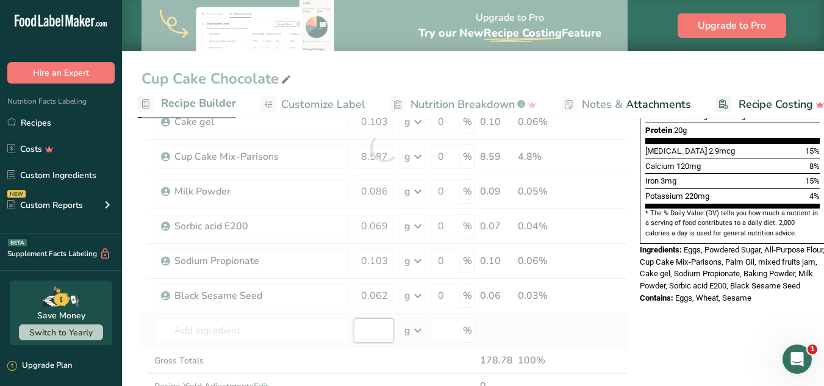
click at [385, 329] on div "Ingredient * Amount * Unit * Waste * .a-a{fill:#347362;}.b-a{fill:#fff;} Grams …" at bounding box center [385, 147] width 486 height 554
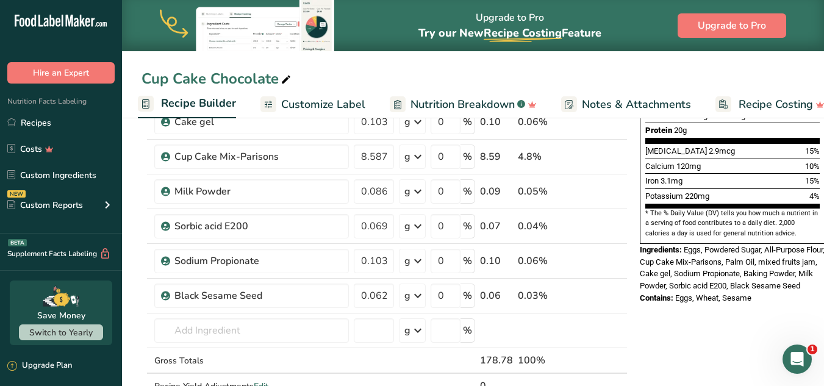
scroll to position [0, 4]
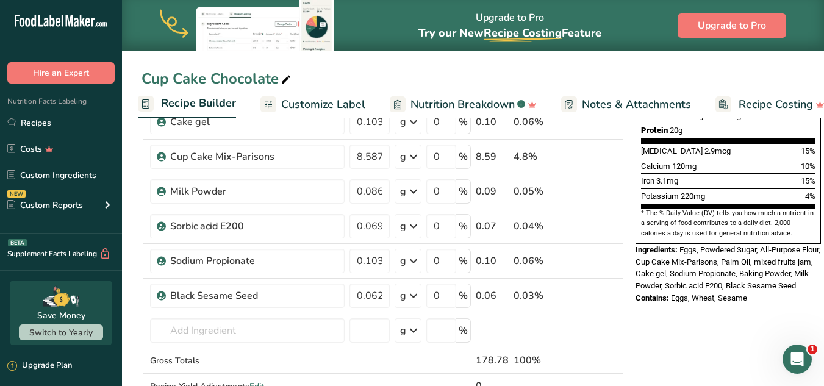
drag, startPoint x: 814, startPoint y: 204, endPoint x: 833, endPoint y: 142, distance: 64.4
click at [823, 142] on html ".a-20{fill:#fff;} Hire an Expert Nutrition Facts Labeling Recipes Costs Custom …" at bounding box center [412, 279] width 824 height 1183
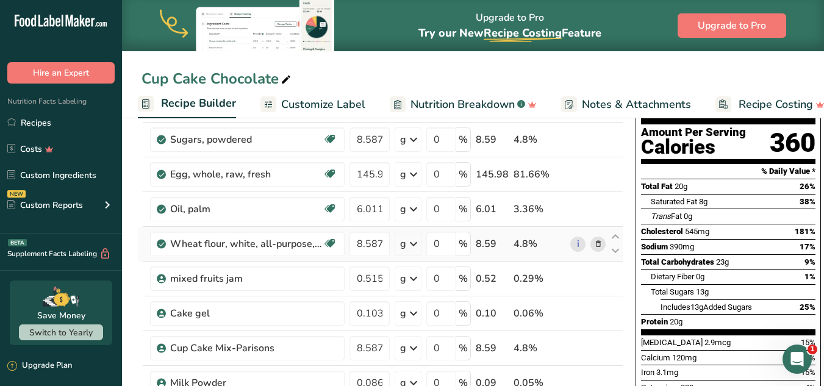
scroll to position [123, 0]
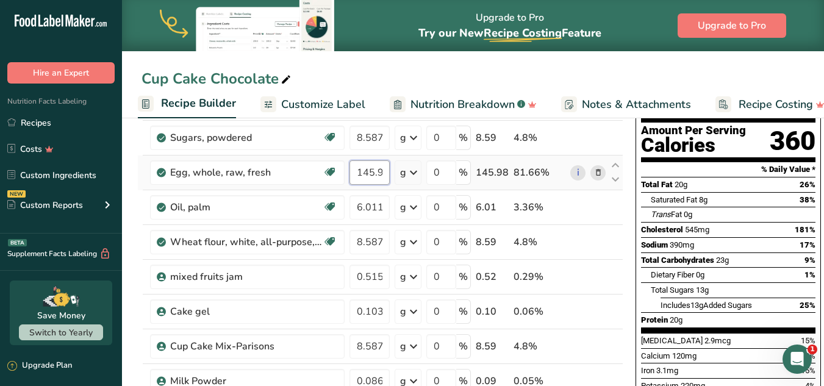
click at [376, 182] on input "145.983" at bounding box center [370, 172] width 40 height 24
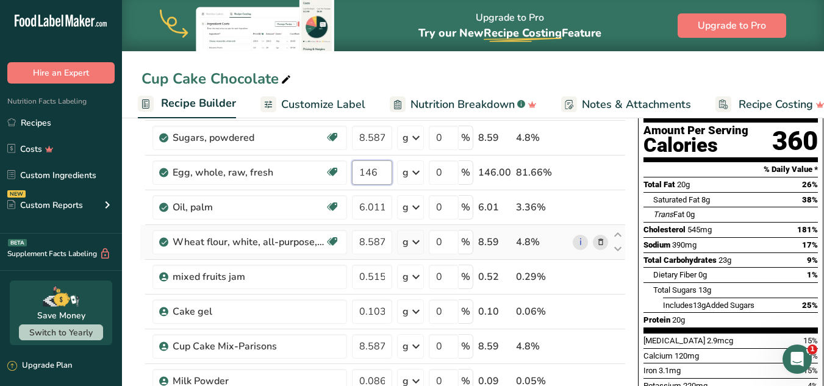
type input "146"
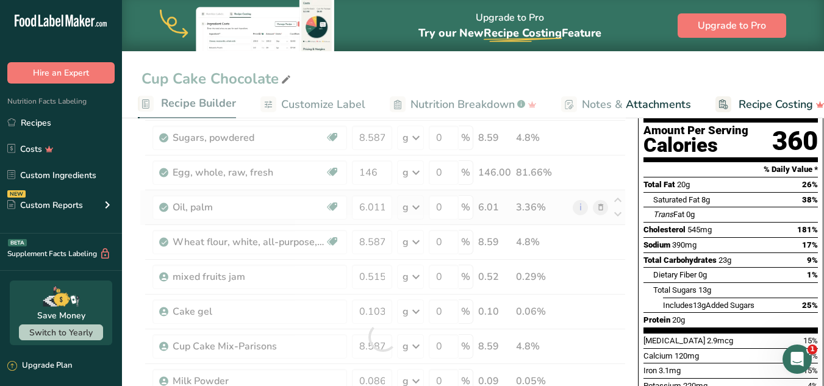
click at [514, 198] on div "Ingredient * Amount * Unit * Waste * .a-a{fill:#347362;}.b-a{fill:#fff;} Grams …" at bounding box center [383, 337] width 486 height 554
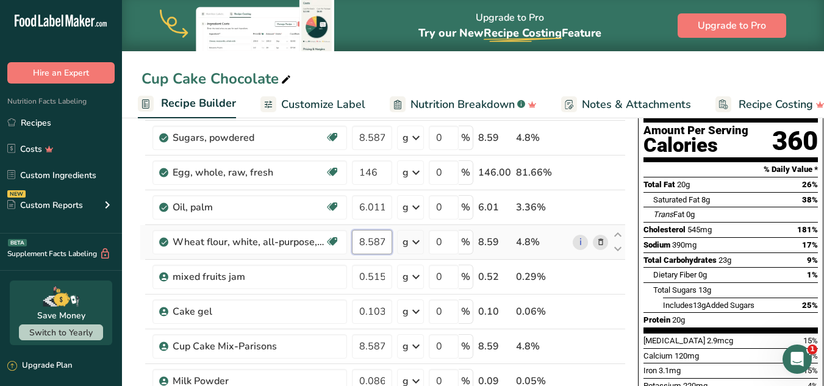
drag, startPoint x: 360, startPoint y: 241, endPoint x: 389, endPoint y: 239, distance: 28.2
click at [389, 239] on input "8.587" at bounding box center [372, 242] width 40 height 24
type input "9"
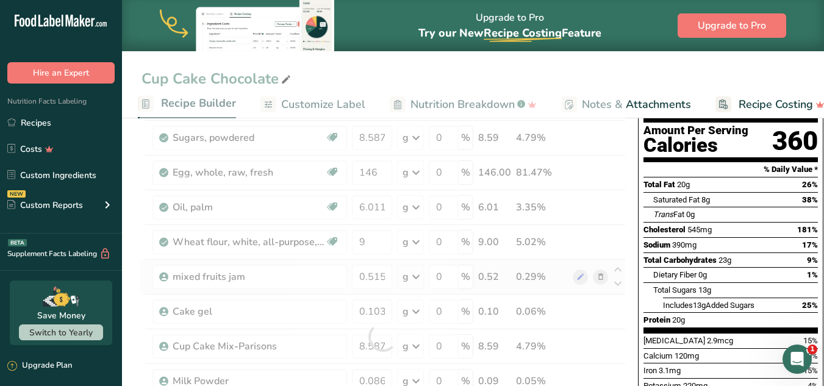
click at [397, 264] on div "Ingredient * Amount * Unit * Waste * .a-a{fill:#347362;}.b-a{fill:#fff;} Grams …" at bounding box center [383, 337] width 486 height 554
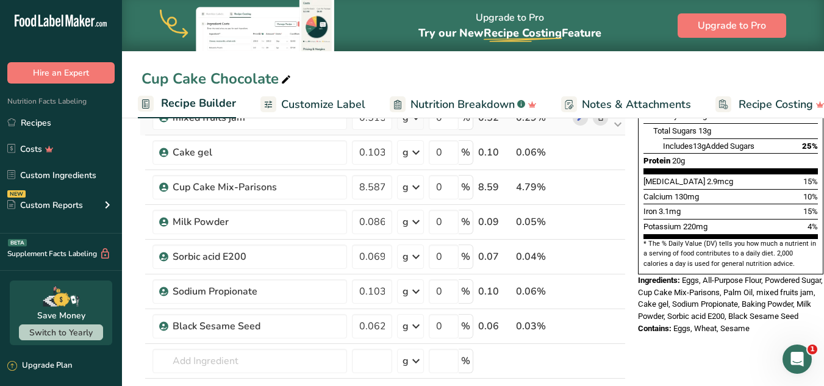
scroll to position [282, 0]
click at [374, 186] on input "8.587" at bounding box center [372, 186] width 40 height 24
type input "8.687"
click at [712, 322] on div "Contains: Eggs, Wheat, Sesame" at bounding box center [730, 328] width 185 height 12
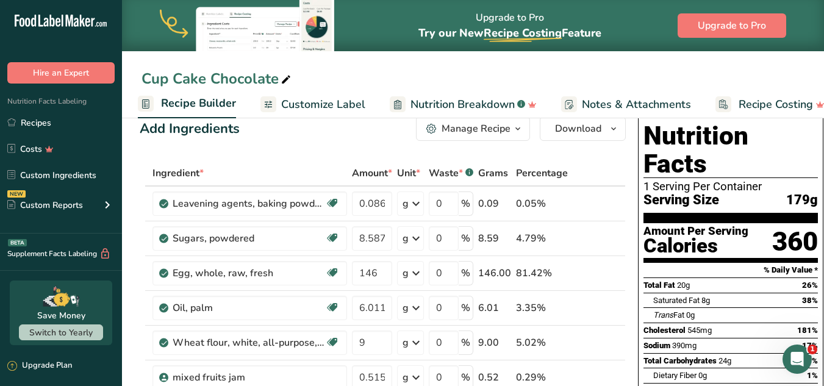
scroll to position [21, 0]
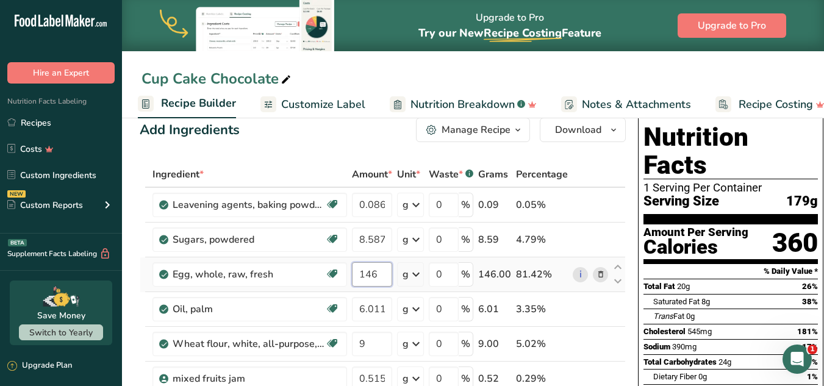
click at [376, 278] on input "146" at bounding box center [372, 274] width 40 height 24
type input "146.5"
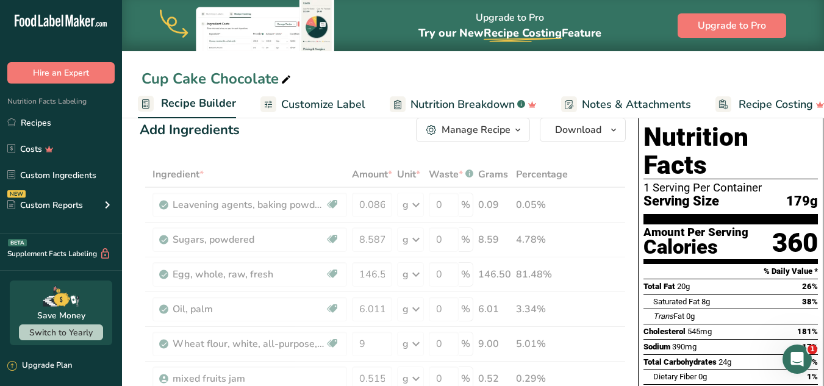
click at [650, 264] on section "% Daily Value *" at bounding box center [731, 271] width 174 height 15
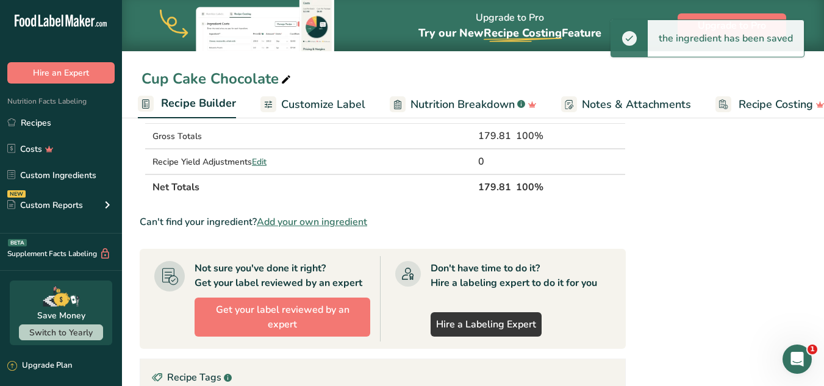
scroll to position [0, 0]
